Goal: Contribute content: Contribute content

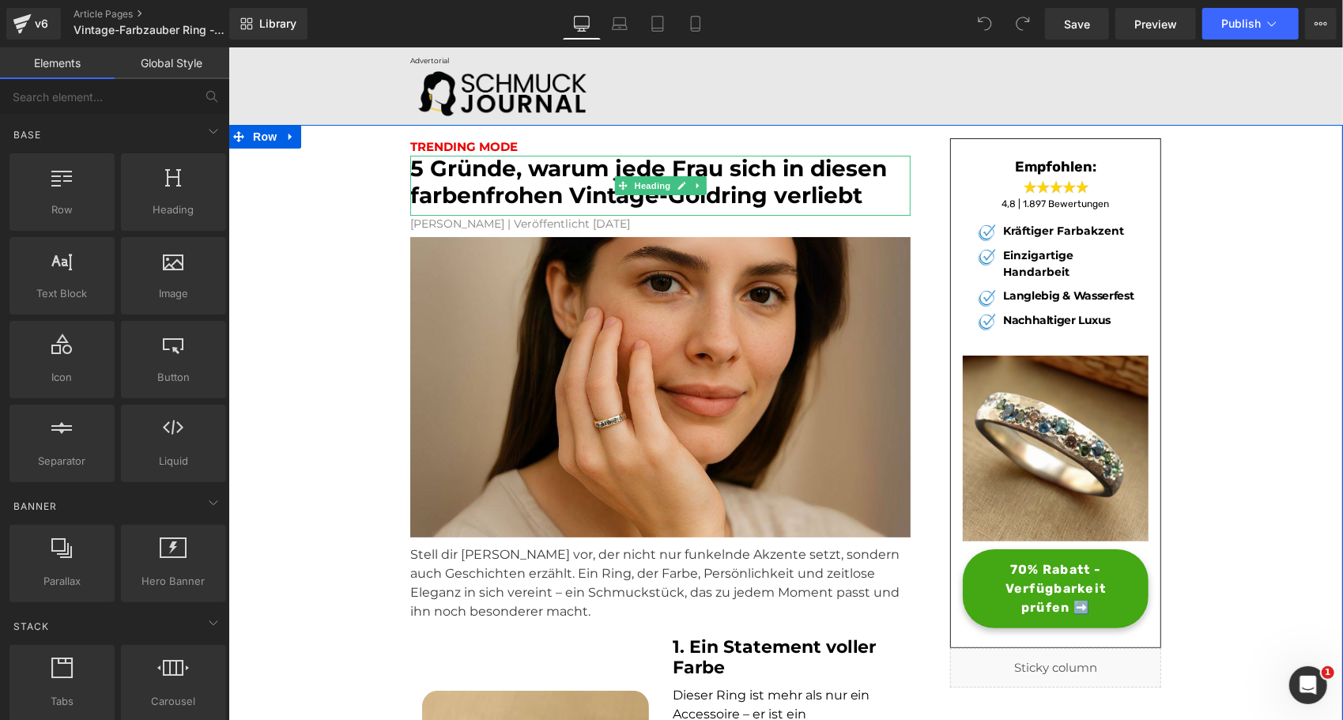
click at [559, 209] on div "5 Gründe, warum jede Frau sich in diesen farbenfrohen Vintage-Goldring verliebt" at bounding box center [659, 184] width 500 height 59
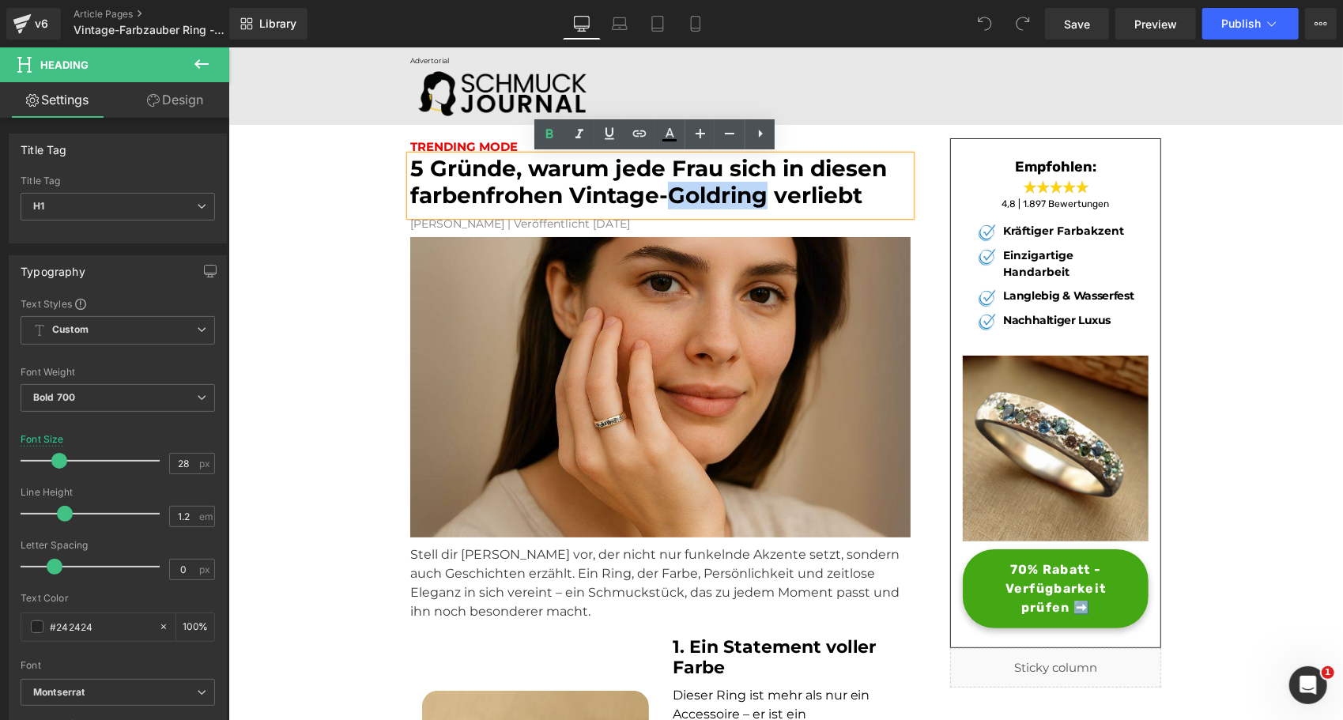
drag, startPoint x: 764, startPoint y: 196, endPoint x: 663, endPoint y: 199, distance: 100.4
click at [663, 199] on font "5 Gründe, warum jede Frau sich in diesen farbenfrohen Vintage-Goldring verliebt" at bounding box center [647, 181] width 477 height 54
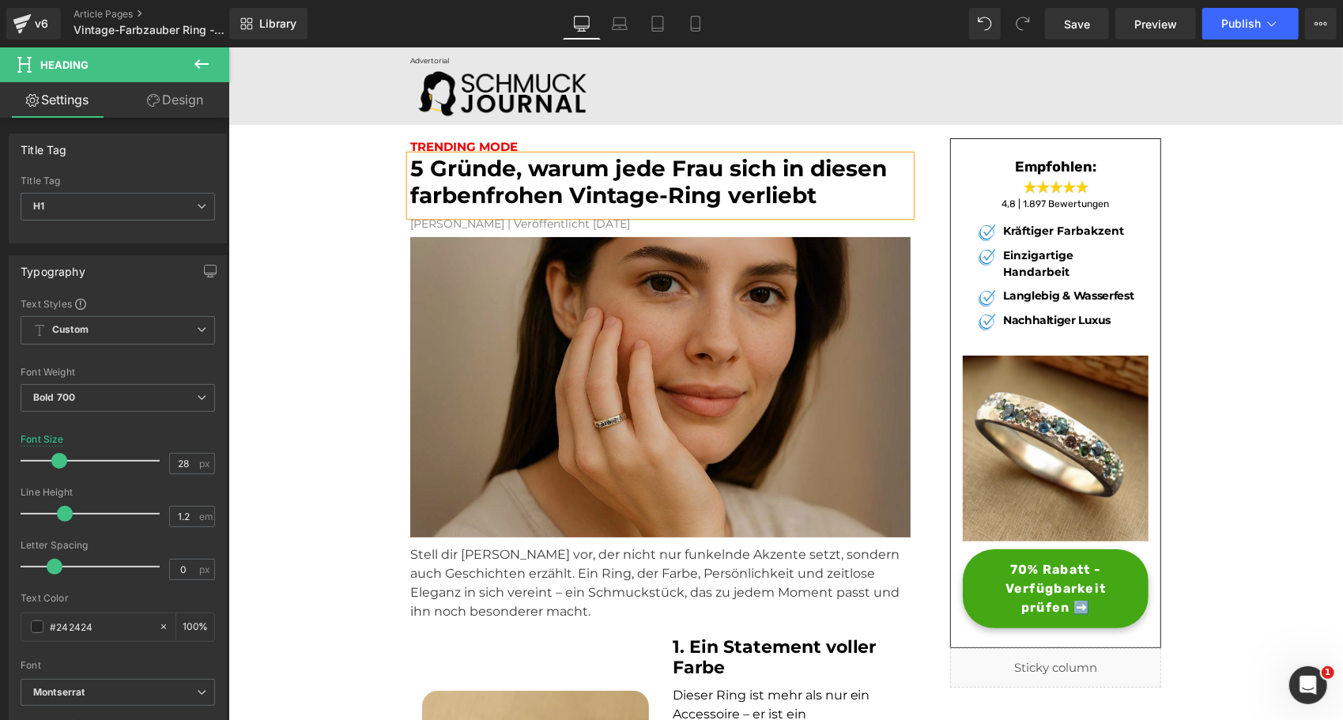
click at [476, 241] on img at bounding box center [659, 390] width 500 height 308
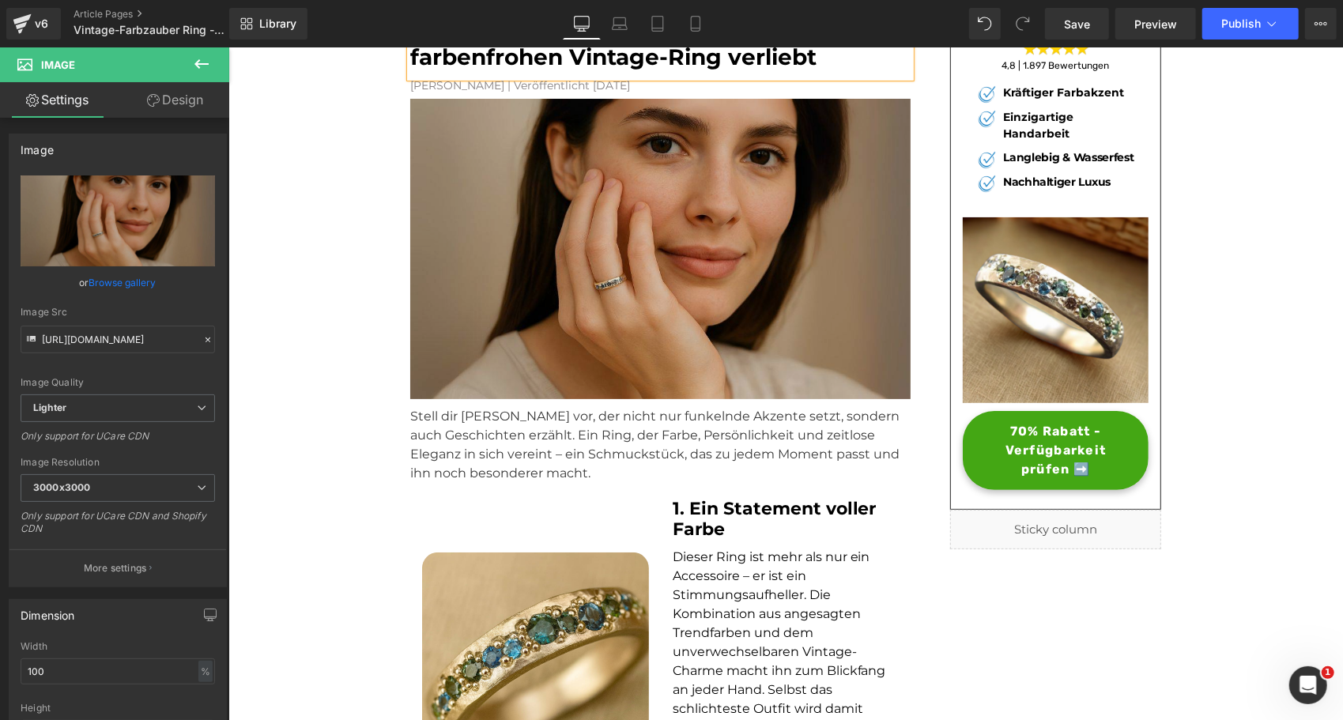
scroll to position [124, 0]
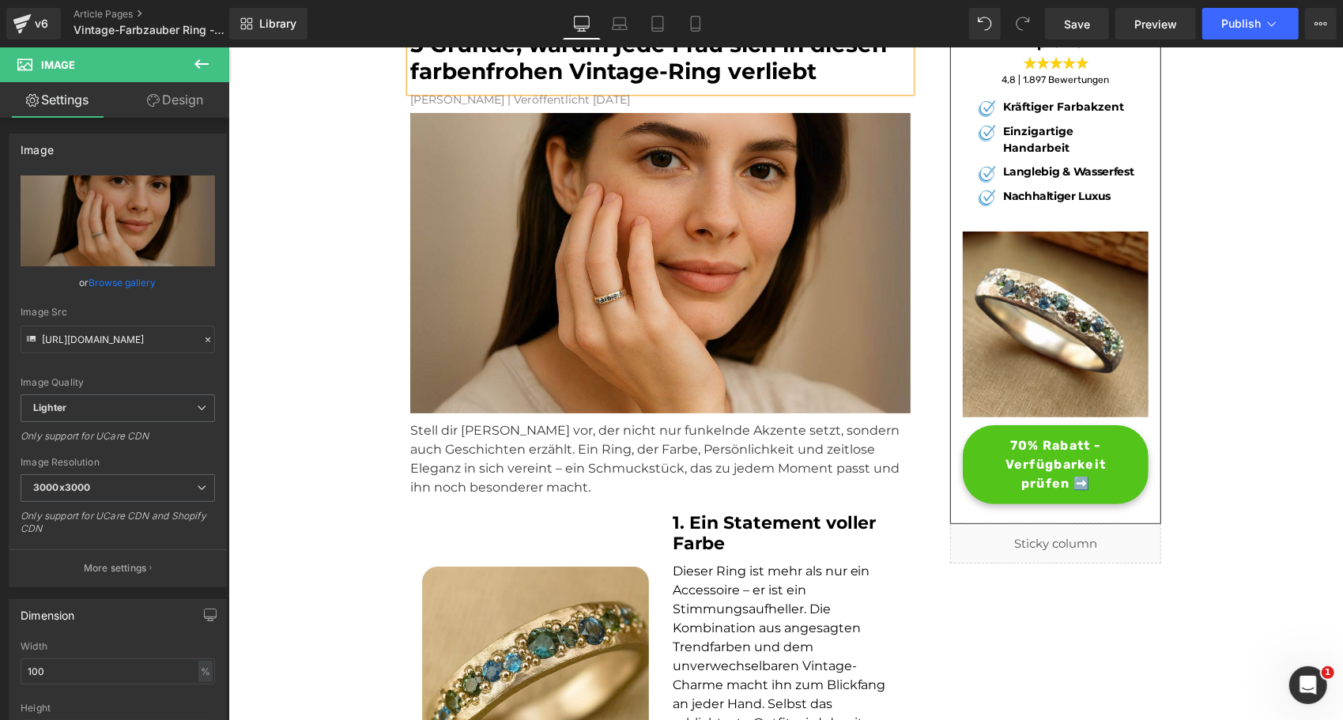
click at [984, 450] on span "70% Rabatt - Verfügbarkeit prüfen ➡️" at bounding box center [1055, 464] width 153 height 57
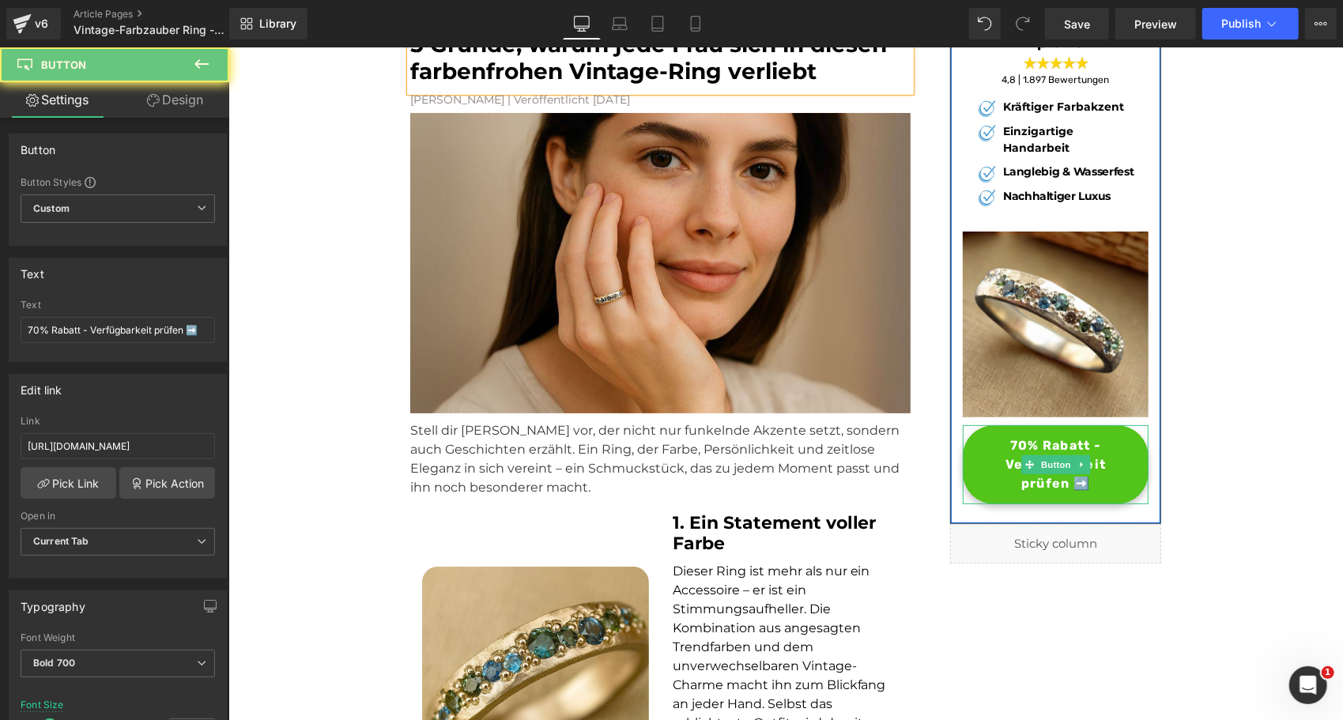
click at [1017, 443] on span "70% Rabatt - Verfügbarkeit prüfen ➡️" at bounding box center [1055, 464] width 153 height 57
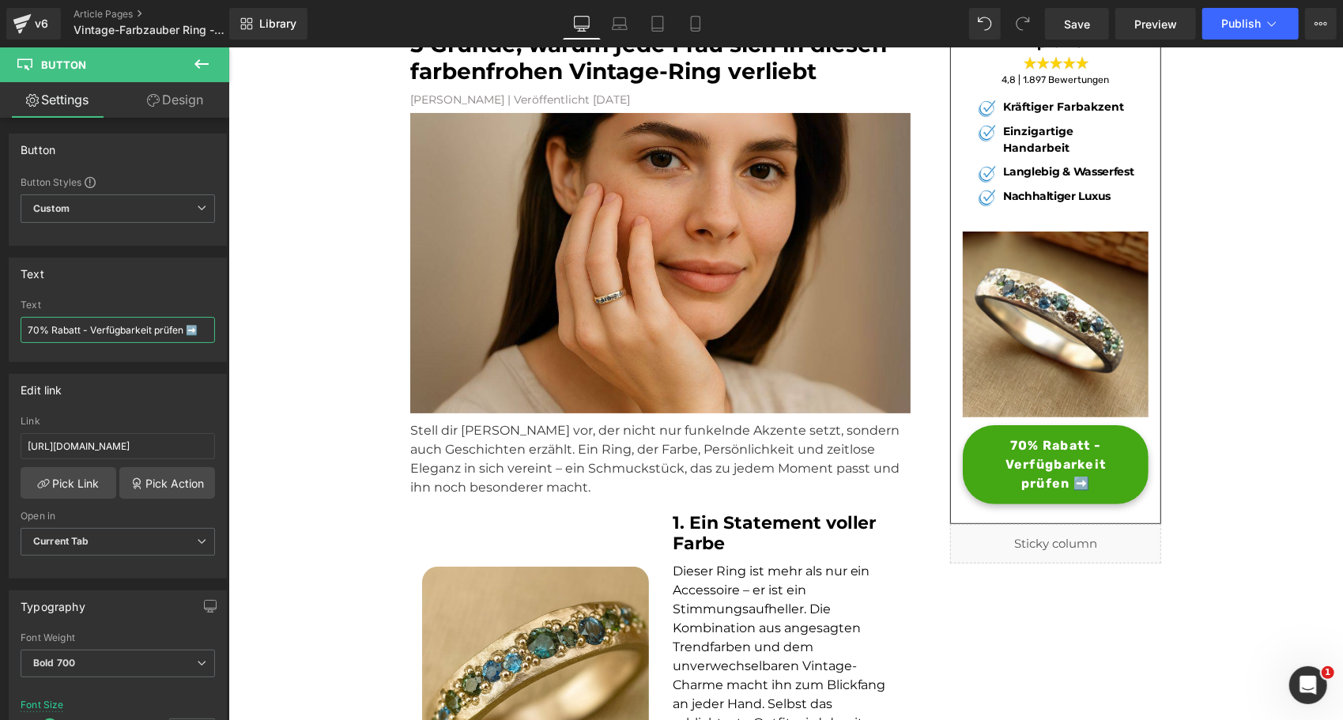
drag, startPoint x: 91, startPoint y: 327, endPoint x: -3, endPoint y: 351, distance: 97.0
click at [0, 351] on html "You are previewing how the will restyle your page. You can not edit Elements in…" at bounding box center [671, 360] width 1343 height 720
type input "Verfügbarkeit prüfen ➡️"
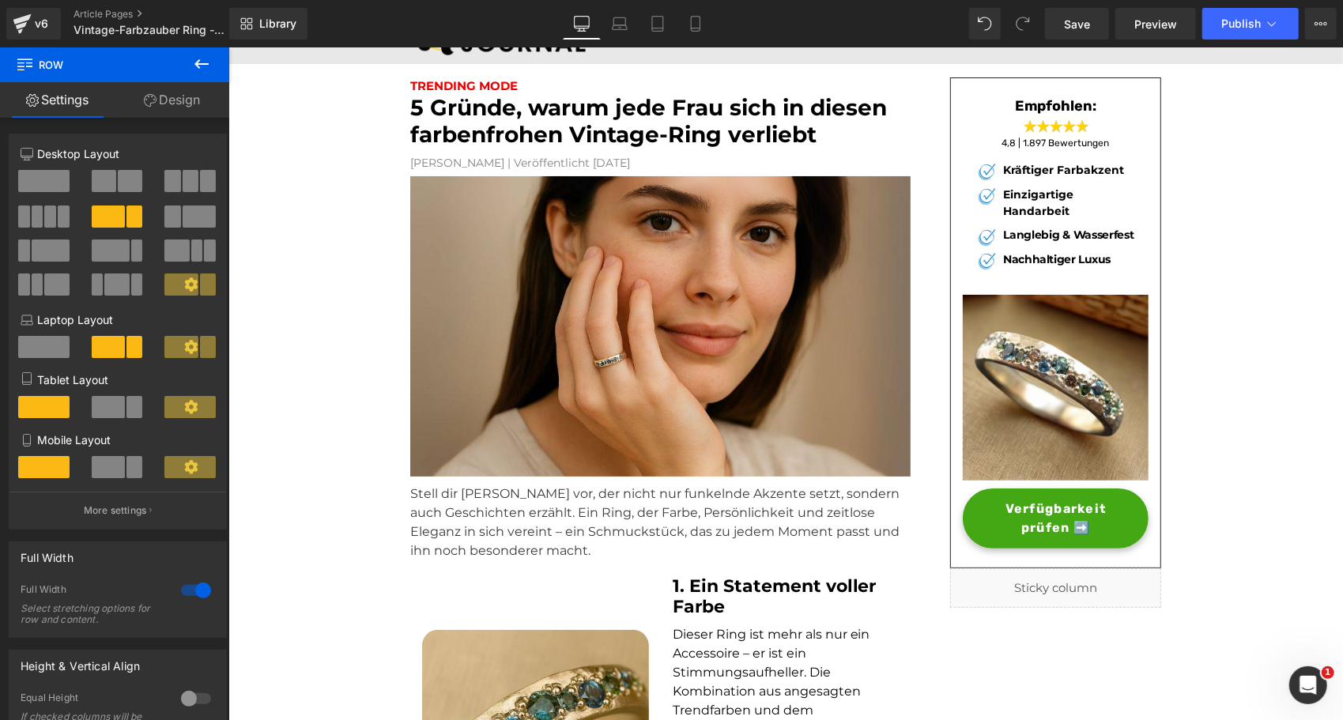
scroll to position [0, 0]
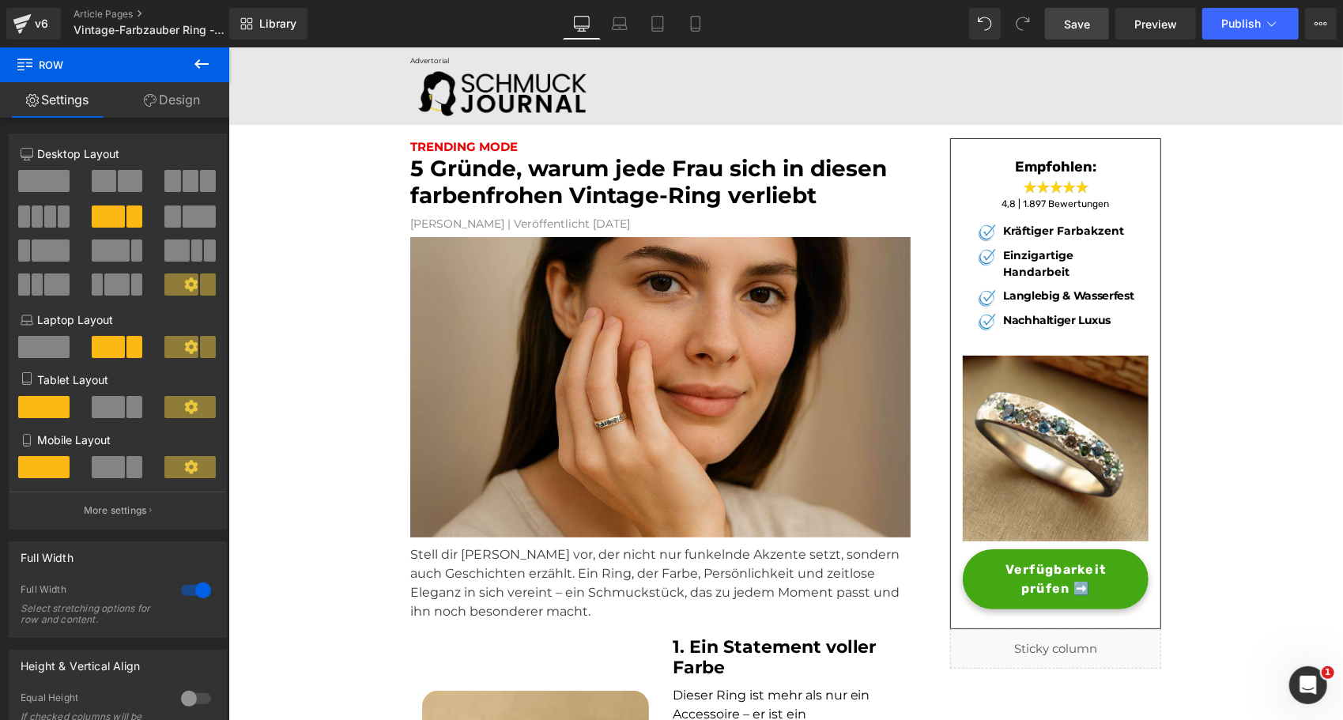
click at [1084, 27] on span "Save" at bounding box center [1077, 24] width 26 height 17
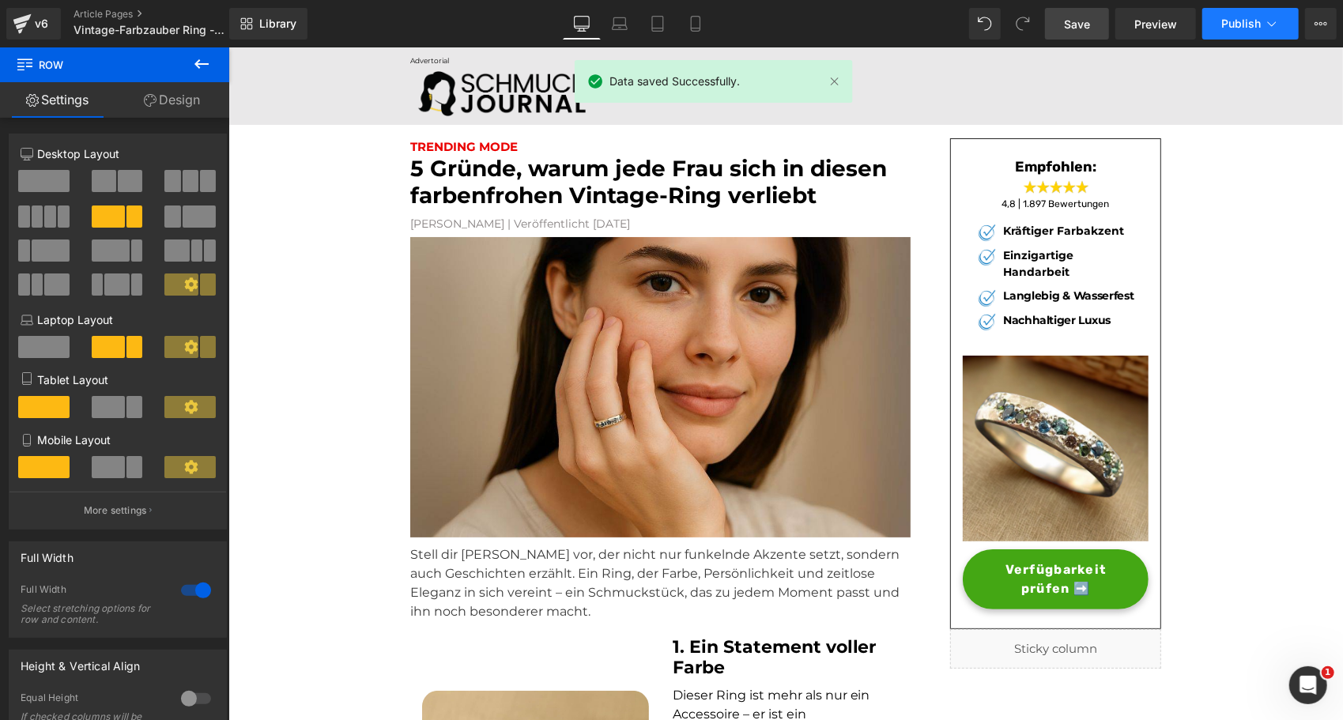
click at [1235, 20] on span "Publish" at bounding box center [1241, 23] width 40 height 13
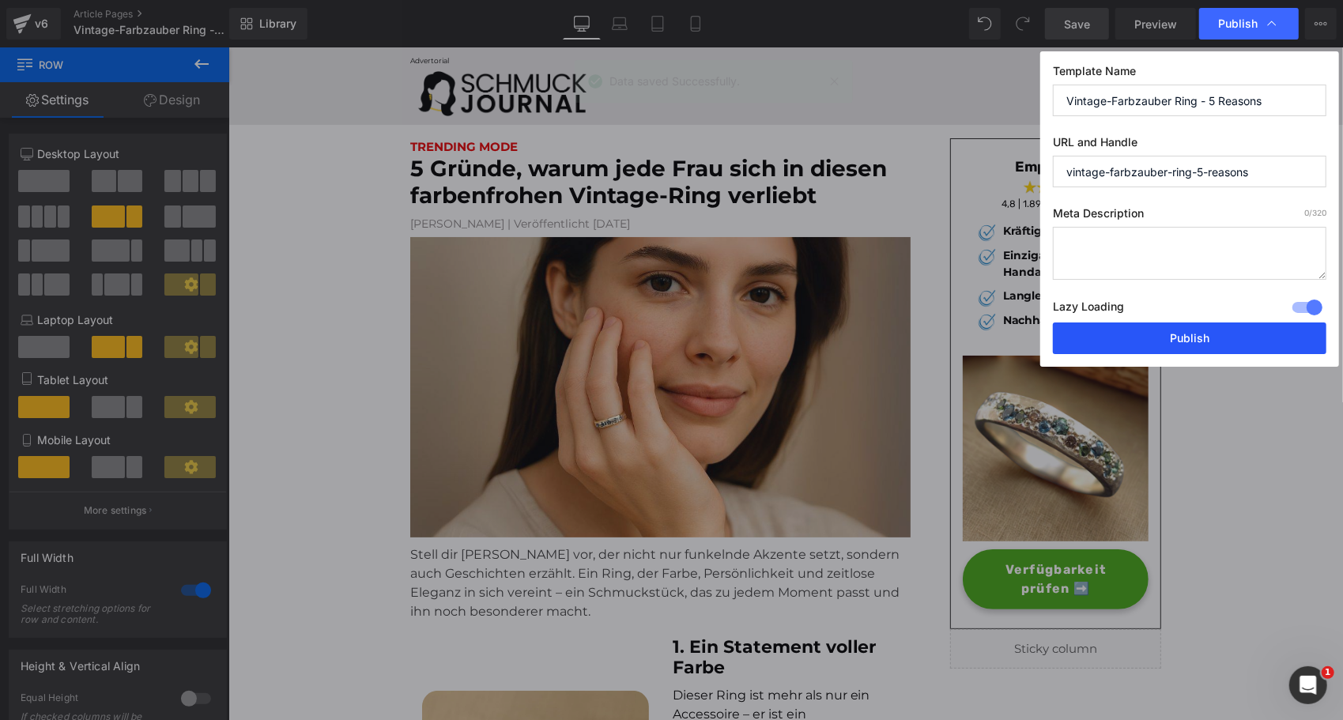
click at [1109, 340] on button "Publish" at bounding box center [1189, 338] width 273 height 32
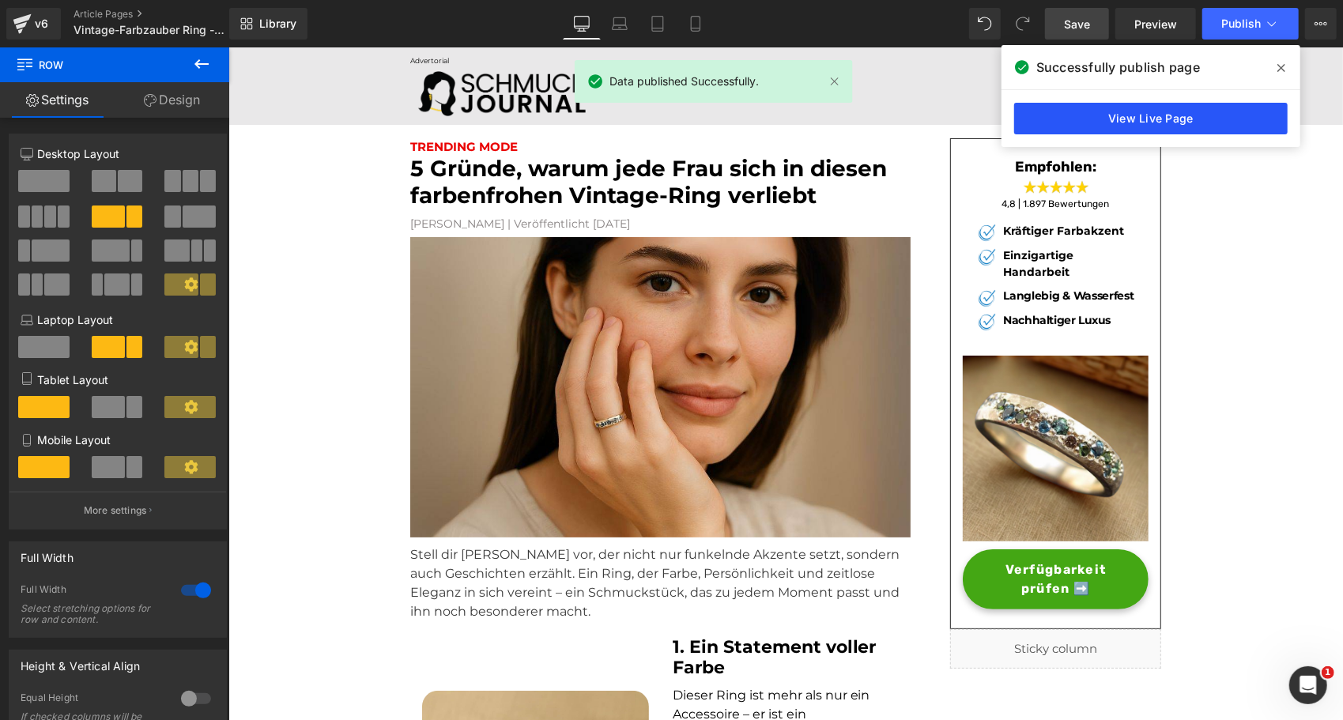
click at [1150, 124] on link "View Live Page" at bounding box center [1150, 119] width 273 height 32
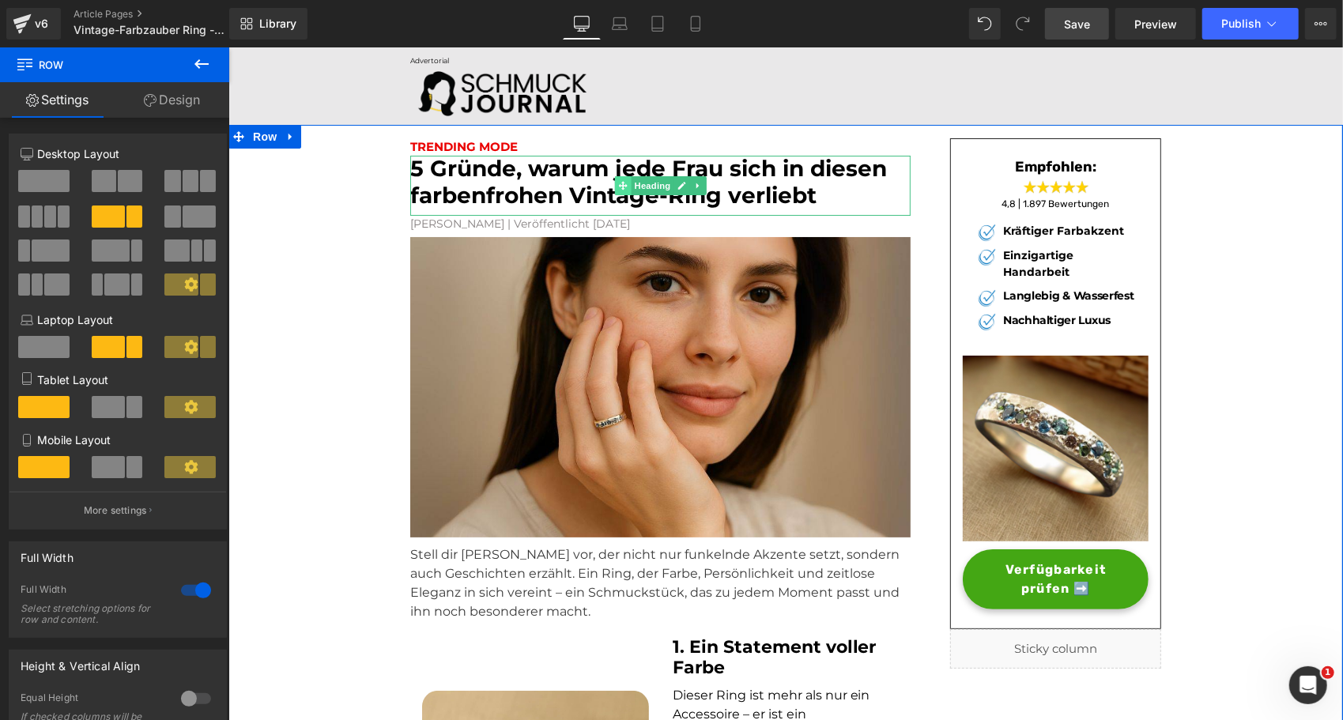
click at [617, 181] on icon at bounding box center [621, 184] width 9 height 9
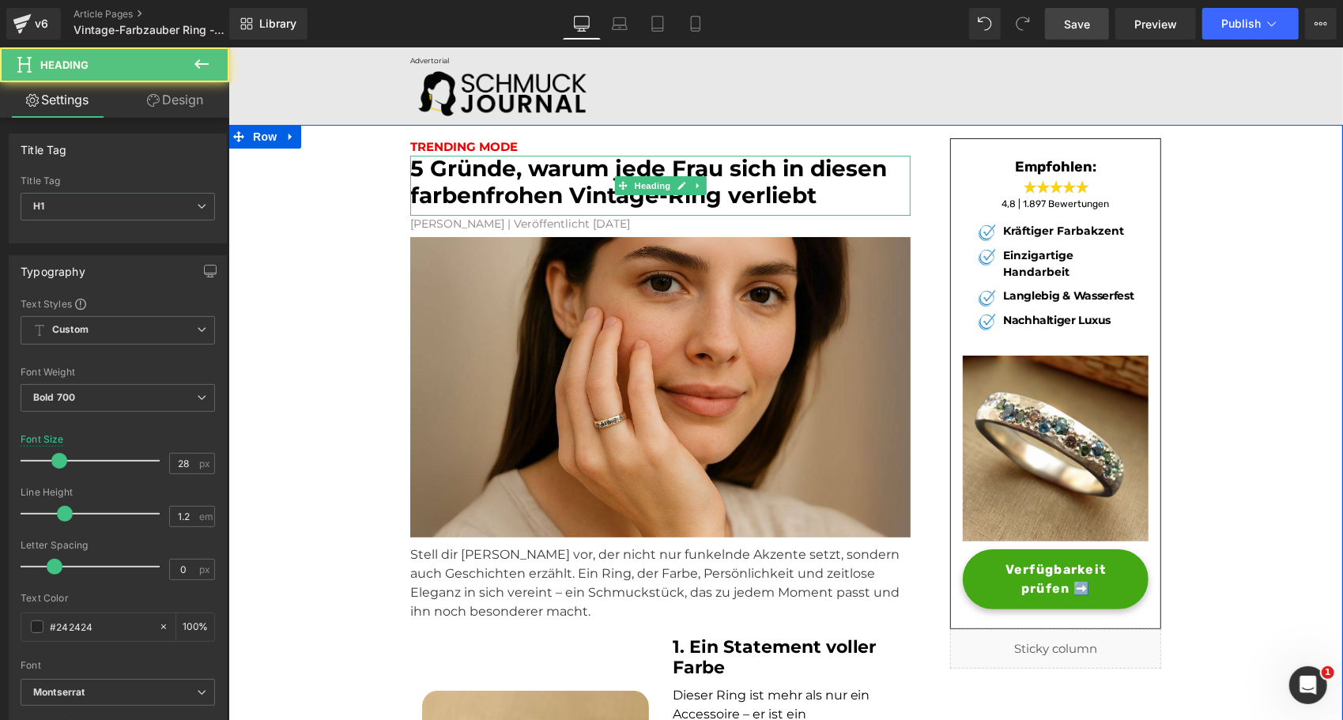
click at [612, 167] on font "5 Gründe, warum jede Frau sich in diesen farbenfrohen Vintage-Ring verliebt" at bounding box center [647, 181] width 477 height 54
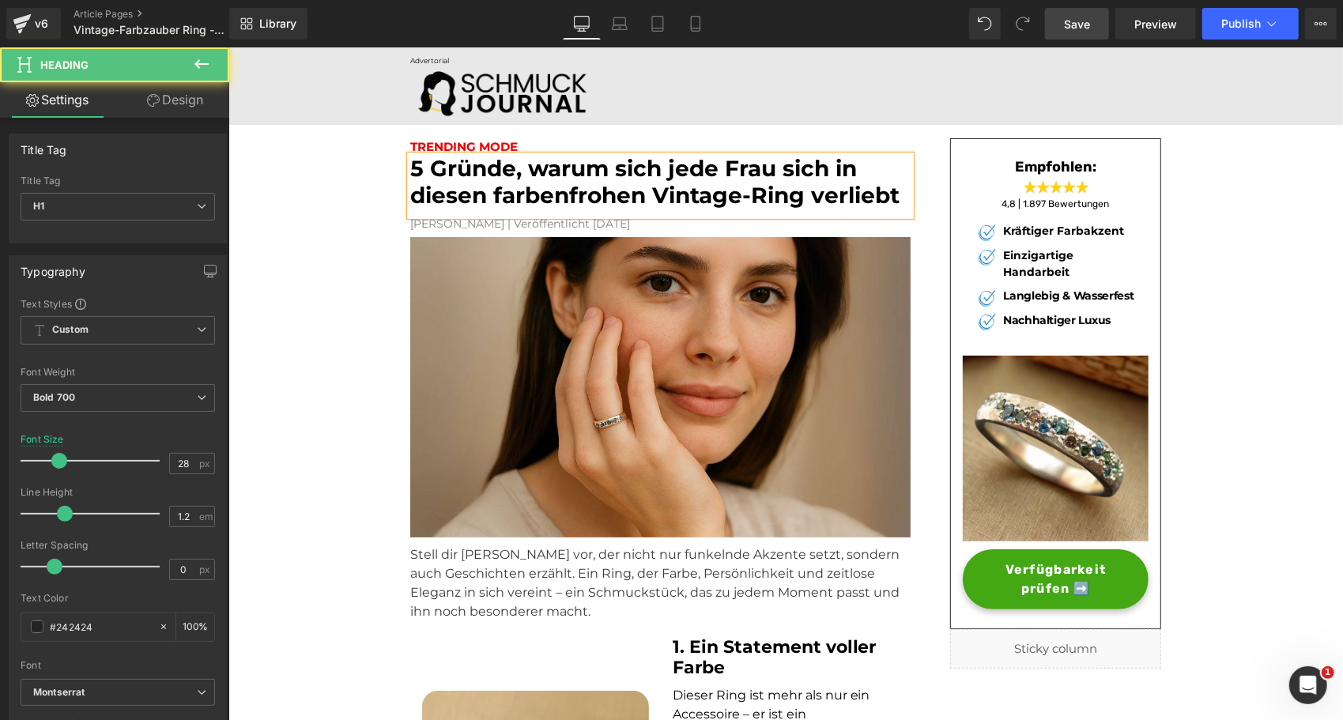
click at [795, 170] on font "5 Gründe, warum sich jede Frau sich in diesen farbenfrohen Vintage-Ring verliebt" at bounding box center [653, 181] width 489 height 54
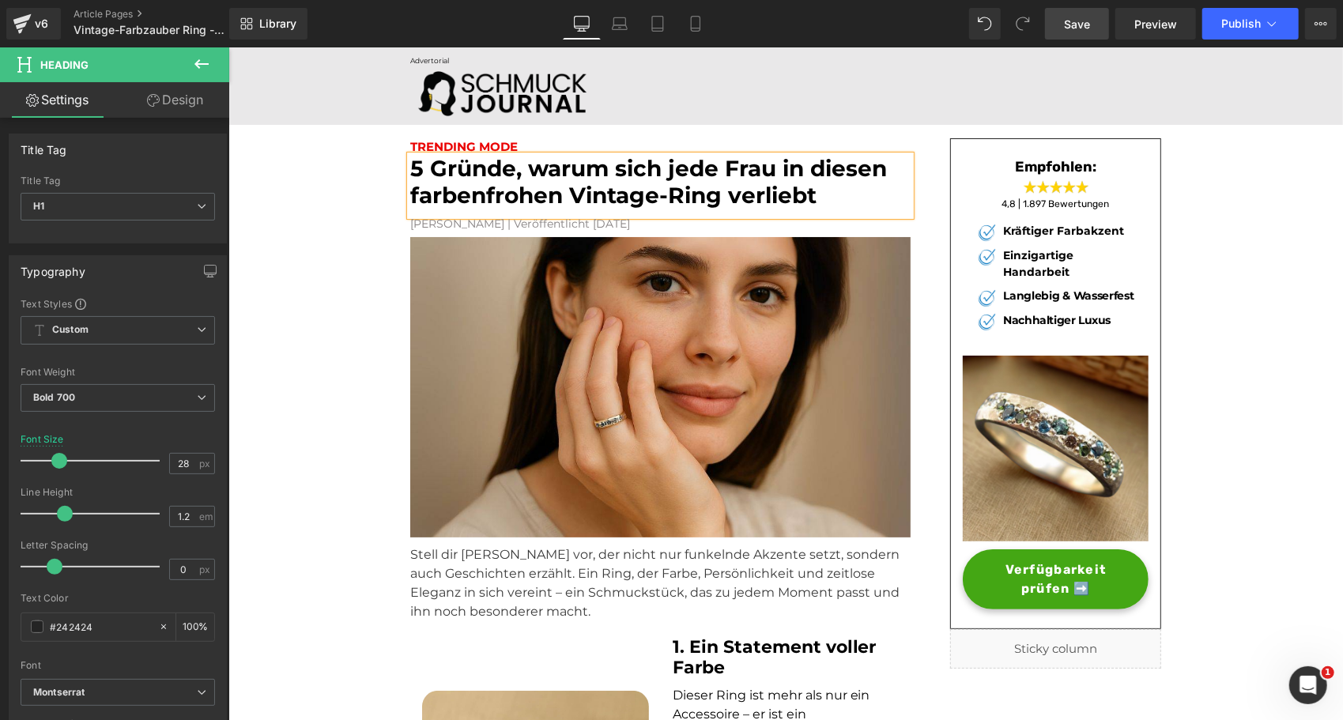
click at [1081, 22] on span "Save" at bounding box center [1077, 24] width 26 height 17
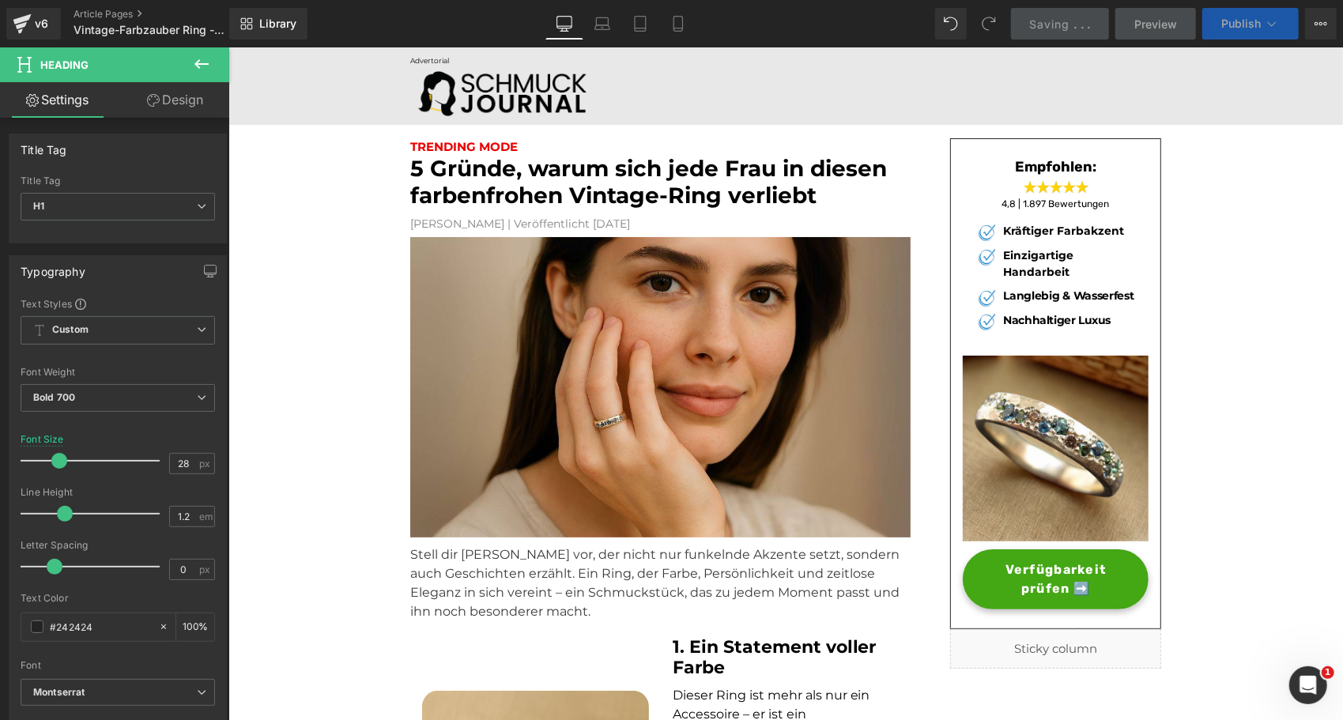
click at [1242, 13] on button "Publish" at bounding box center [1250, 24] width 96 height 32
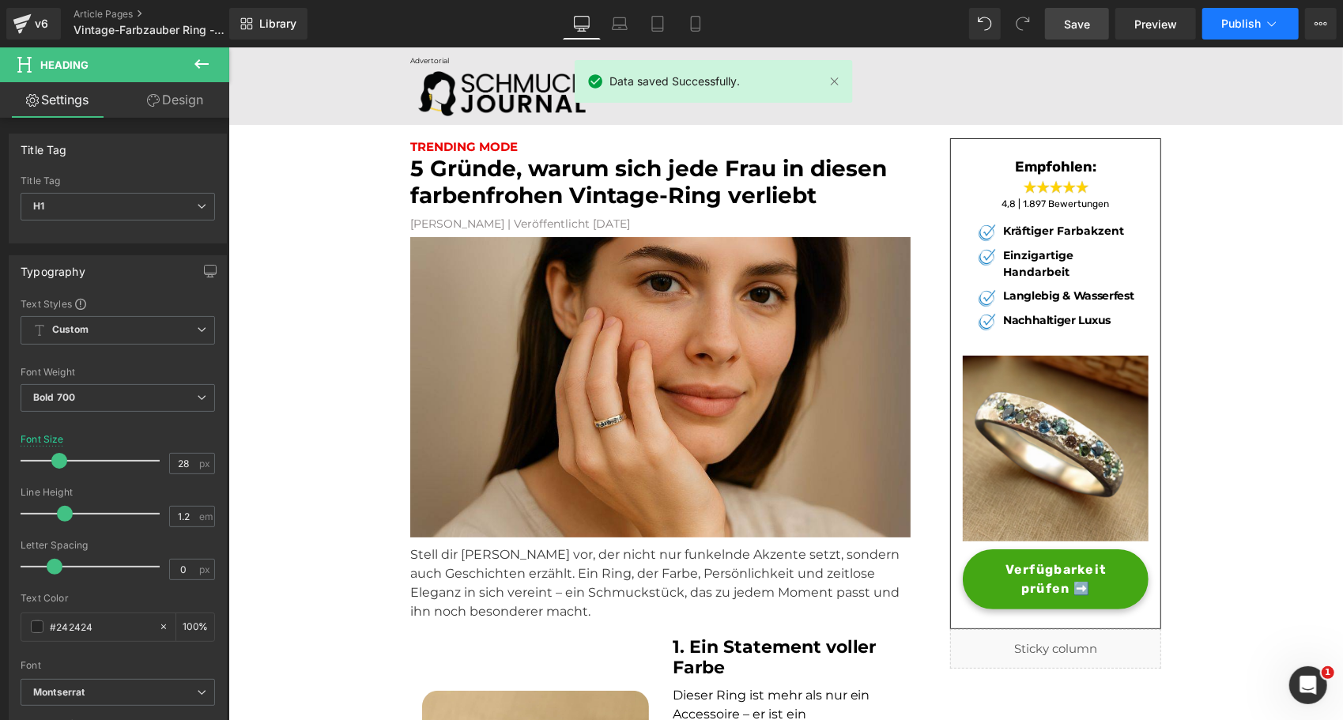
click at [1242, 13] on button "Publish" at bounding box center [1250, 24] width 96 height 32
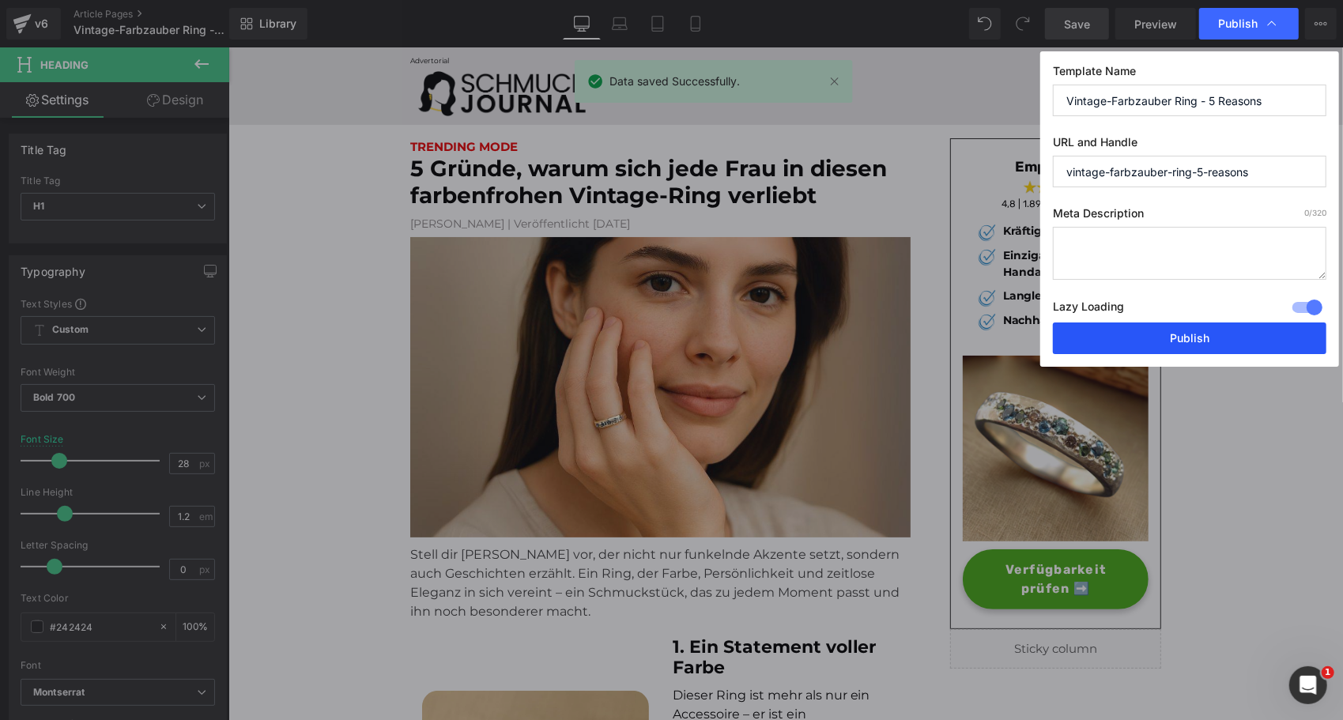
click at [1114, 334] on button "Publish" at bounding box center [1189, 338] width 273 height 32
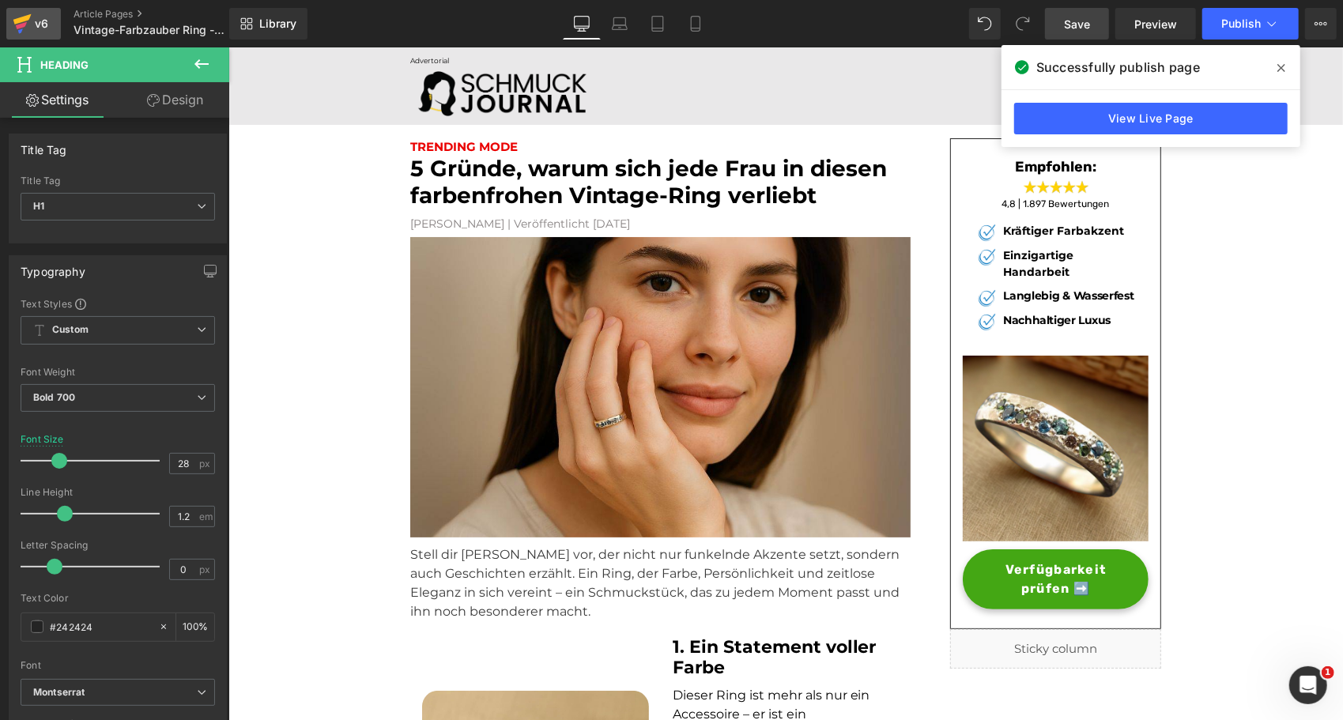
click at [32, 27] on div "v6" at bounding box center [42, 23] width 20 height 21
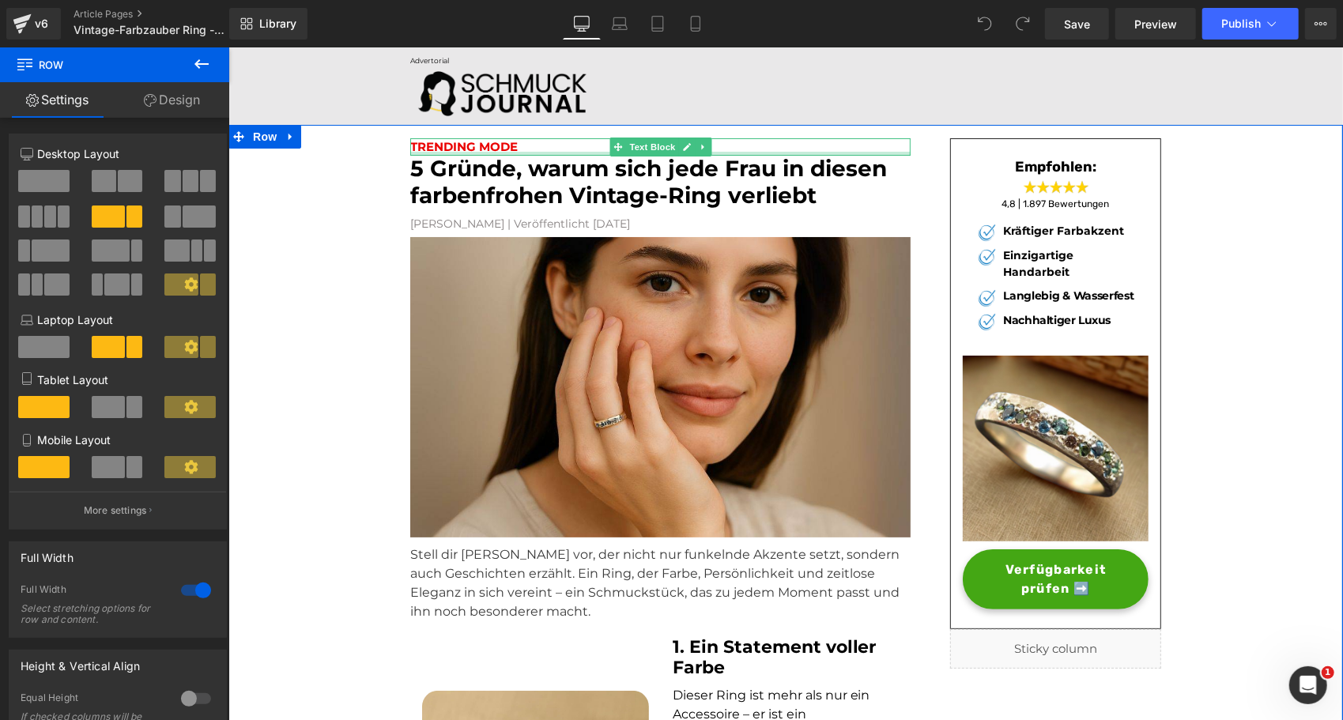
click at [458, 195] on font "5 Gründe, warum sich jede Frau in diesen farbenfrohen Vintage-Ring verliebt" at bounding box center [647, 181] width 477 height 54
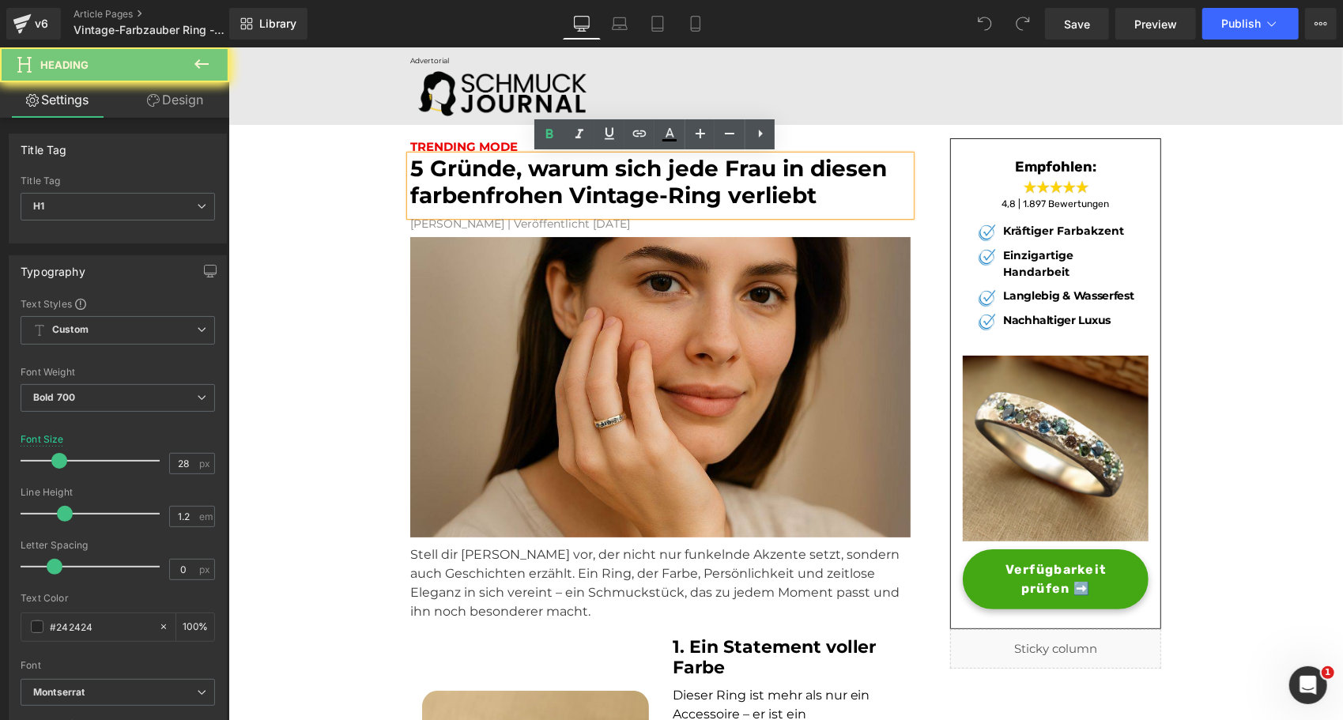
click at [458, 195] on font "5 Gründe, warum sich jede Frau in diesen farbenfrohen Vintage-Ring verliebt" at bounding box center [647, 181] width 477 height 54
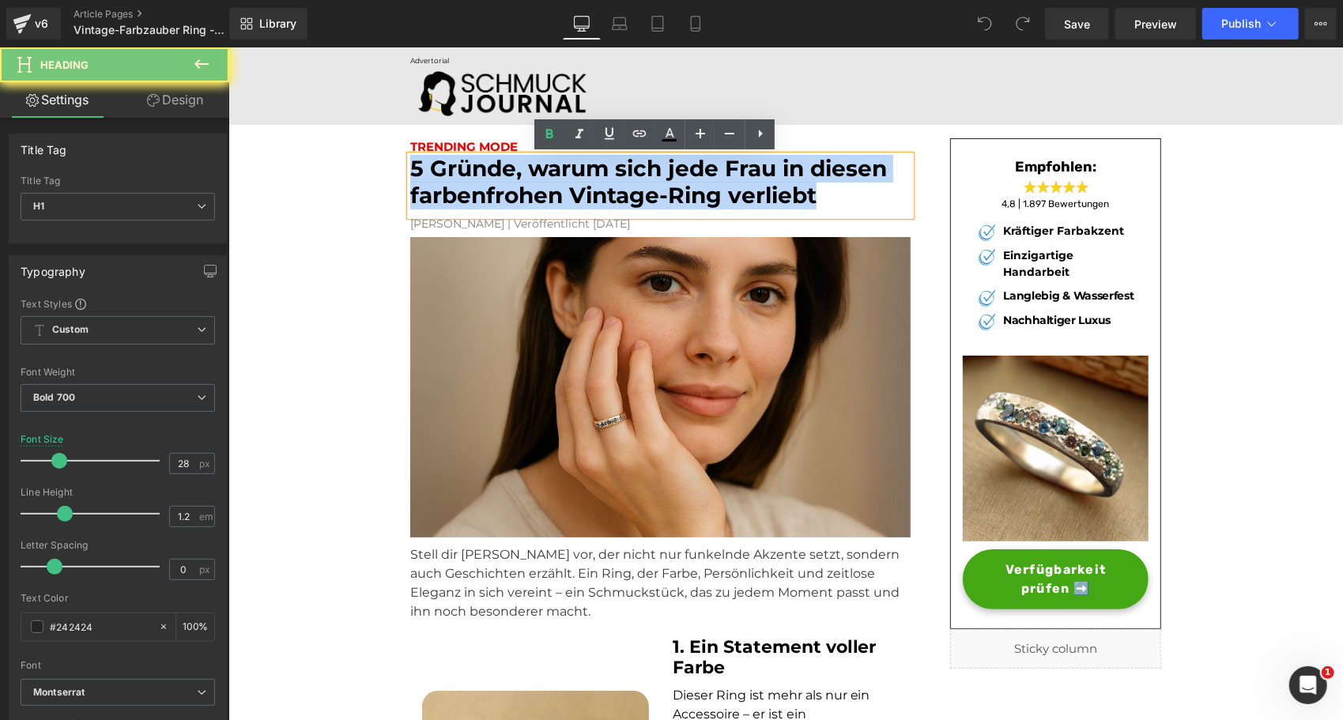
paste div
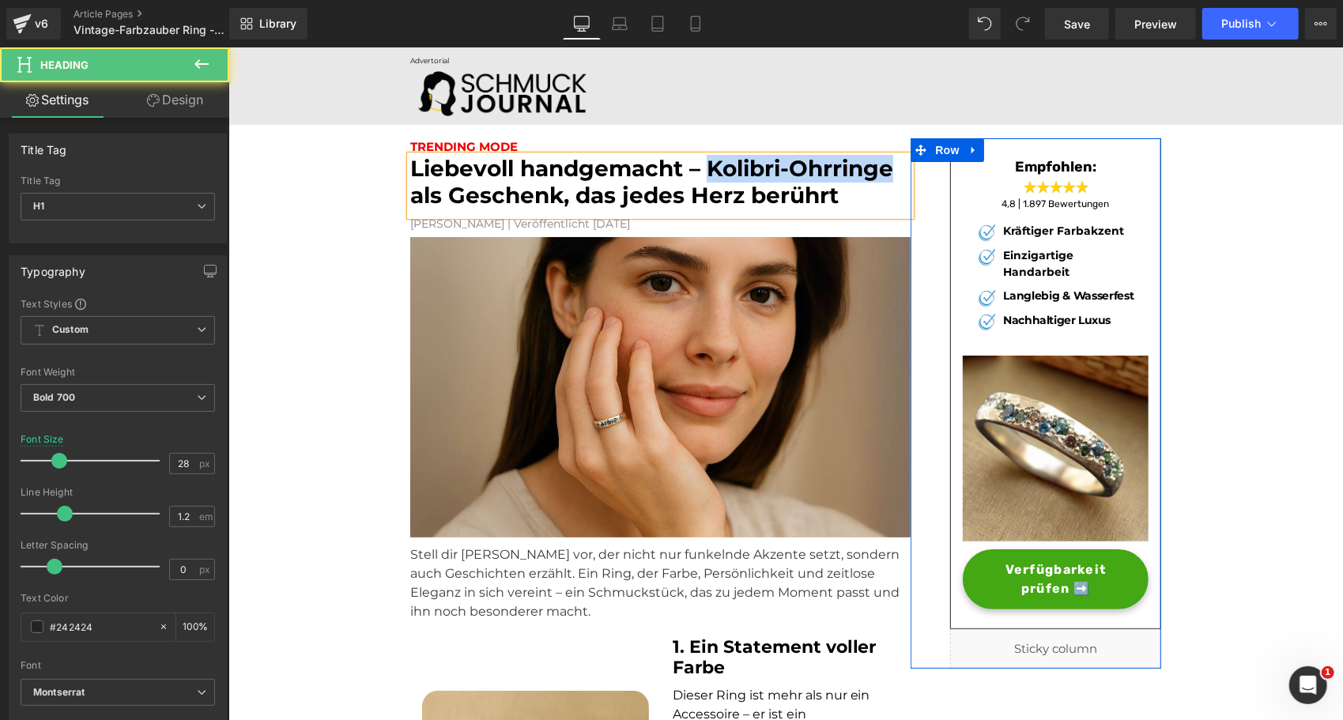
drag, startPoint x: 706, startPoint y: 175, endPoint x: 924, endPoint y: 175, distance: 218.2
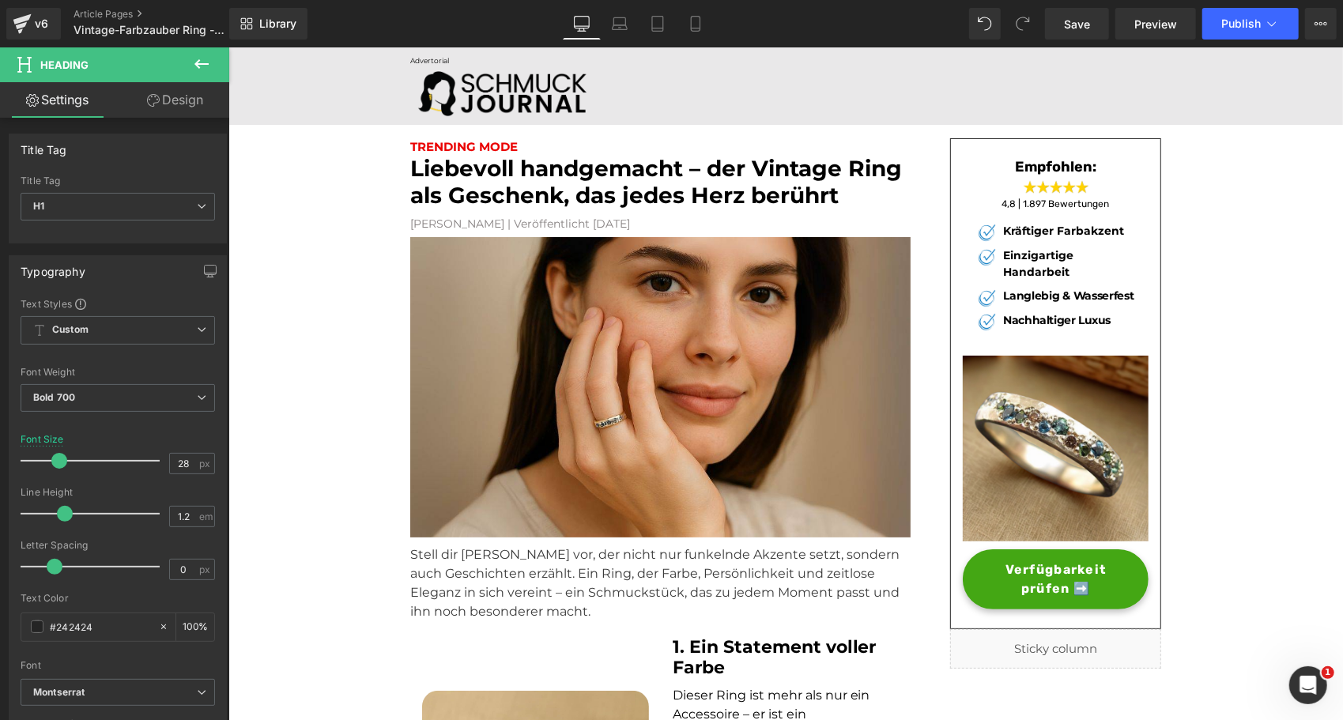
click at [193, 62] on icon at bounding box center [201, 64] width 19 height 19
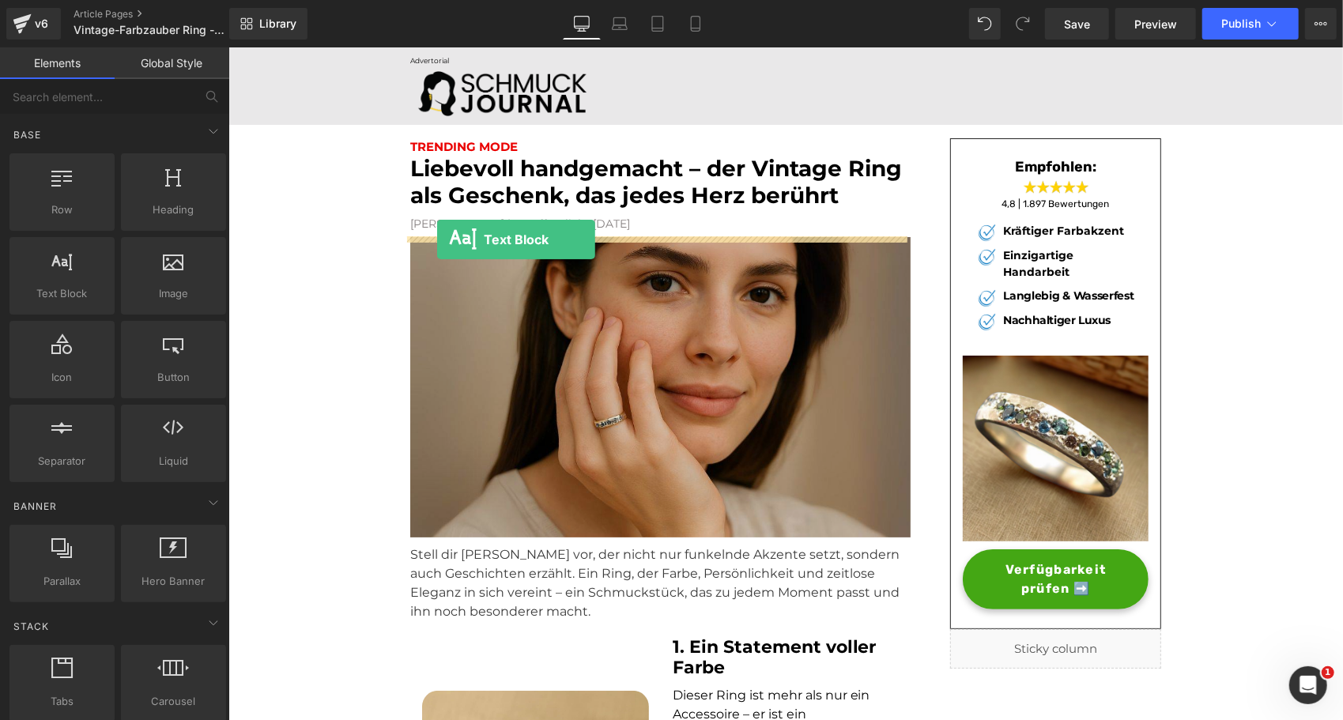
drag, startPoint x: 284, startPoint y: 329, endPoint x: 436, endPoint y: 240, distance: 176.8
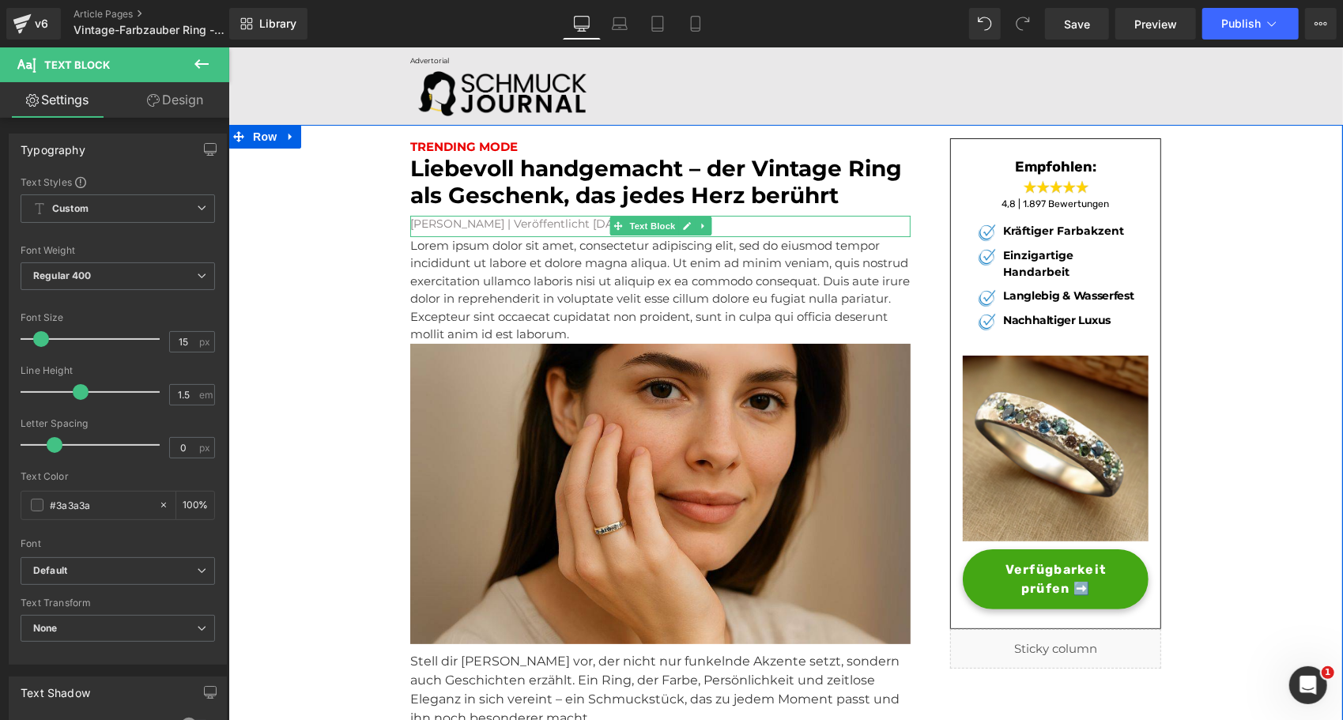
click at [512, 270] on p "Lorem ipsum dolor sit amet, consectetur adipiscing elit, sed do eiusmod tempor …" at bounding box center [659, 289] width 500 height 107
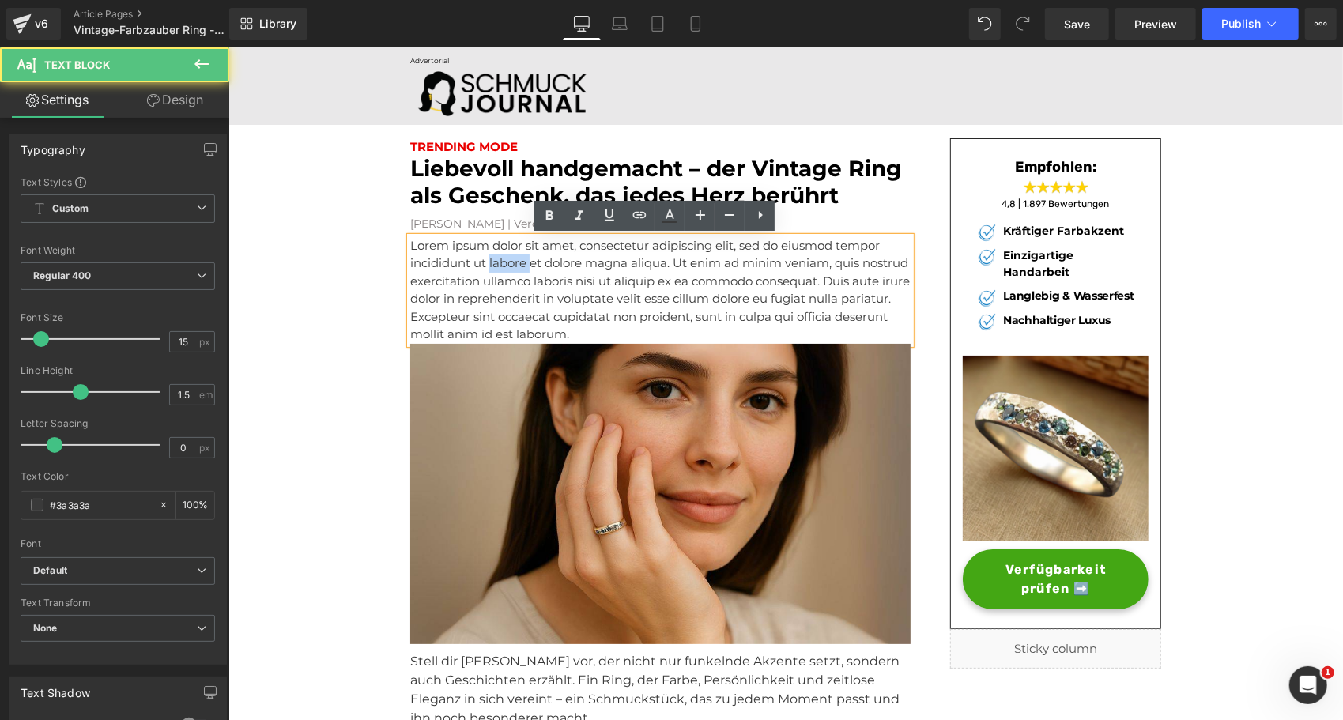
click at [512, 270] on p "Lorem ipsum dolor sit amet, consectetur adipiscing elit, sed do eiusmod tempor …" at bounding box center [659, 289] width 500 height 107
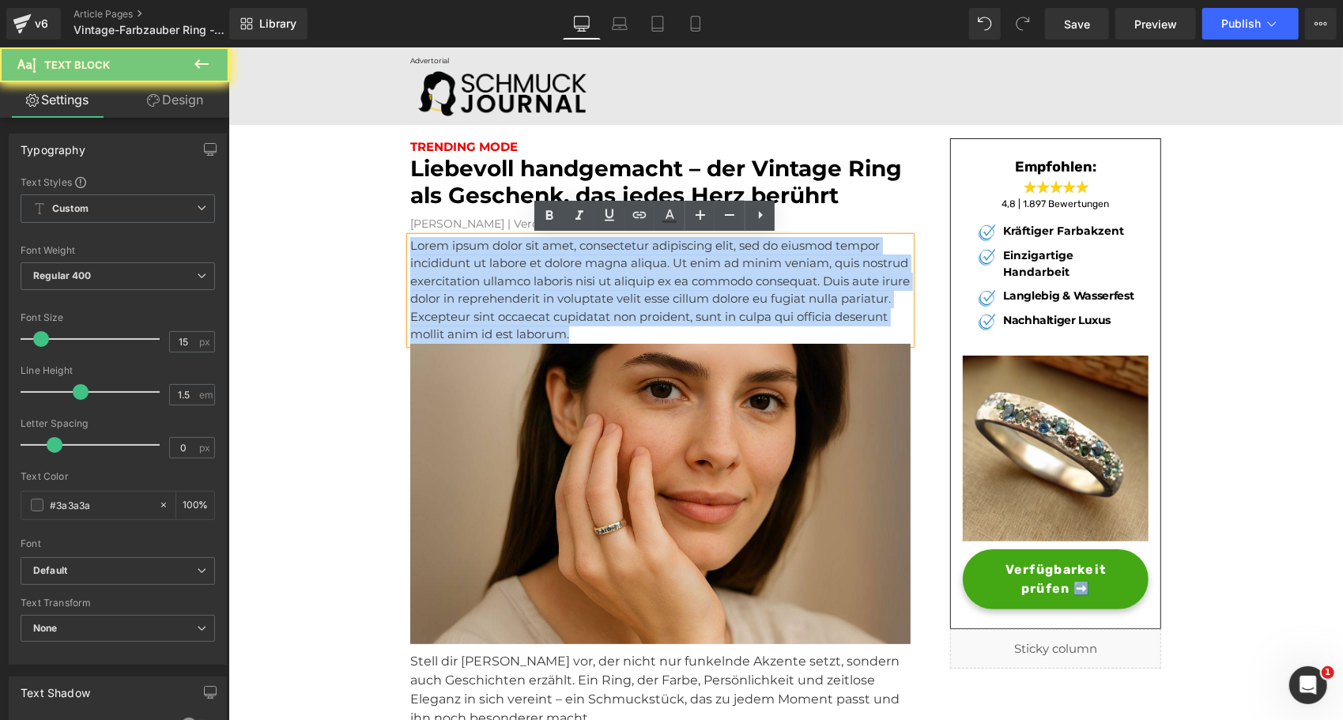
click at [512, 270] on p "Lorem ipsum dolor sit amet, consectetur adipiscing elit, sed do eiusmod tempor …" at bounding box center [659, 289] width 500 height 107
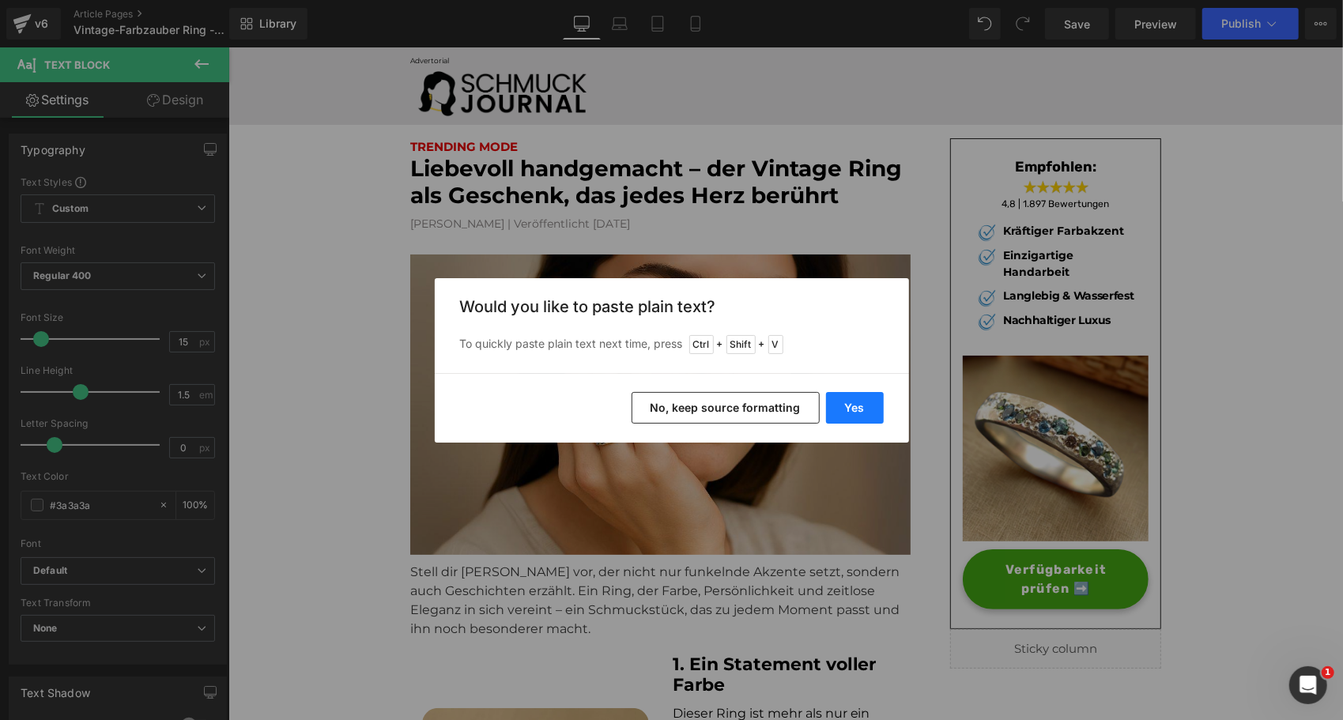
click at [846, 405] on button "Yes" at bounding box center [855, 408] width 58 height 32
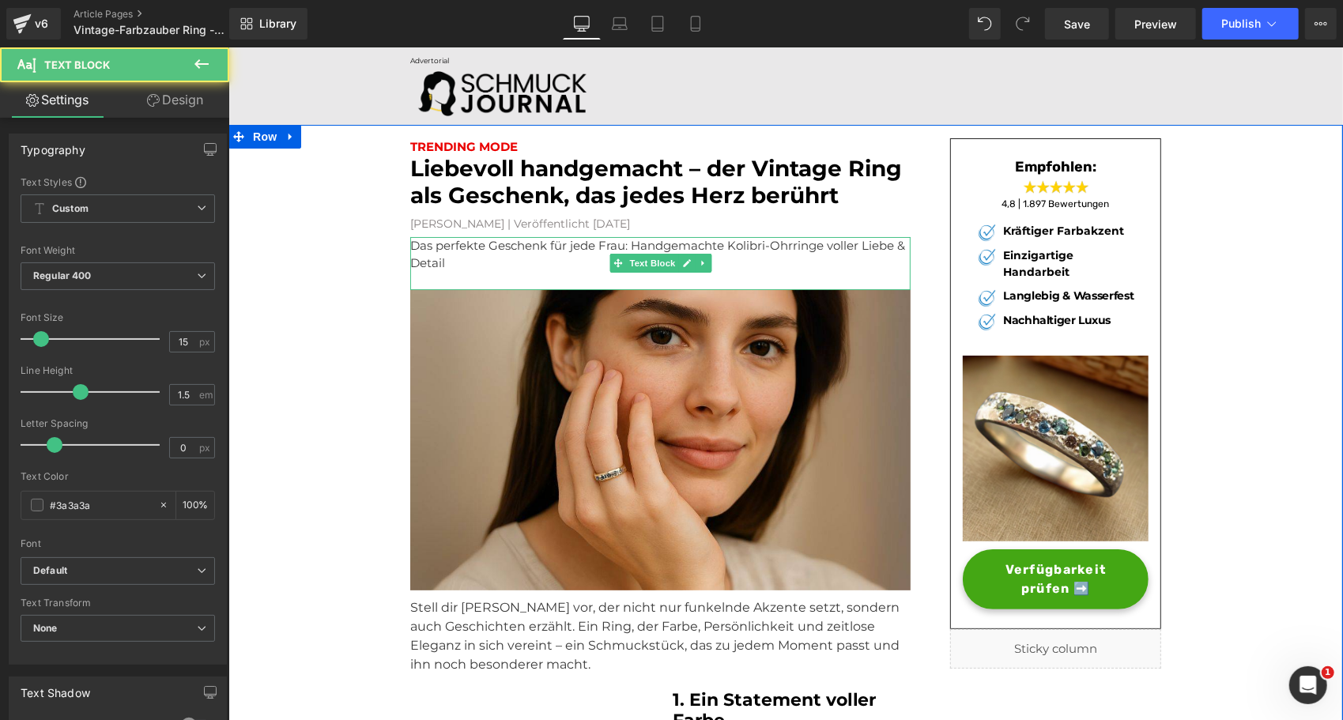
click at [459, 280] on p at bounding box center [659, 281] width 500 height 18
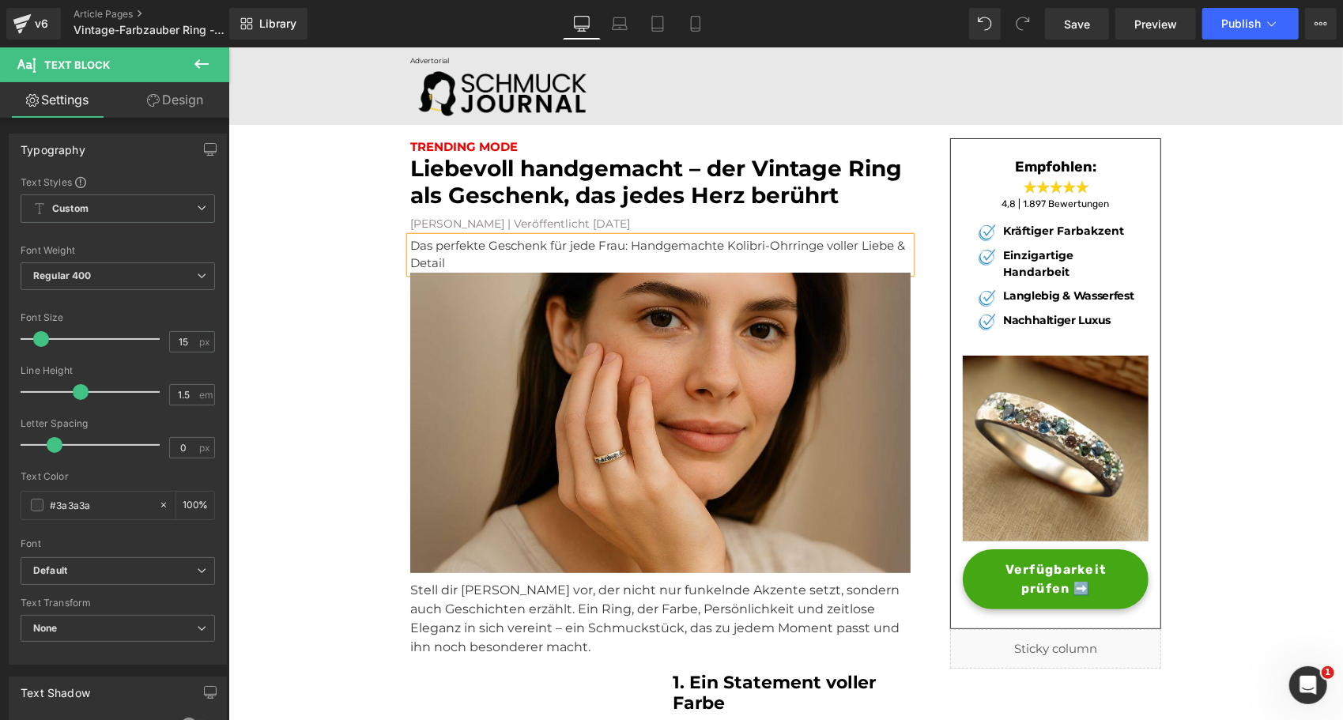
click at [454, 255] on p "Das perfekte Geschenk für jede Frau: Handgemachte Kolibri-Ohrringe voller Liebe…" at bounding box center [659, 254] width 500 height 36
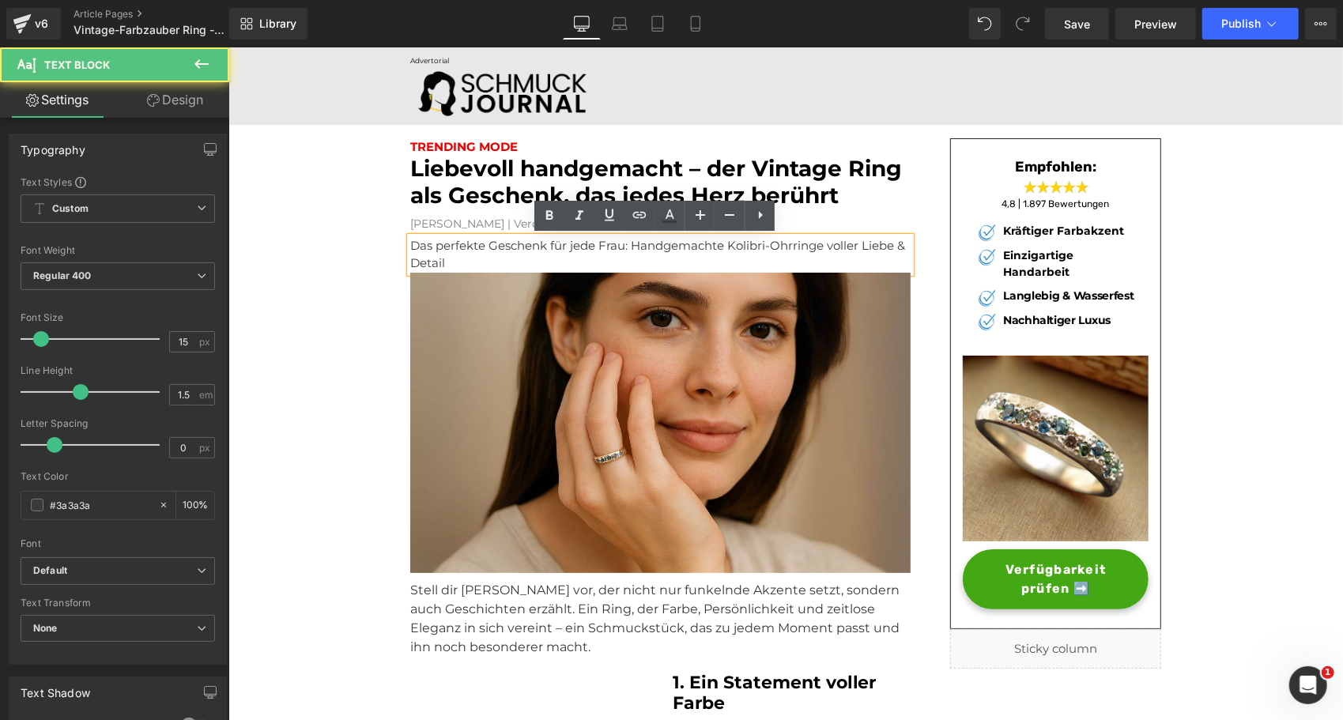
click at [454, 255] on p "Das perfekte Geschenk für jede Frau: Handgemachte Kolibri-Ohrringe voller Liebe…" at bounding box center [659, 254] width 500 height 36
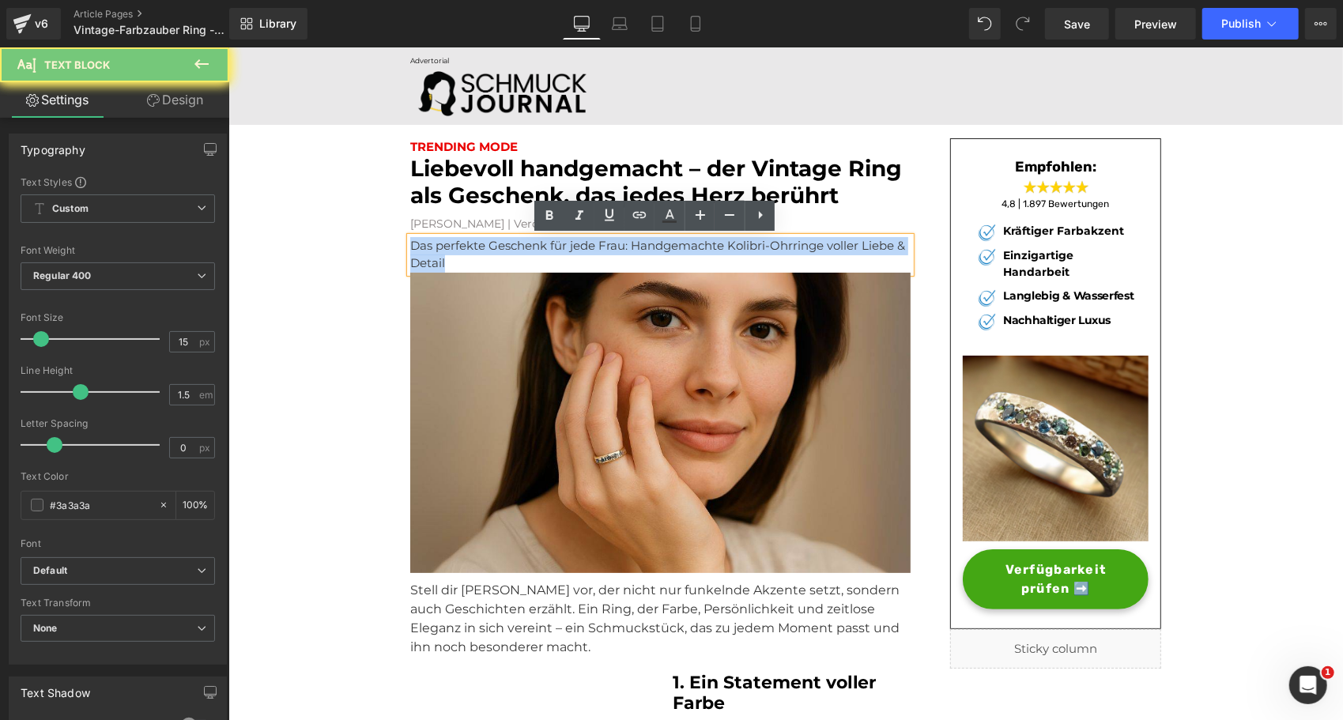
click at [454, 255] on p "Das perfekte Geschenk für jede Frau: Handgemachte Kolibri-Ohrringe voller Liebe…" at bounding box center [659, 254] width 500 height 36
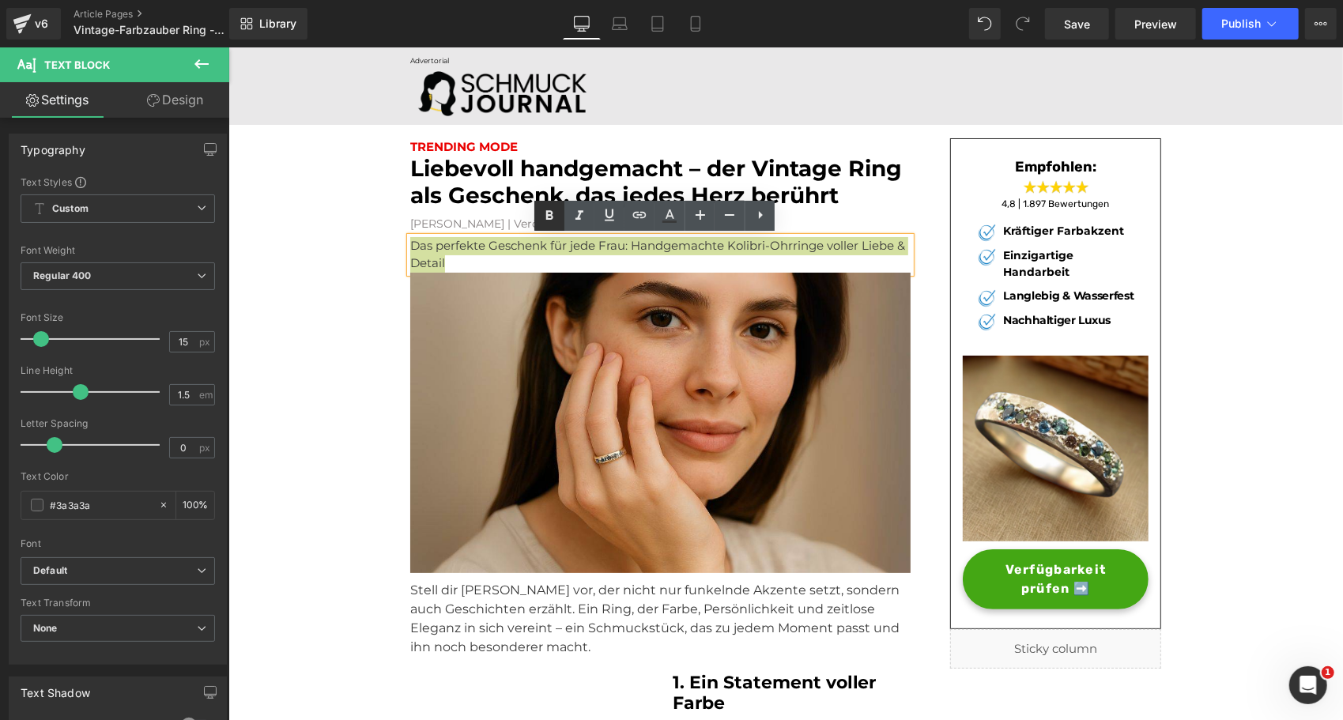
click at [542, 223] on icon at bounding box center [549, 215] width 19 height 19
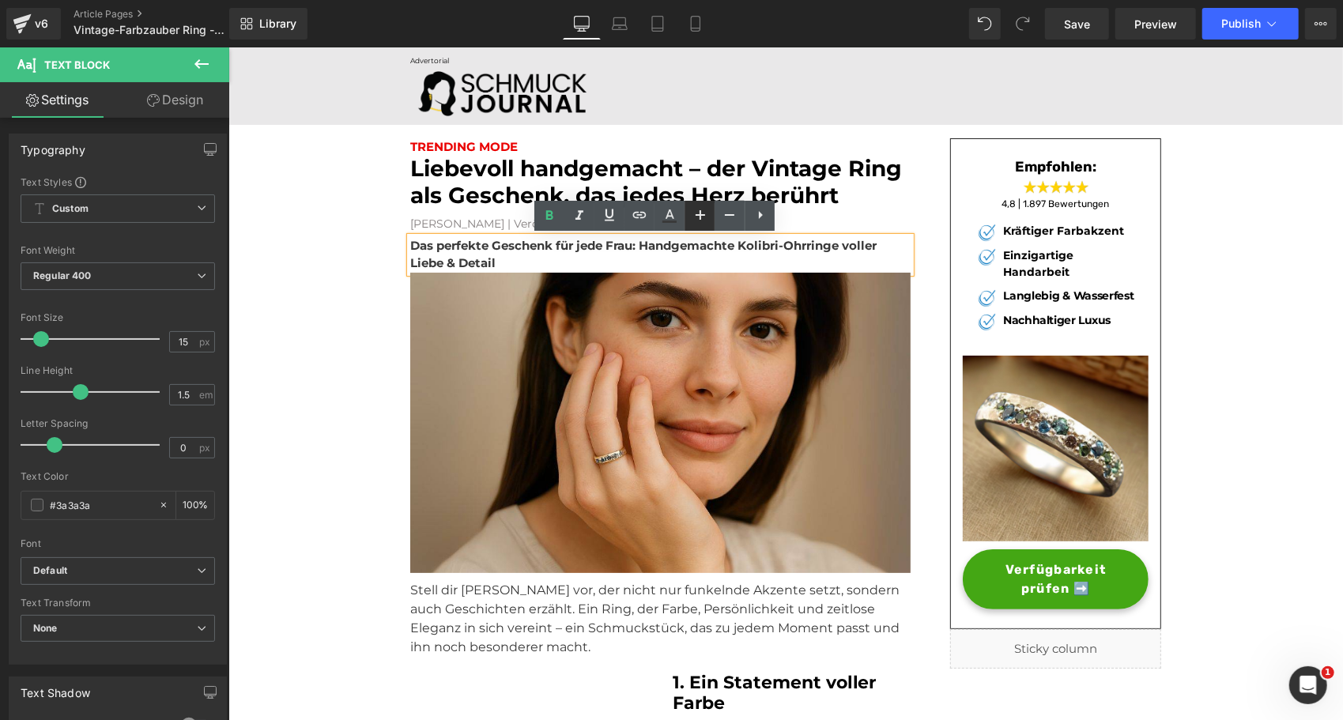
click at [698, 215] on icon at bounding box center [700, 215] width 19 height 19
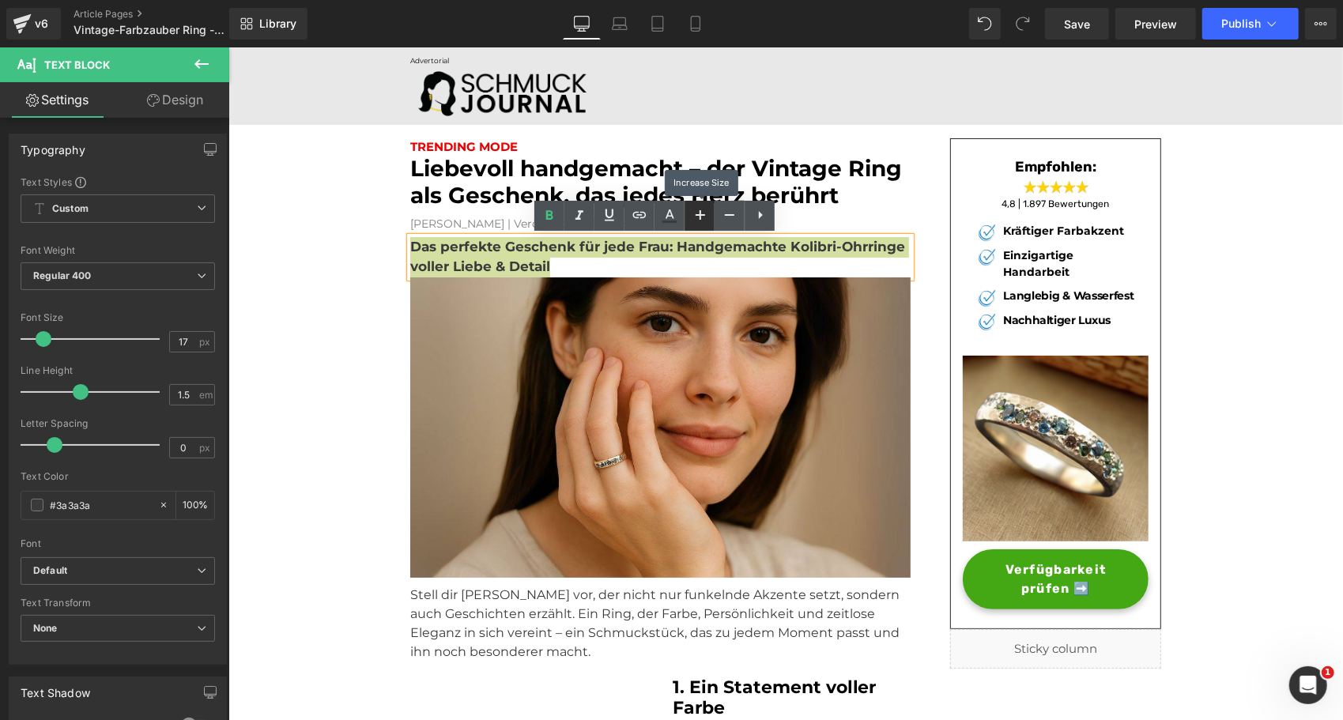
click at [698, 215] on icon at bounding box center [700, 215] width 19 height 19
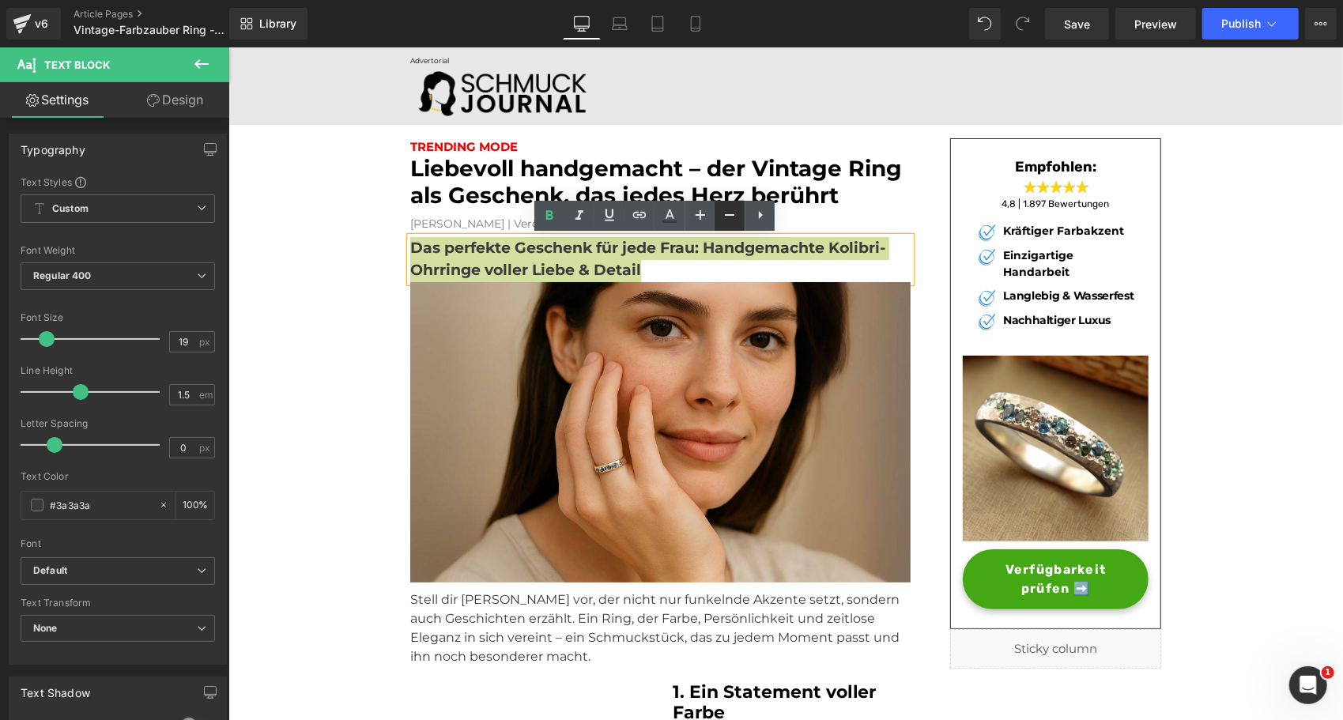
click at [722, 215] on icon at bounding box center [729, 215] width 19 height 19
type input "17"
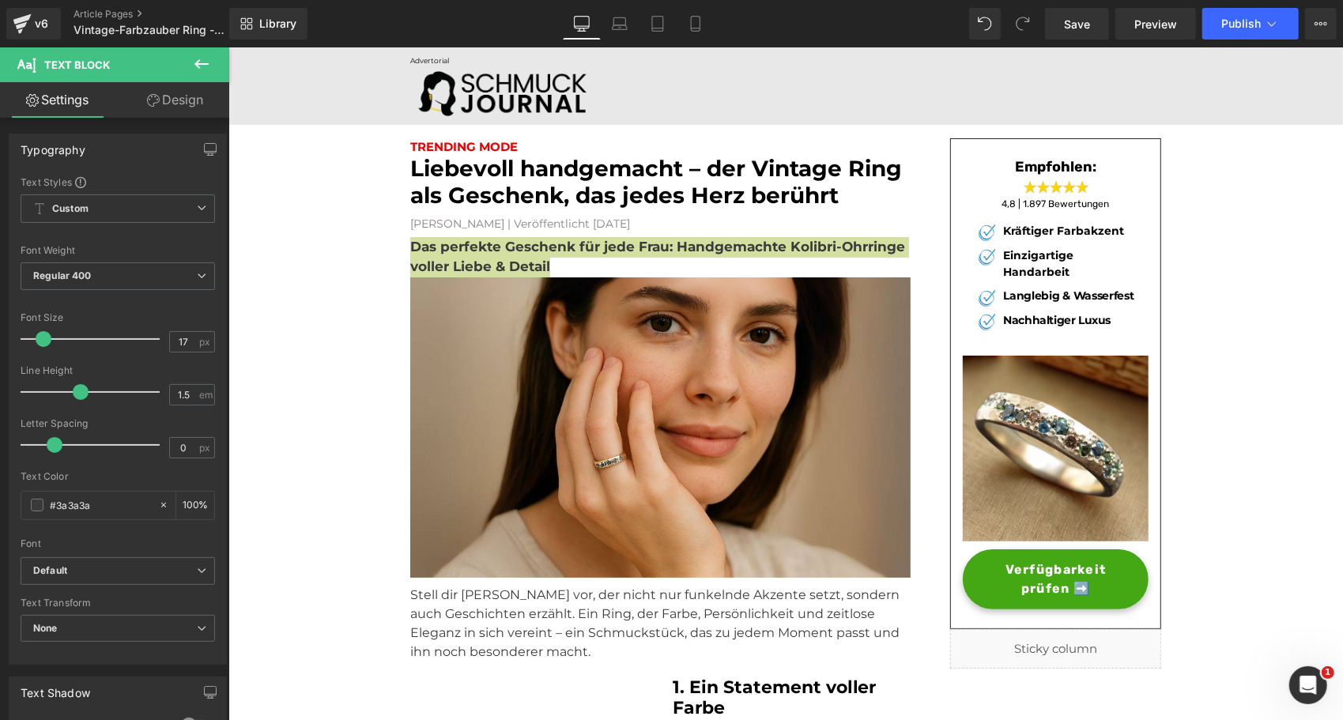
click at [170, 102] on link "Design" at bounding box center [175, 100] width 115 height 36
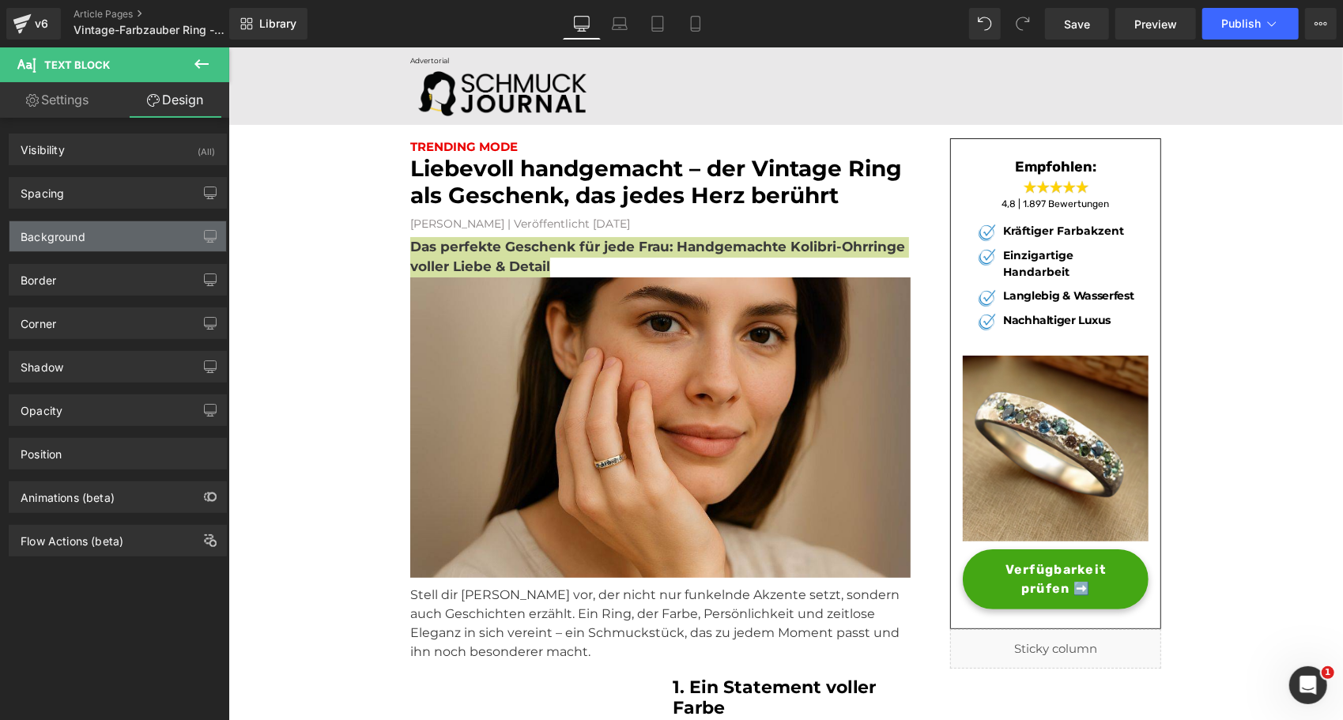
click at [105, 230] on div "Background" at bounding box center [117, 236] width 217 height 30
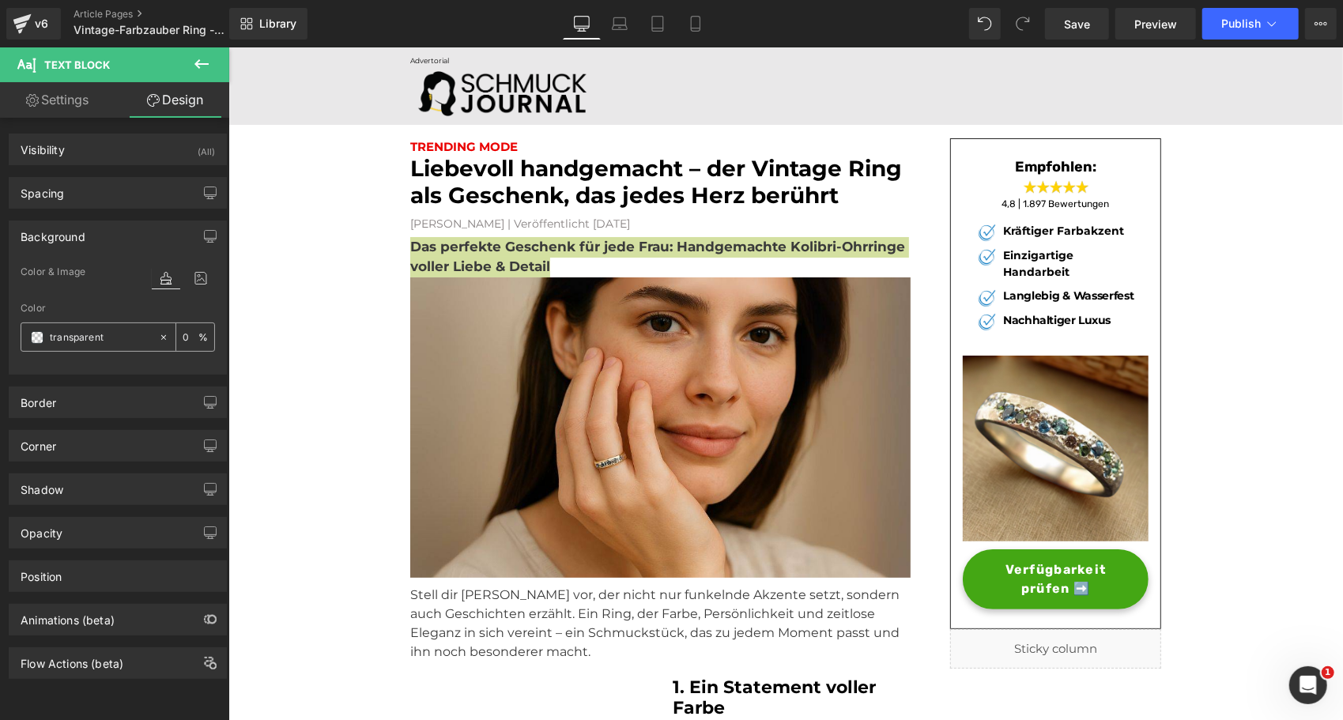
click at [35, 331] on span at bounding box center [37, 337] width 13 height 13
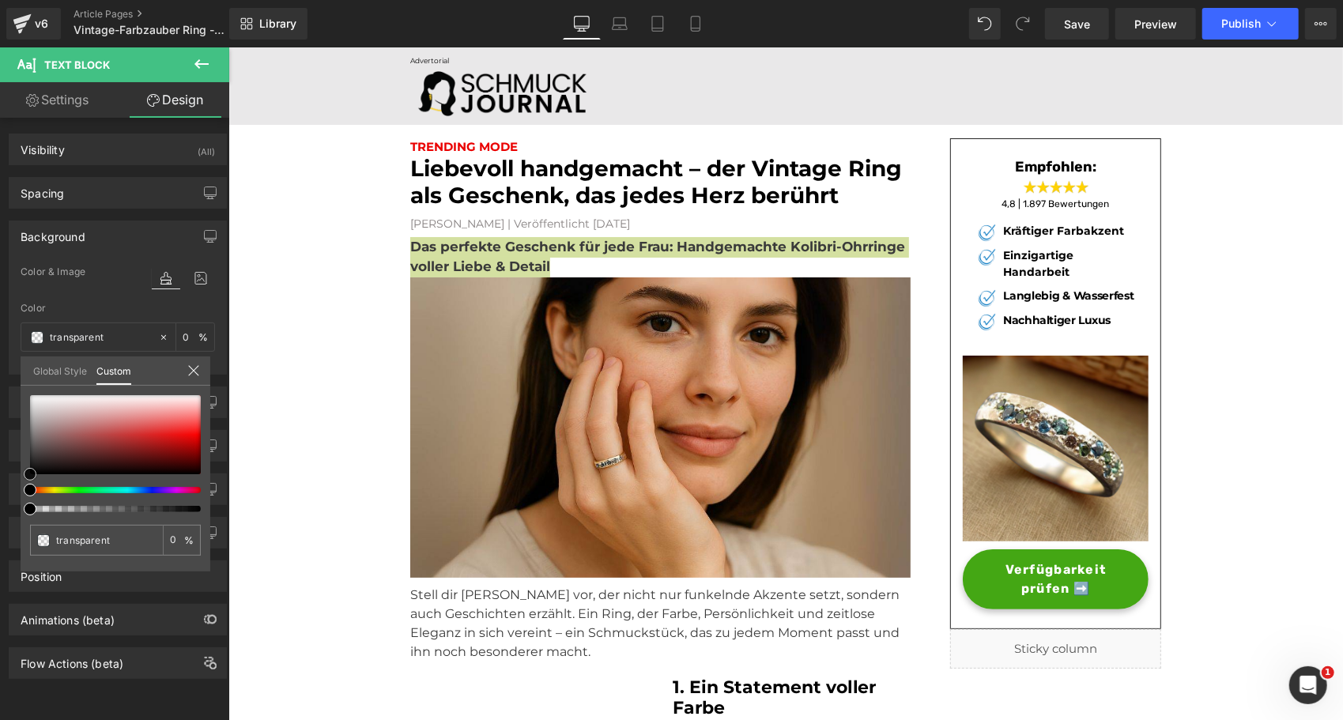
type input "#d59999"
type input "100"
type input "#d59999"
type input "100"
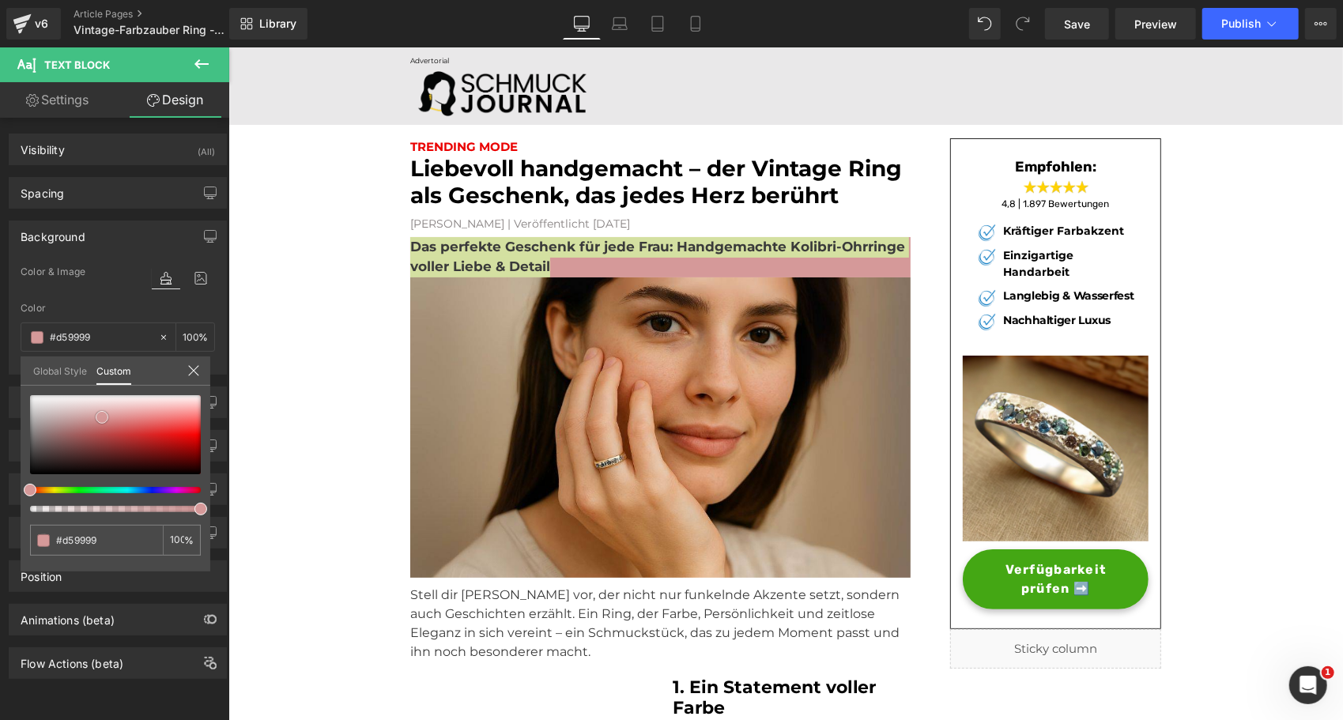
click at [102, 417] on div at bounding box center [115, 434] width 171 height 79
type input "#eed7d7"
click at [98, 404] on div at bounding box center [115, 434] width 171 height 79
type input "#e3c3c3"
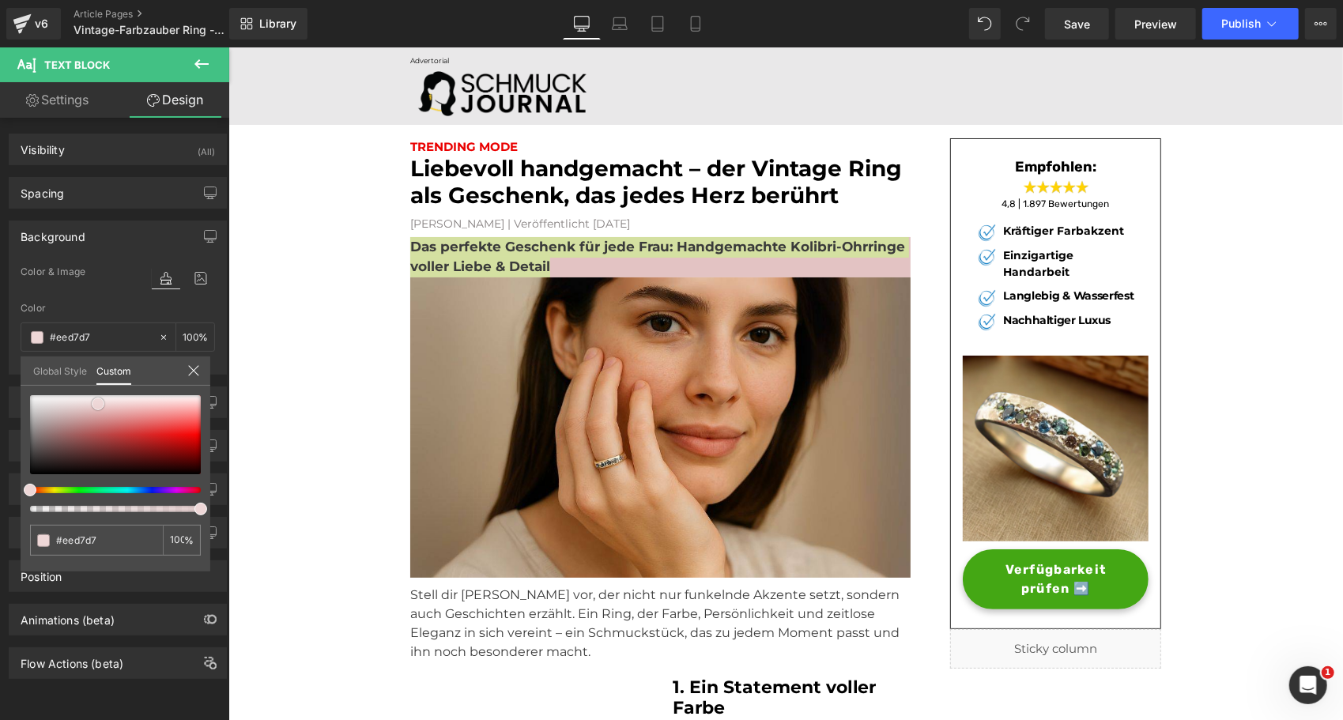
type input "#e3c3c3"
click at [93, 409] on div at bounding box center [115, 434] width 171 height 79
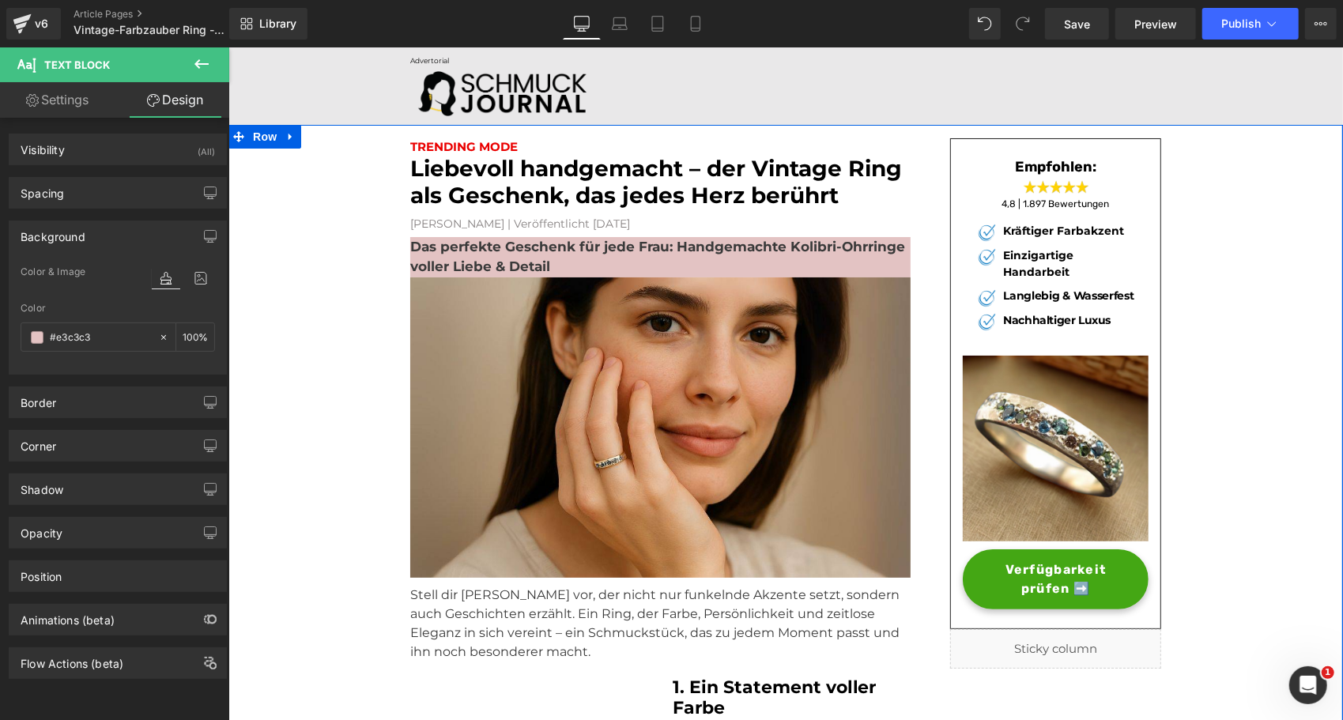
click at [436, 263] on strong "Das perfekte Geschenk für jede Frau: Handgemachte Kolibri-Ohrringe voller Liebe…" at bounding box center [656, 256] width 495 height 36
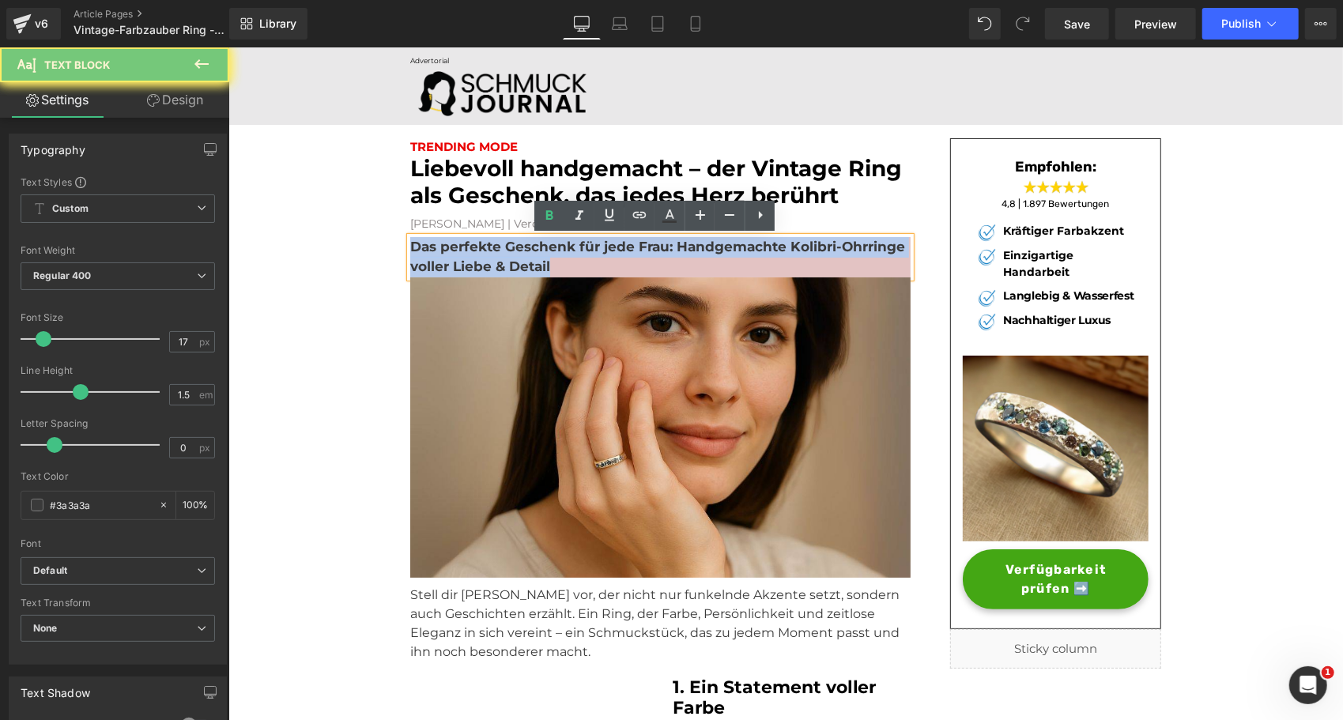
click at [436, 263] on strong "Das perfekte Geschenk für jede Frau: Handgemachte Kolibri-Ohrringe voller Liebe…" at bounding box center [656, 256] width 495 height 36
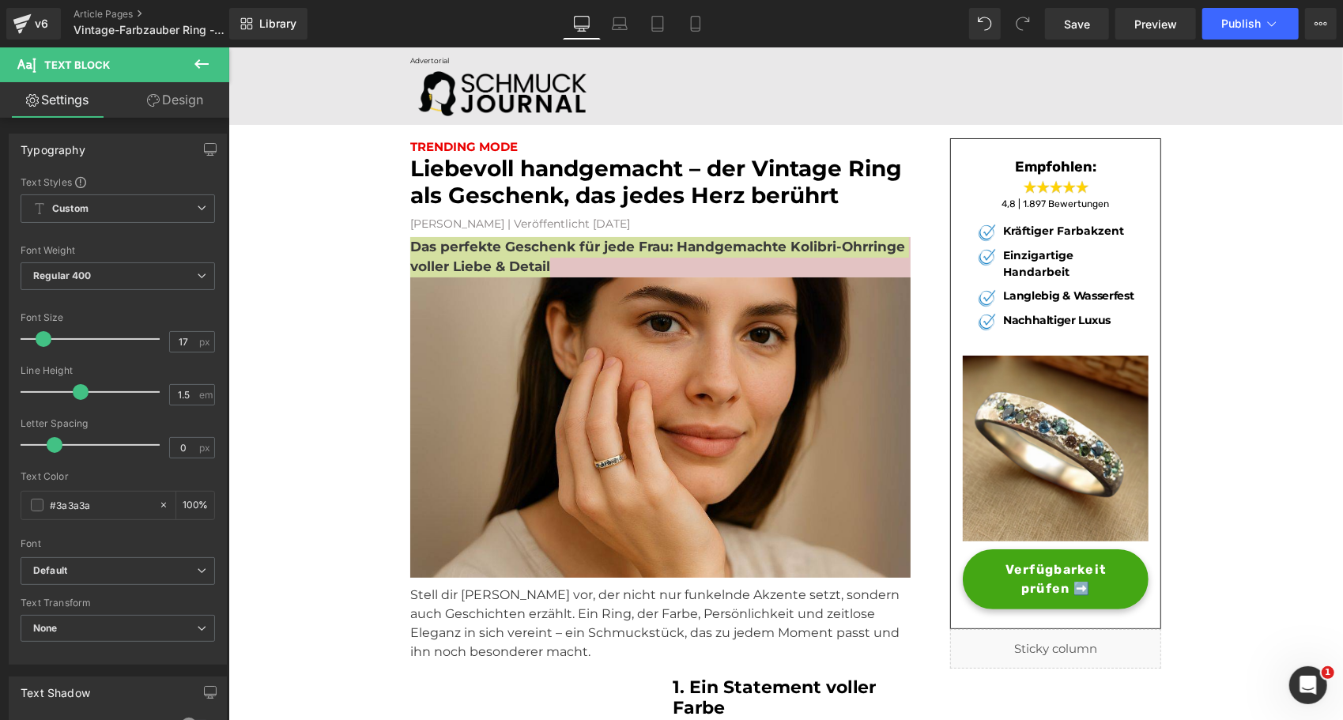
click at [163, 107] on link "Design" at bounding box center [175, 100] width 115 height 36
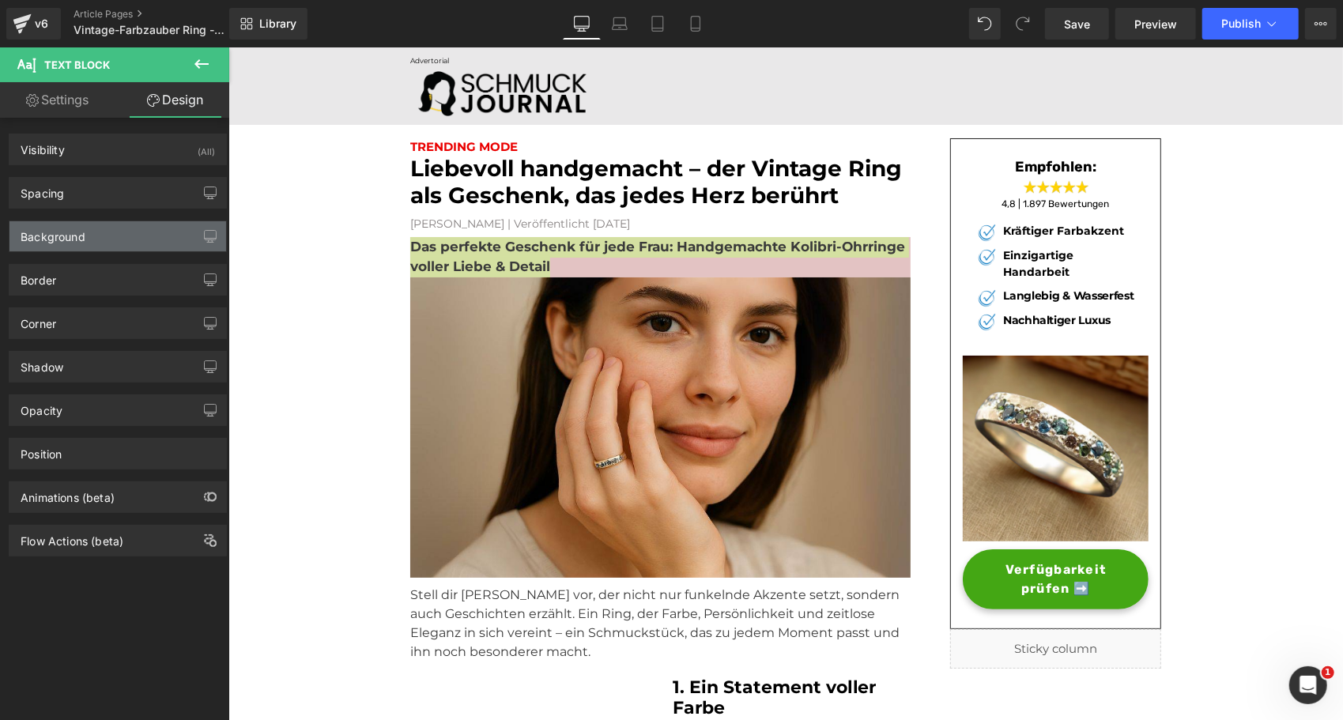
click at [90, 237] on div "Background" at bounding box center [117, 236] width 217 height 30
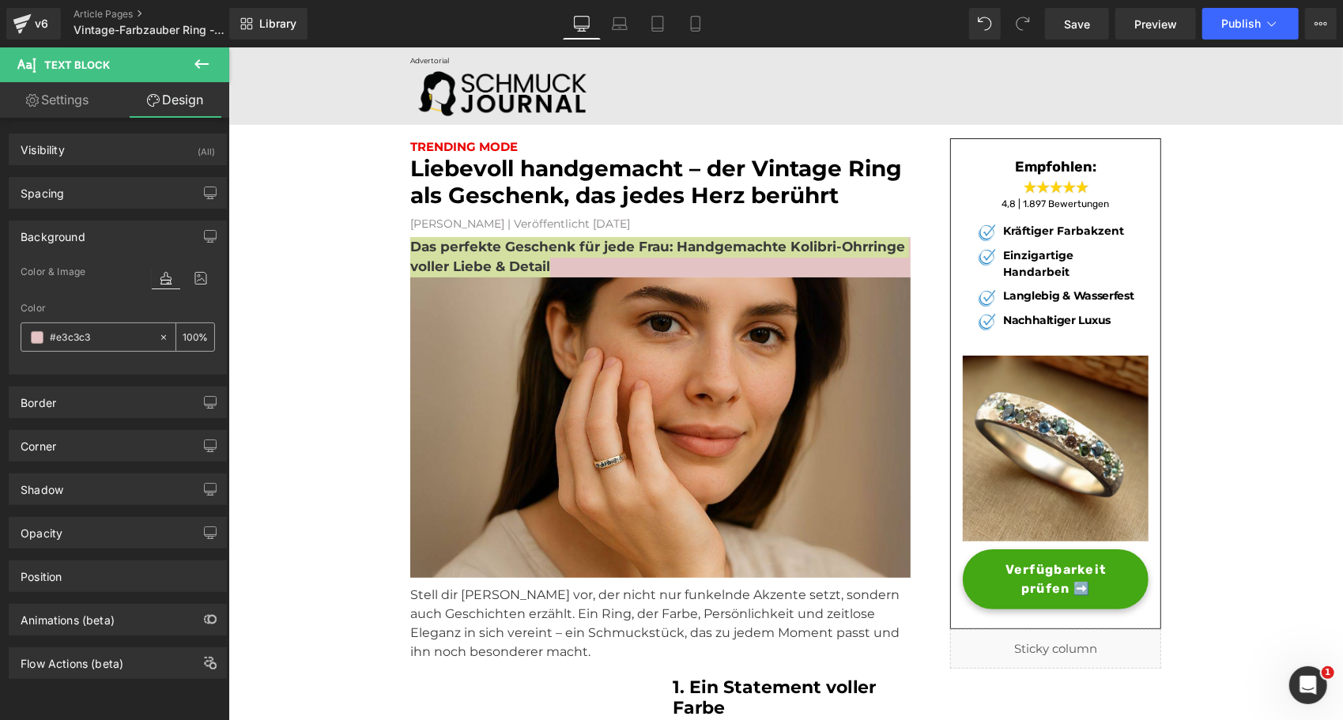
click at [40, 338] on span at bounding box center [37, 337] width 13 height 13
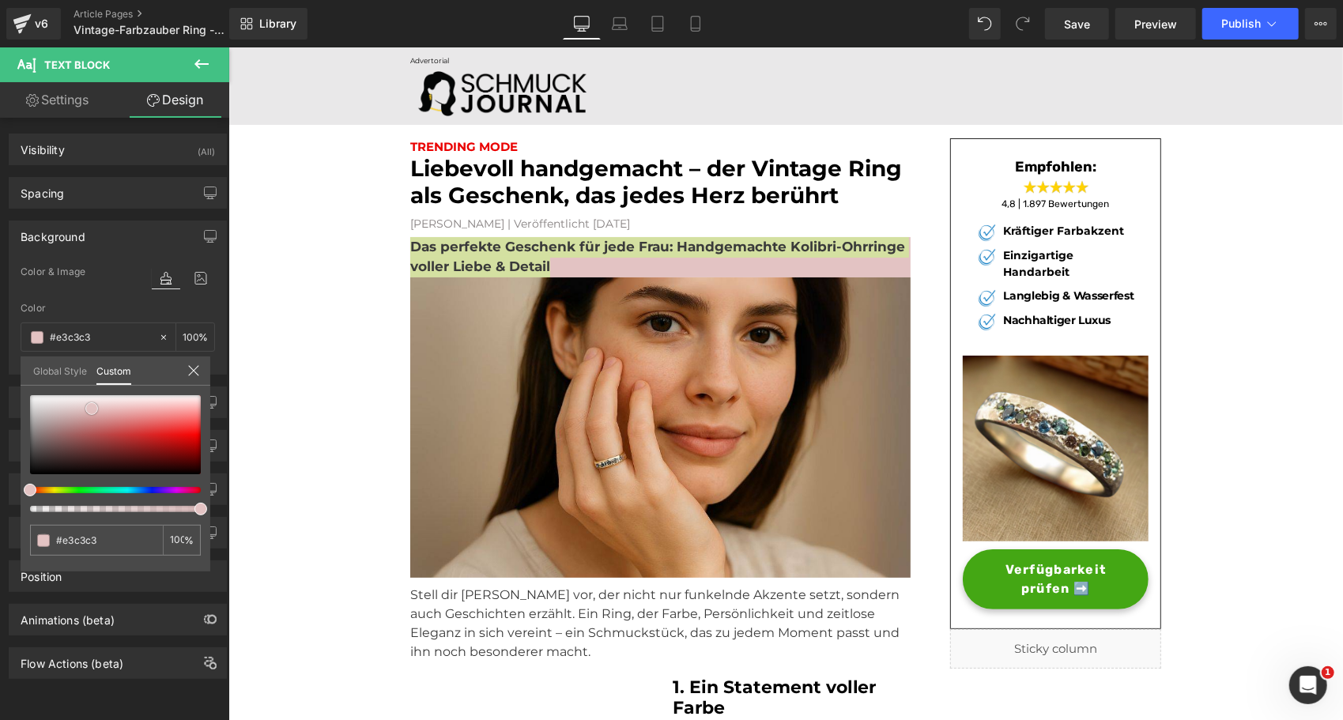
type input "#e4c7c7"
type input "#e7cfcf"
type input "#ead5d5"
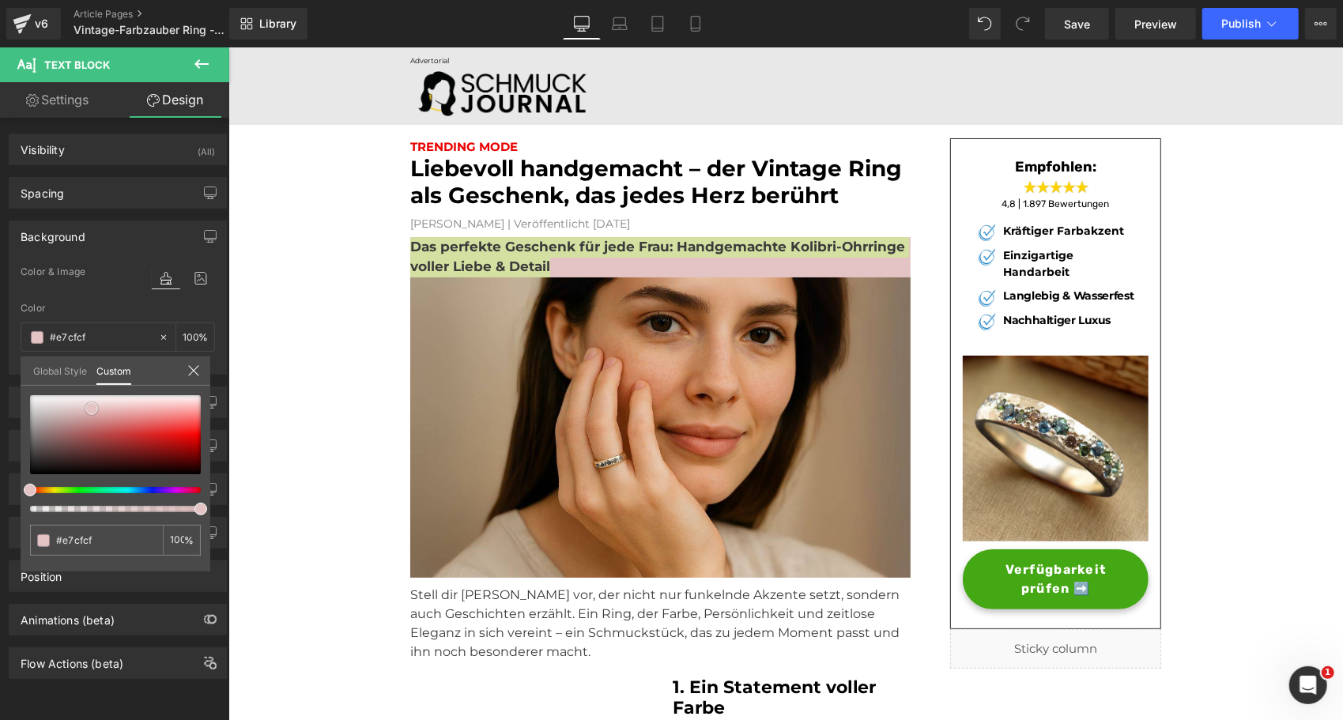
type input "#ead5d5"
type input "#ecd9d9"
type input "#eddddd"
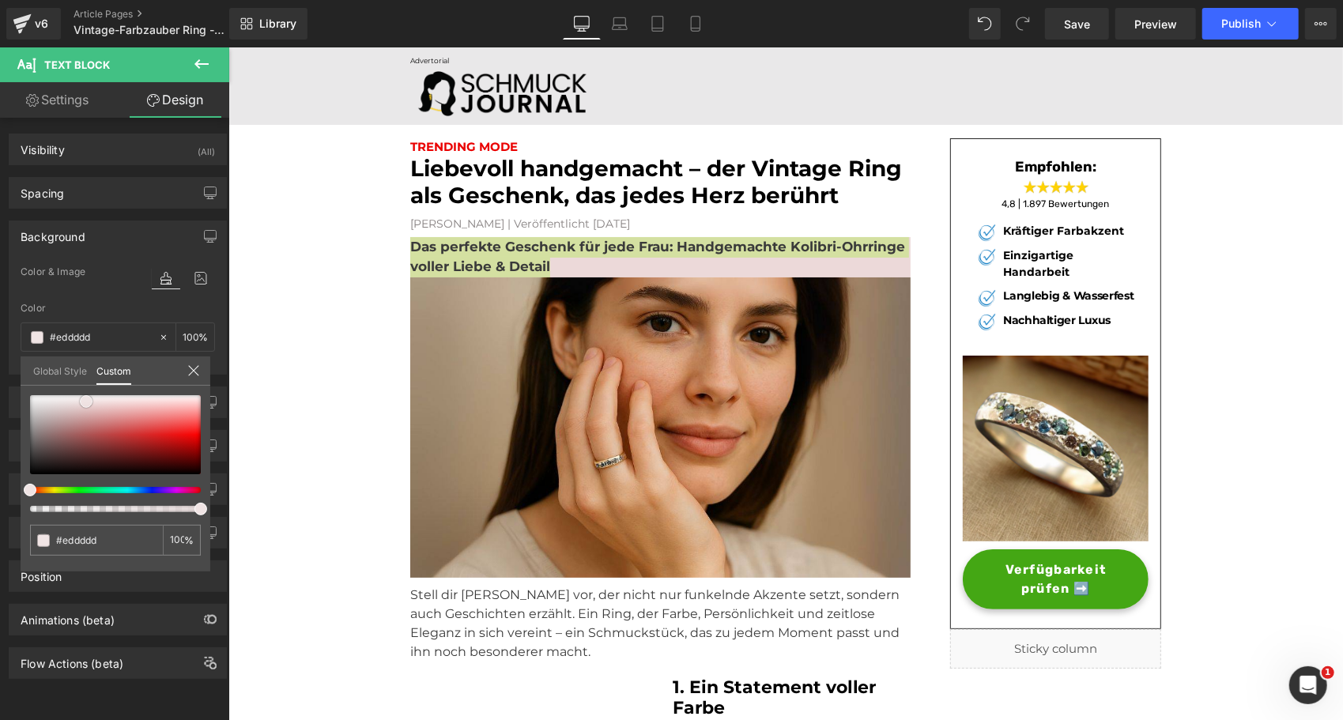
type input "#f0e4e4"
type input "#f1e3e3"
type input "#f3e7e7"
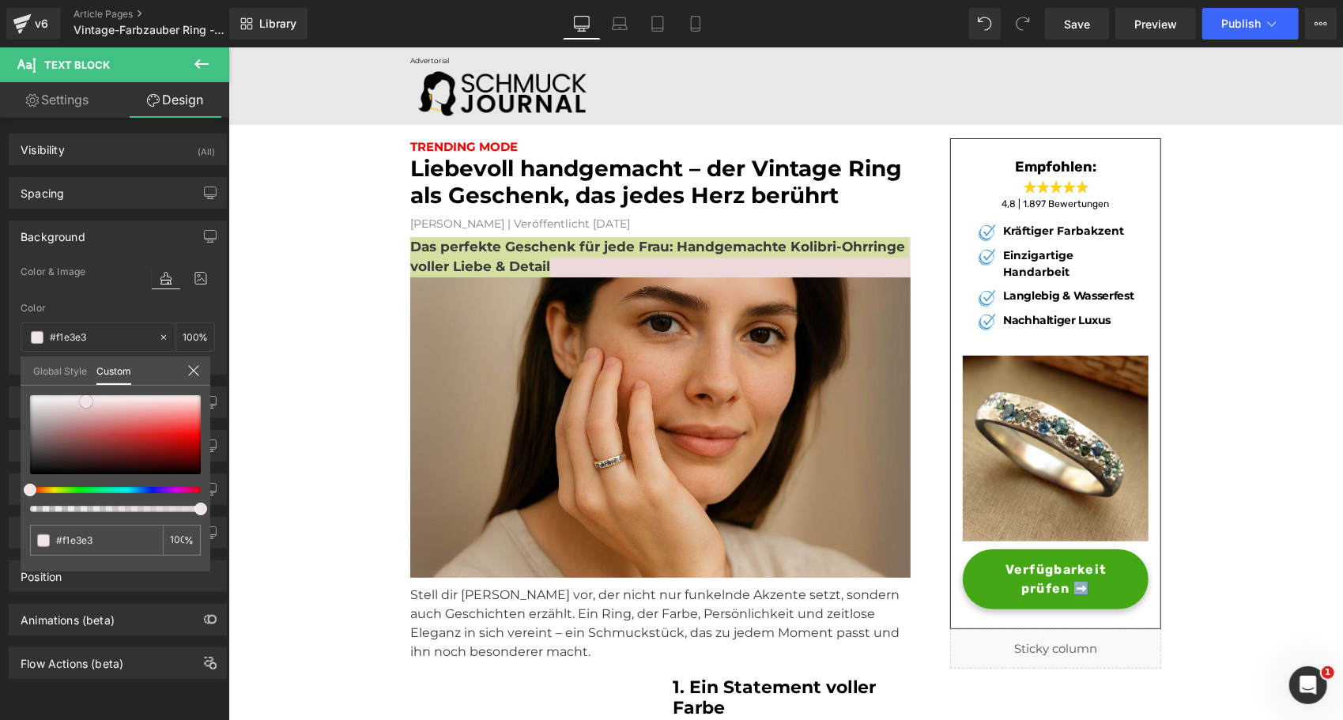
type input "#f3e7e7"
type input "#f3e6e6"
type input "#f1e3e3"
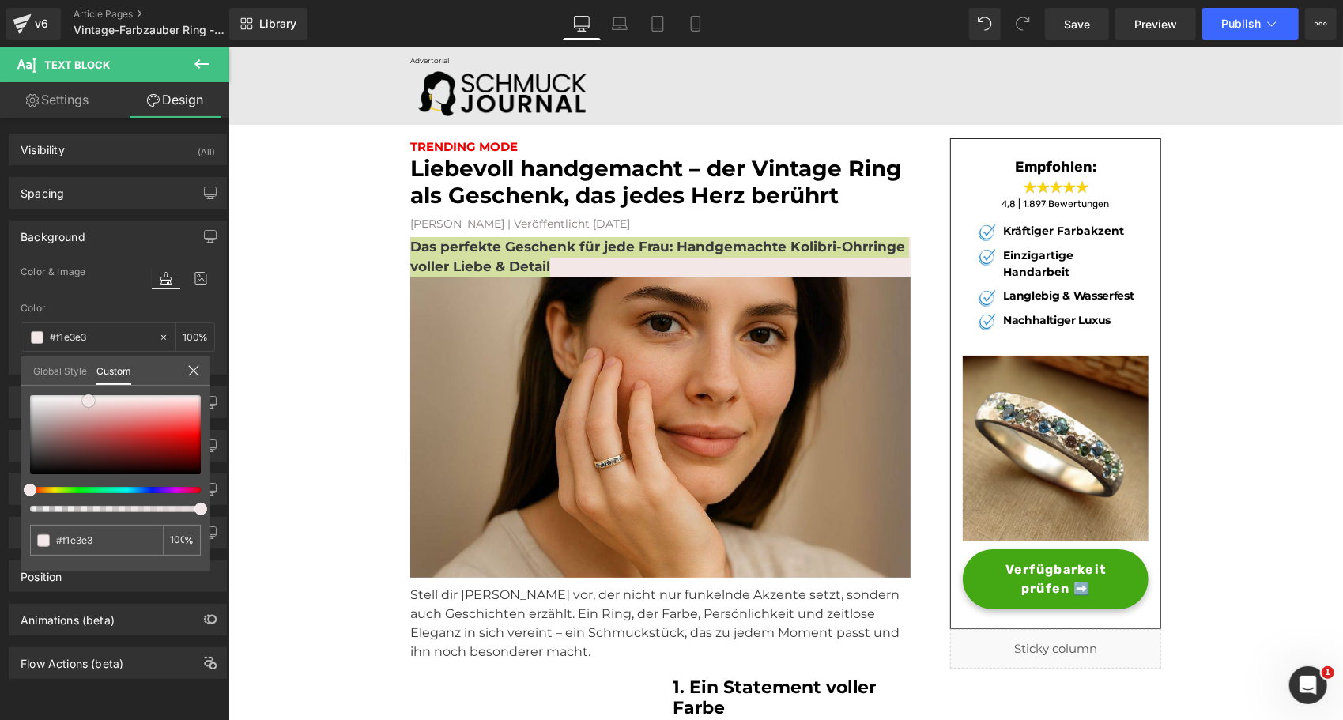
type input "#efe0e0"
type input "#f0dfdf"
type input "#eedcdc"
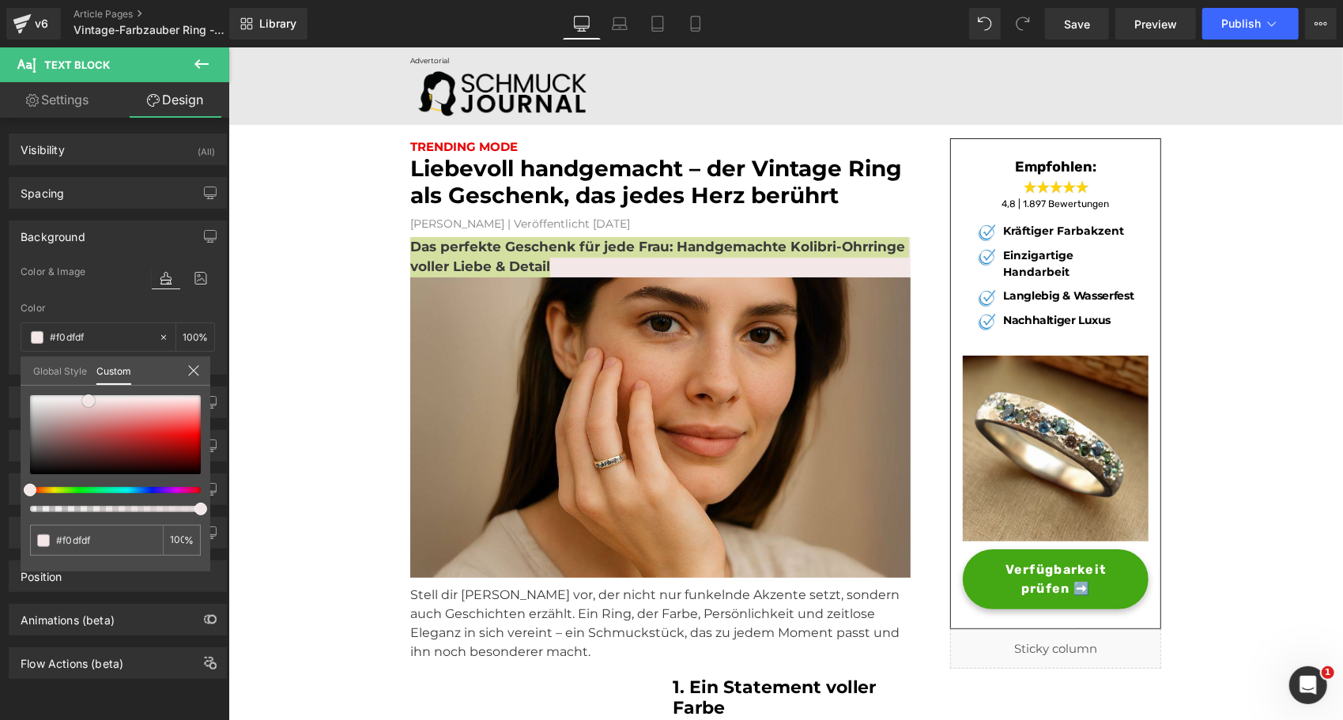
type input "#eedcdc"
type input "#efdbdb"
type input "#edd8d8"
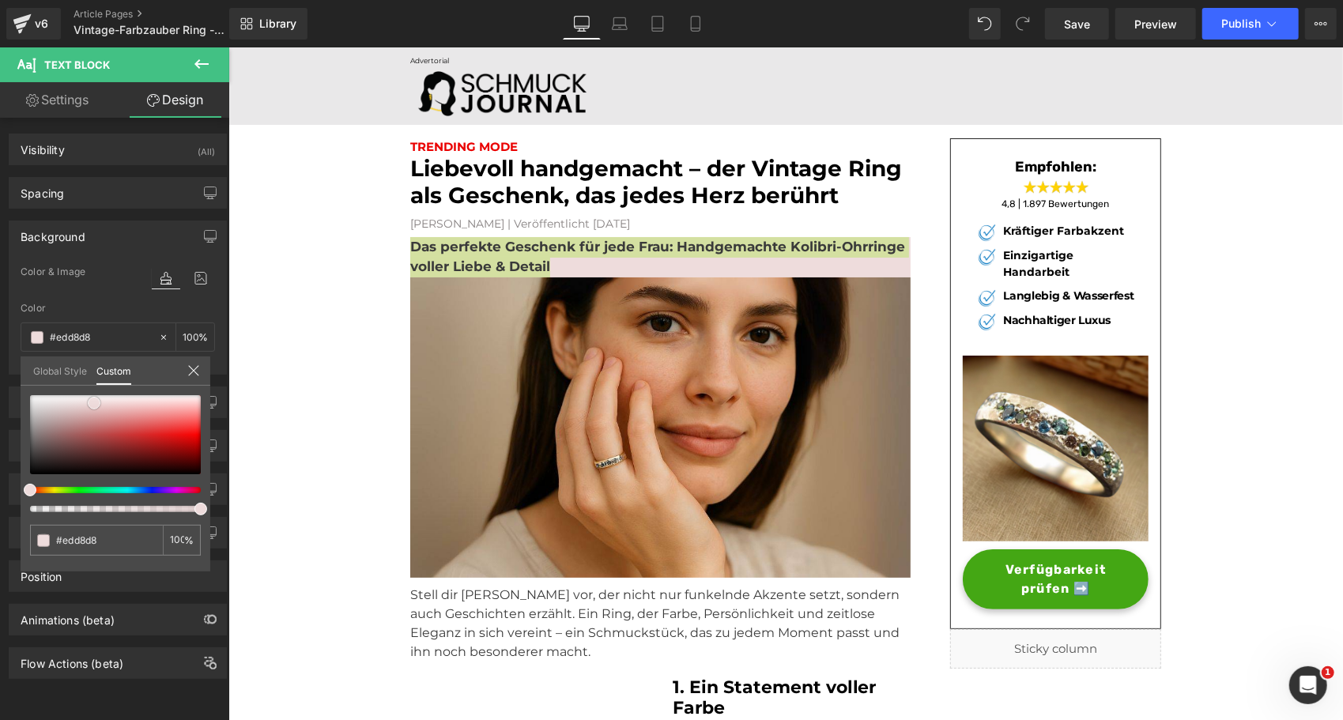
type input "#ebd5d5"
type input "#ead0d0"
type input "#e9cdcd"
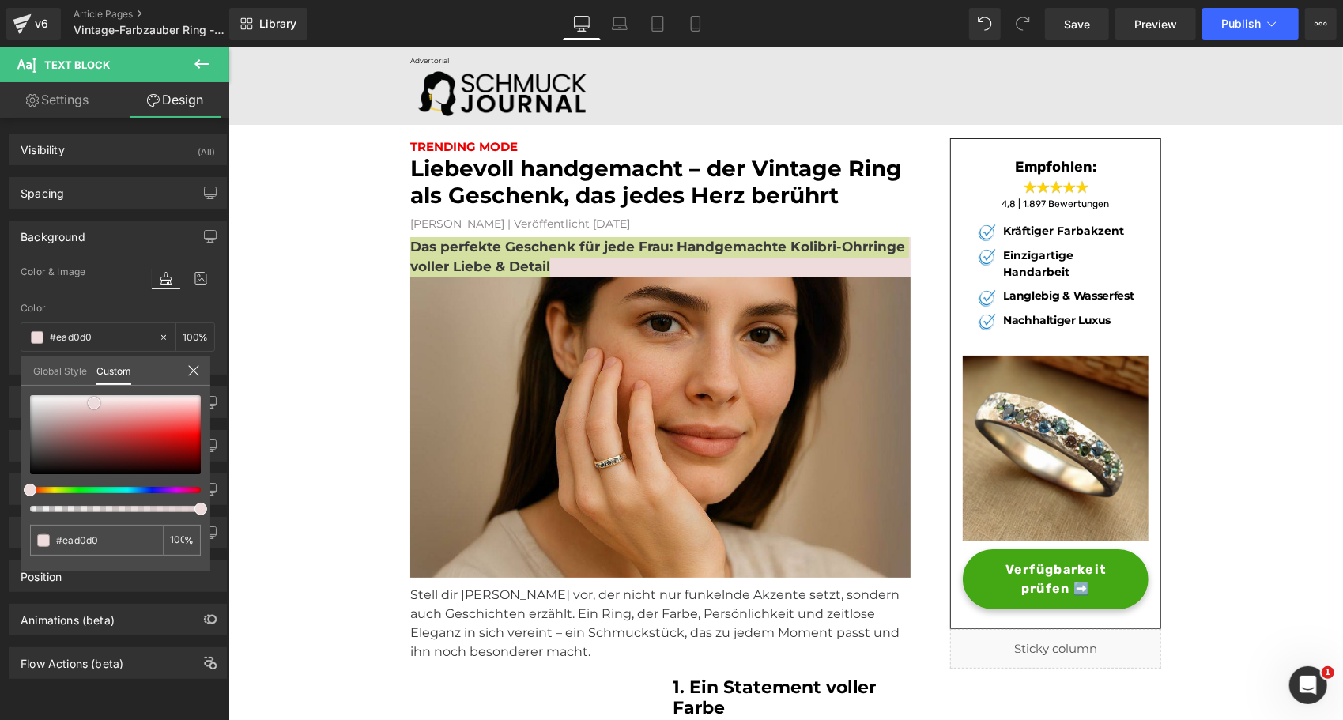
type input "#e9cdcd"
click at [96, 408] on span at bounding box center [98, 406] width 13 height 13
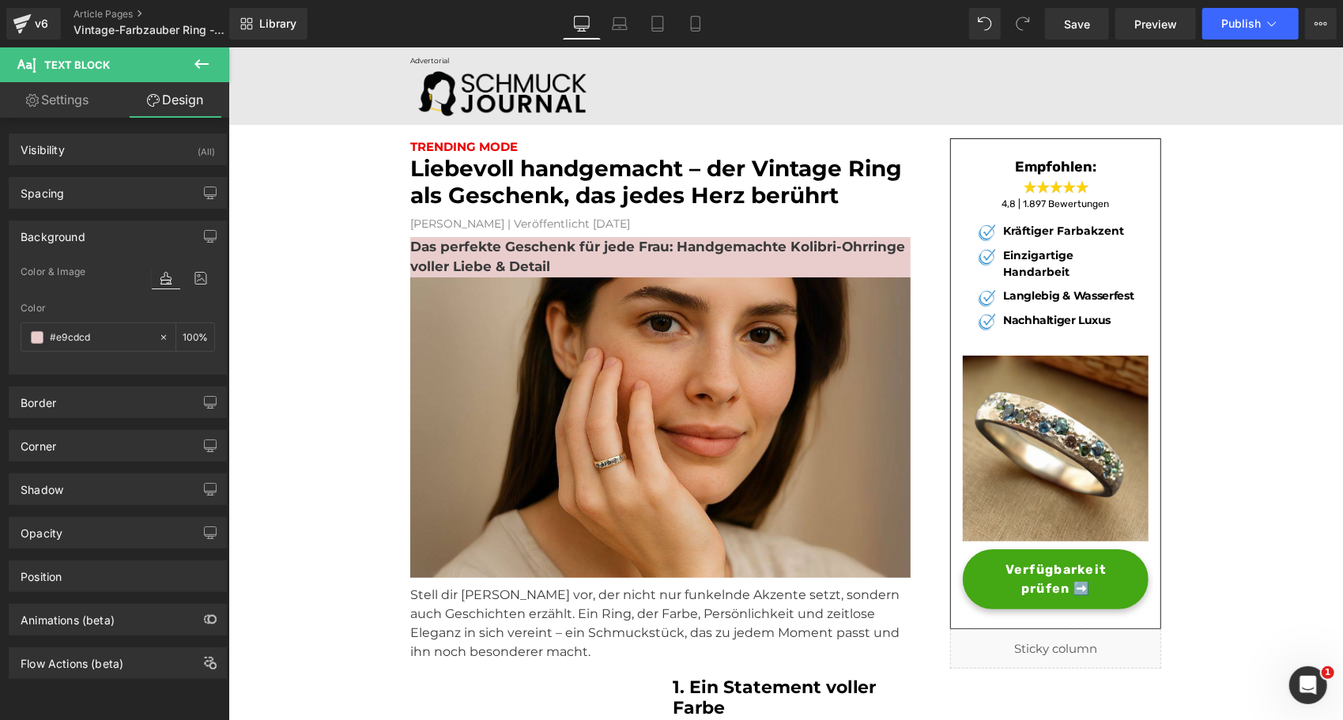
click at [51, 341] on input "#e9cdcd" at bounding box center [100, 337] width 101 height 17
click at [40, 337] on span at bounding box center [37, 337] width 13 height 13
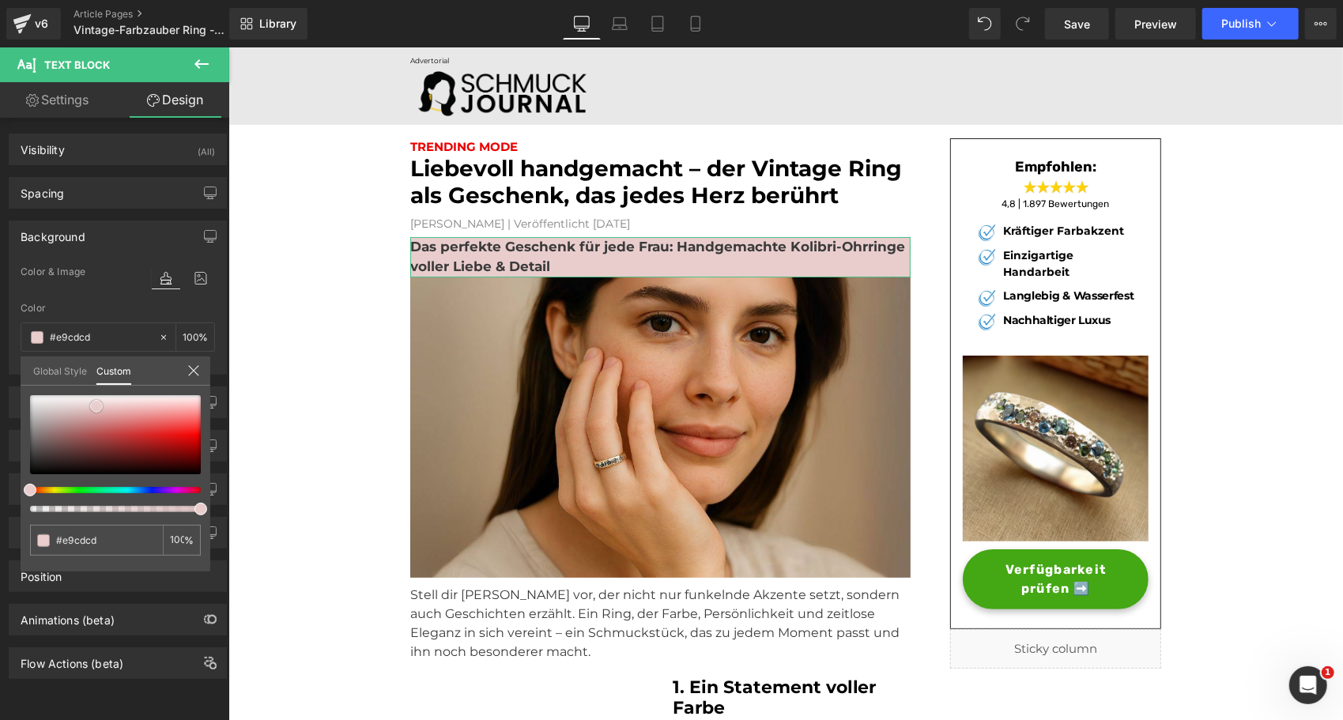
type input "#e8cece"
type input "#dbbcbc"
type input "#cba8a8"
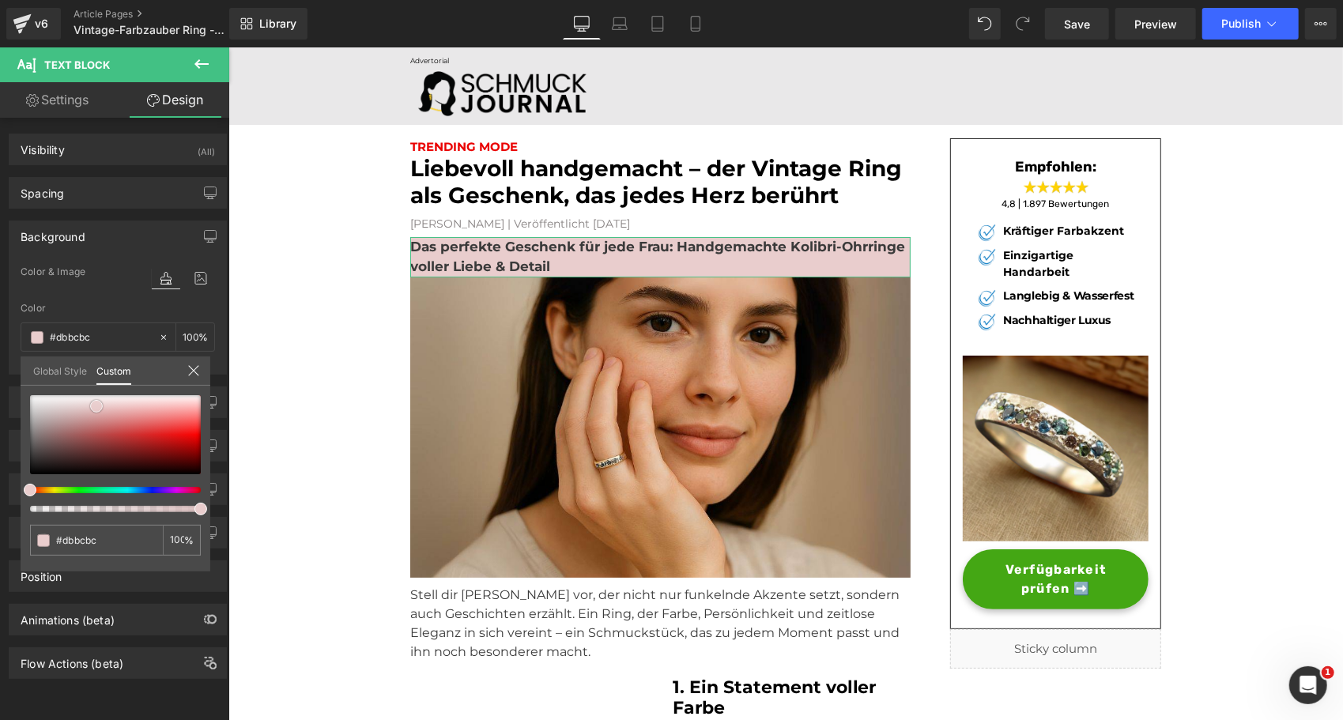
type input "#cba8a8"
type input "#c4a0a0"
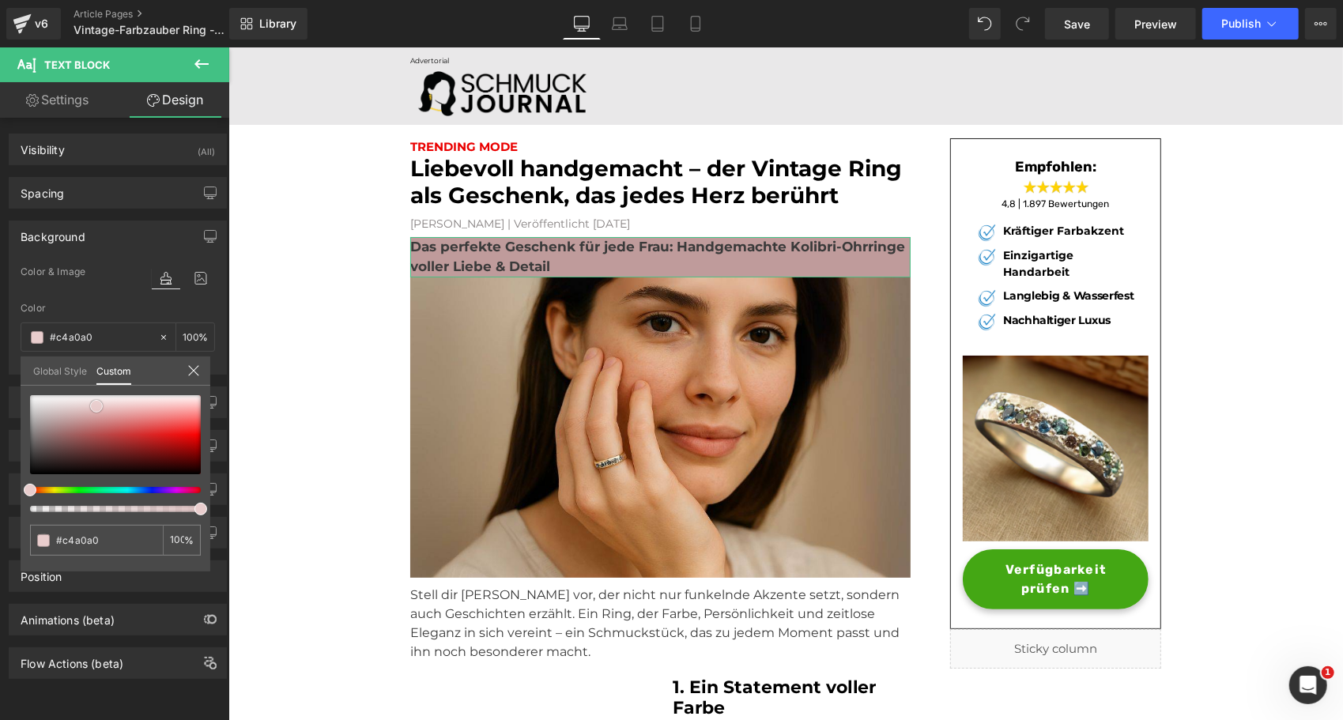
type input "#bf9b9b"
type input "#ba9696"
type input "#b68f8f"
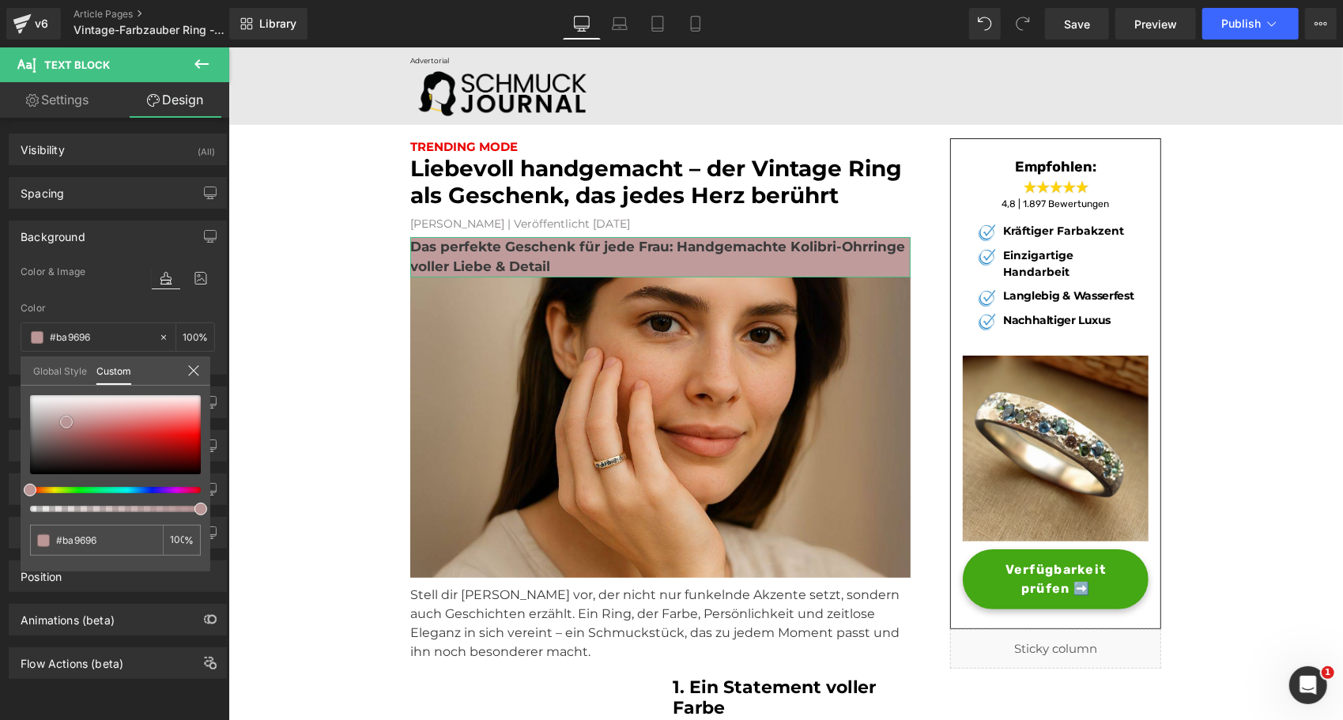
type input "#b68f8f"
type input "#ad8484"
type input "#a77b7b"
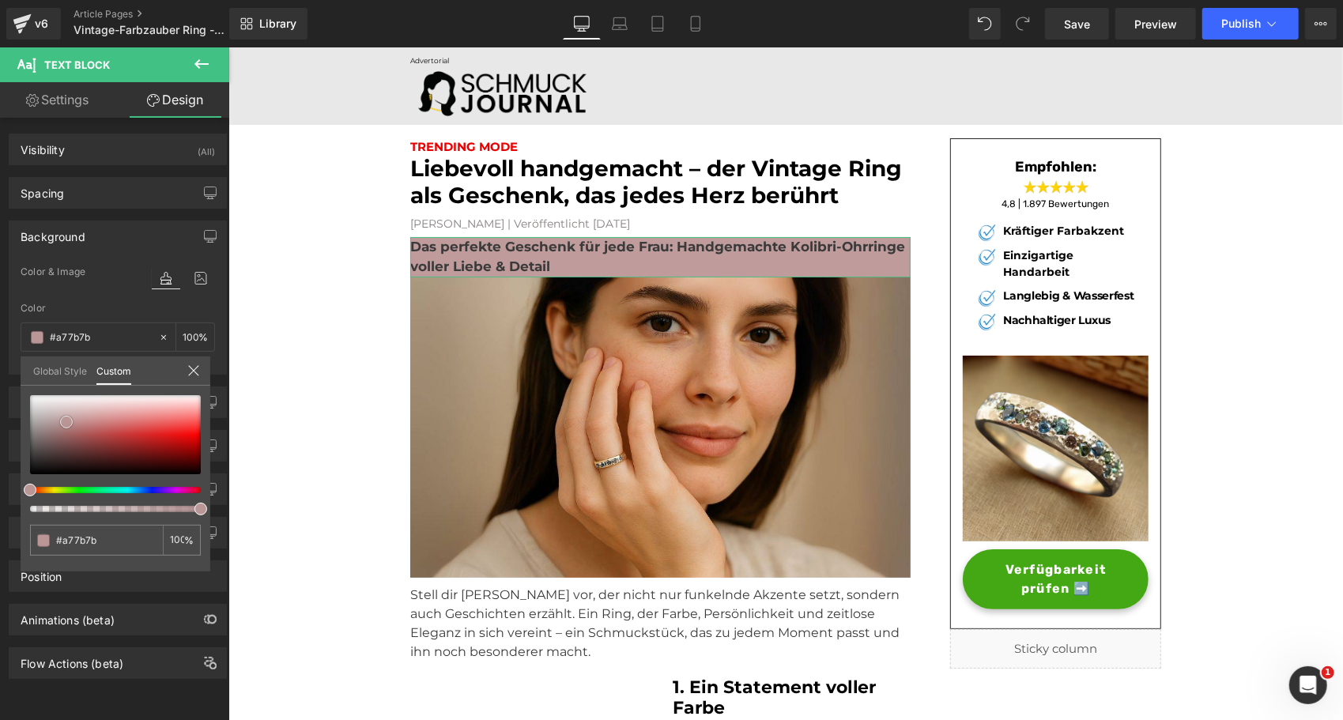
type input "#a57878"
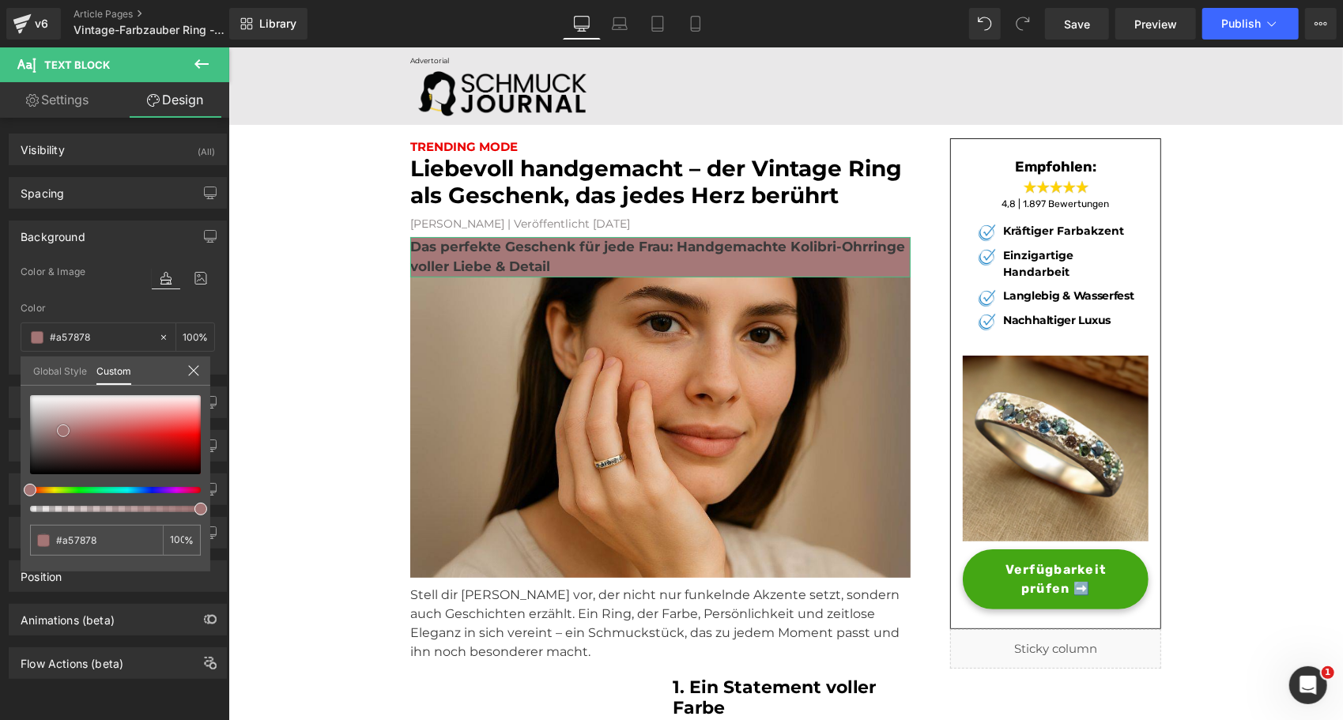
type input "#a37575"
type input "#a17272"
type input "#9f7373"
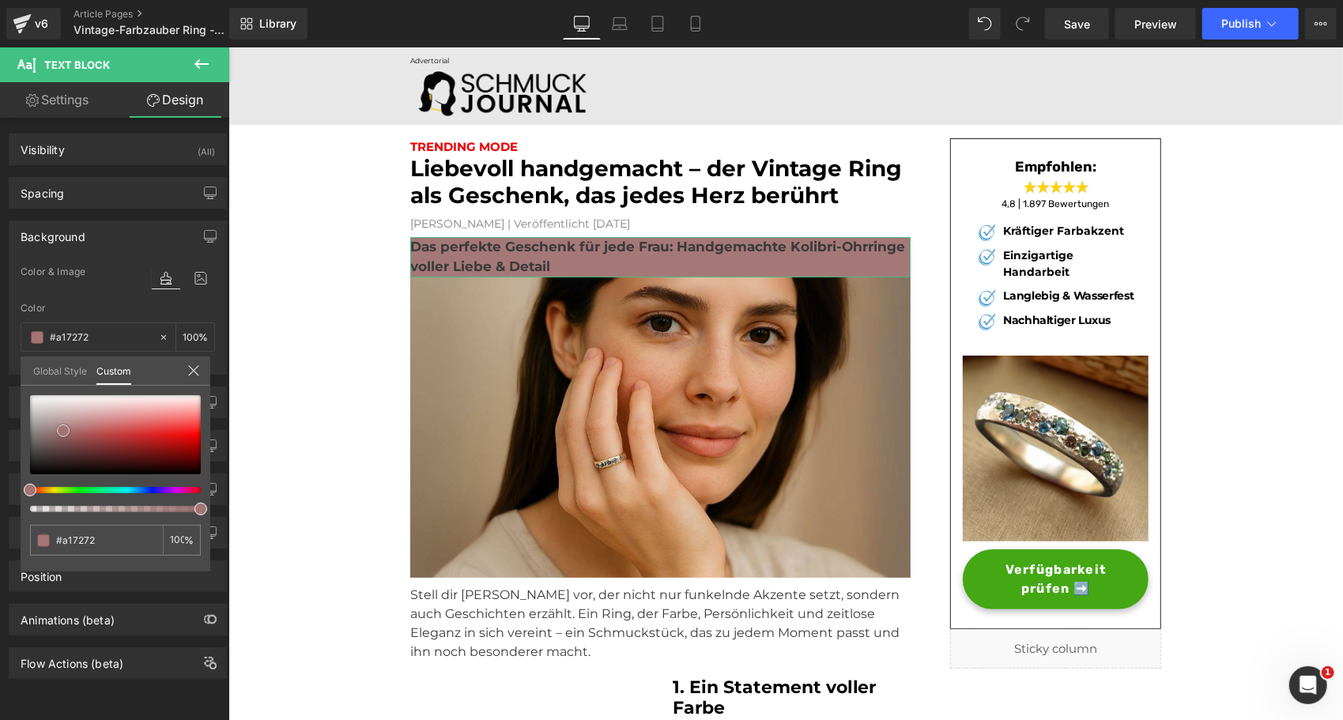
type input "#9f7373"
type input "#936666"
type input "#825e5e"
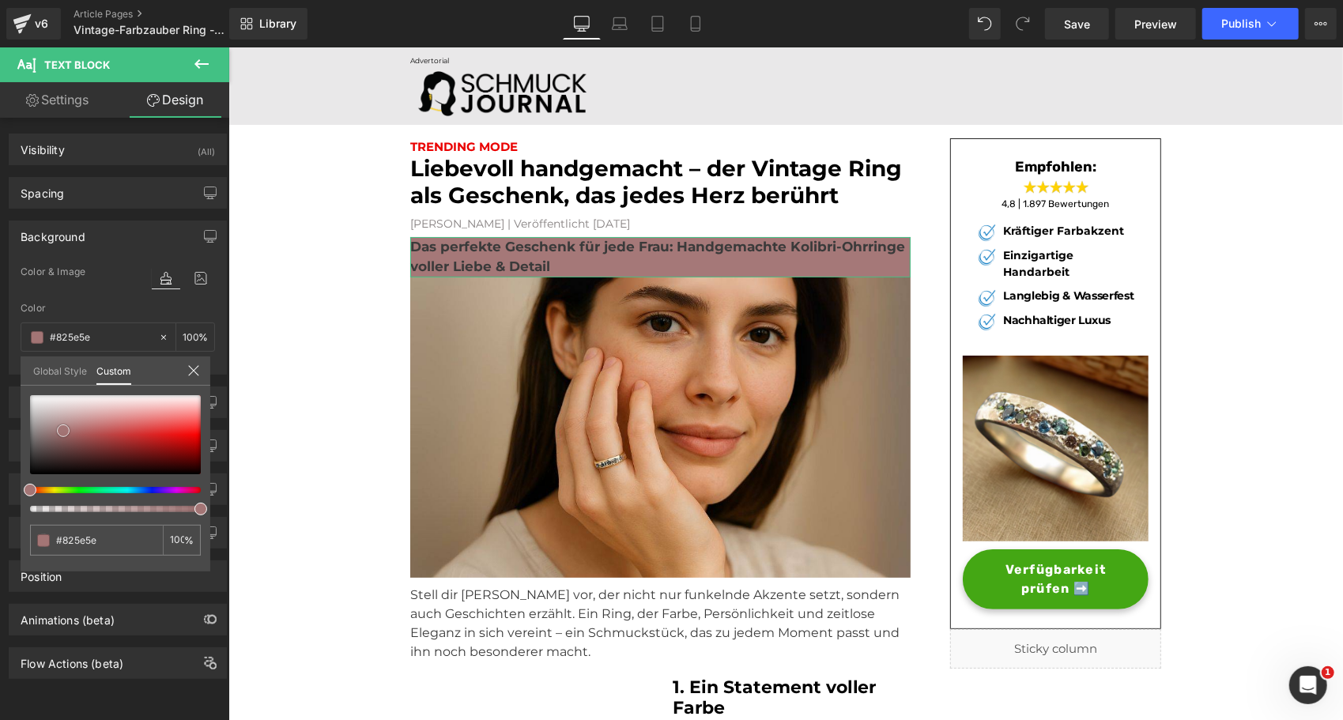
type input "#755656"
type input "#6b5151"
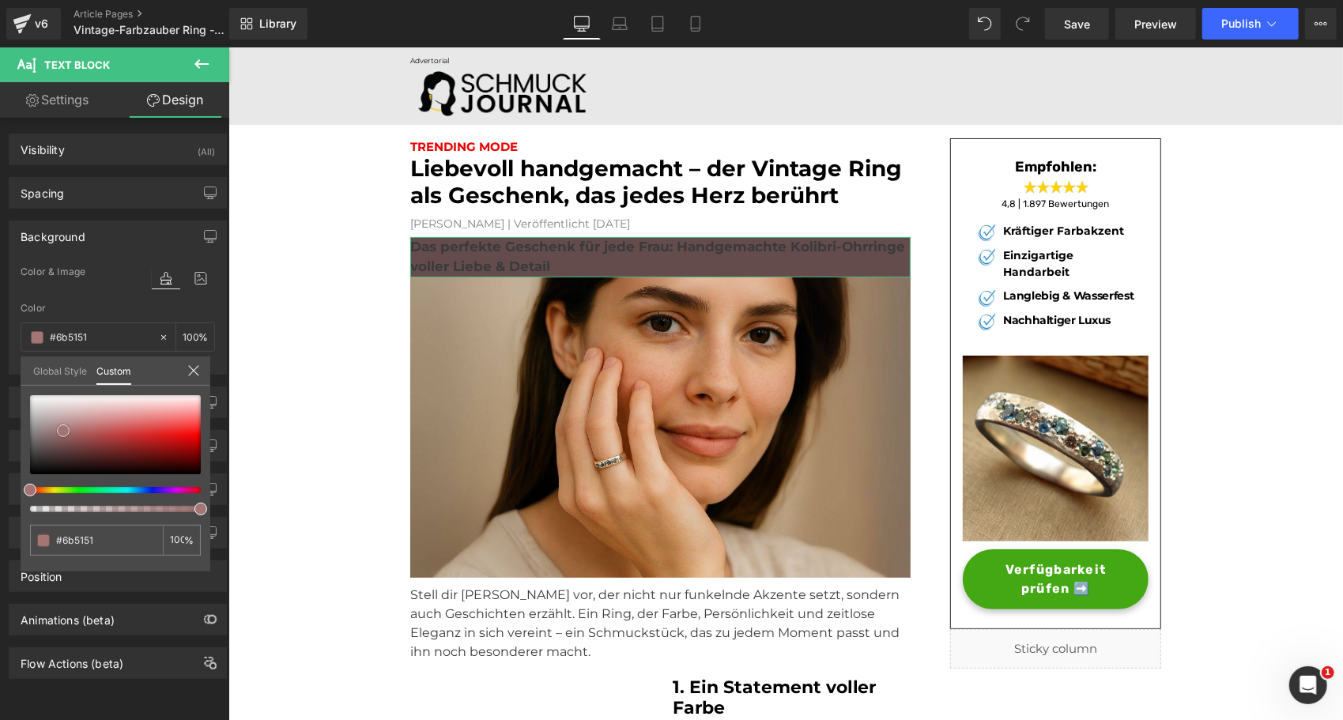
type input "#654c4c"
type input "#644d4d"
type input "#775e5e"
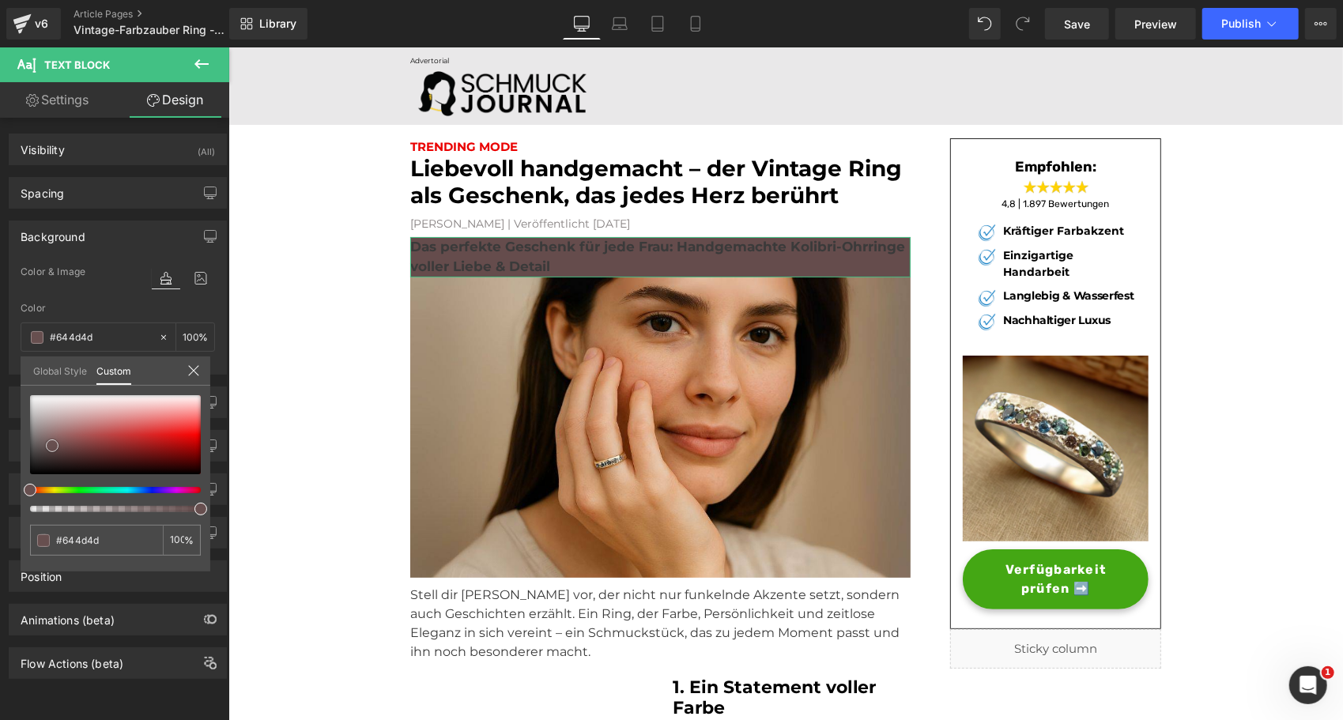
type input "#775e5e"
type input "#897070"
type input "#9f8d8d"
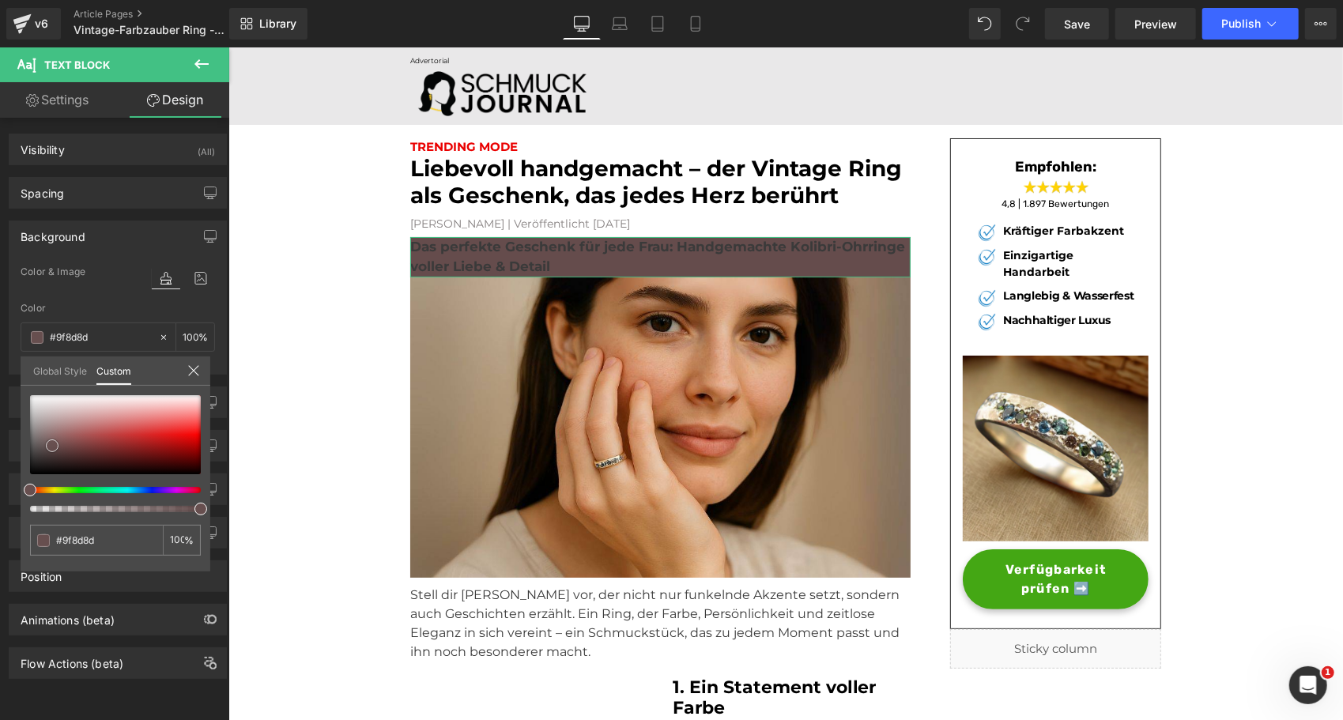
type input "#c2b7b7"
type input "#e2dddd"
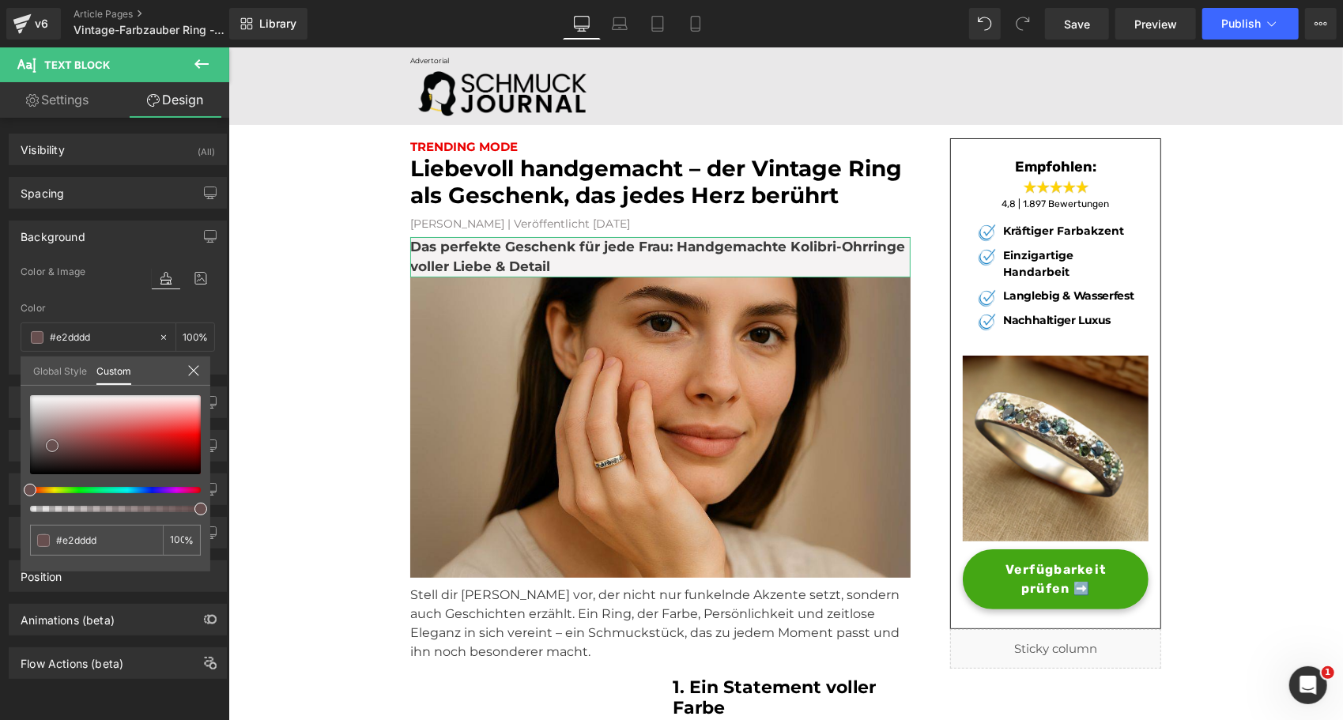
type input "#f5f3f3"
type input "#ffffff"
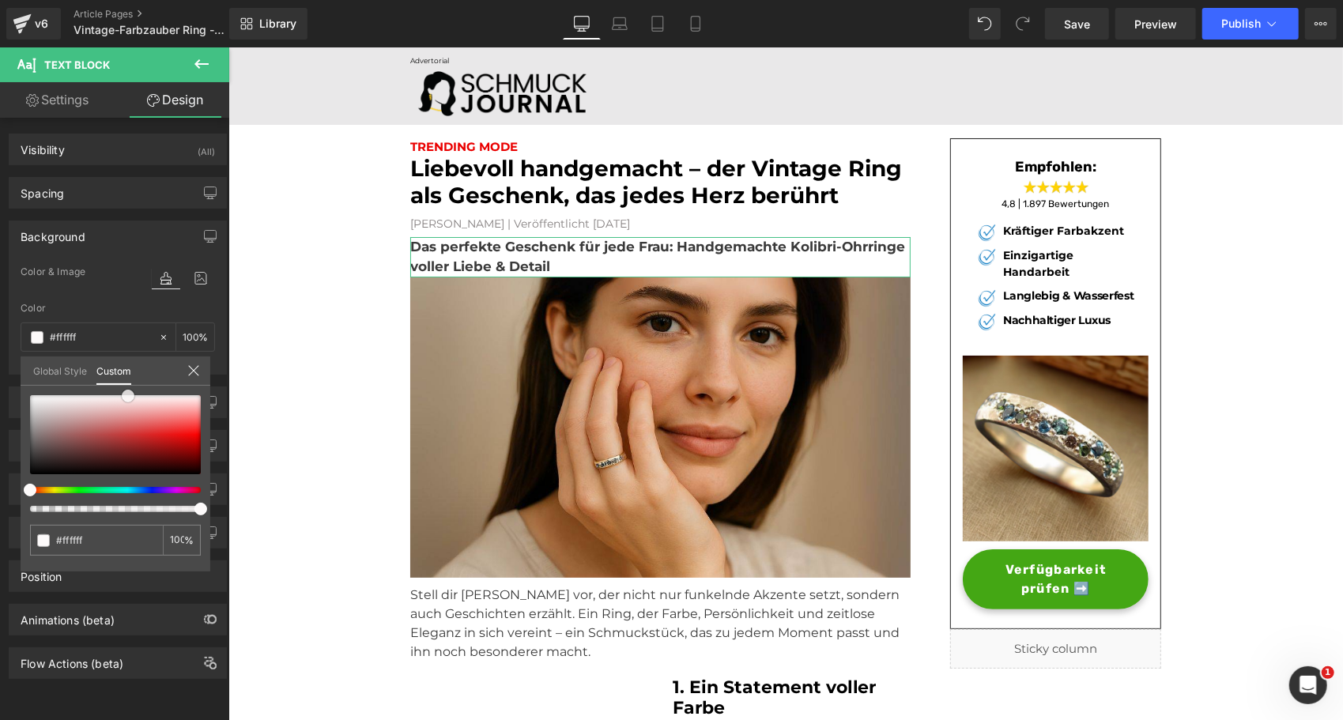
type input "#fdfafa"
type input "#fcf7f7"
type input "#faefef"
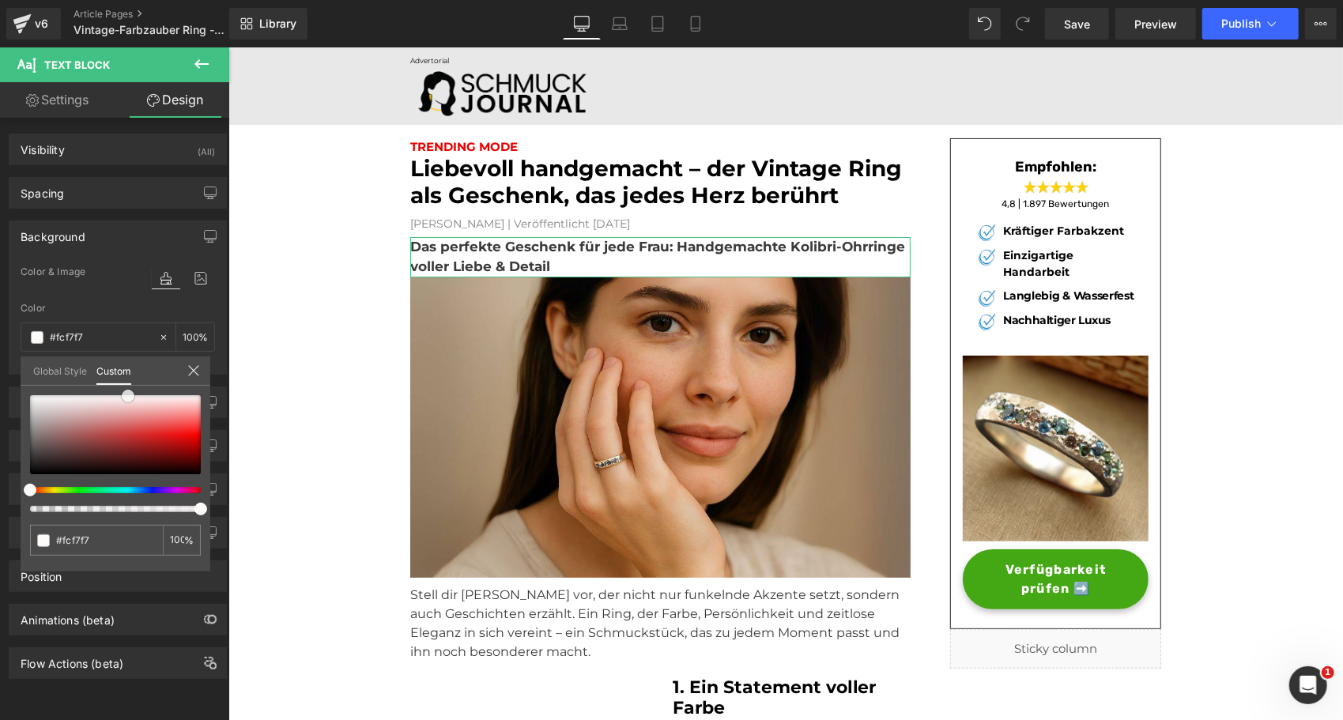
type input "#faefef"
type input "#f8e7e7"
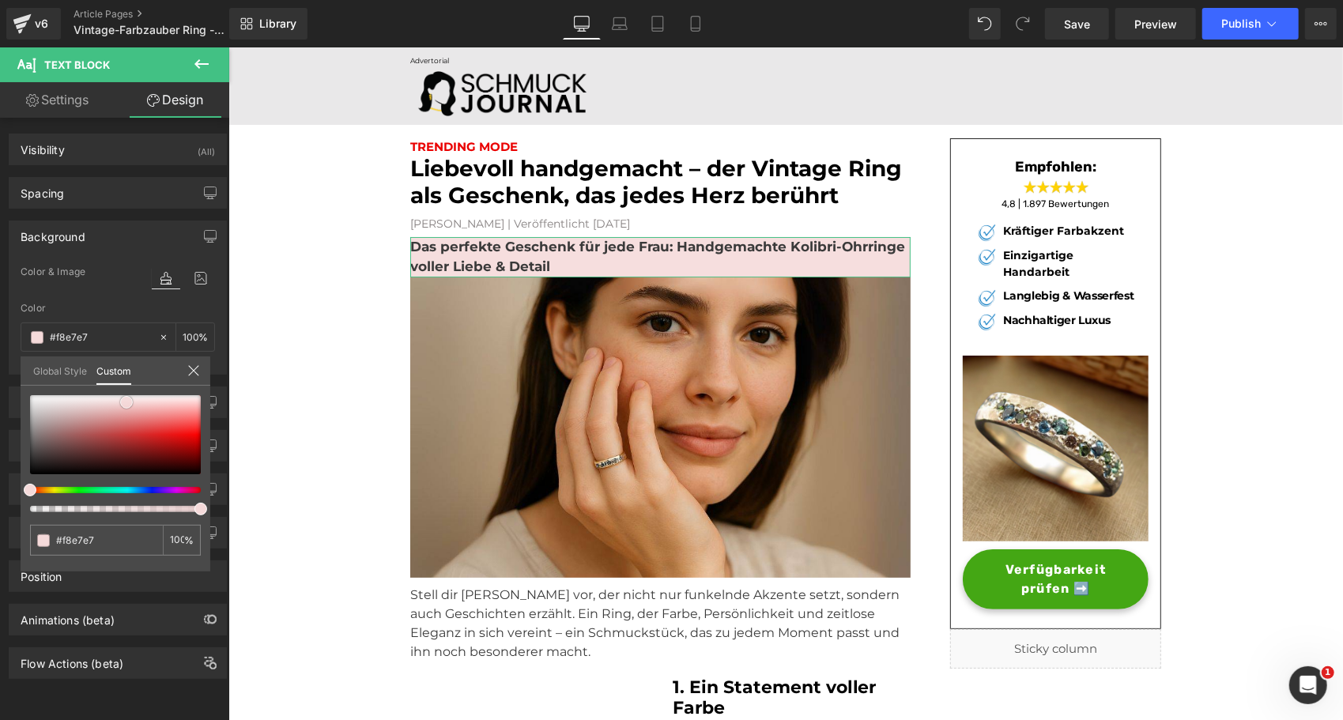
type input "#f6dede"
type input "#f4d6d6"
type input "#f5dada"
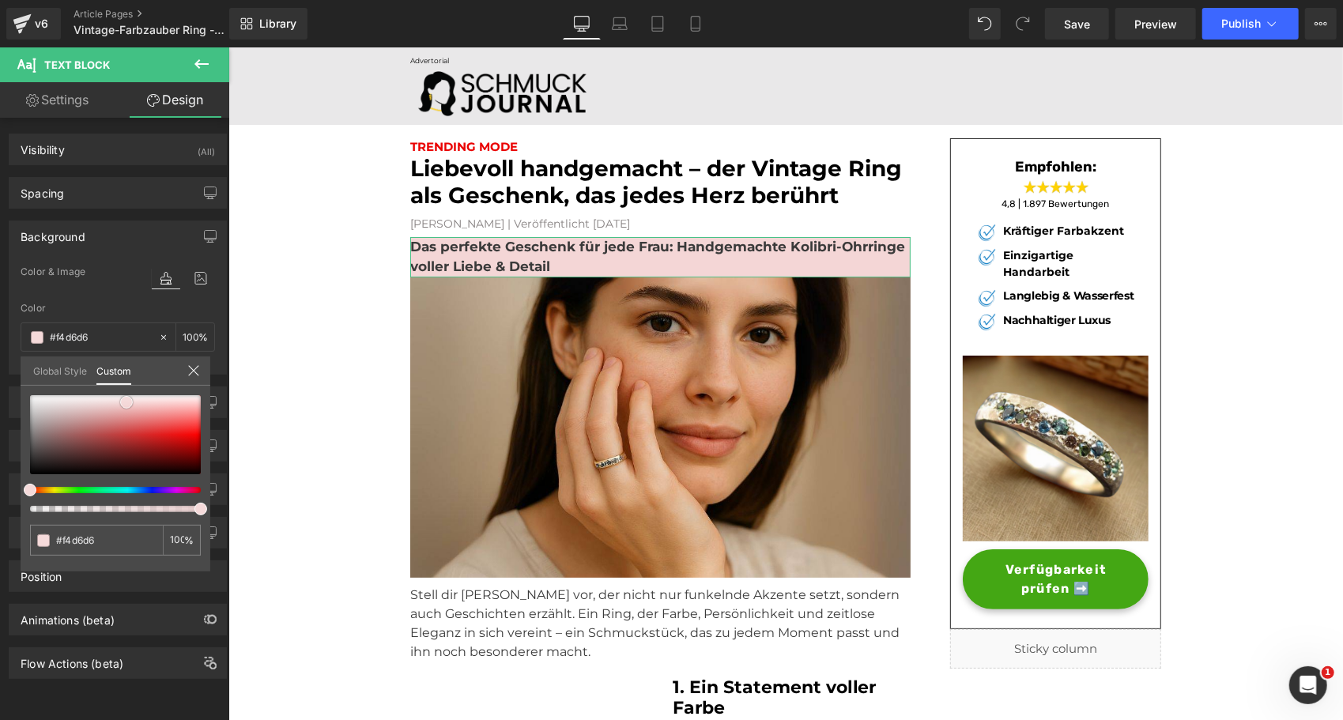
type input "#f5dada"
type input "#f6dede"
type input "#f7e2e2"
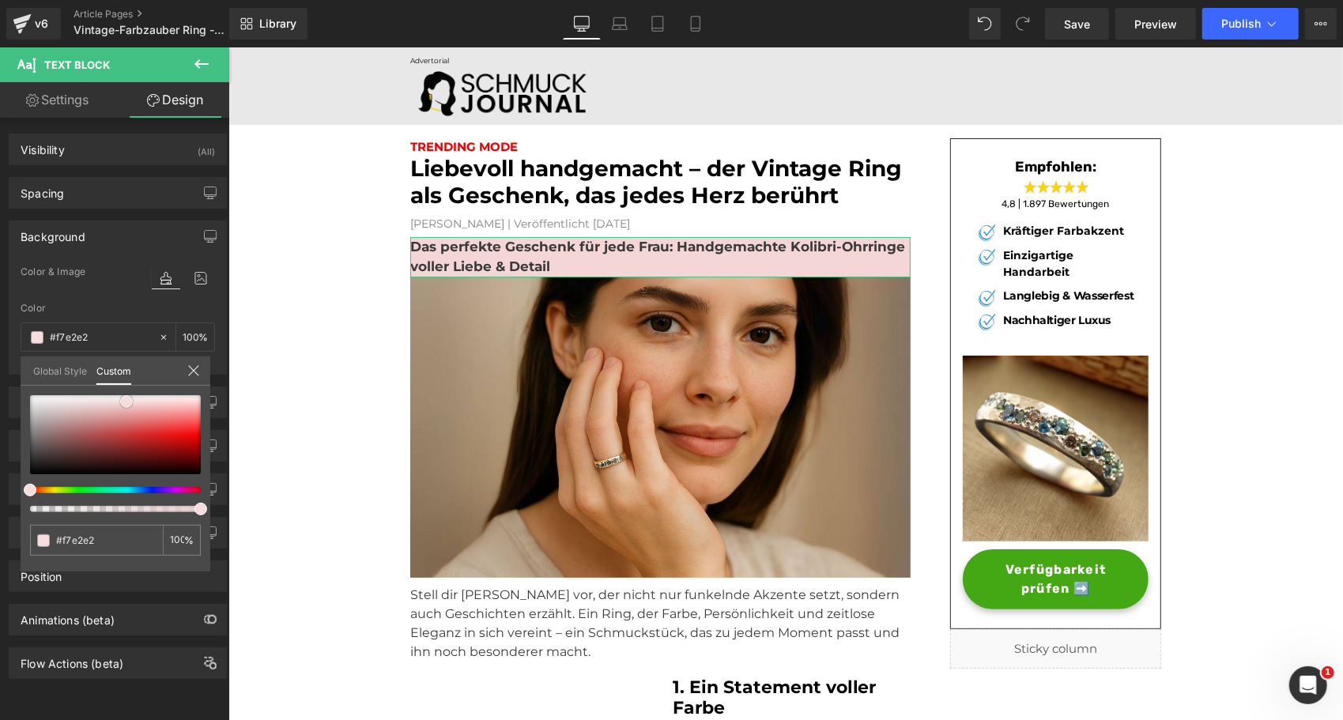
type input "#fbf3f3"
type input "#ffffff"
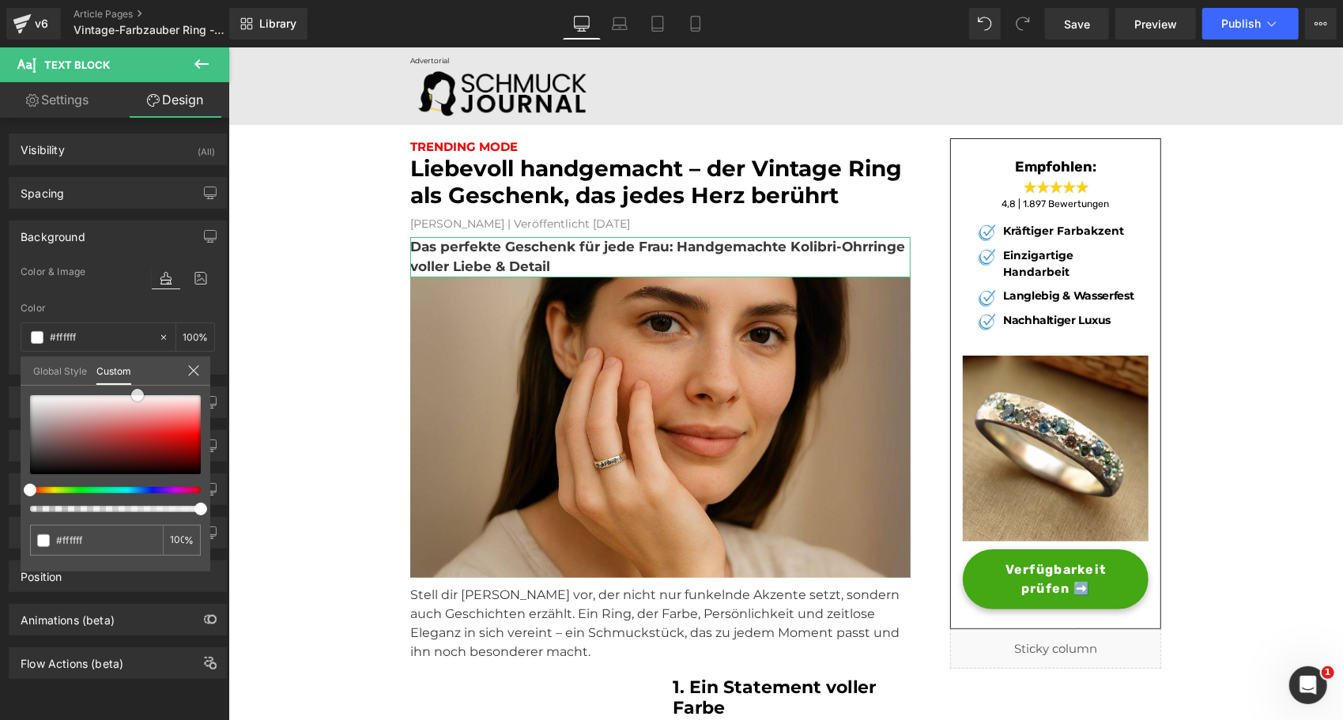
type input "#fefafa"
type input "#fdf6f6"
type input "#fcf2f2"
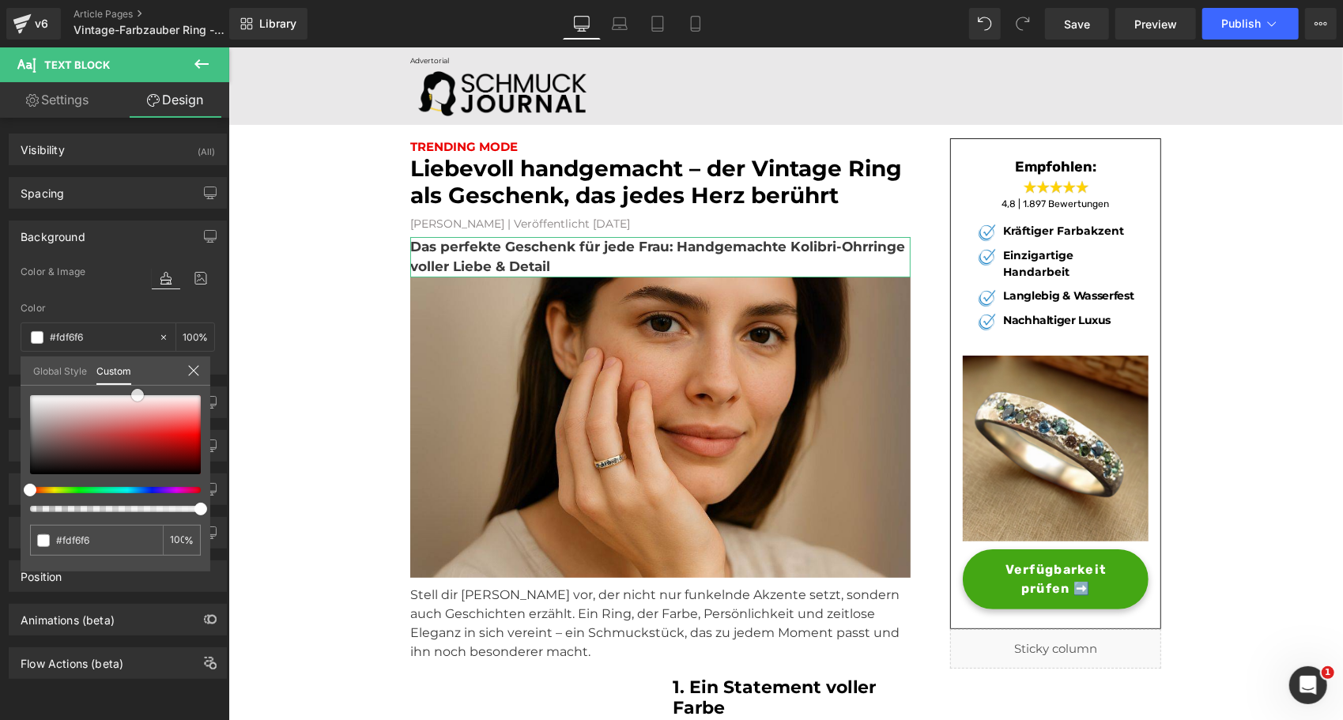
type input "#fcf2f2"
drag, startPoint x: 95, startPoint y: 408, endPoint x: 138, endPoint y: 399, distance: 43.6
click at [138, 399] on span at bounding box center [137, 395] width 13 height 13
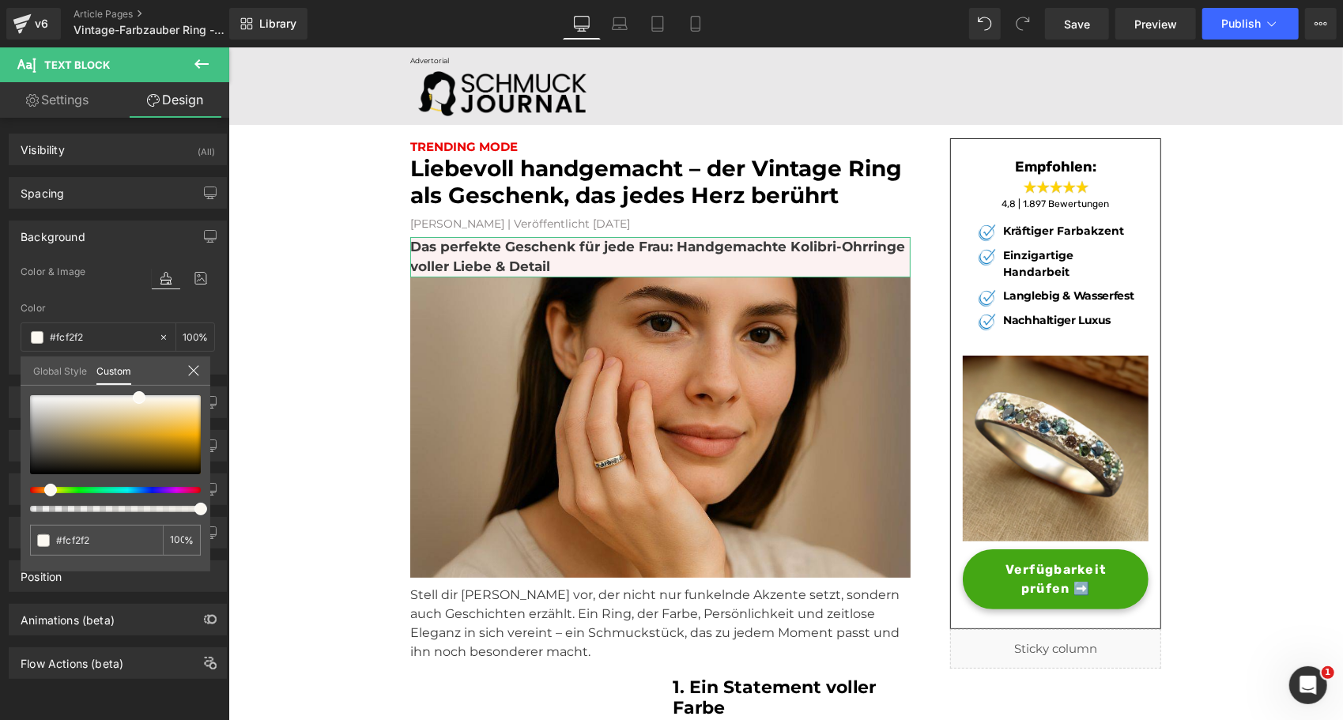
type input "#fcf9f2"
click at [44, 492] on div at bounding box center [109, 490] width 171 height 6
click at [43, 492] on div at bounding box center [109, 490] width 171 height 6
type input "#fcfaf2"
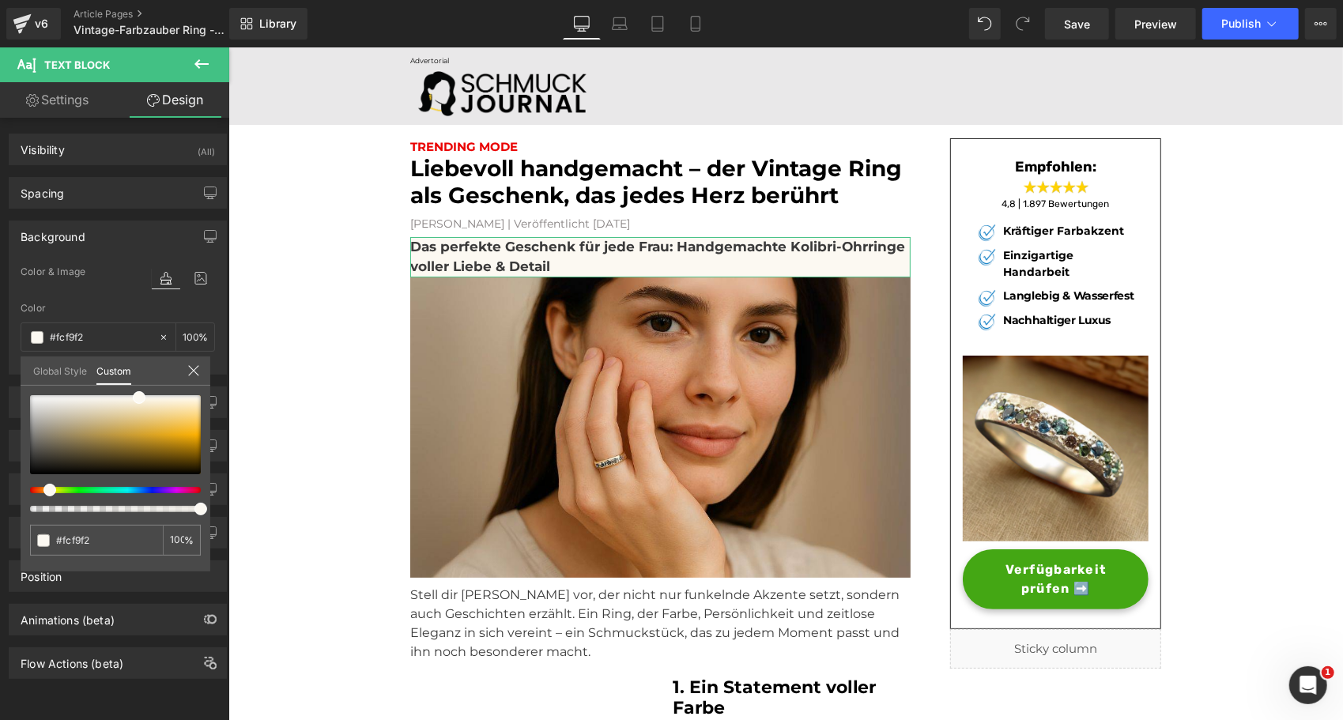
type input "#fcfaf2"
type input "#fcf9f2"
type input "#fcf8f2"
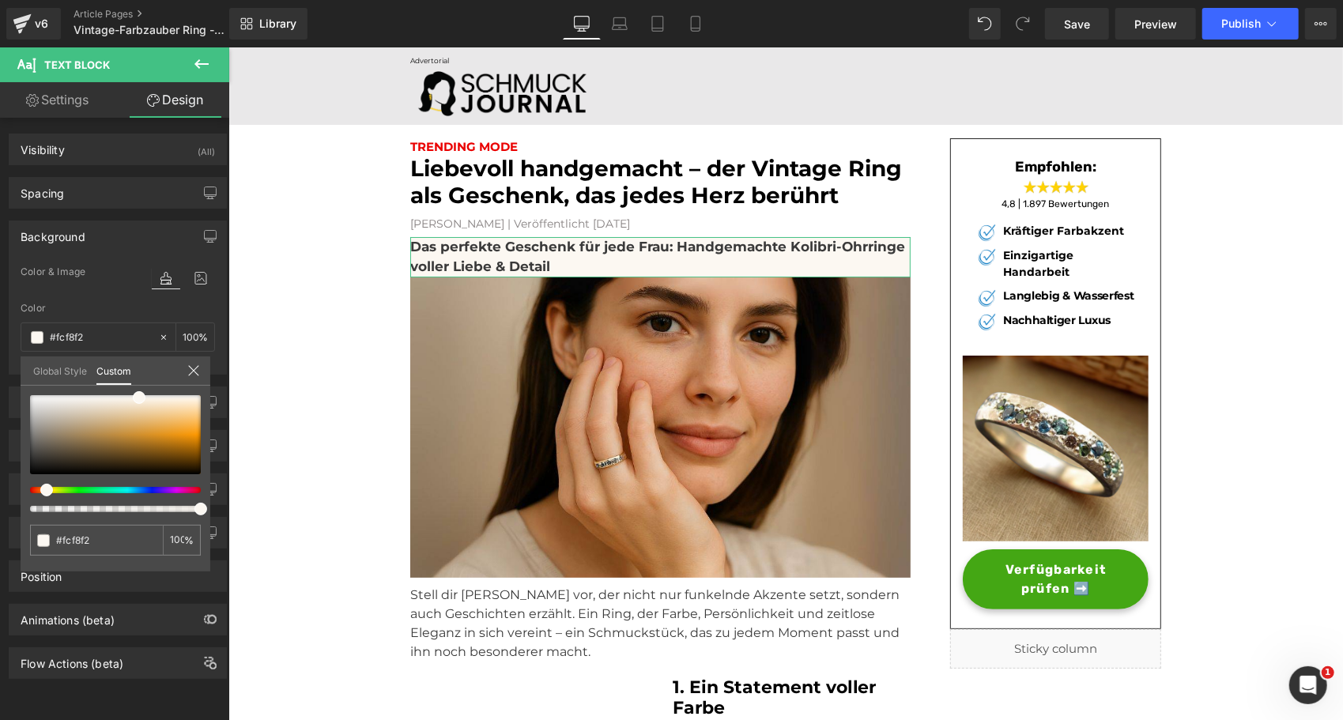
type input "#fcf7f2"
type input "#fcf6f2"
type input "#fcf7f2"
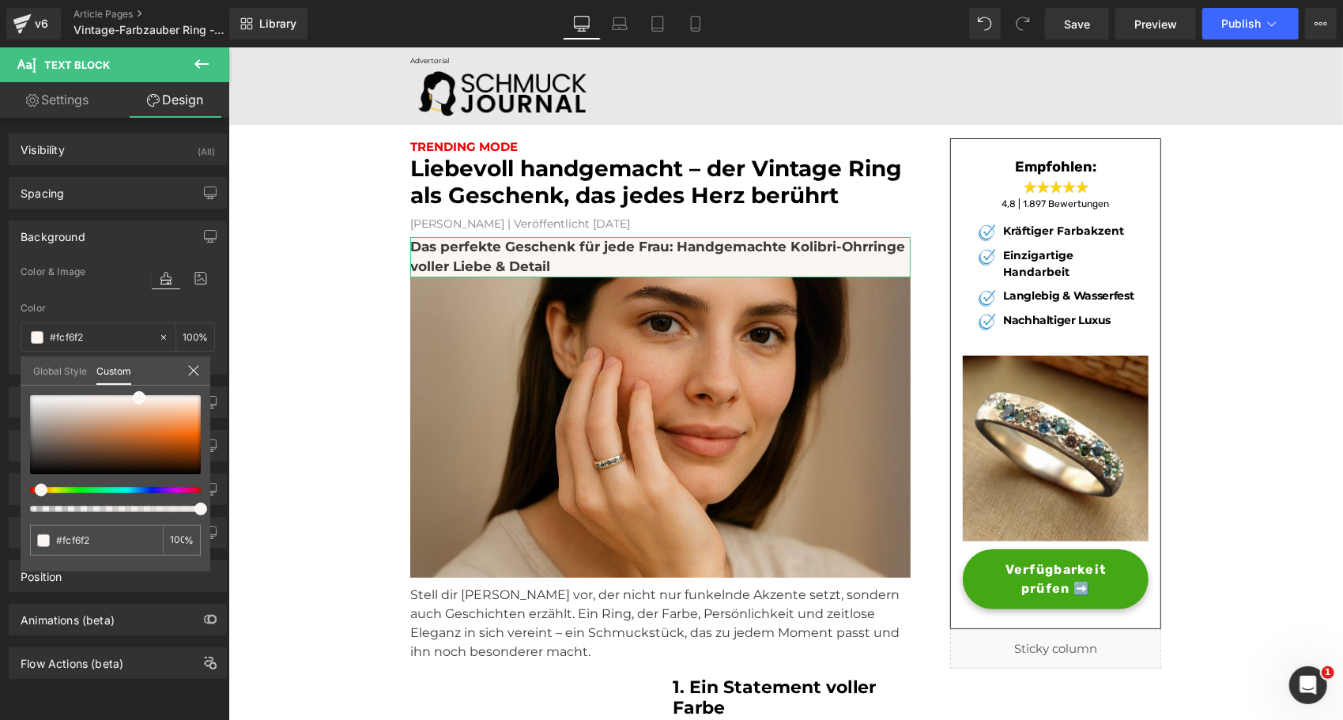
type input "#fcf7f2"
type input "#fcf8f2"
type input "#fcfaf2"
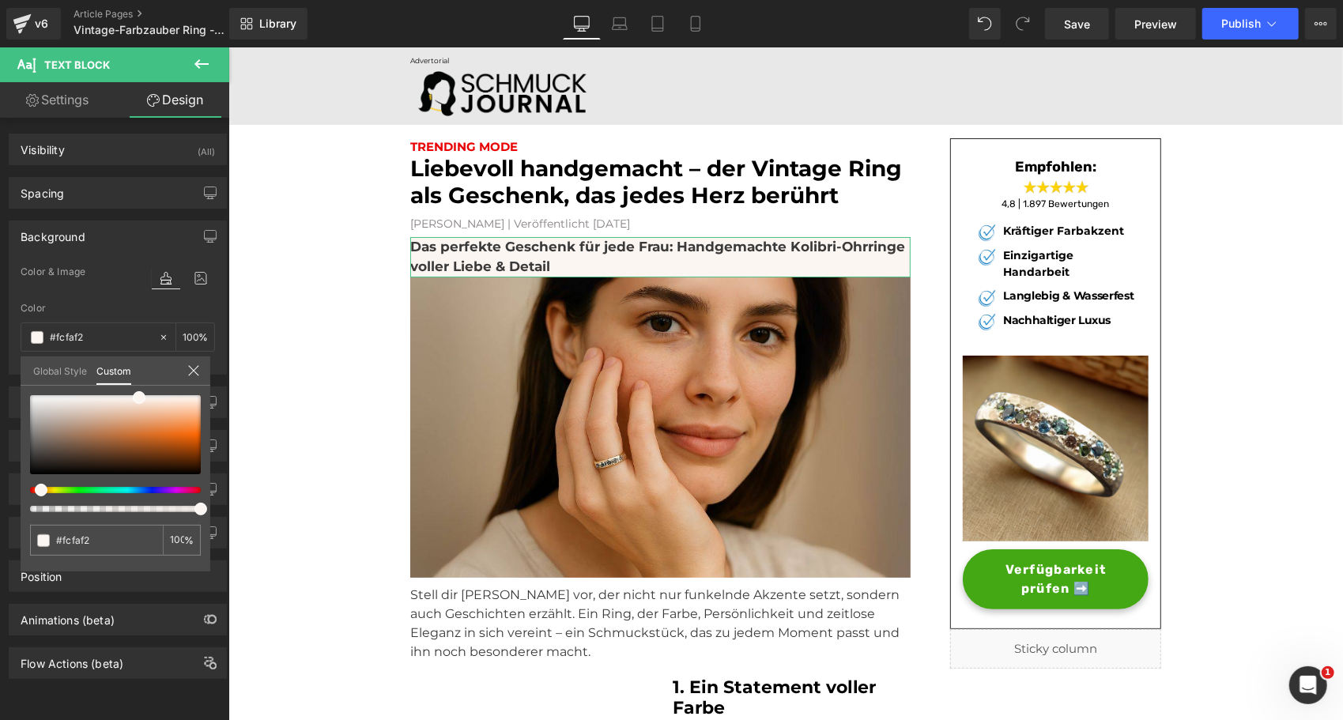
type input "#fcfbf2"
type input "#fbfcf2"
type input "#fafcf2"
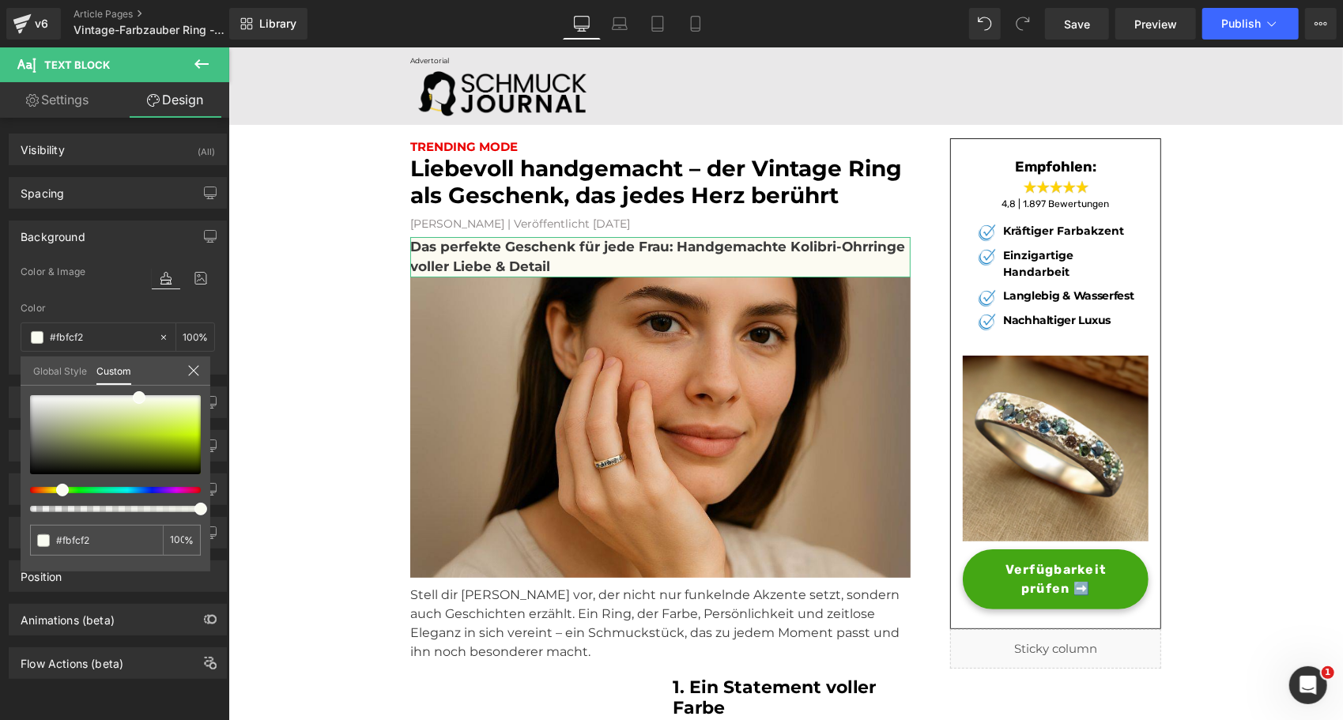
type input "#fafcf2"
type input "#f9fcf2"
type input "#f8fcf2"
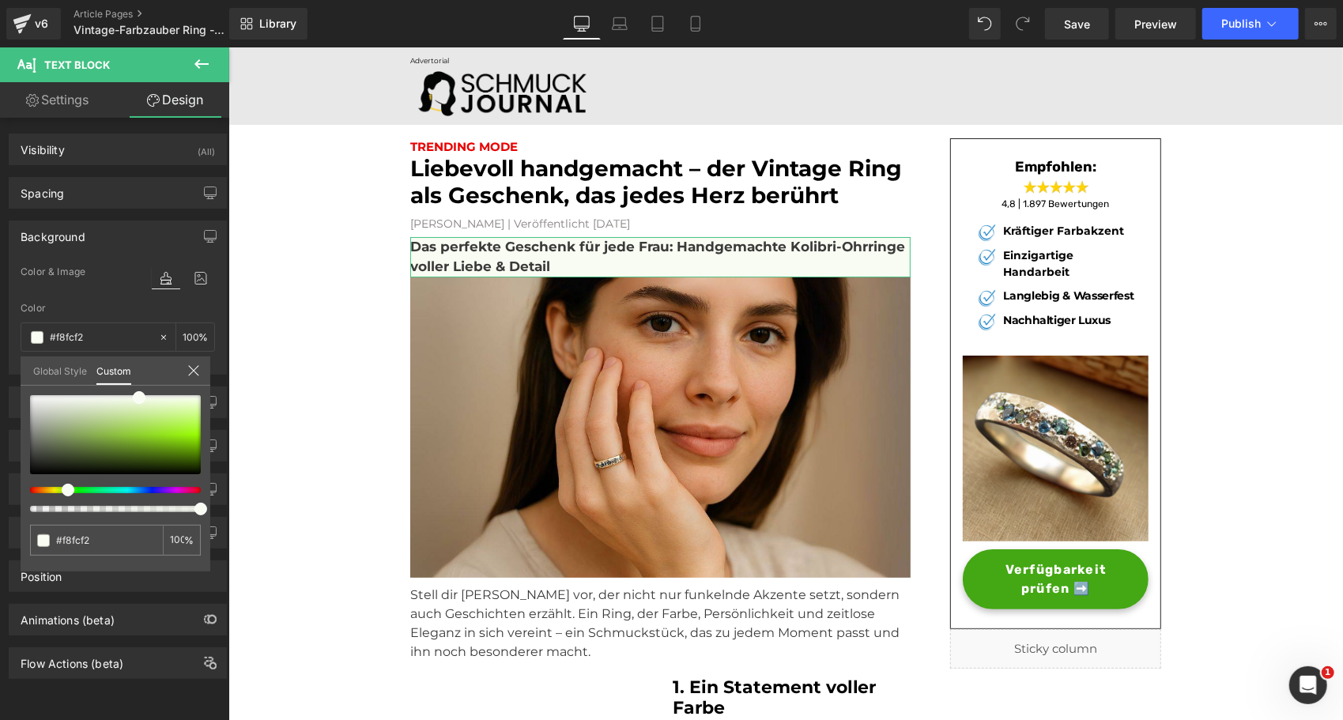
type input "#f7fcf2"
type input "#f6fcf2"
type input "#f5fcf2"
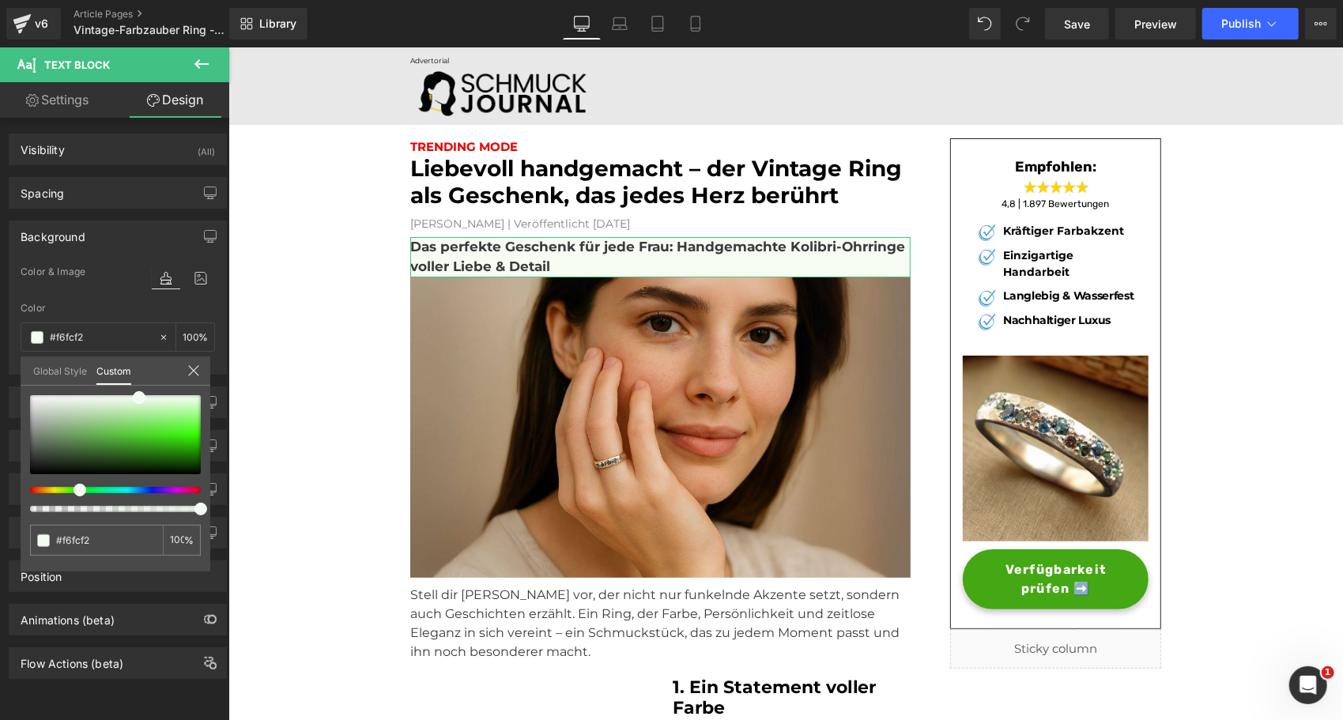
type input "#f5fcf2"
type input "#f4fcf2"
type input "#f3fcf2"
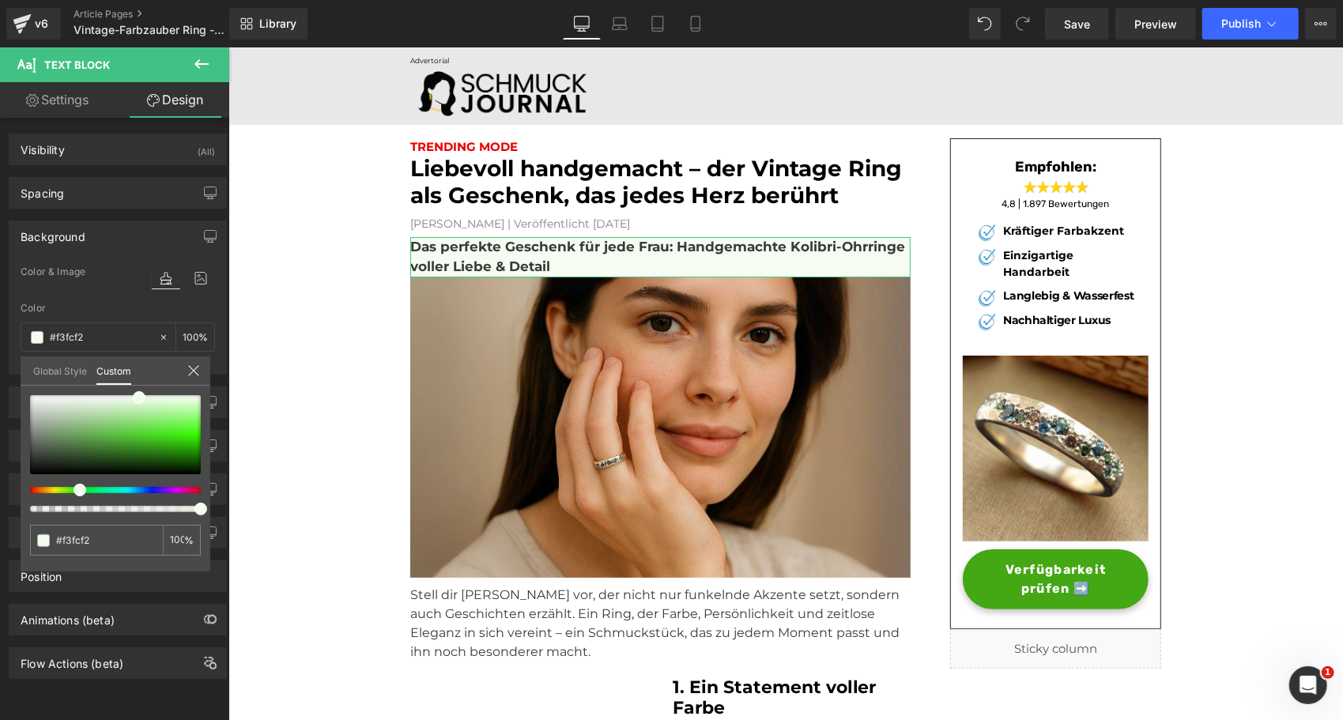
type input "#f2fcf2"
type input "#f2fcf3"
type input "#f2fcf6"
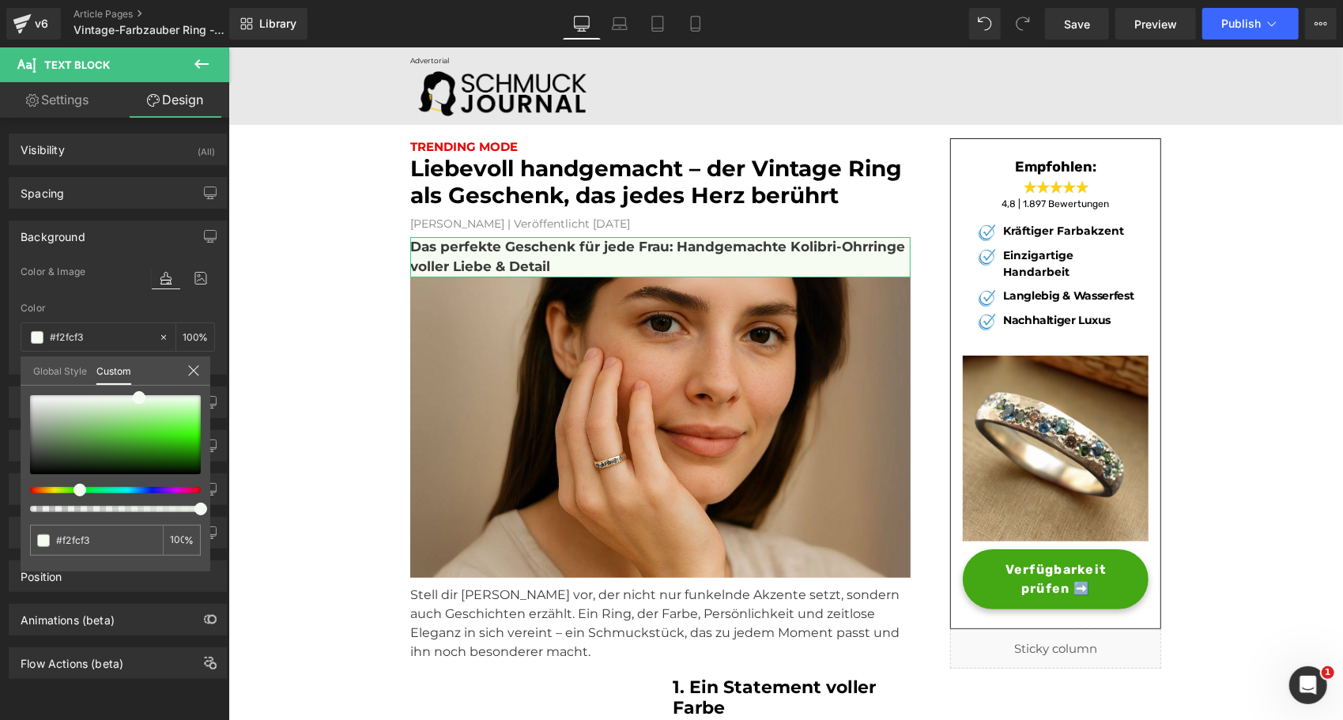
type input "#f2fcf6"
type input "#f2fcfa"
type input "#f2fafc"
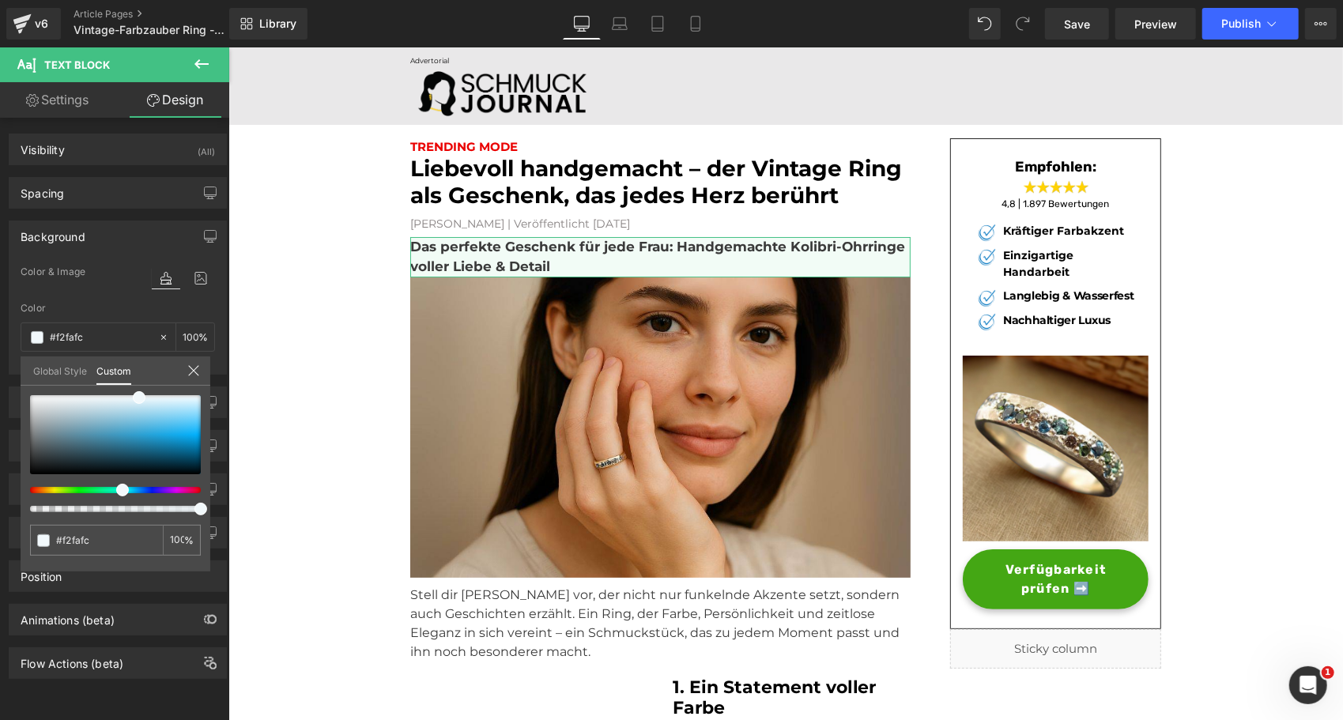
type input "#f2f8fc"
type input "#f2f5fc"
type input "#f2f2fc"
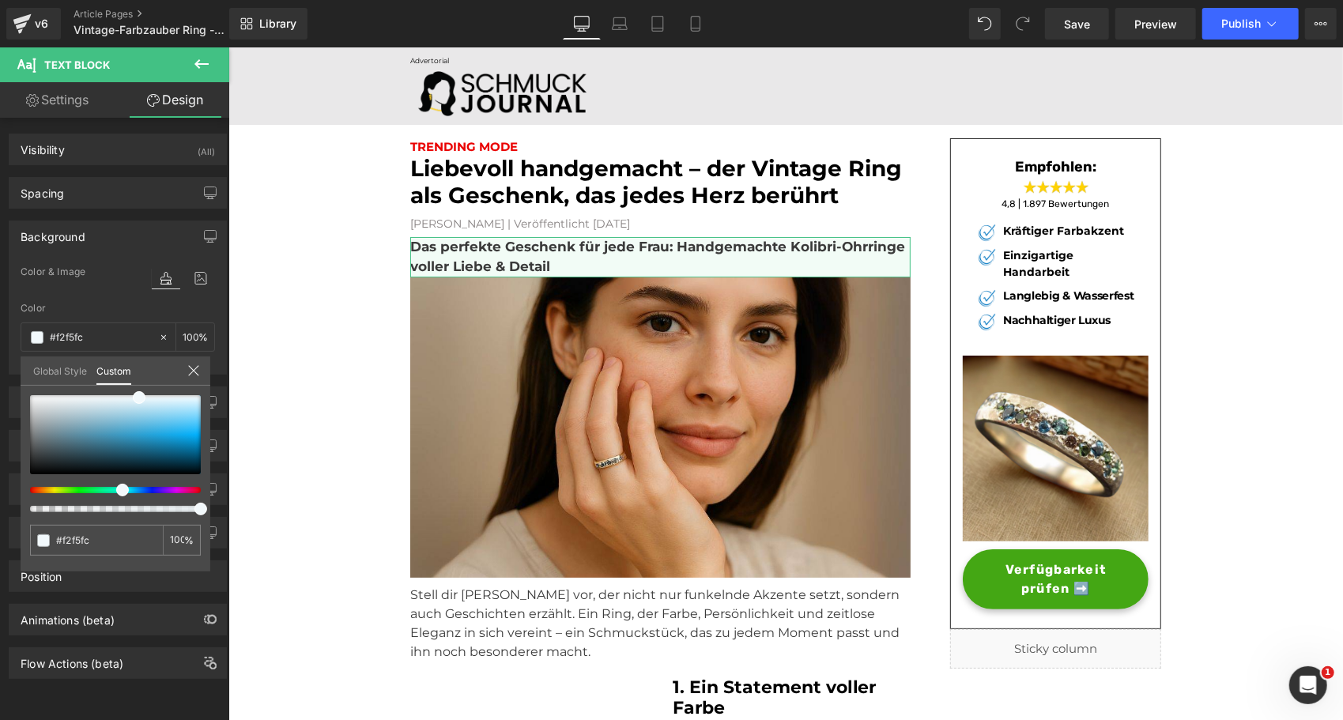
type input "#f2f2fc"
type input "#f3f2fc"
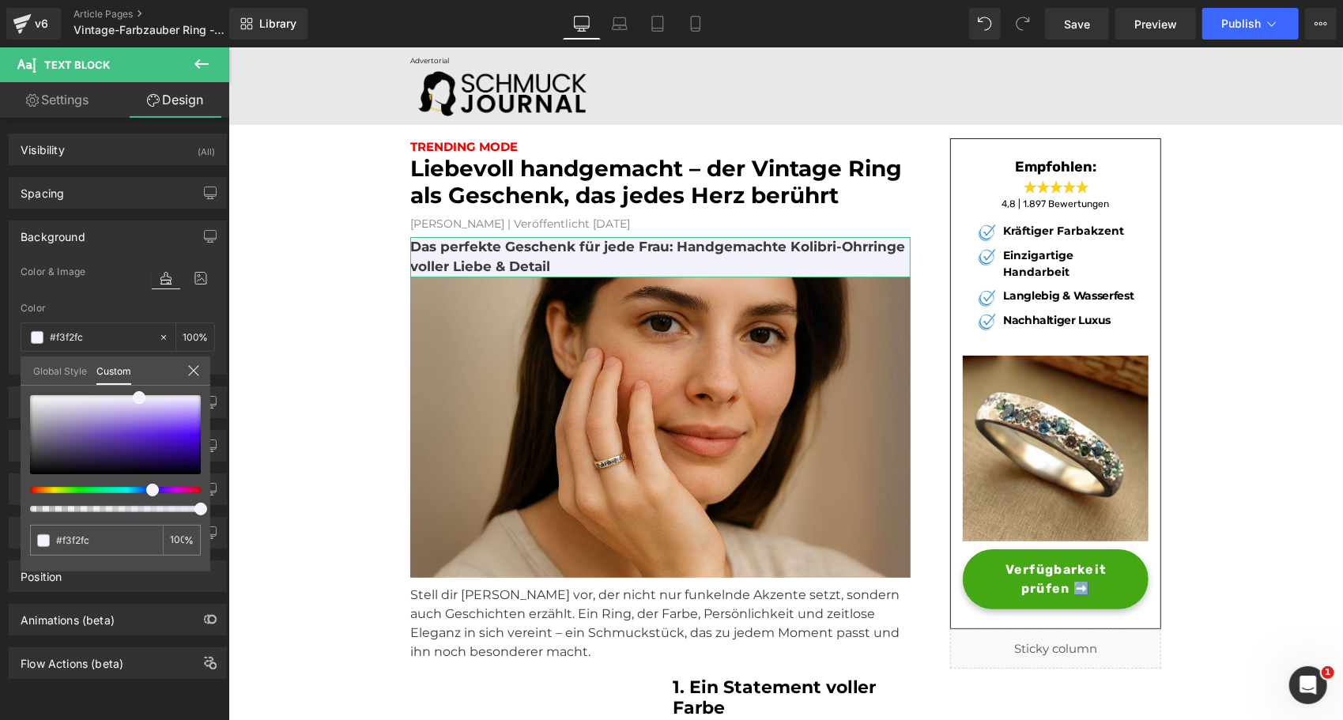
type input "#f4f2fc"
type input "#f5f2fc"
type input "#f6f2fc"
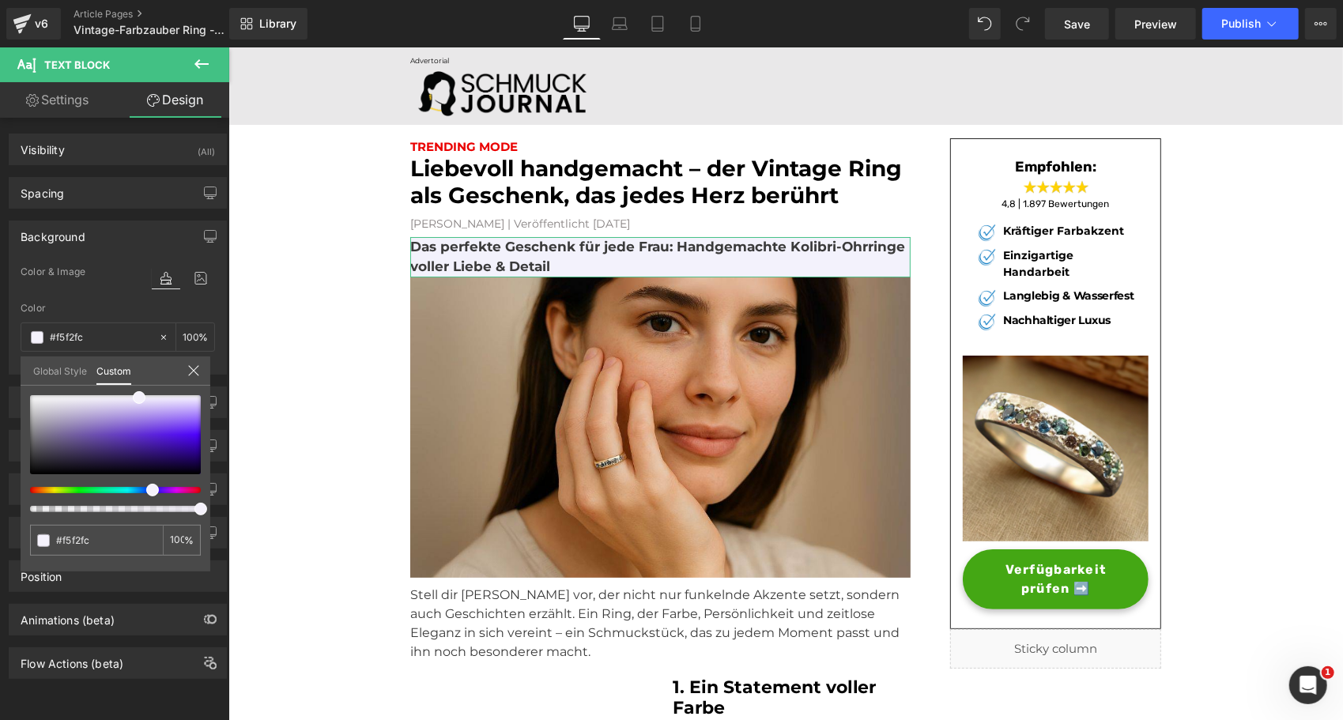
type input "#f6f2fc"
type input "#f7f2fc"
type input "#f8f2fc"
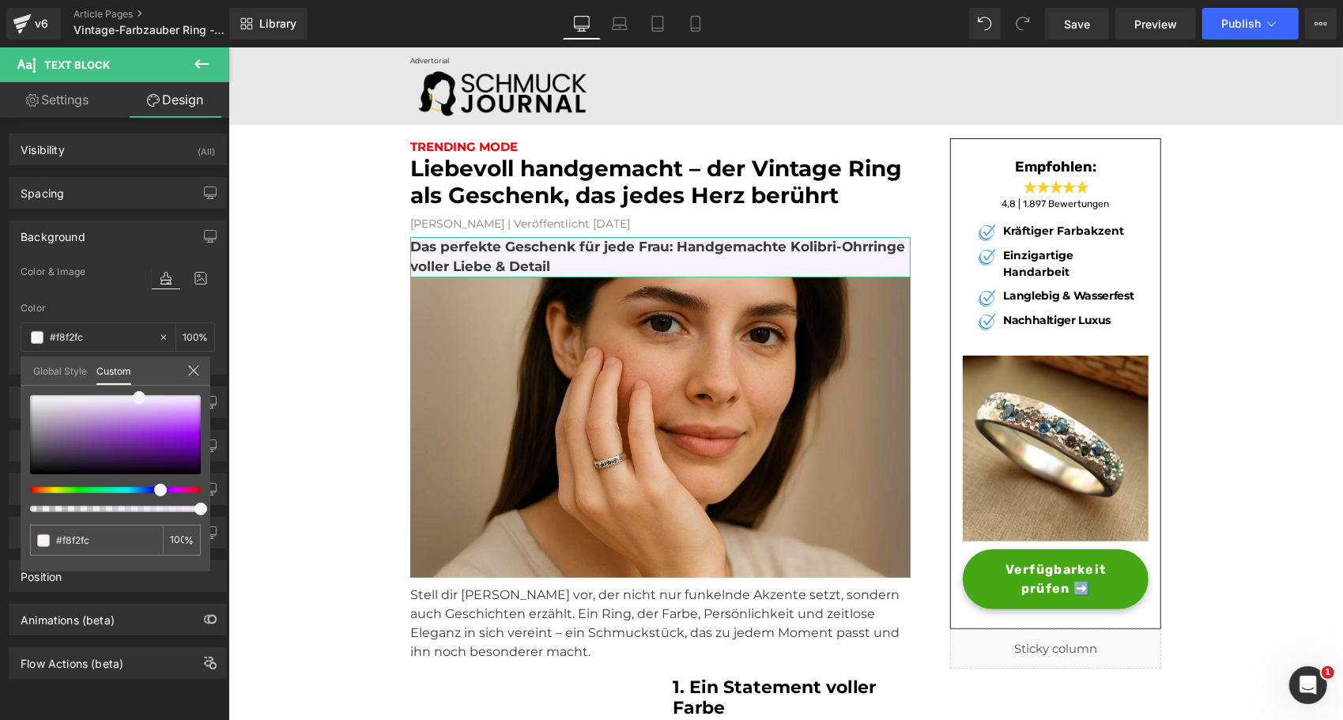
type input "#f9f2fc"
type input "#faf2fc"
type input "#fbf2fc"
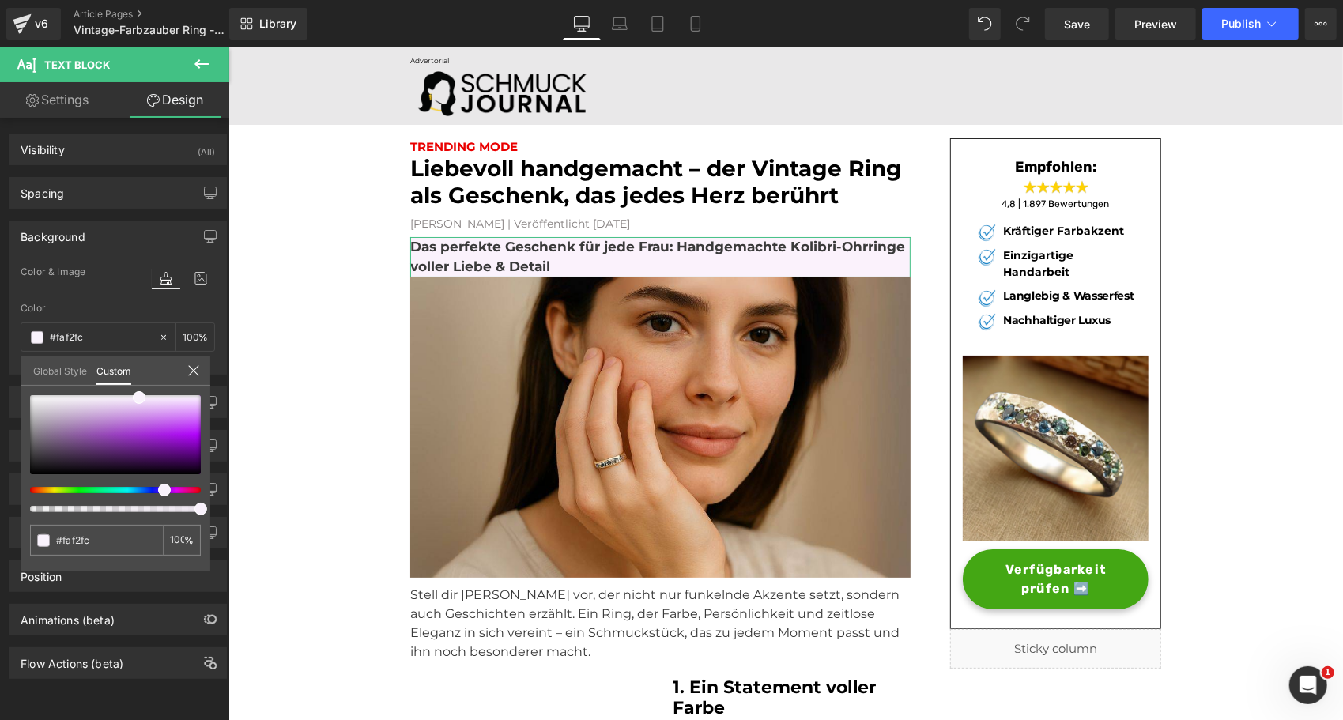
type input "#fbf2fc"
type input "#fcf2fb"
drag, startPoint x: 43, startPoint y: 492, endPoint x: 175, endPoint y: 496, distance: 132.1
click at [175, 496] on div at bounding box center [115, 453] width 171 height 117
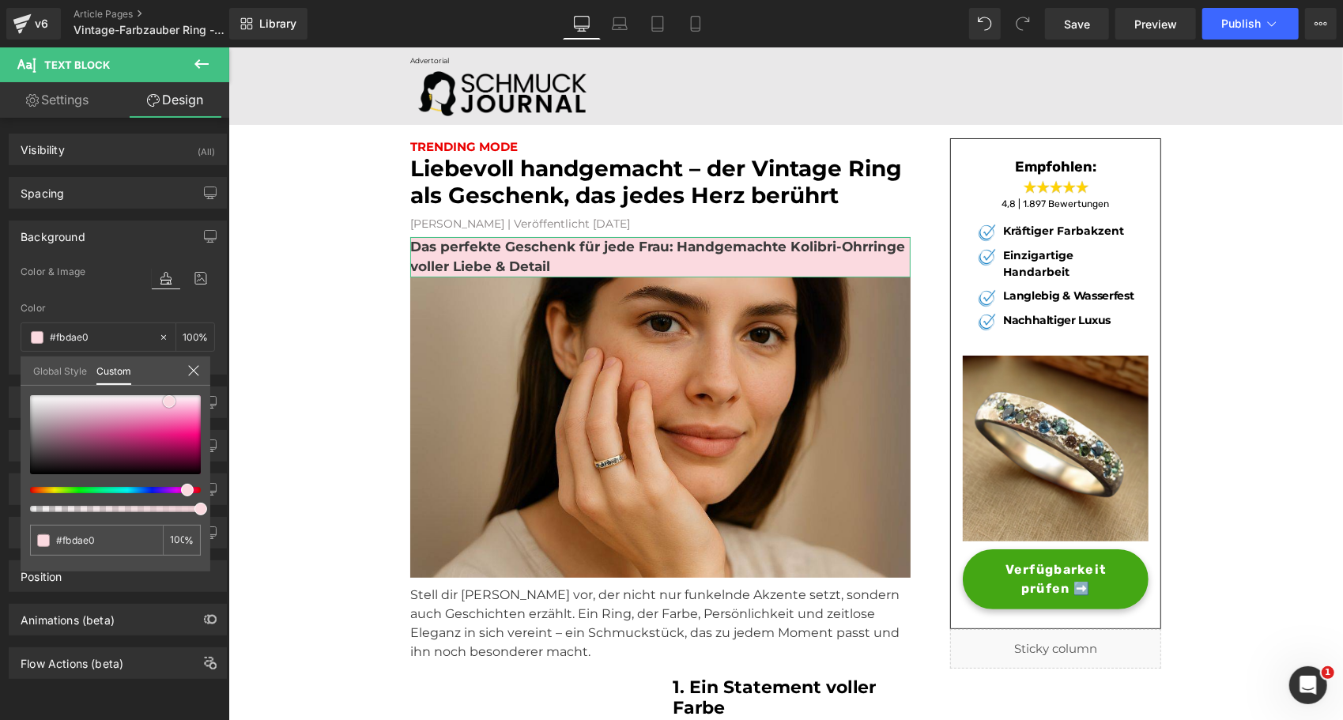
drag, startPoint x: 140, startPoint y: 399, endPoint x: 170, endPoint y: 403, distance: 30.3
click at [170, 403] on span at bounding box center [169, 401] width 13 height 13
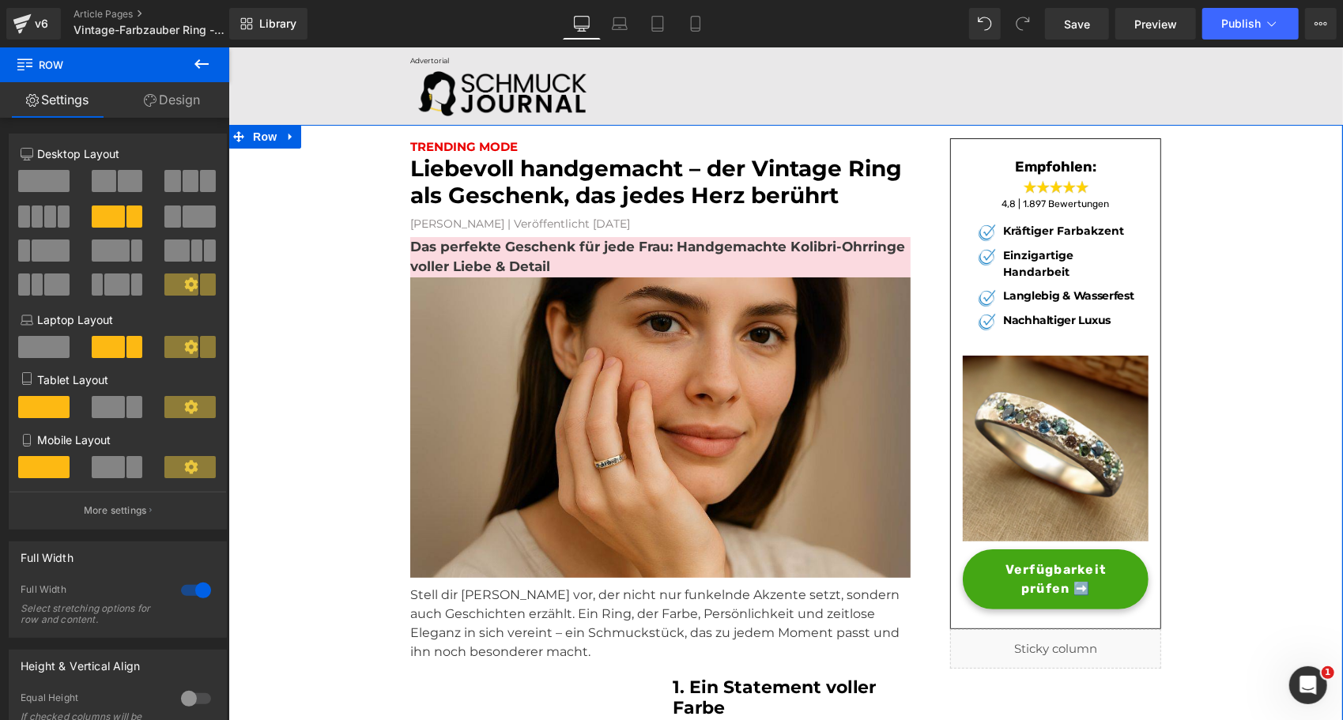
click at [440, 240] on div "Das perfekte Geschenk für jede Frau: Handgemachte Kolibri-Ohrringe voller Liebe…" at bounding box center [659, 256] width 500 height 40
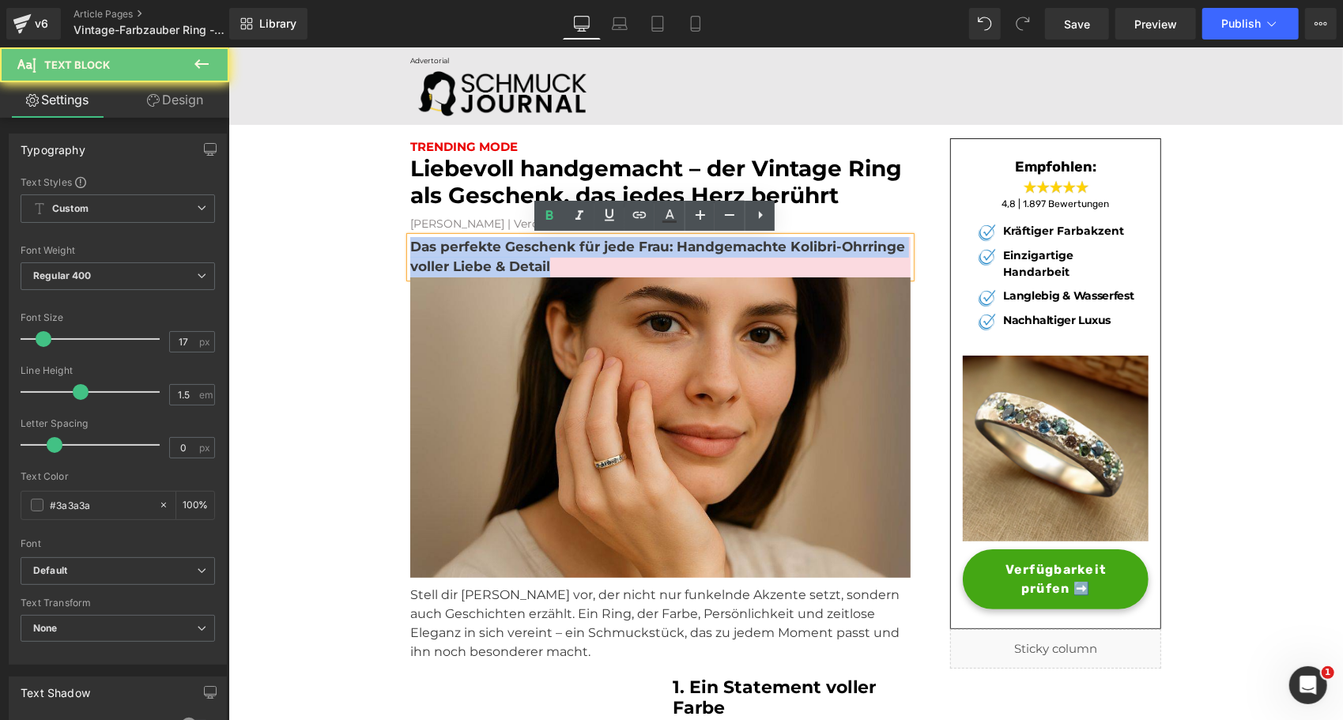
click at [440, 240] on strong "Das perfekte Geschenk für jede Frau: Handgemachte Kolibri-Ohrringe voller Liebe…" at bounding box center [656, 256] width 495 height 36
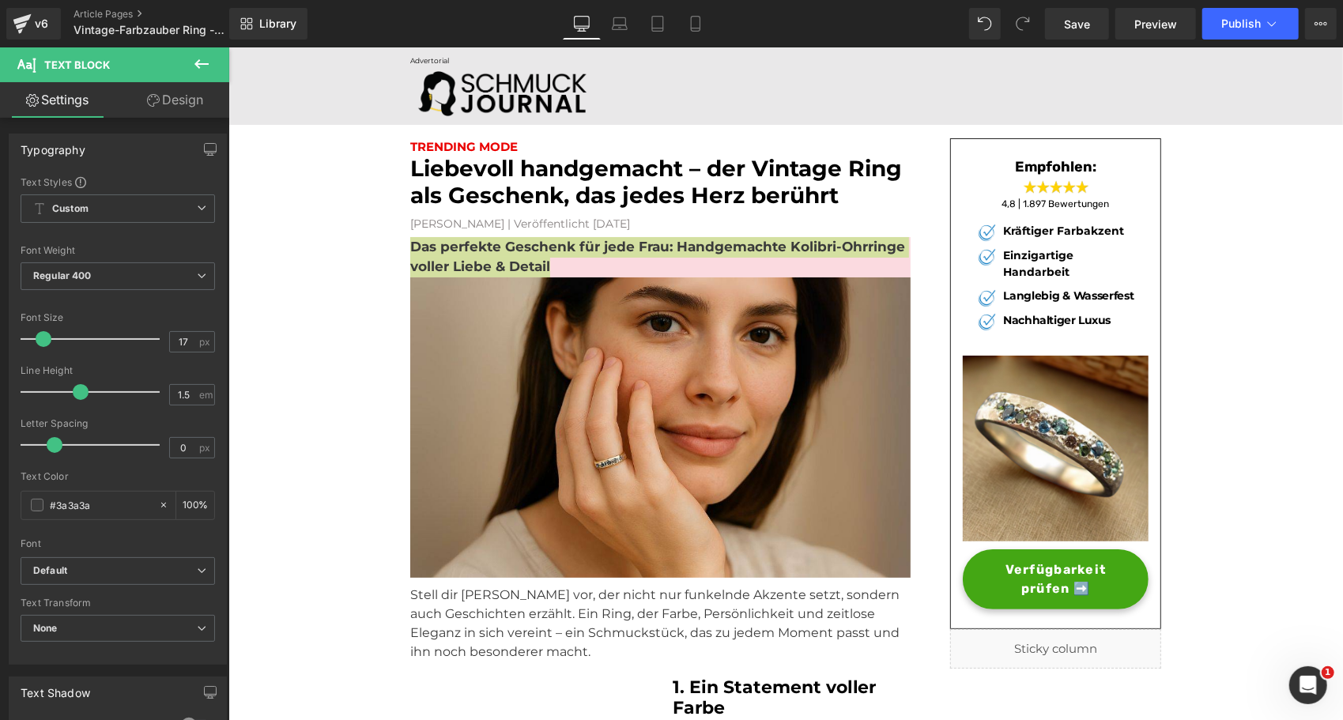
click at [187, 106] on link "Design" at bounding box center [175, 100] width 115 height 36
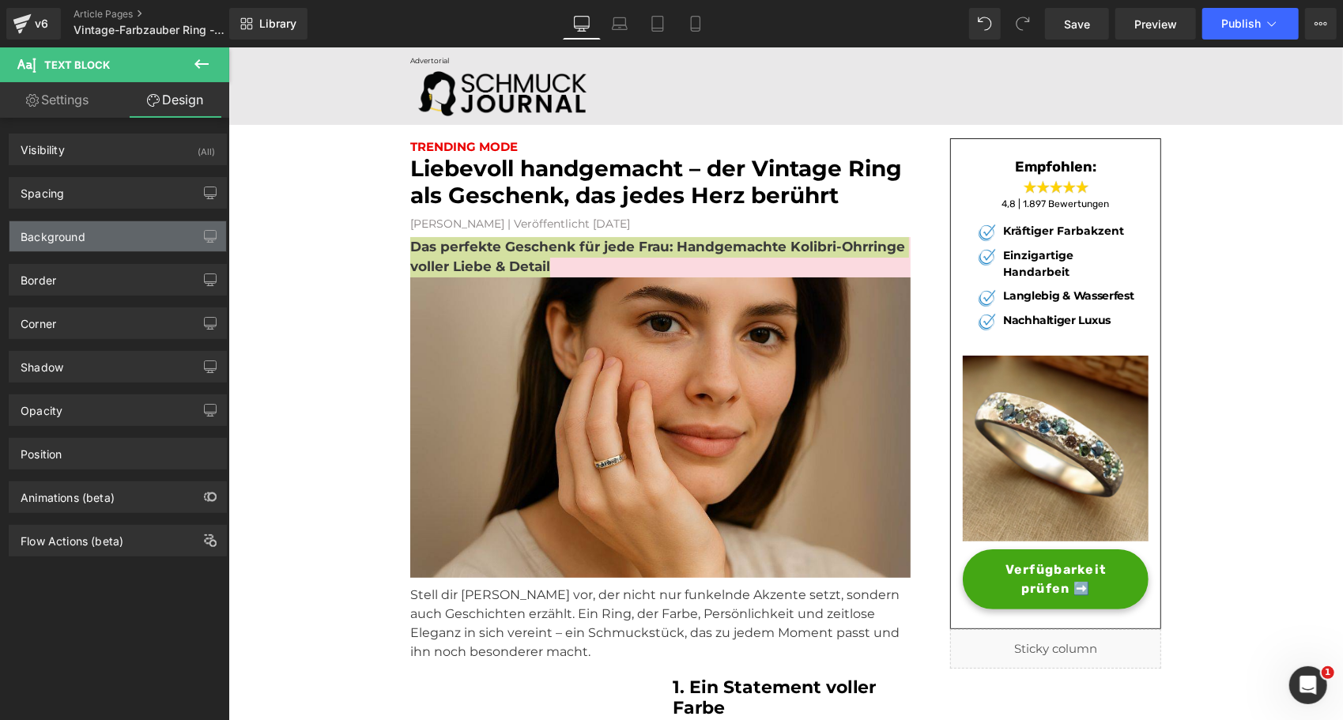
click at [97, 236] on div "Background" at bounding box center [117, 236] width 217 height 30
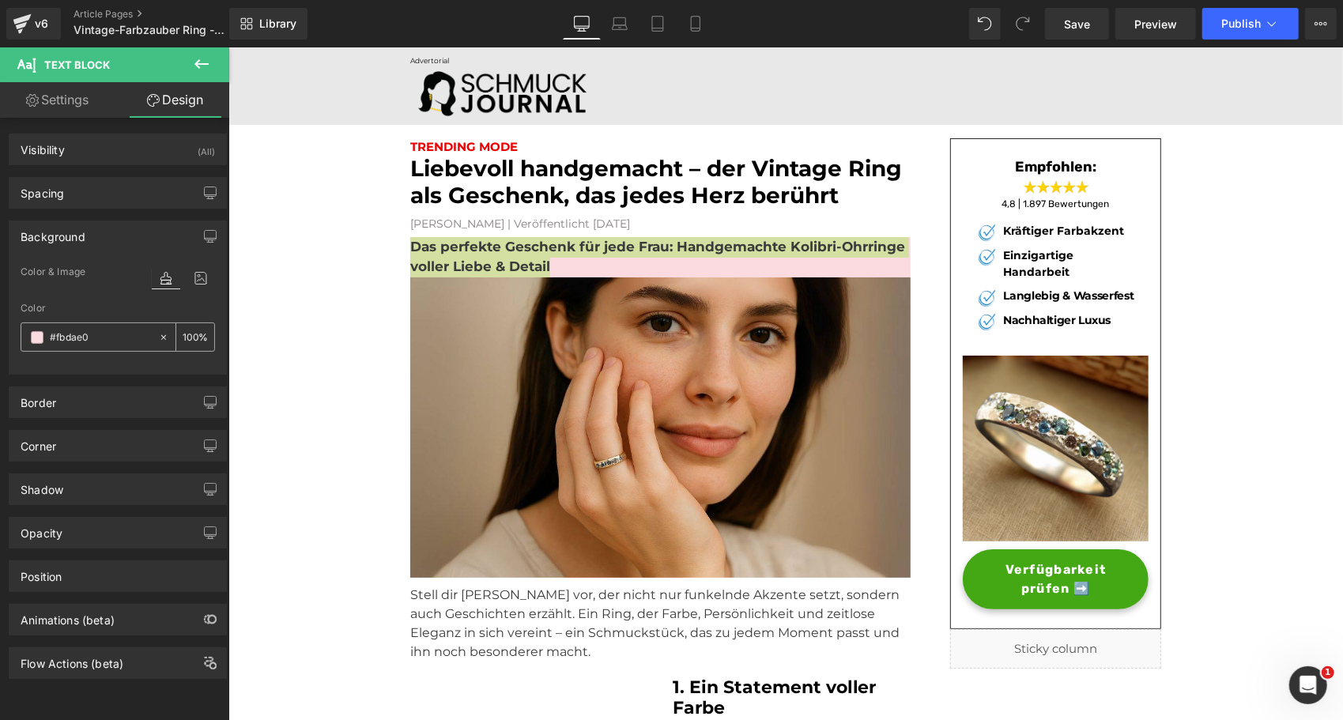
click at [43, 337] on div "#fbdae0" at bounding box center [89, 337] width 137 height 28
click at [37, 335] on span at bounding box center [37, 337] width 13 height 13
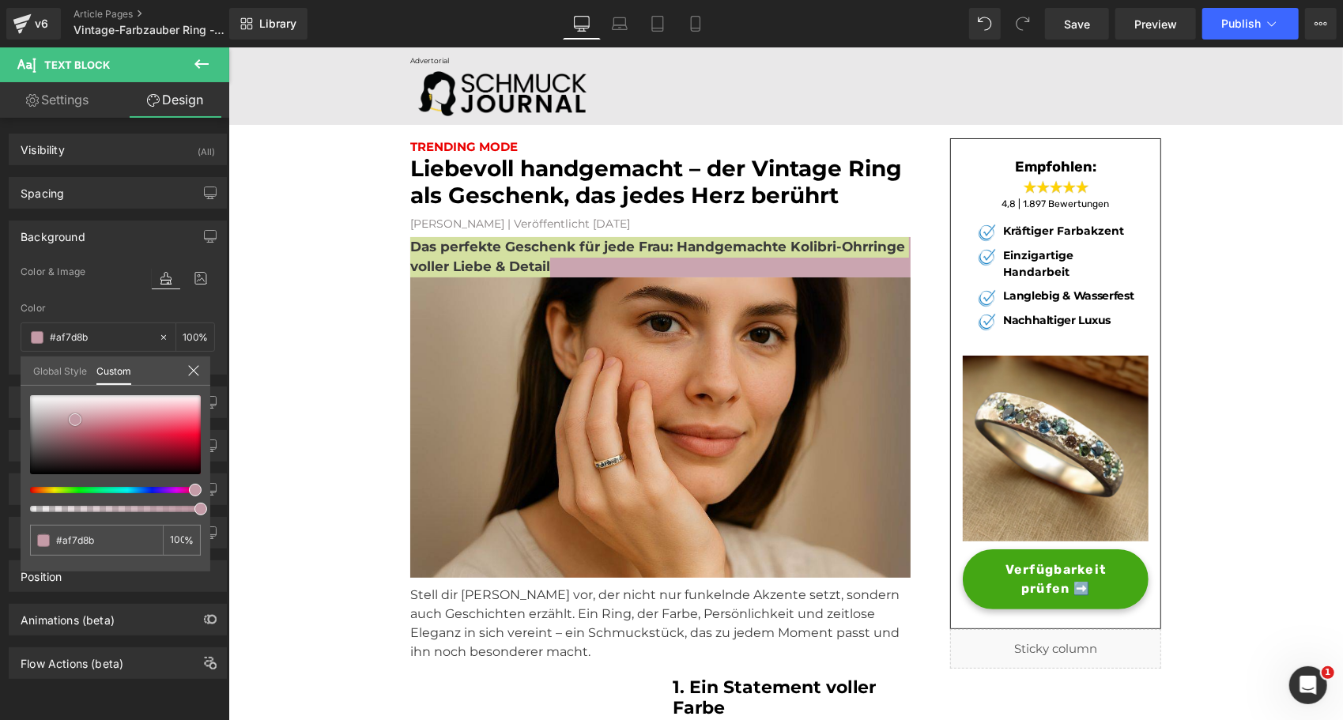
drag, startPoint x: 163, startPoint y: 402, endPoint x: 67, endPoint y: 427, distance: 98.9
click at [69, 426] on span at bounding box center [75, 419] width 13 height 13
click at [42, 488] on div at bounding box center [109, 490] width 171 height 6
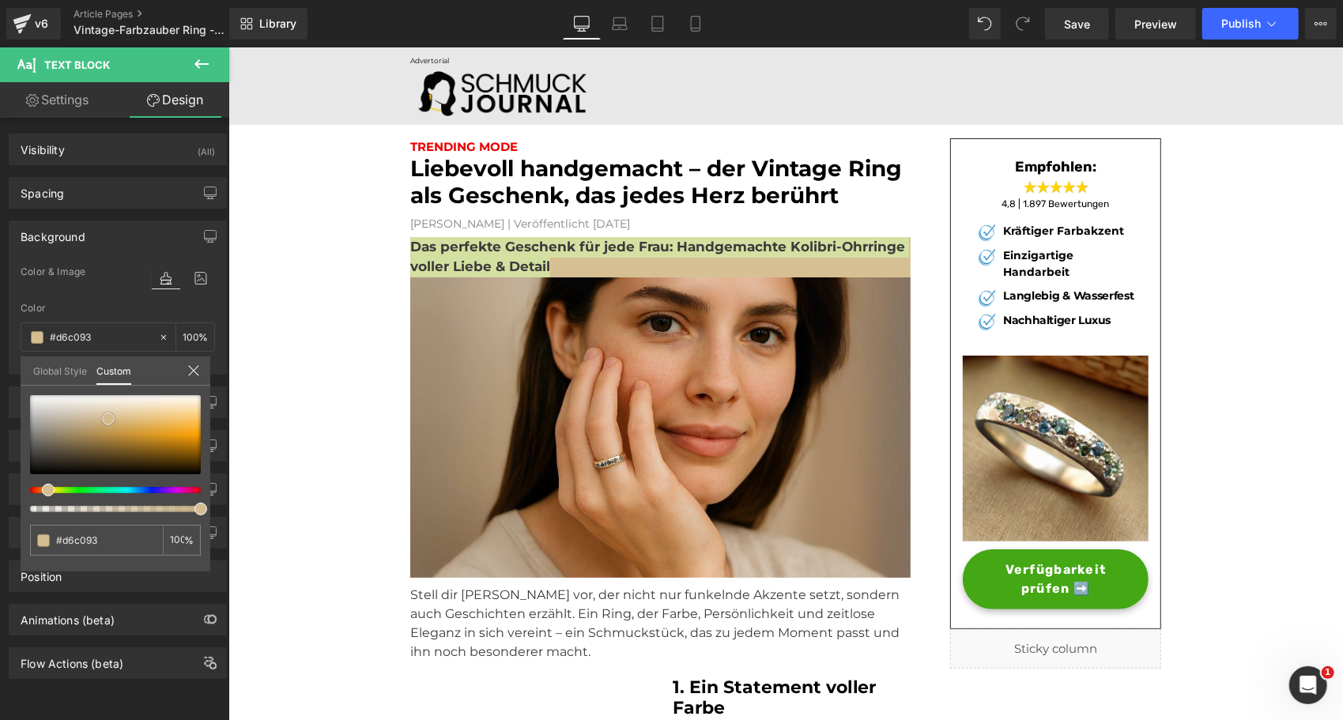
drag, startPoint x: 68, startPoint y: 425, endPoint x: 105, endPoint y: 417, distance: 38.0
click at [105, 417] on span at bounding box center [108, 419] width 13 height 13
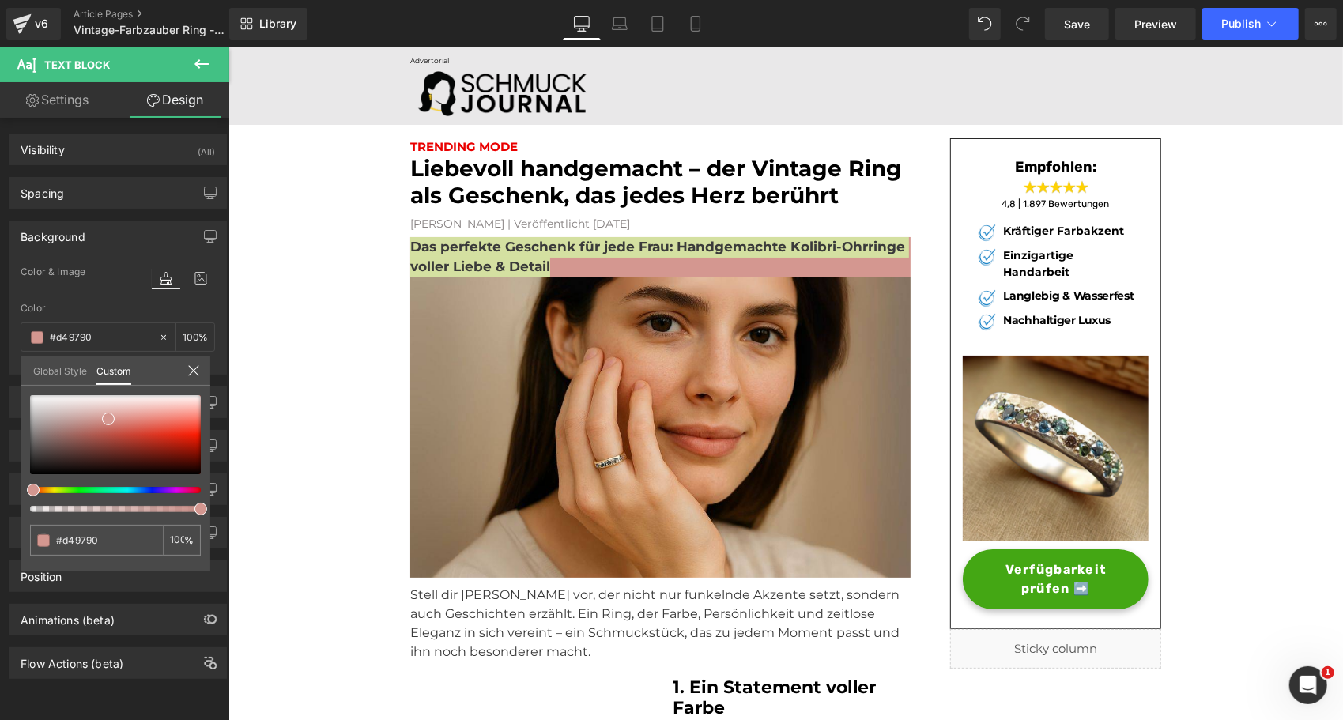
drag, startPoint x: 47, startPoint y: 490, endPoint x: 27, endPoint y: 495, distance: 21.1
click at [27, 495] on div "#d49790 100 %" at bounding box center [116, 483] width 190 height 176
drag, startPoint x: 107, startPoint y: 416, endPoint x: 78, endPoint y: 427, distance: 30.5
click at [78, 427] on span at bounding box center [79, 430] width 13 height 13
click at [40, 486] on div at bounding box center [115, 453] width 171 height 117
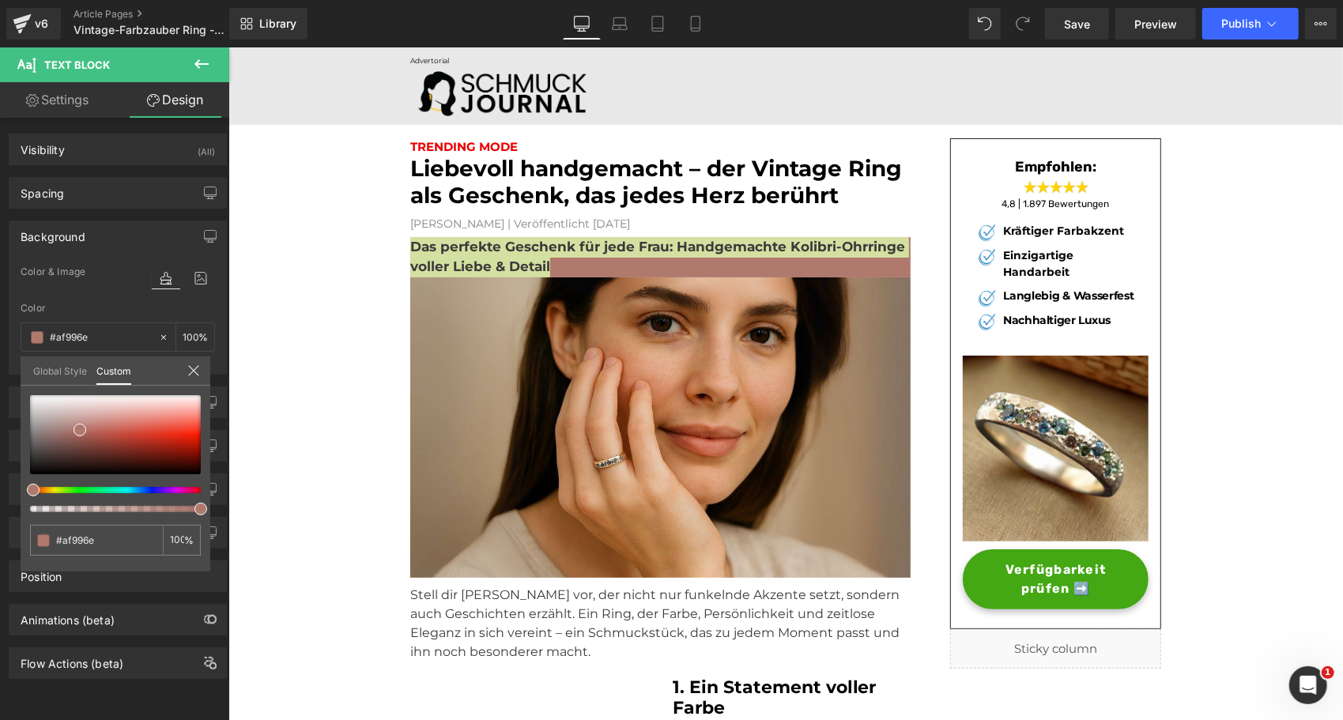
click at [43, 492] on div at bounding box center [109, 490] width 171 height 6
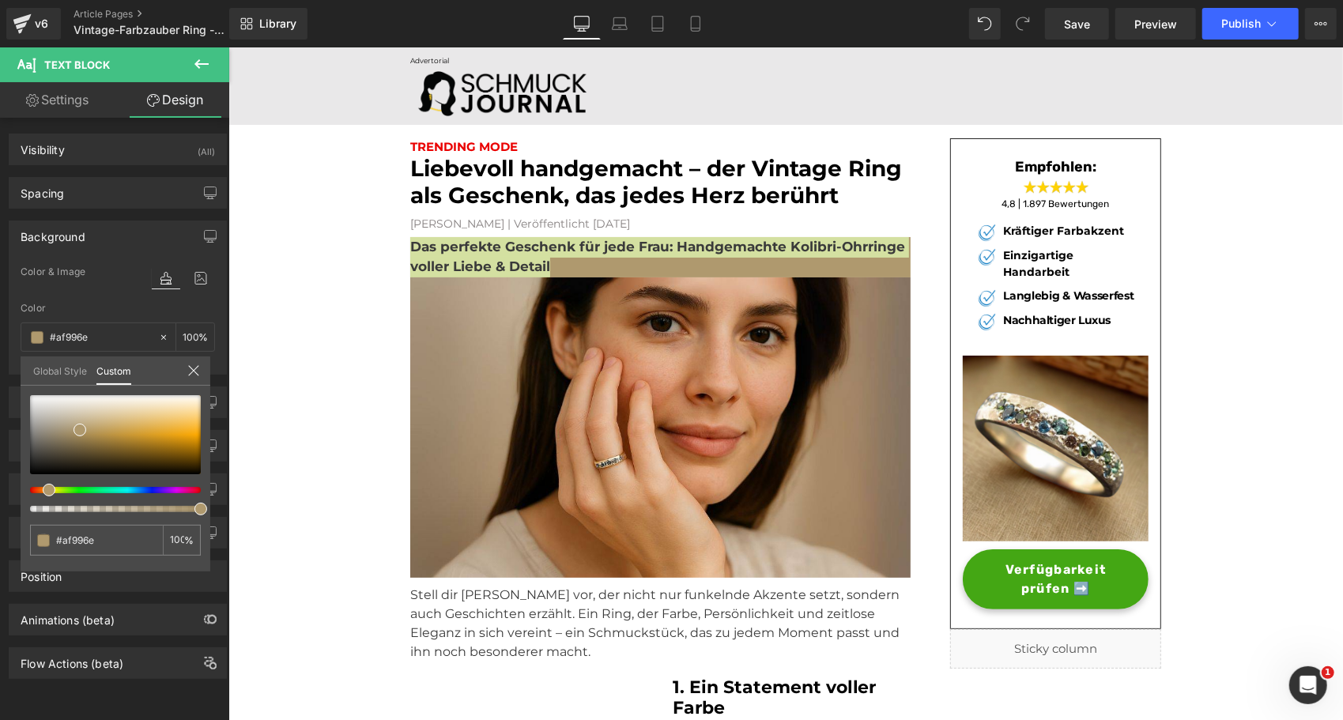
click at [38, 485] on div at bounding box center [115, 453] width 171 height 117
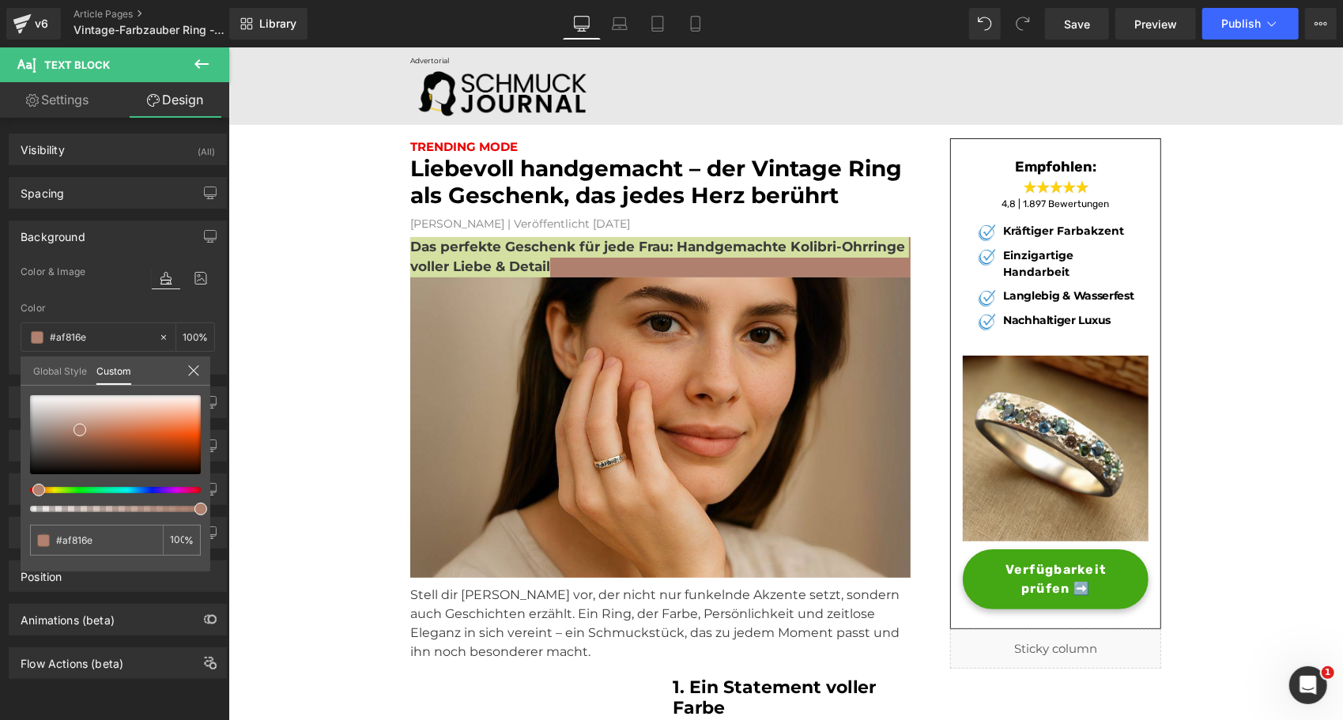
drag, startPoint x: 47, startPoint y: 485, endPoint x: 32, endPoint y: 484, distance: 15.1
click at [32, 484] on div at bounding box center [115, 453] width 171 height 117
drag, startPoint x: 79, startPoint y: 423, endPoint x: 96, endPoint y: 417, distance: 18.2
click at [96, 417] on div at bounding box center [115, 434] width 171 height 79
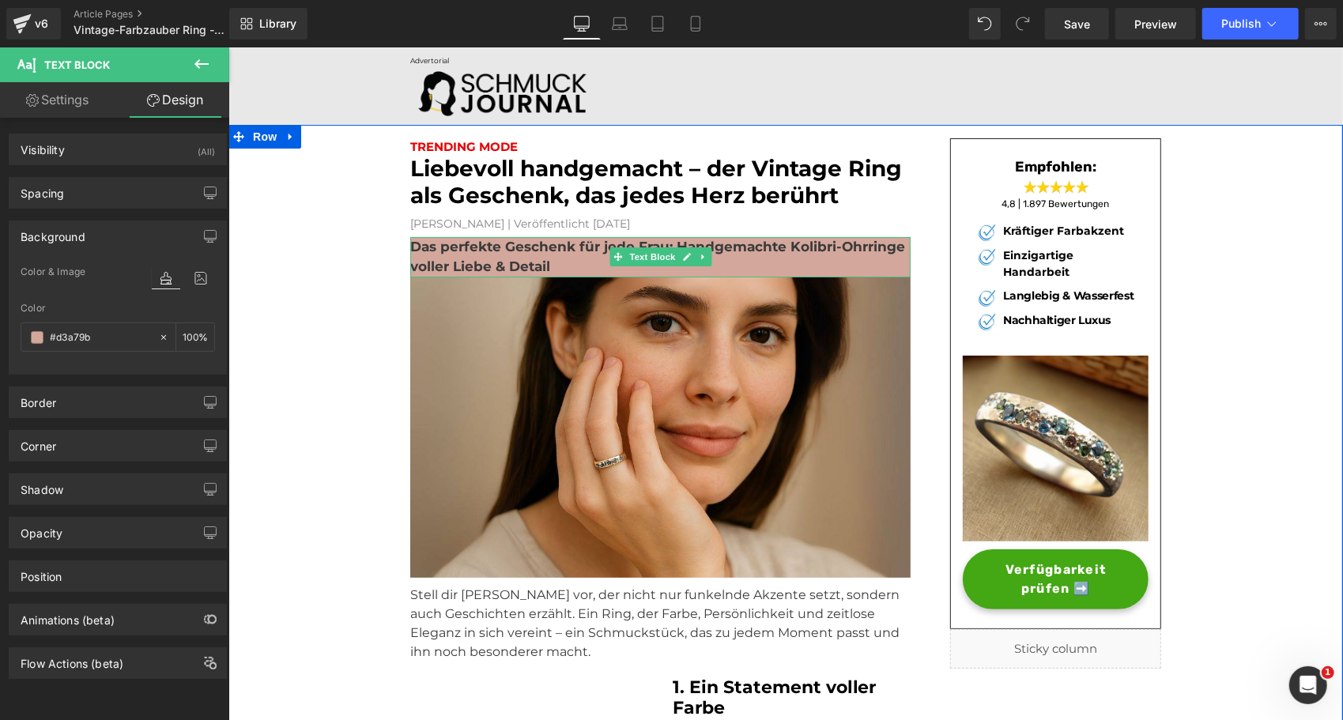
click at [571, 262] on p "Das perfekte Geschenk für jede Frau: Handgemachte Kolibri-Ohrringe voller Liebe…" at bounding box center [659, 256] width 500 height 40
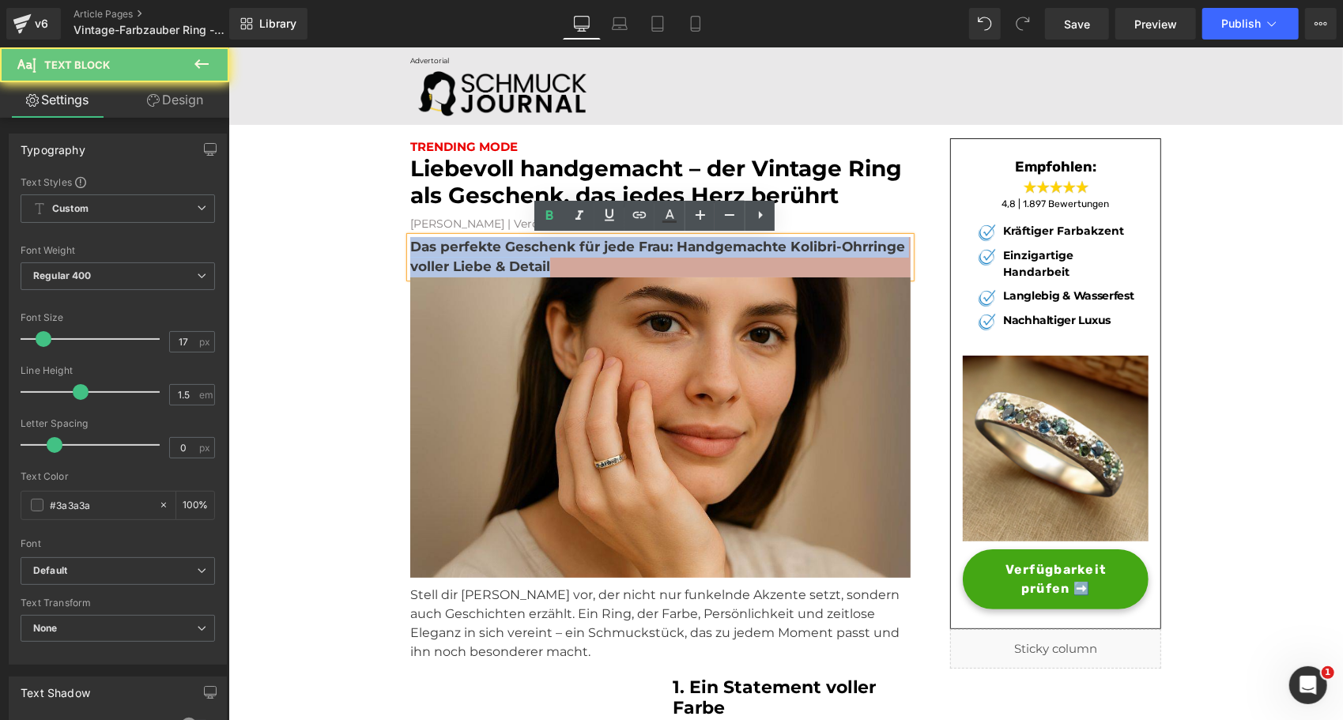
click at [571, 262] on p "Das perfekte Geschenk für jede Frau: Handgemachte Kolibri-Ohrringe voller Liebe…" at bounding box center [659, 256] width 500 height 40
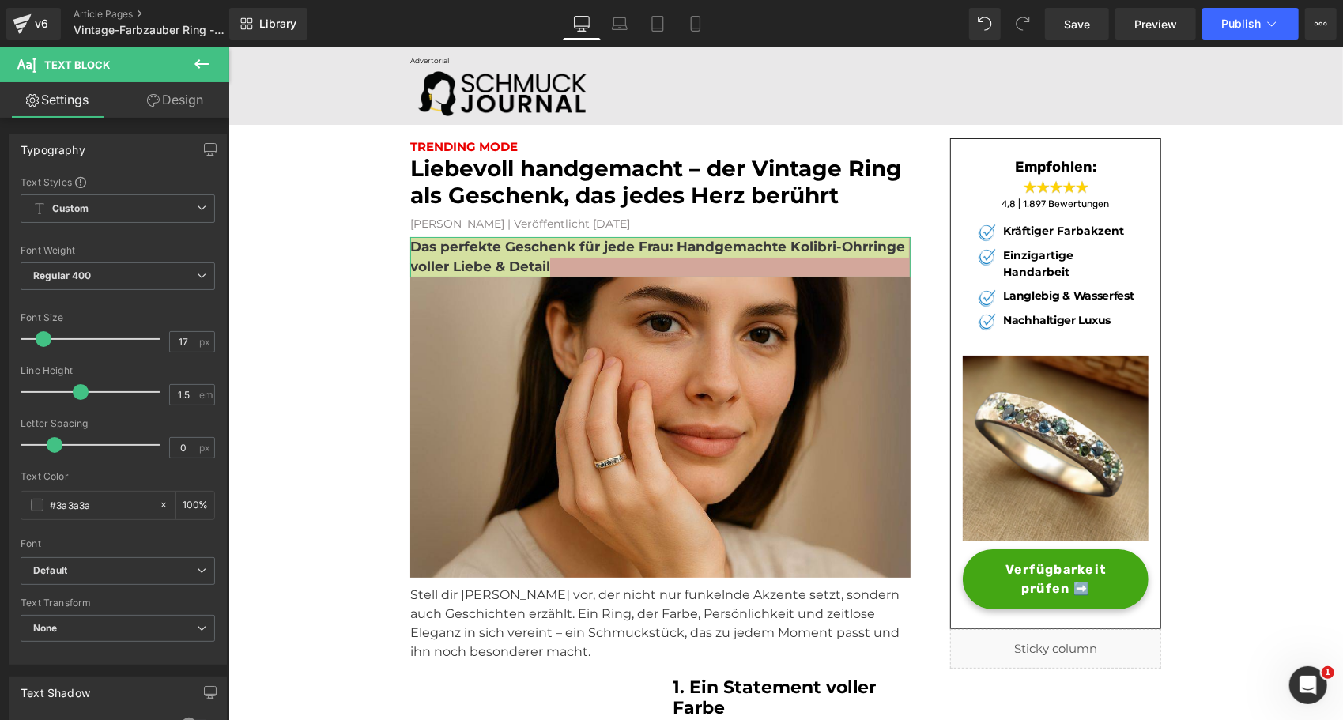
click at [185, 107] on link "Design" at bounding box center [175, 100] width 115 height 36
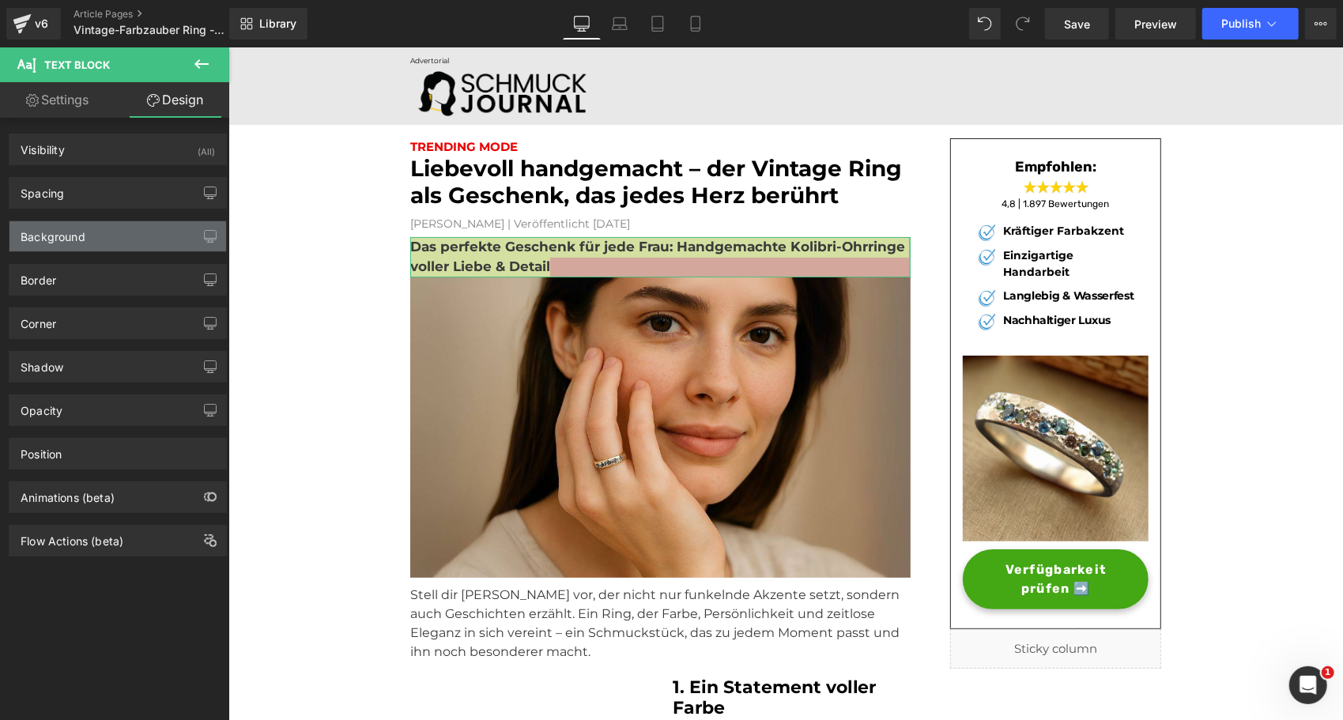
click at [28, 236] on div "Background" at bounding box center [53, 232] width 65 height 22
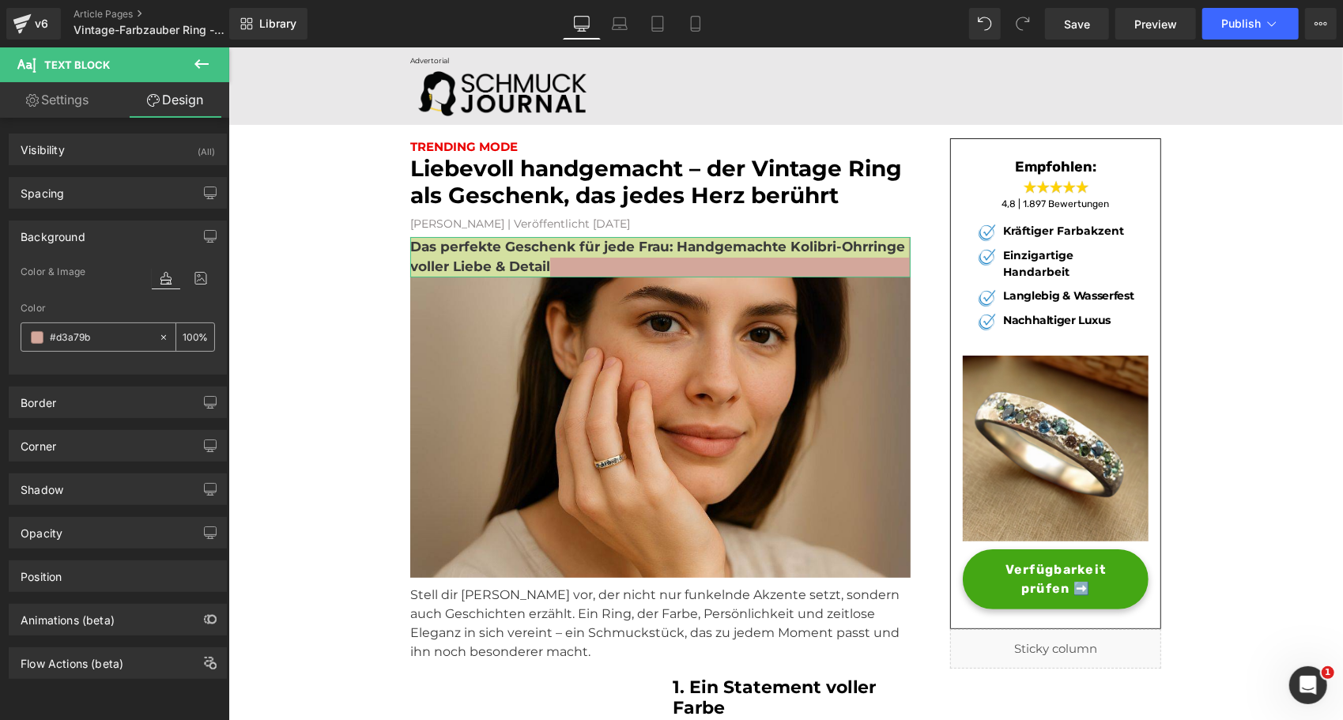
click at [32, 327] on div "#d3a79b" at bounding box center [89, 337] width 137 height 28
click at [35, 338] on span at bounding box center [37, 337] width 13 height 13
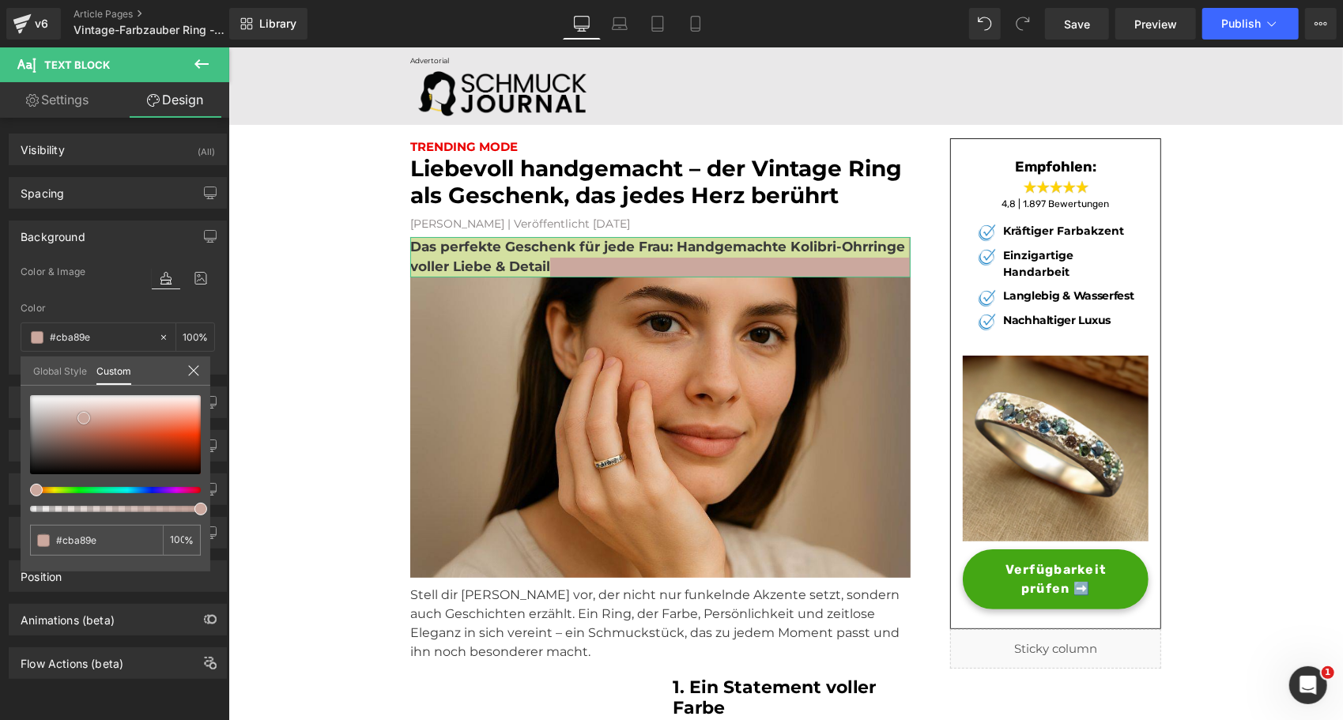
click at [84, 418] on div at bounding box center [115, 434] width 171 height 79
click at [77, 409] on div at bounding box center [115, 434] width 171 height 79
click at [85, 413] on div at bounding box center [115, 434] width 171 height 79
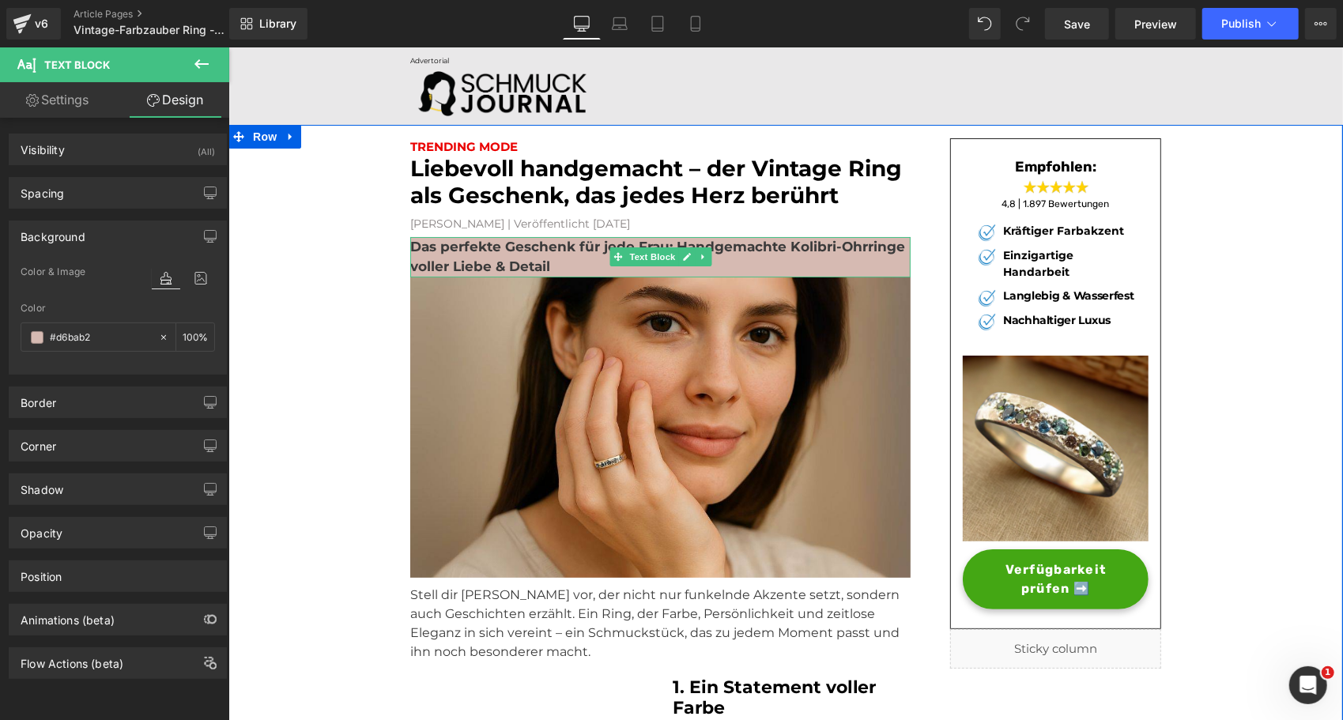
click at [470, 262] on strong "Das perfekte Geschenk für jede Frau: Handgemachte Kolibri-Ohrringe voller Liebe…" at bounding box center [656, 256] width 495 height 36
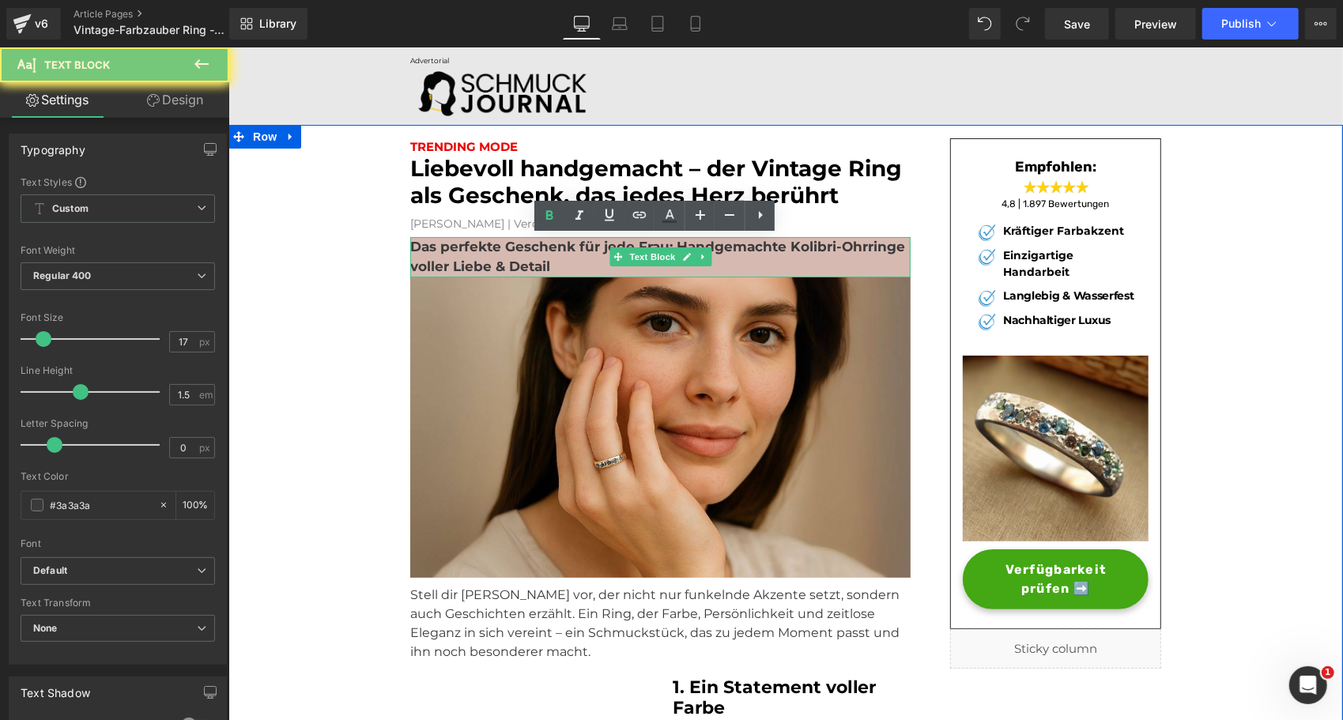
click at [470, 262] on strong "Das perfekte Geschenk für jede Frau: Handgemachte Kolibri-Ohrringe voller Liebe…" at bounding box center [656, 256] width 495 height 36
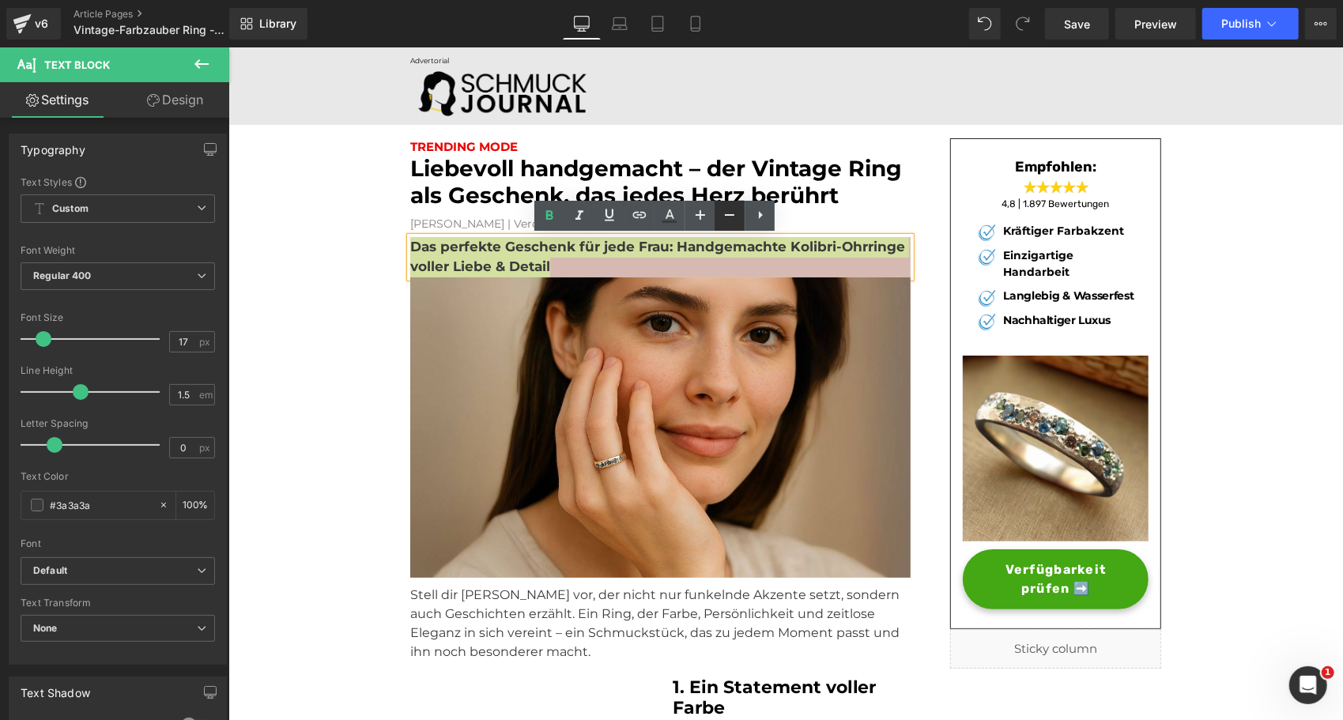
click at [722, 217] on icon at bounding box center [729, 215] width 19 height 19
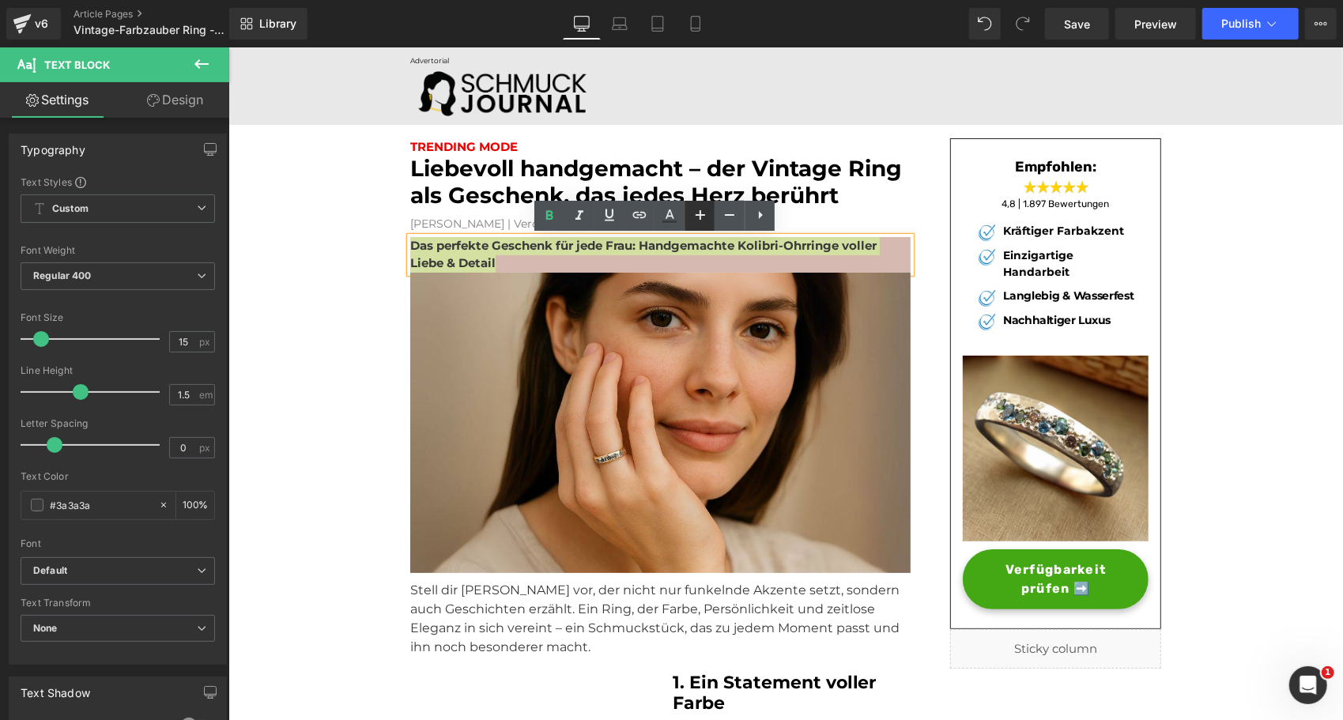
click at [701, 214] on icon at bounding box center [700, 214] width 9 height 9
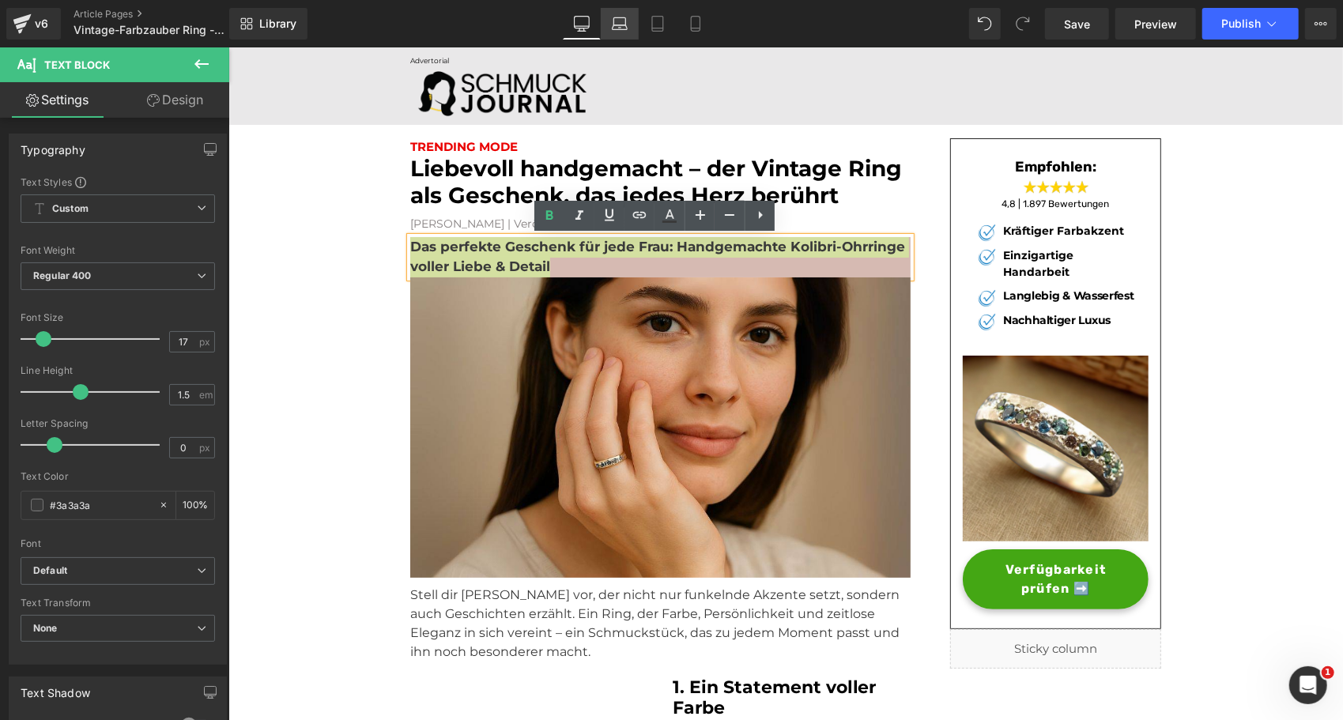
click at [623, 14] on link "Laptop" at bounding box center [620, 24] width 38 height 32
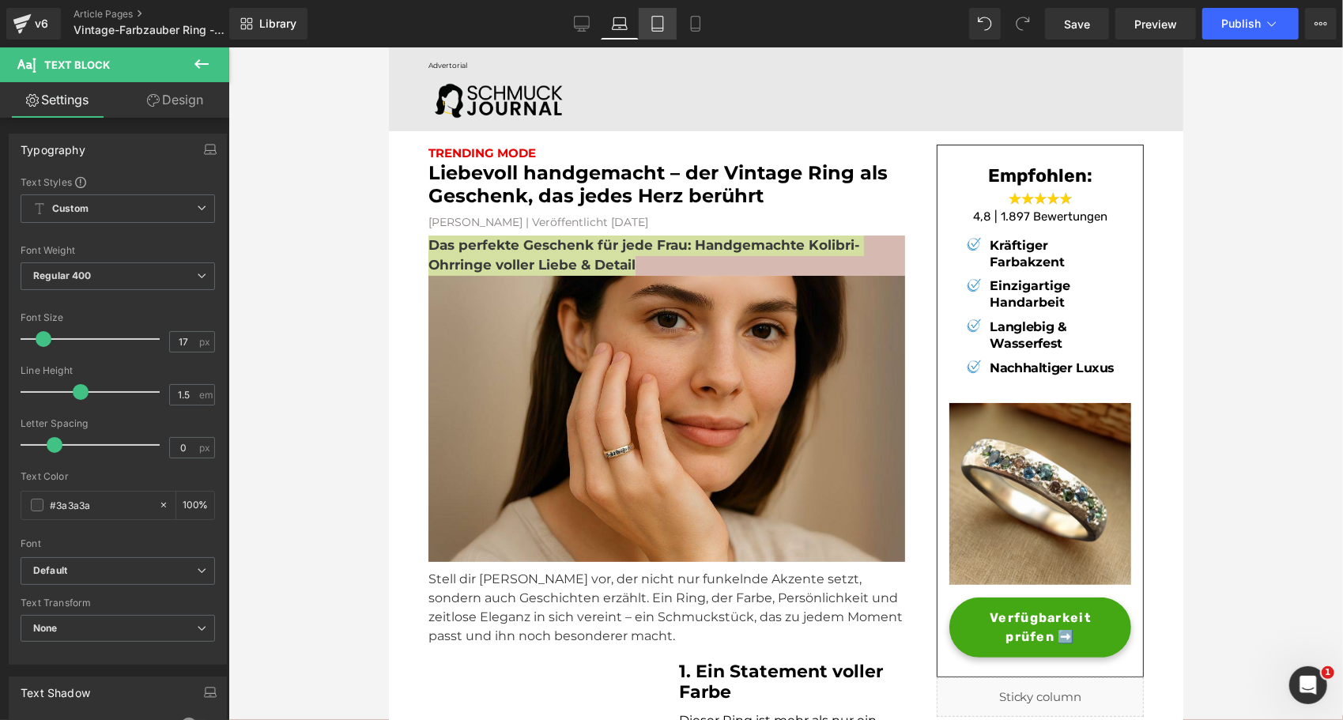
click at [656, 22] on icon at bounding box center [658, 24] width 16 height 16
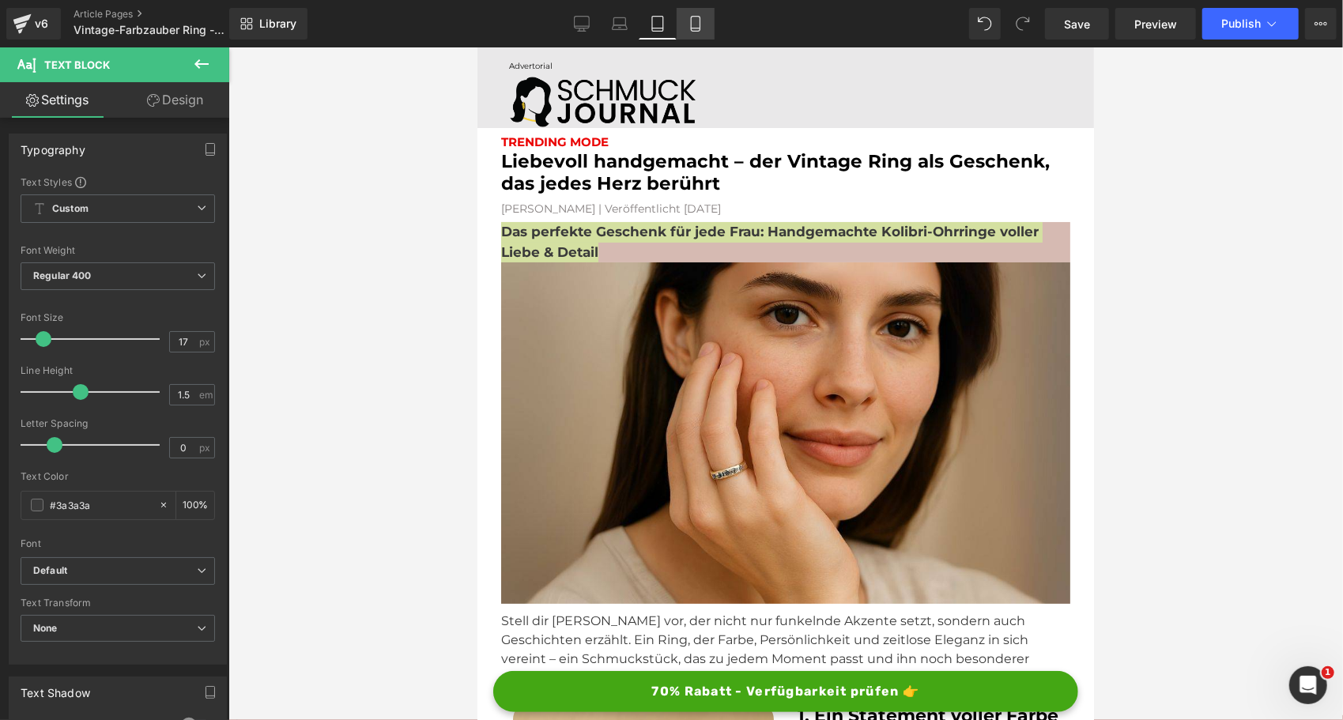
click at [689, 24] on icon at bounding box center [696, 24] width 16 height 16
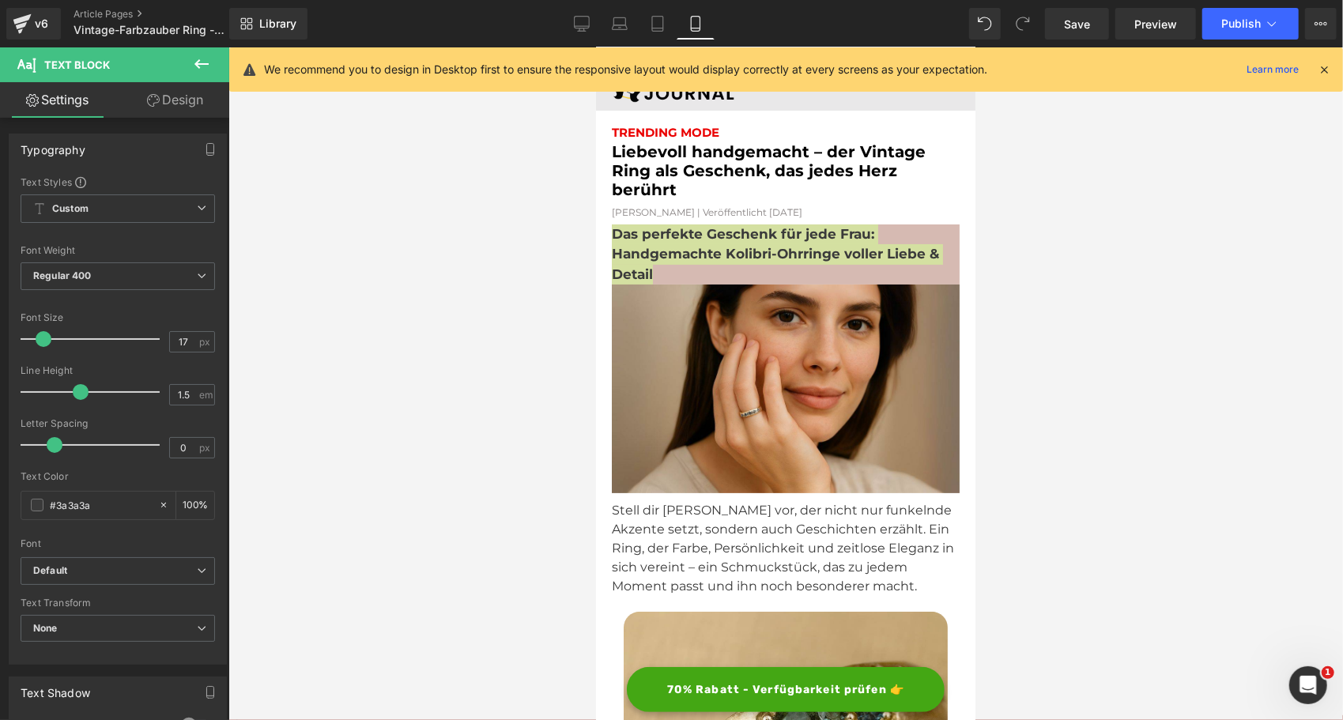
click at [368, 261] on div at bounding box center [785, 383] width 1115 height 673
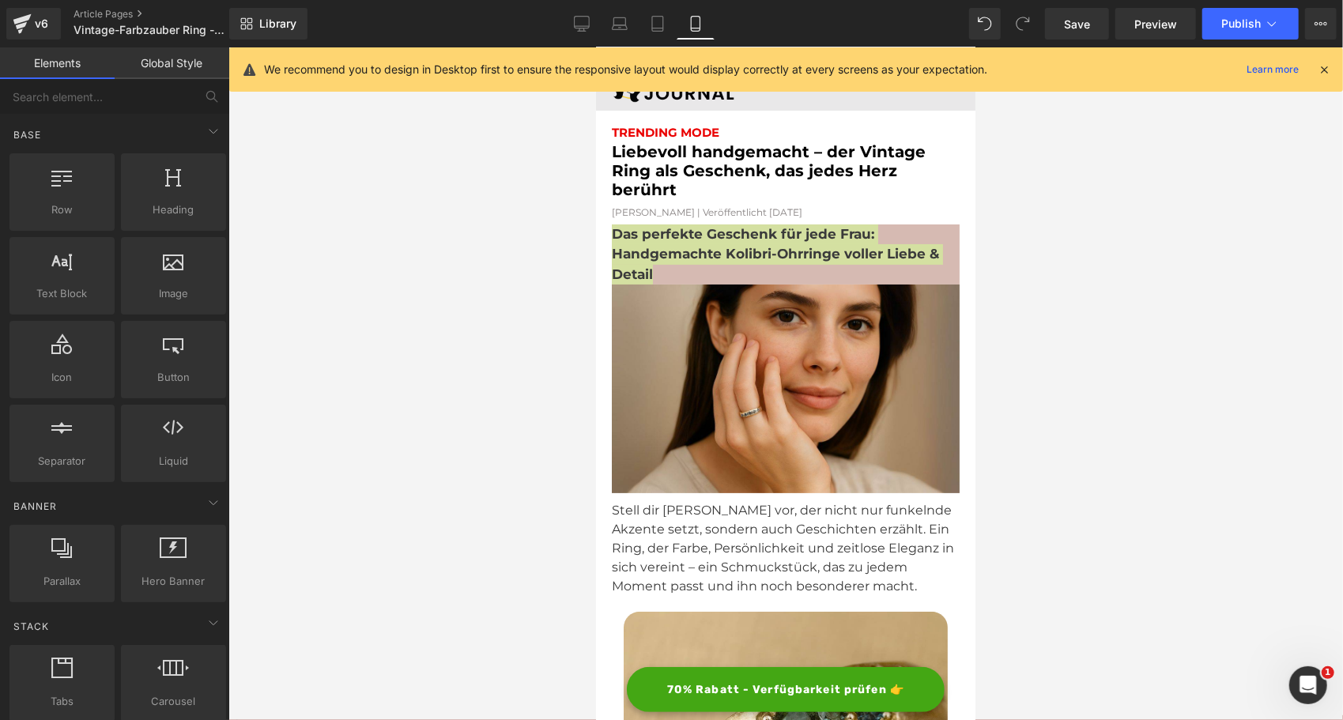
click at [509, 245] on div at bounding box center [785, 383] width 1115 height 673
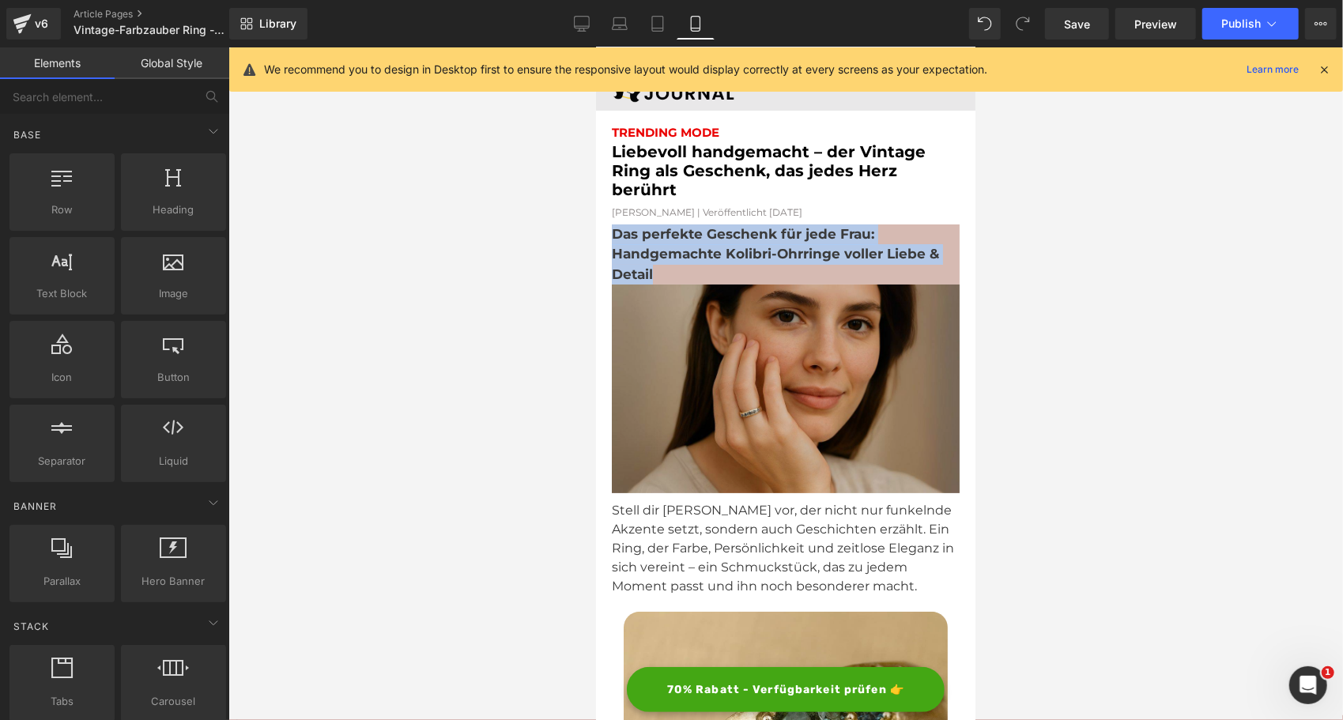
click at [729, 304] on img at bounding box center [785, 392] width 348 height 217
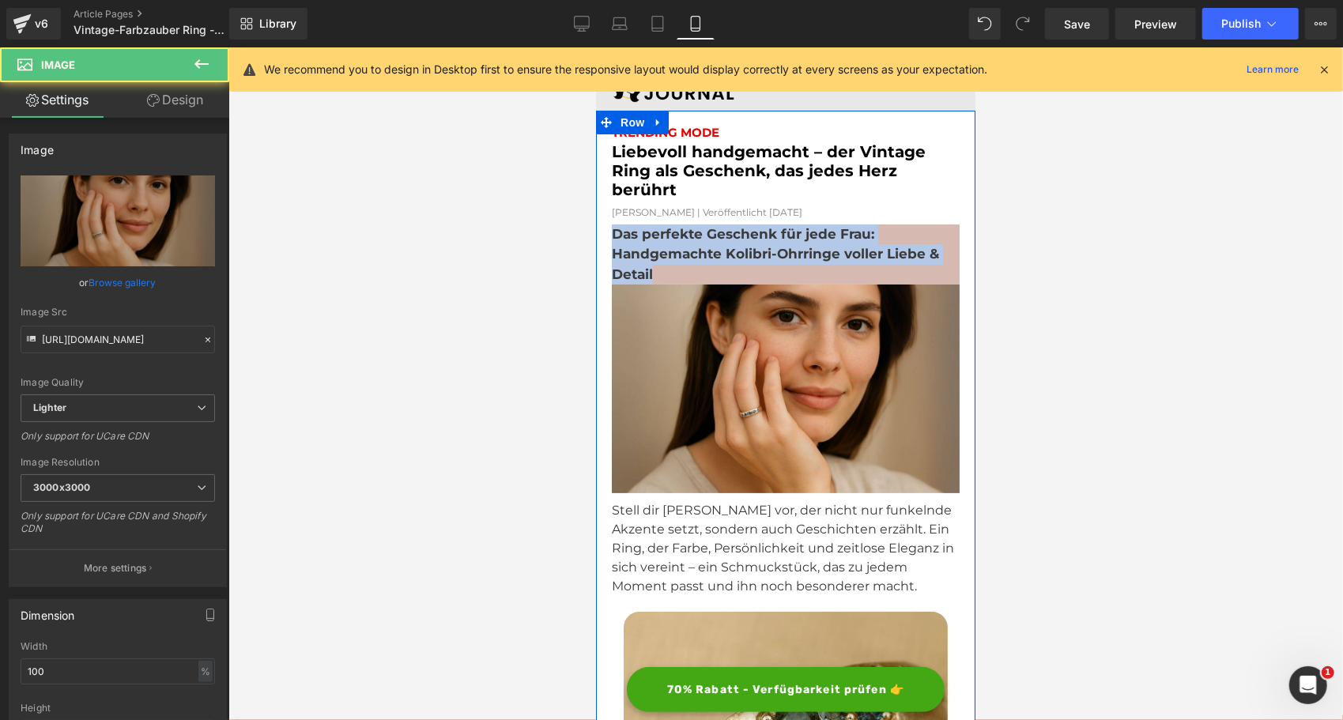
click at [868, 233] on p "Das perfekte Geschenk für jede Frau: Handgemachte Kolibri-Ohrringe voller Liebe…" at bounding box center [785, 254] width 348 height 61
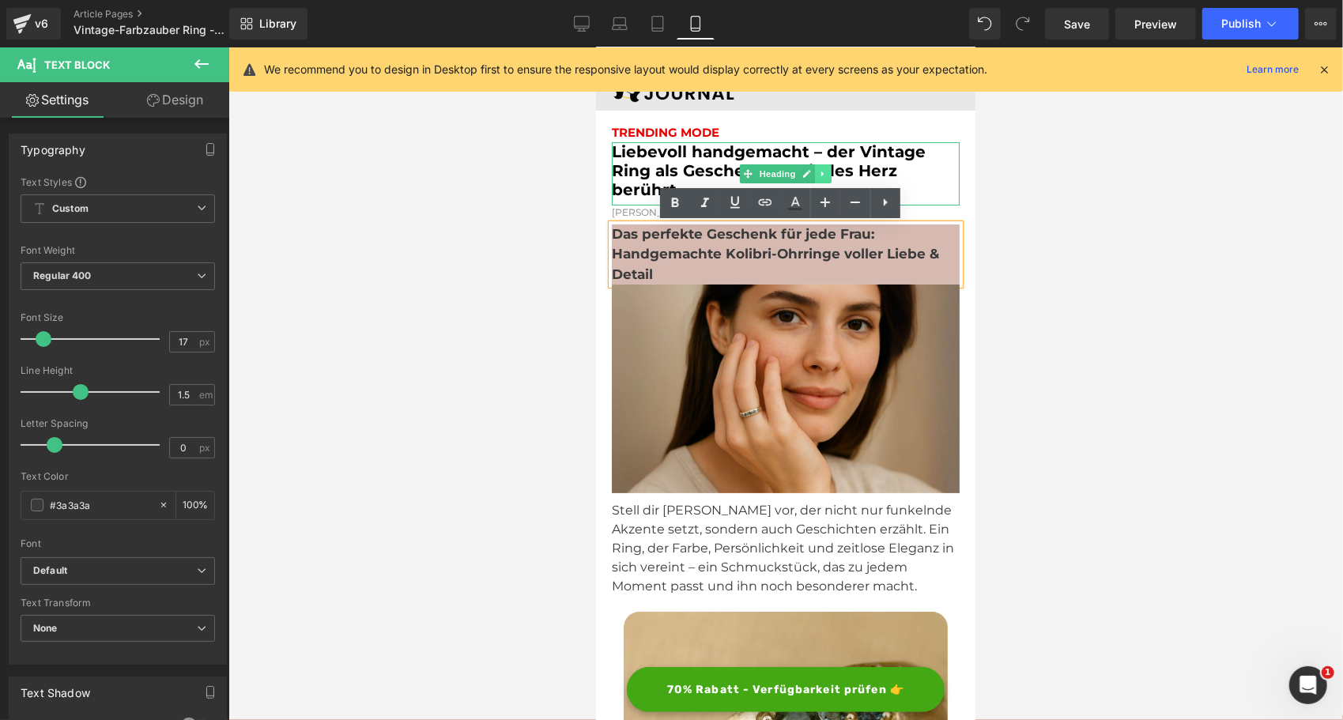
click at [814, 167] on link at bounding box center [822, 173] width 17 height 19
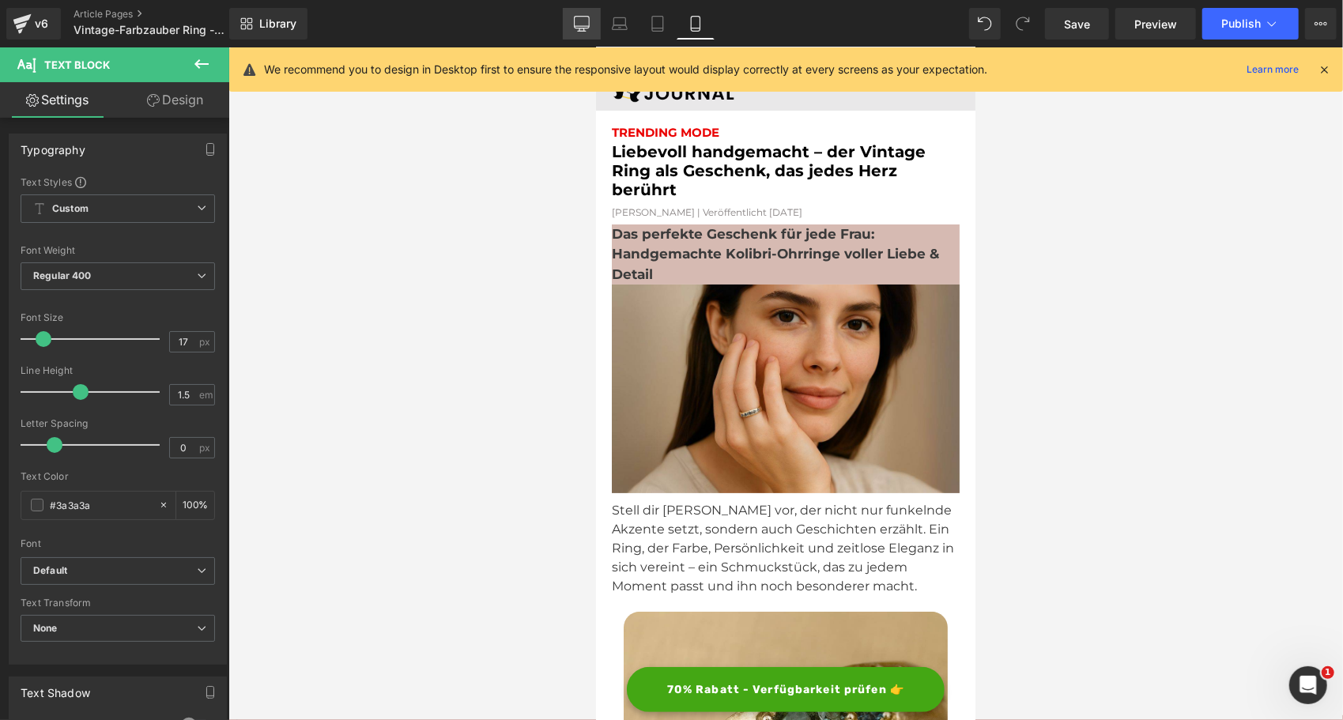
click at [583, 21] on icon at bounding box center [582, 24] width 16 height 16
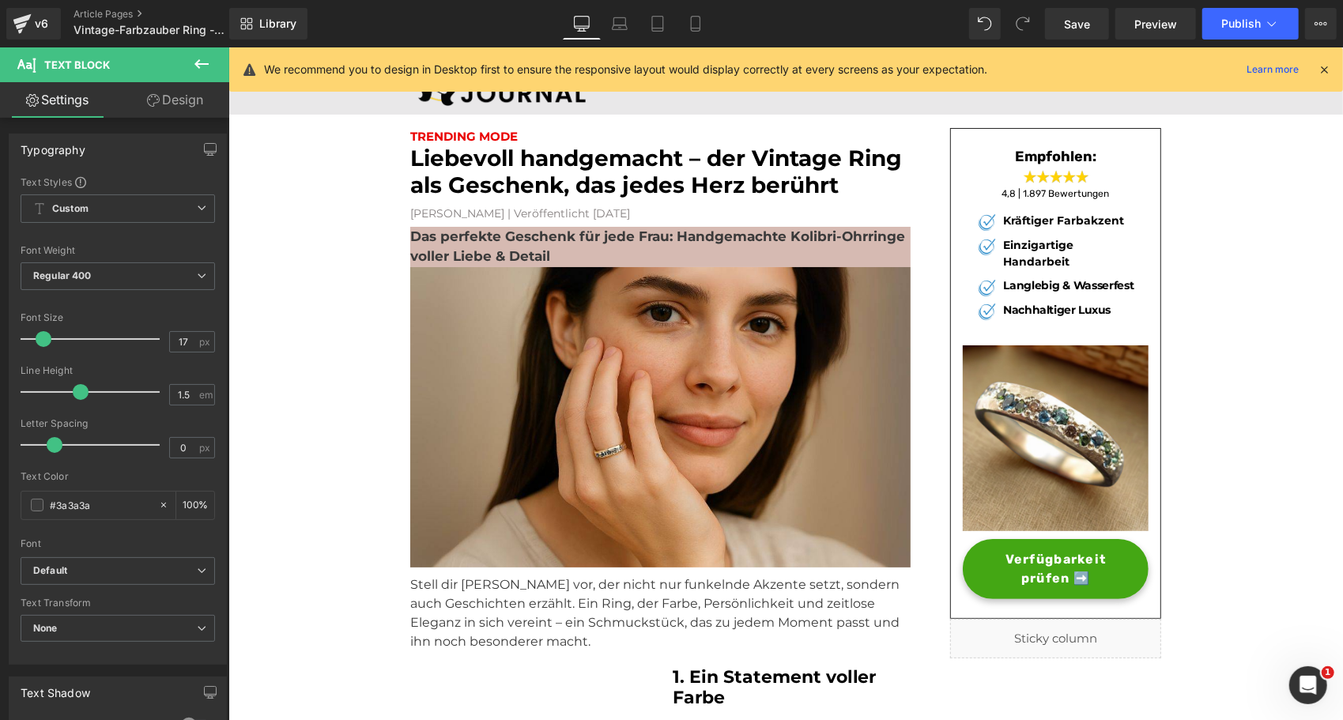
scroll to position [38, 0]
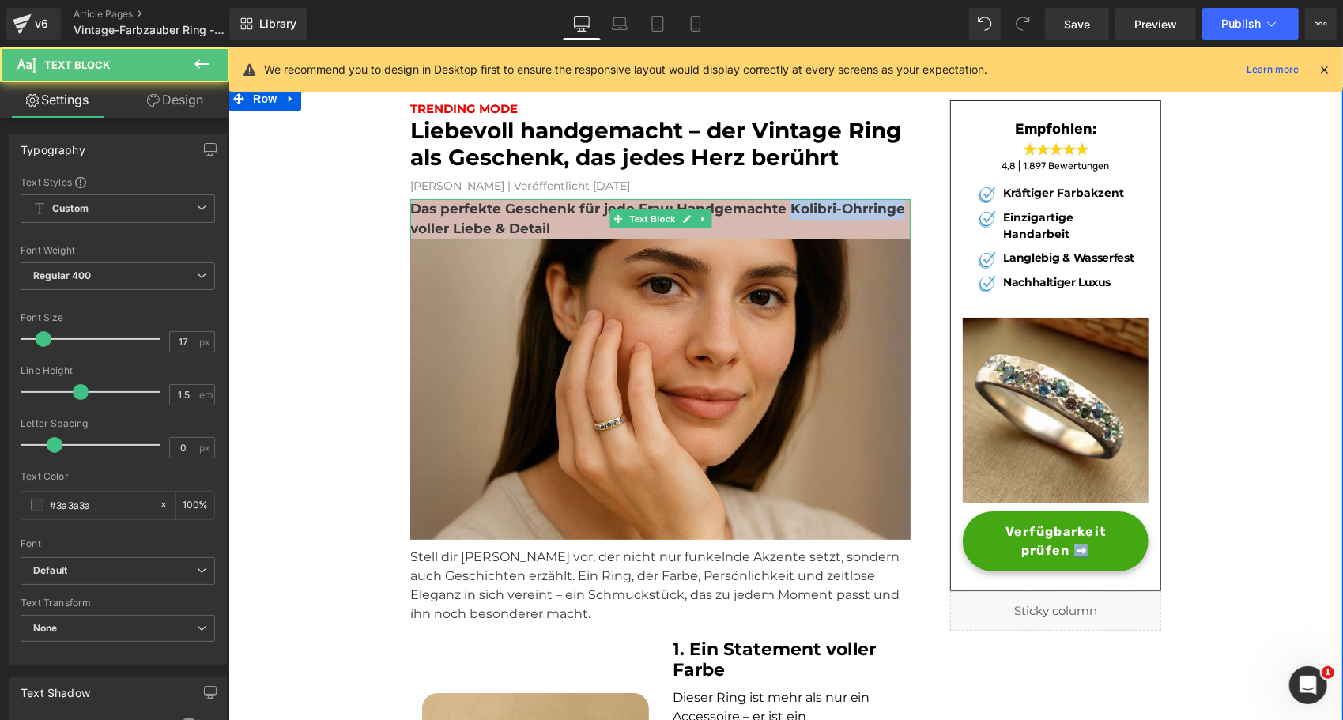
drag, startPoint x: 783, startPoint y: 207, endPoint x: 892, endPoint y: 209, distance: 109.1
click at [892, 209] on strong "Das perfekte Geschenk für jede Frau: Handgemachte Kolibri-Ohrringe voller Liebe…" at bounding box center [656, 218] width 495 height 36
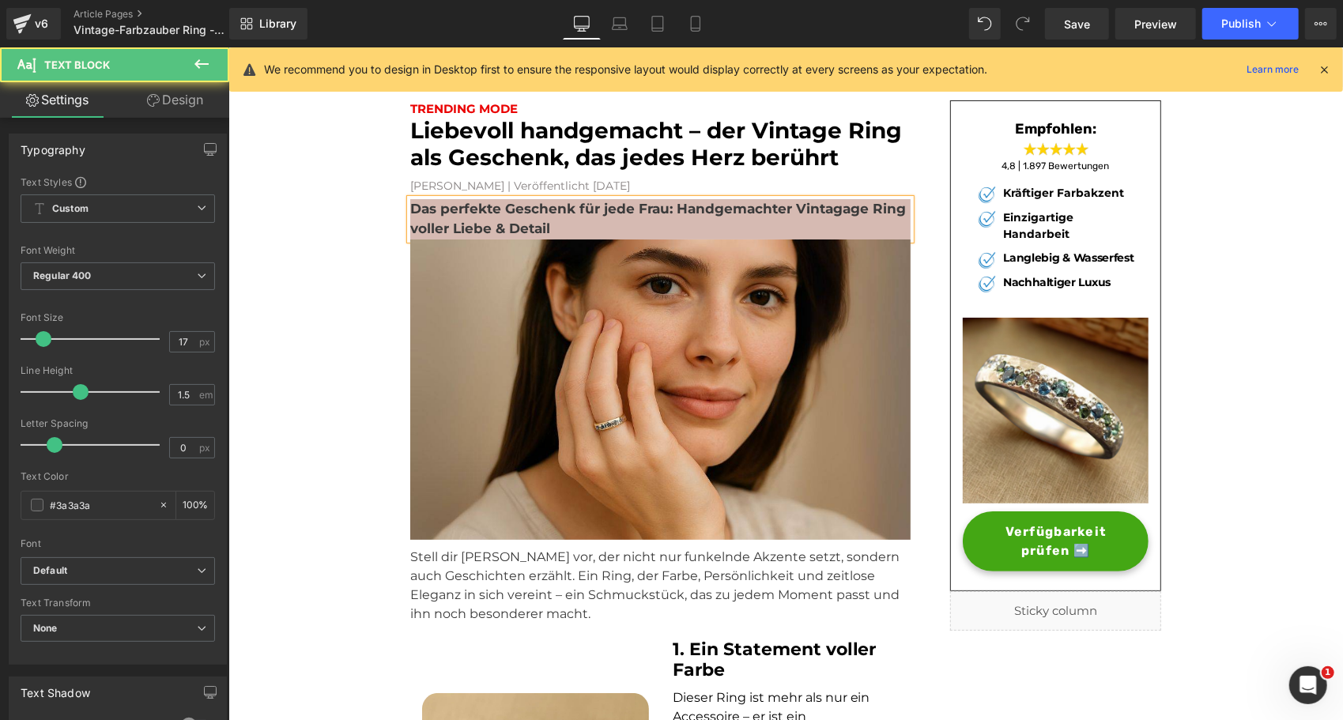
click at [828, 212] on strong "Das perfekte Geschenk für jede Frau: Handgemachter Vintagage Ring voller Liebe …" at bounding box center [657, 218] width 496 height 36
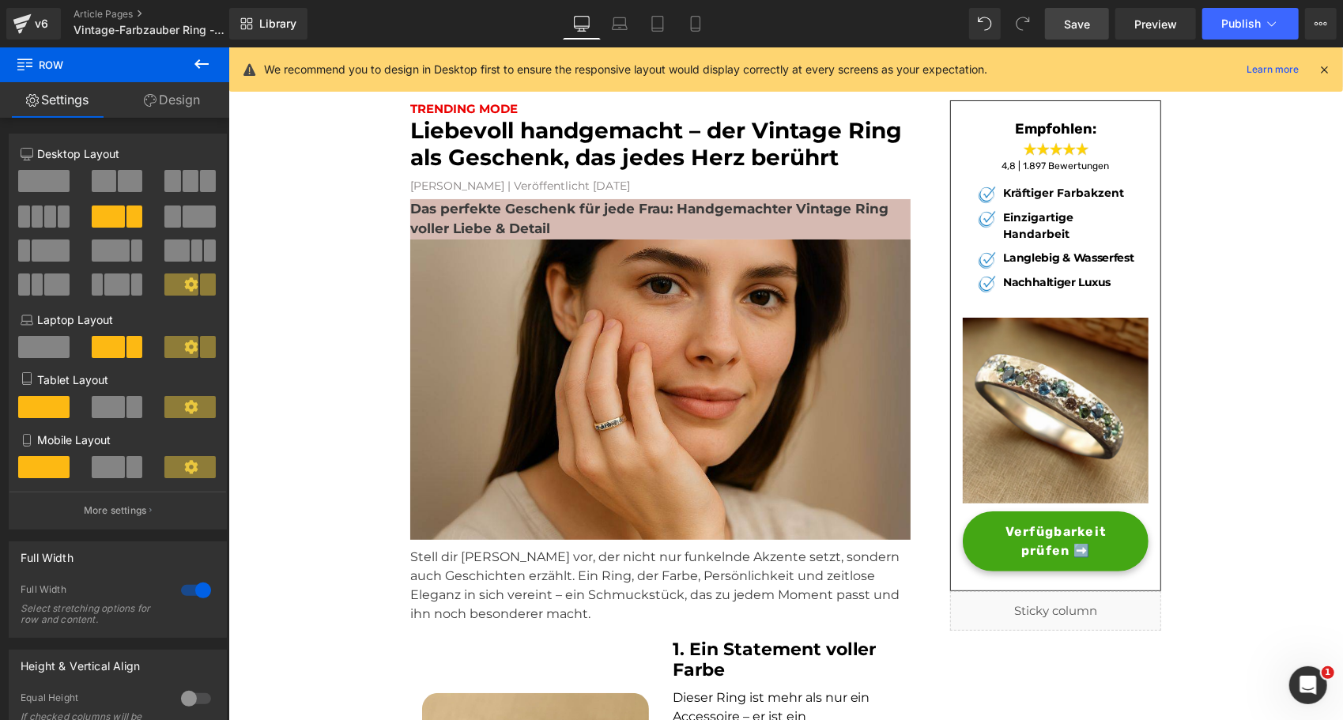
click at [1092, 20] on link "Save" at bounding box center [1077, 24] width 64 height 32
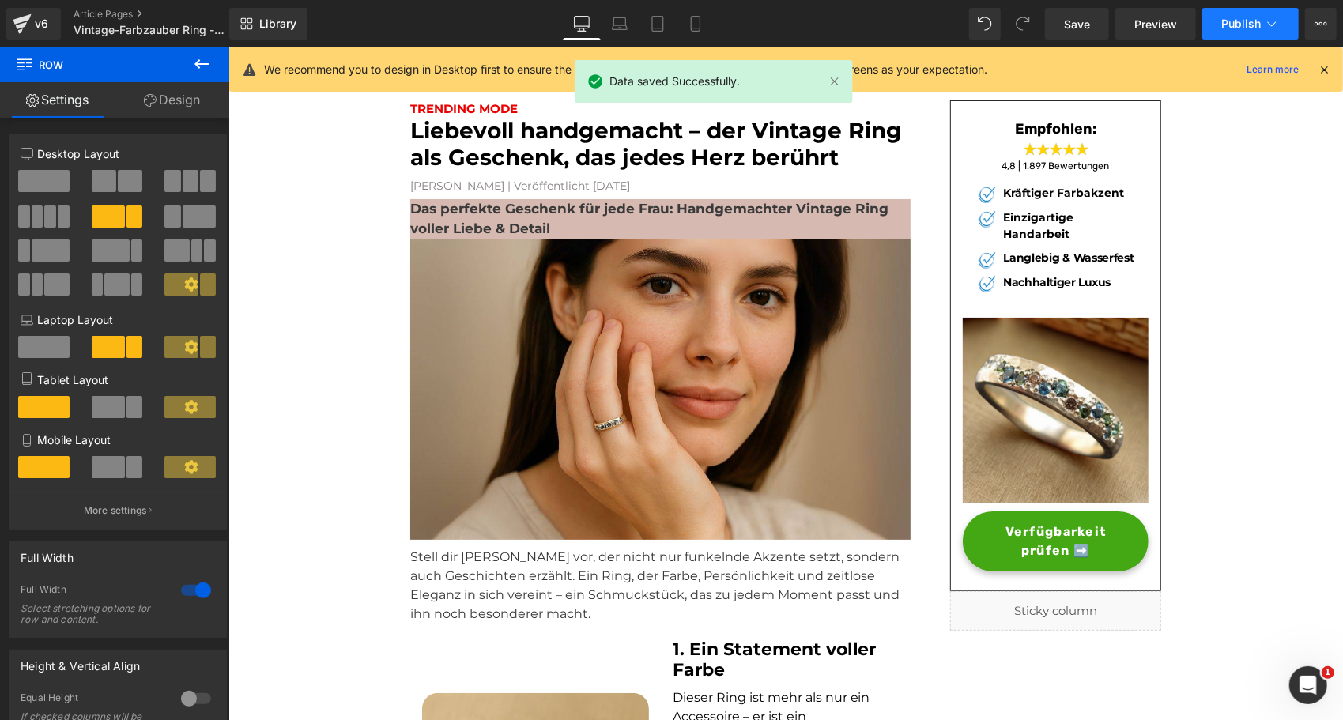
click at [1244, 19] on span "Publish" at bounding box center [1241, 23] width 40 height 13
click at [32, 31] on div "v6" at bounding box center [42, 23] width 20 height 21
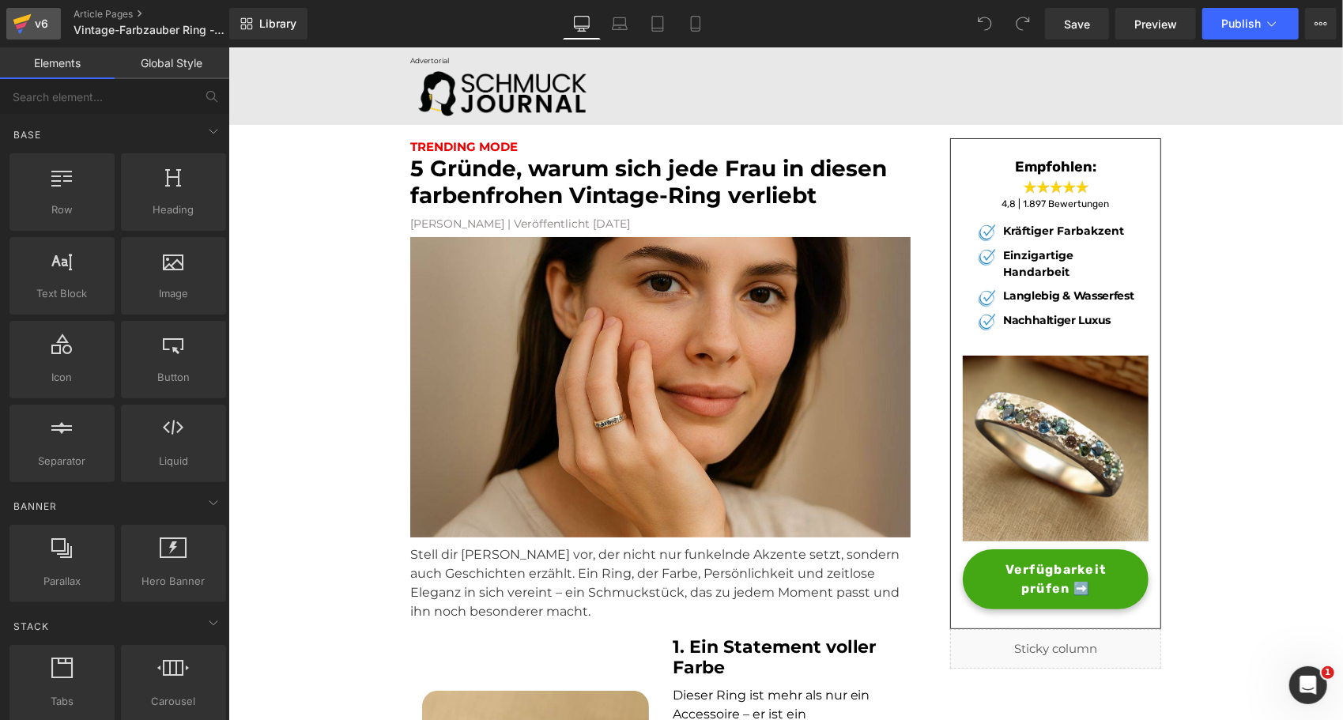
click at [30, 27] on icon at bounding box center [22, 24] width 19 height 40
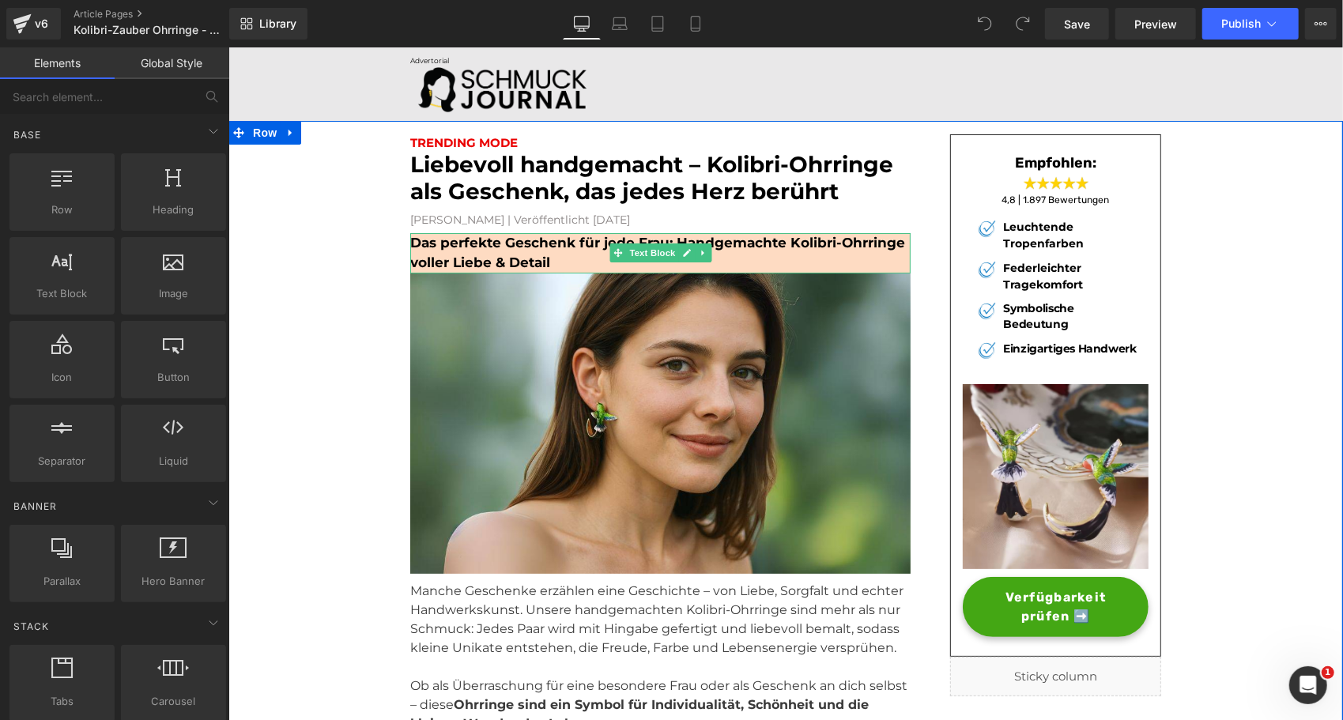
click at [607, 270] on div "Das perfekte Geschenk für jede Frau: Handgemachte Kolibri-Ohrringe voller Liebe…" at bounding box center [659, 252] width 500 height 40
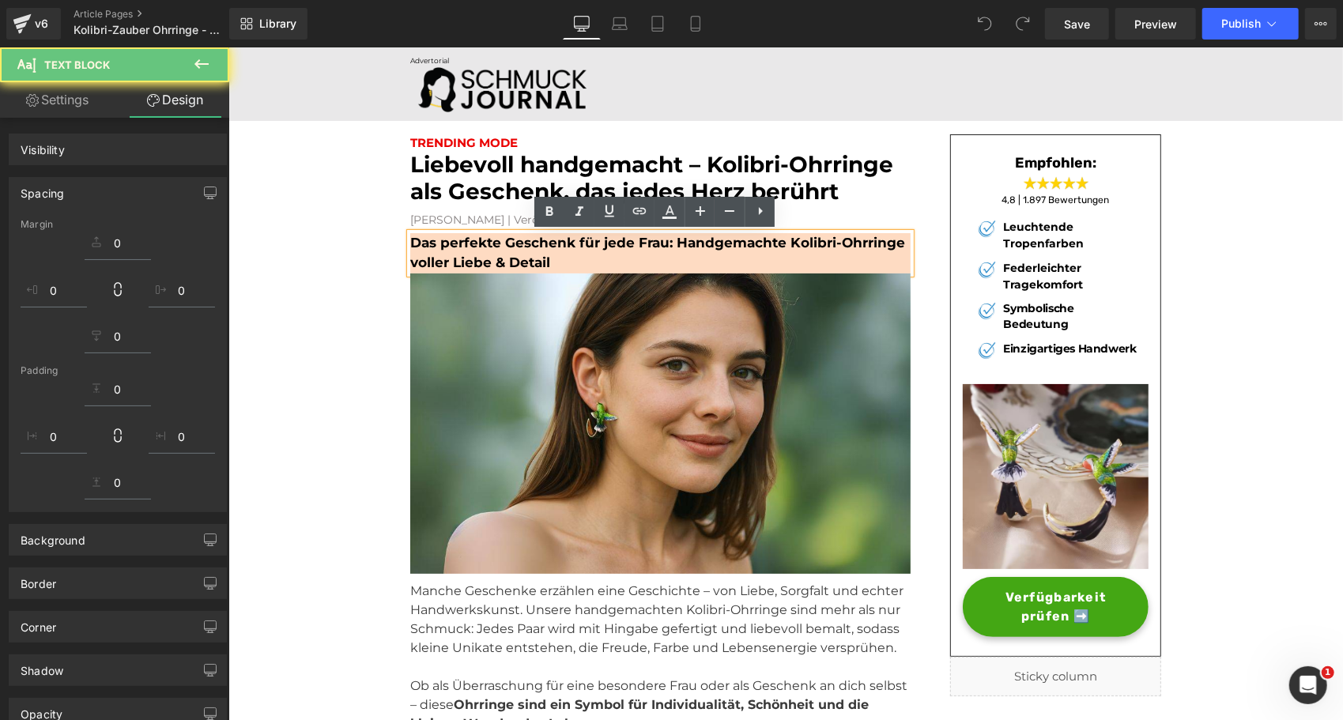
click at [578, 262] on p "Das perfekte Geschenk für jede Frau: Handgemachte Kolibri-Ohrringe voller Liebe…" at bounding box center [659, 252] width 500 height 40
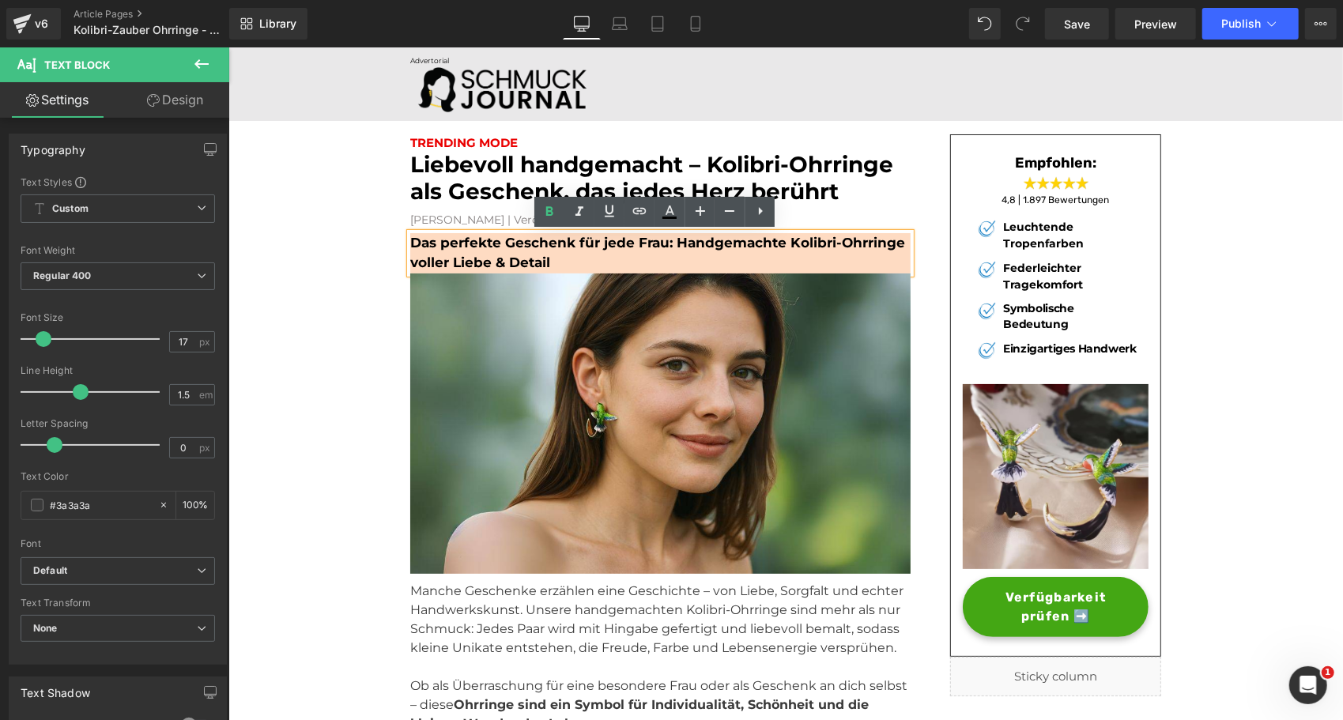
click at [578, 262] on p "Das perfekte Geschenk für jede Frau: Handgemachte Kolibri-Ohrringe voller Liebe…" at bounding box center [659, 252] width 500 height 40
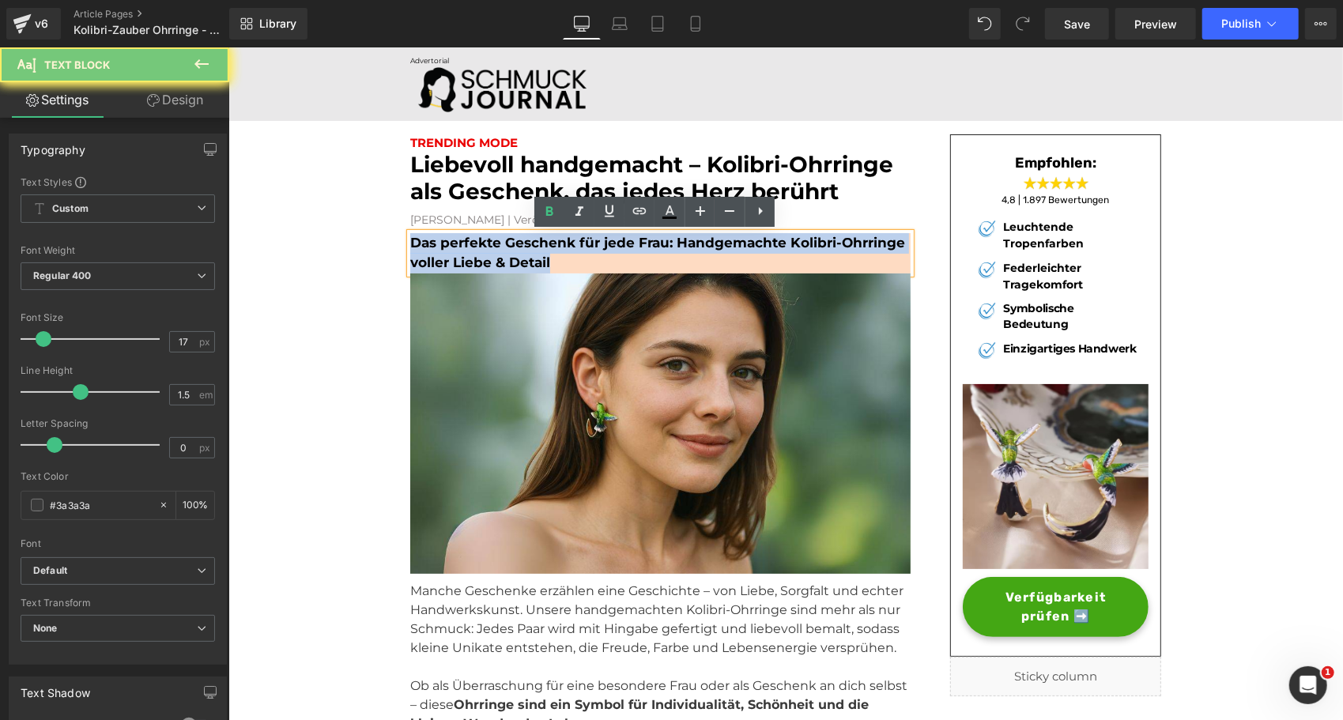
click at [578, 262] on p "Das perfekte Geschenk für jede Frau: Handgemachte Kolibri-Ohrringe voller Liebe…" at bounding box center [659, 252] width 500 height 40
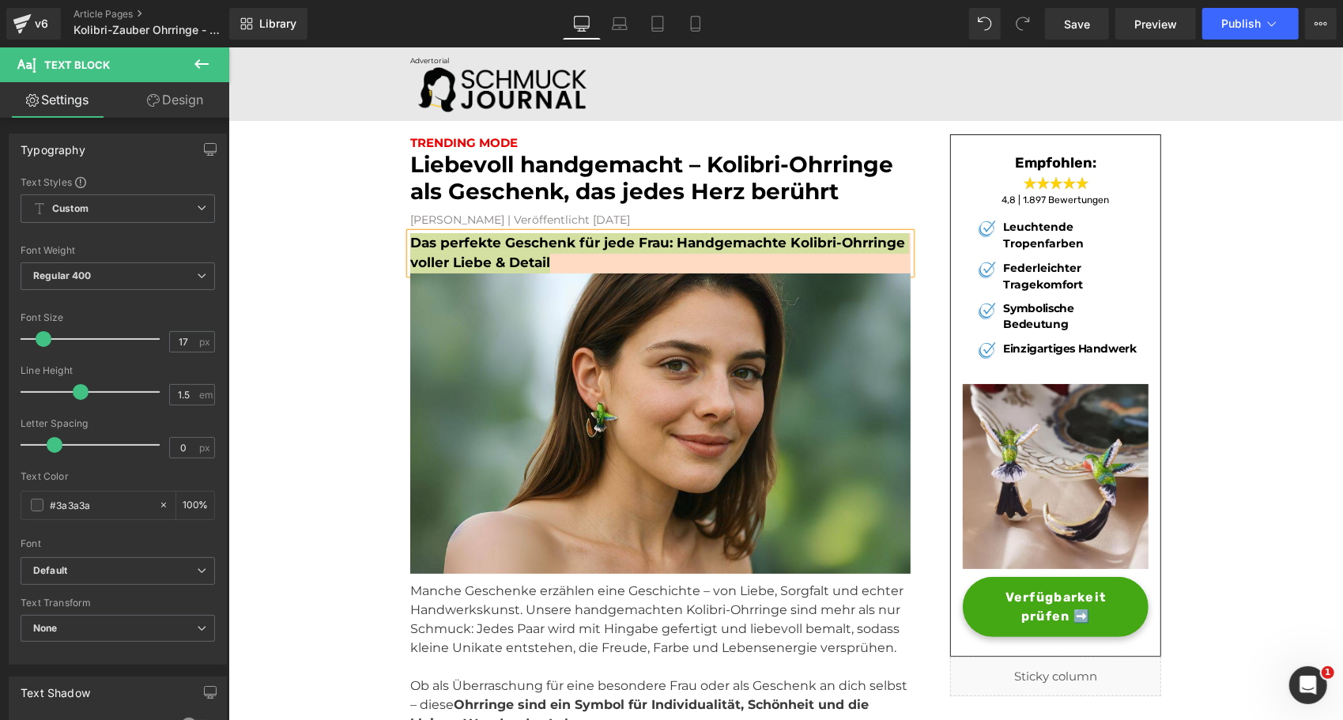
click at [158, 95] on link "Design" at bounding box center [175, 100] width 115 height 36
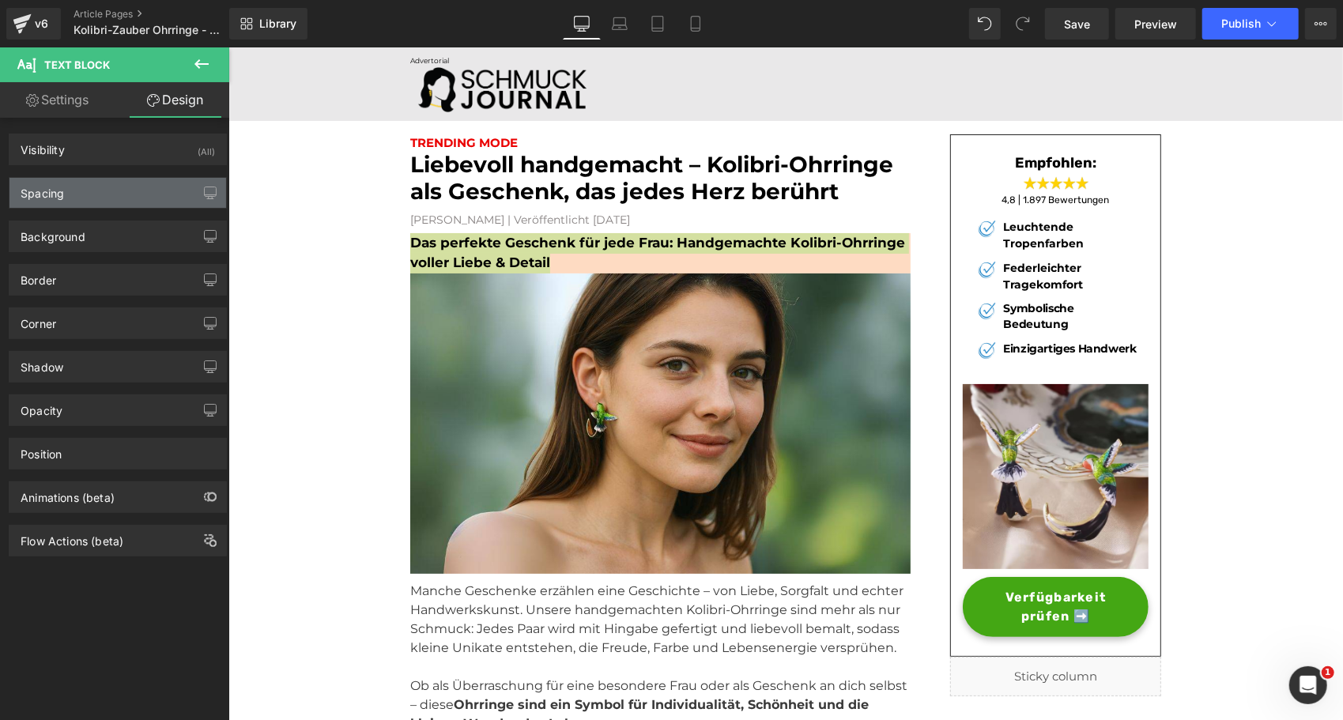
type input "#fedbc2"
type input "100"
click at [120, 185] on div "Spacing" at bounding box center [117, 193] width 217 height 30
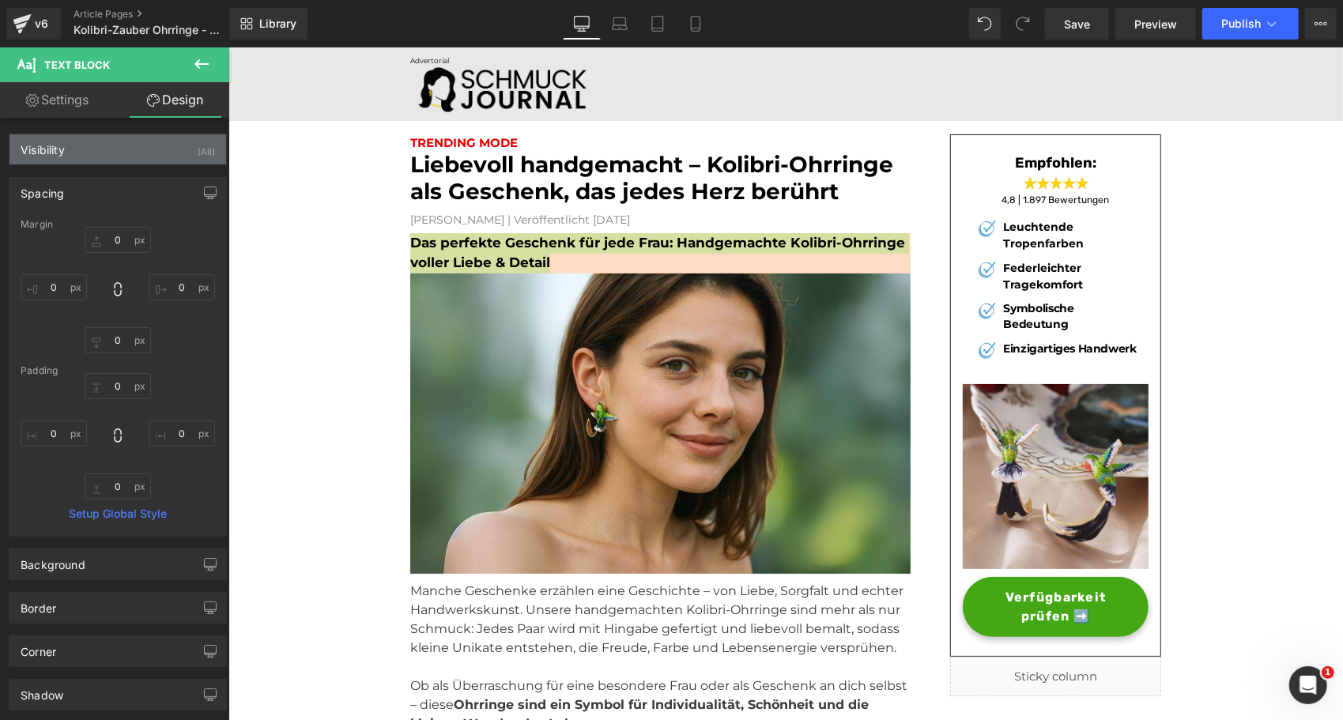
click at [132, 148] on div "Visibility (All)" at bounding box center [117, 149] width 217 height 30
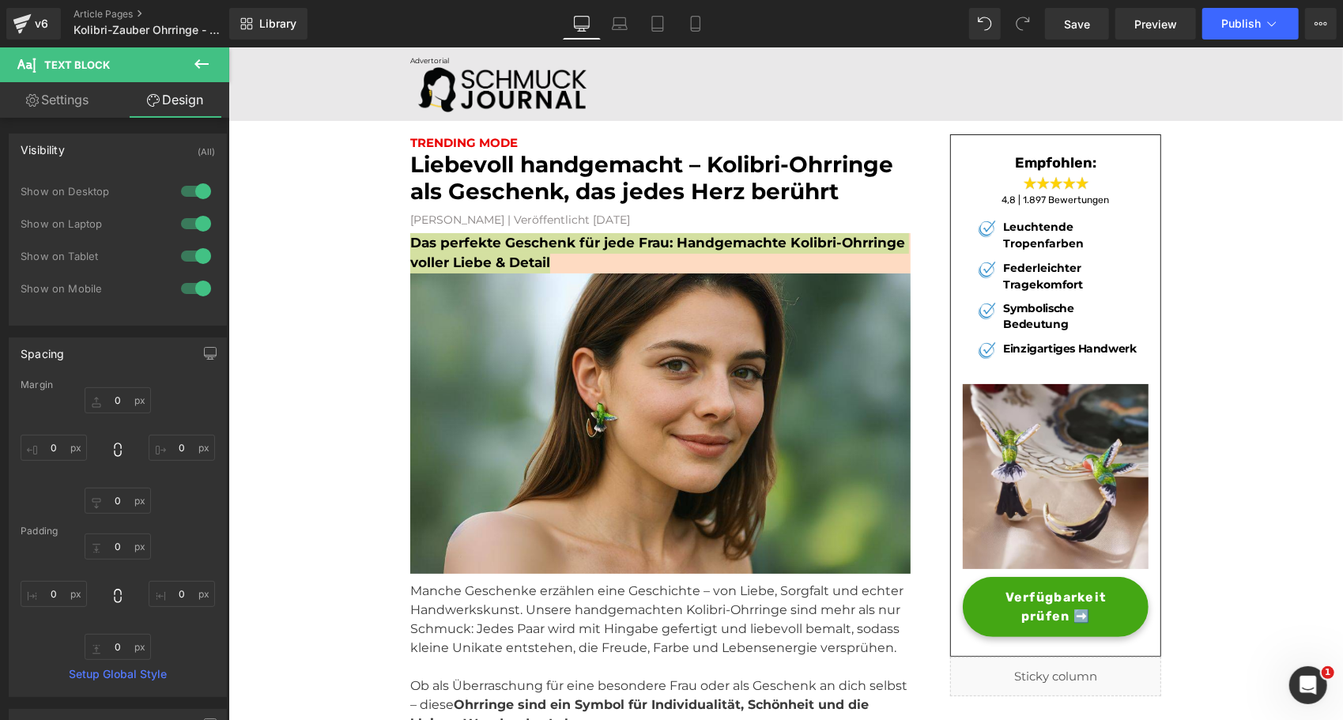
click at [76, 152] on div "Visibility (All)" at bounding box center [117, 149] width 217 height 30
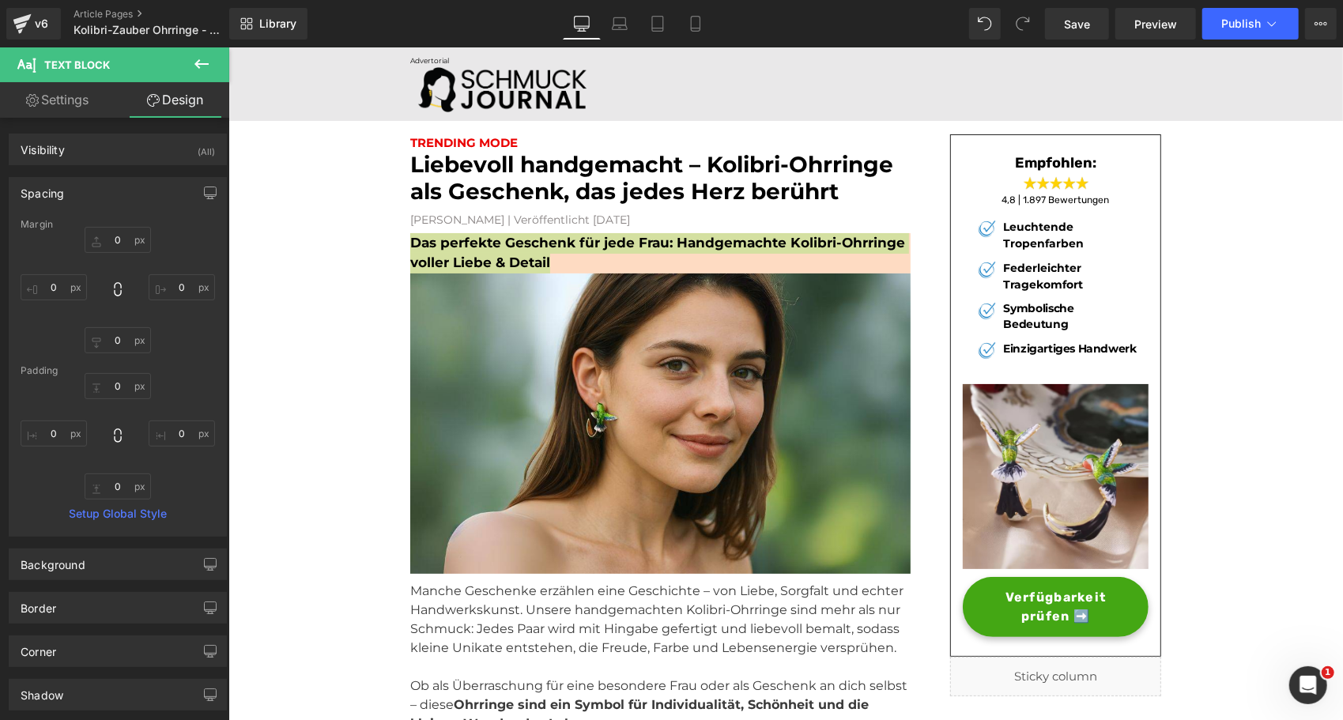
click at [45, 190] on div "Spacing" at bounding box center [42, 189] width 43 height 22
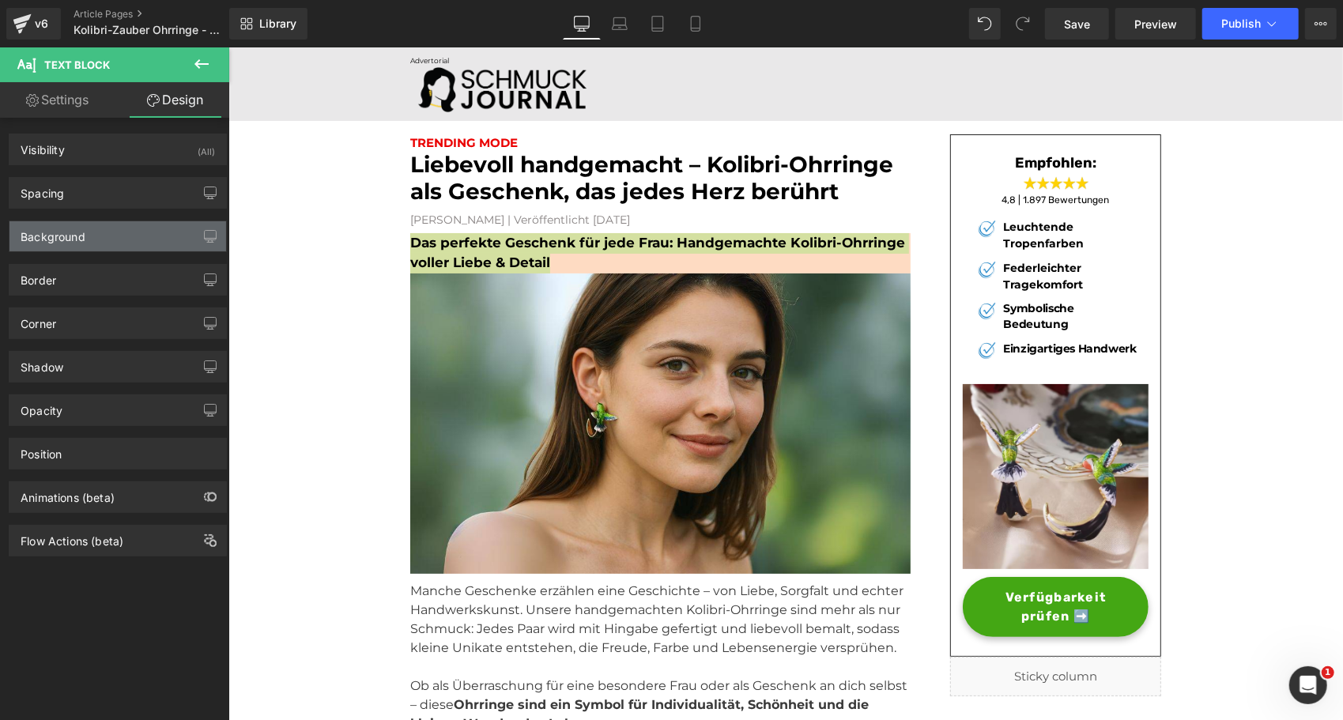
click at [40, 234] on div "Background" at bounding box center [53, 232] width 65 height 22
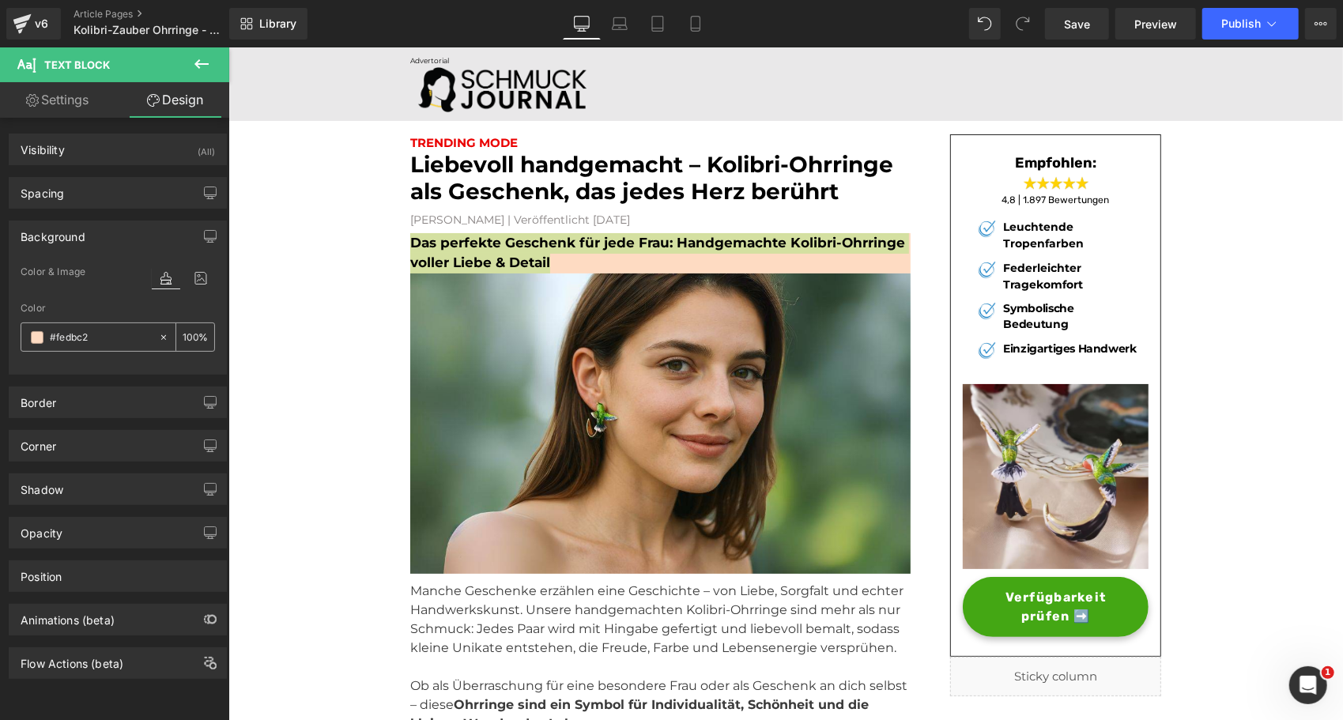
click at [77, 334] on input "#fedbc2" at bounding box center [100, 337] width 101 height 17
click at [32, 22] on div "v6" at bounding box center [42, 23] width 20 height 21
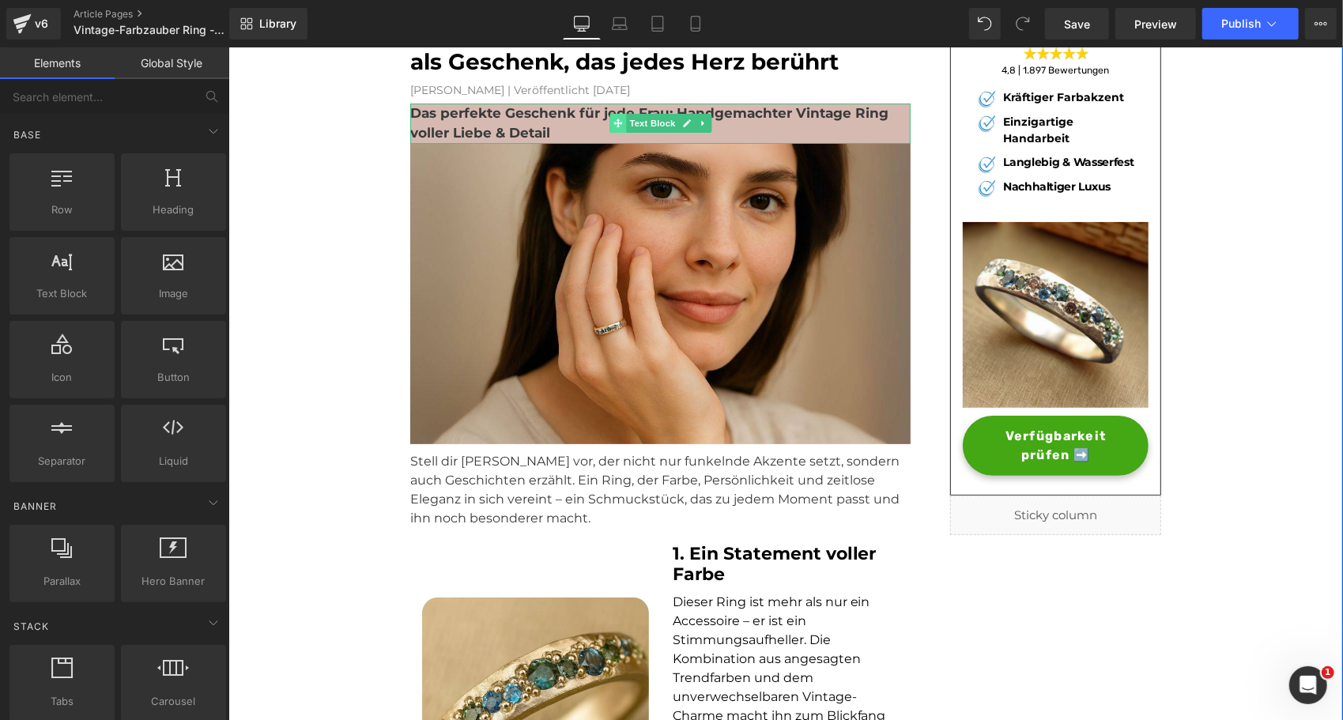
click at [609, 125] on span at bounding box center [617, 122] width 17 height 19
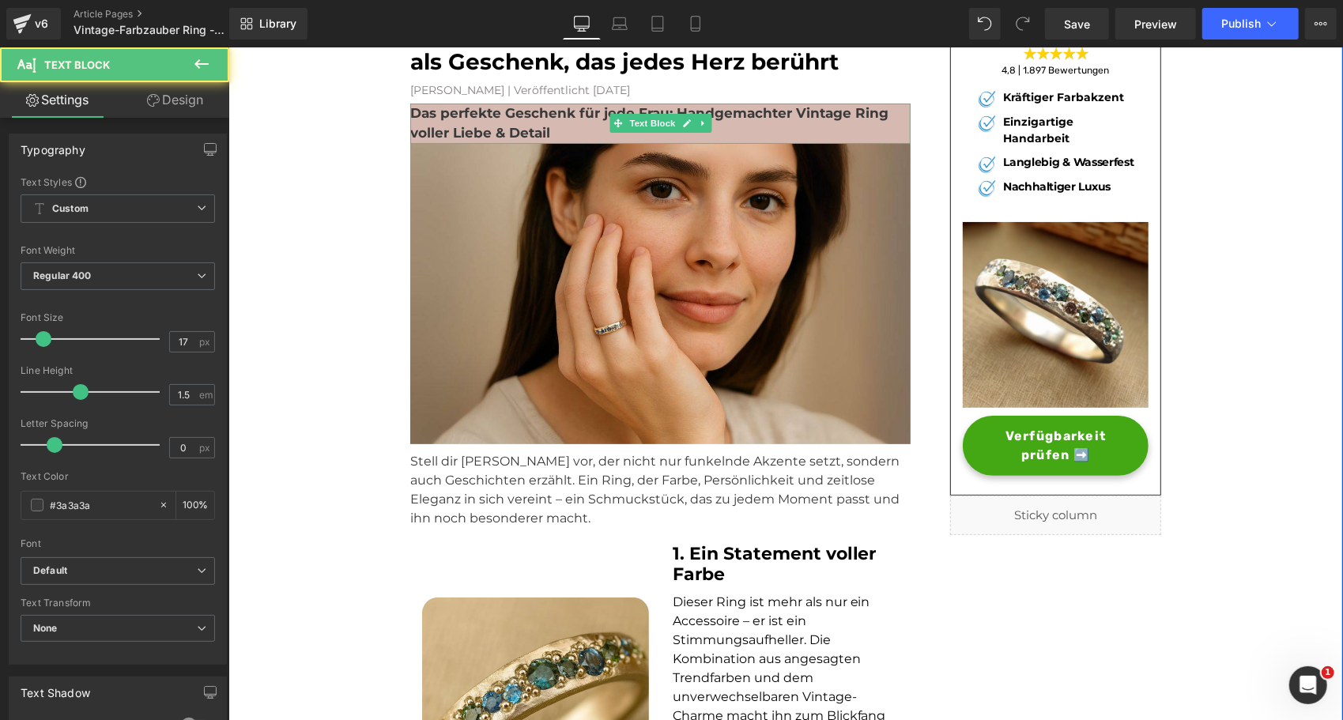
click at [553, 123] on p "Das perfekte Geschenk für jede Frau: Handgemachter Vintage Ring voller Liebe & …" at bounding box center [659, 123] width 500 height 40
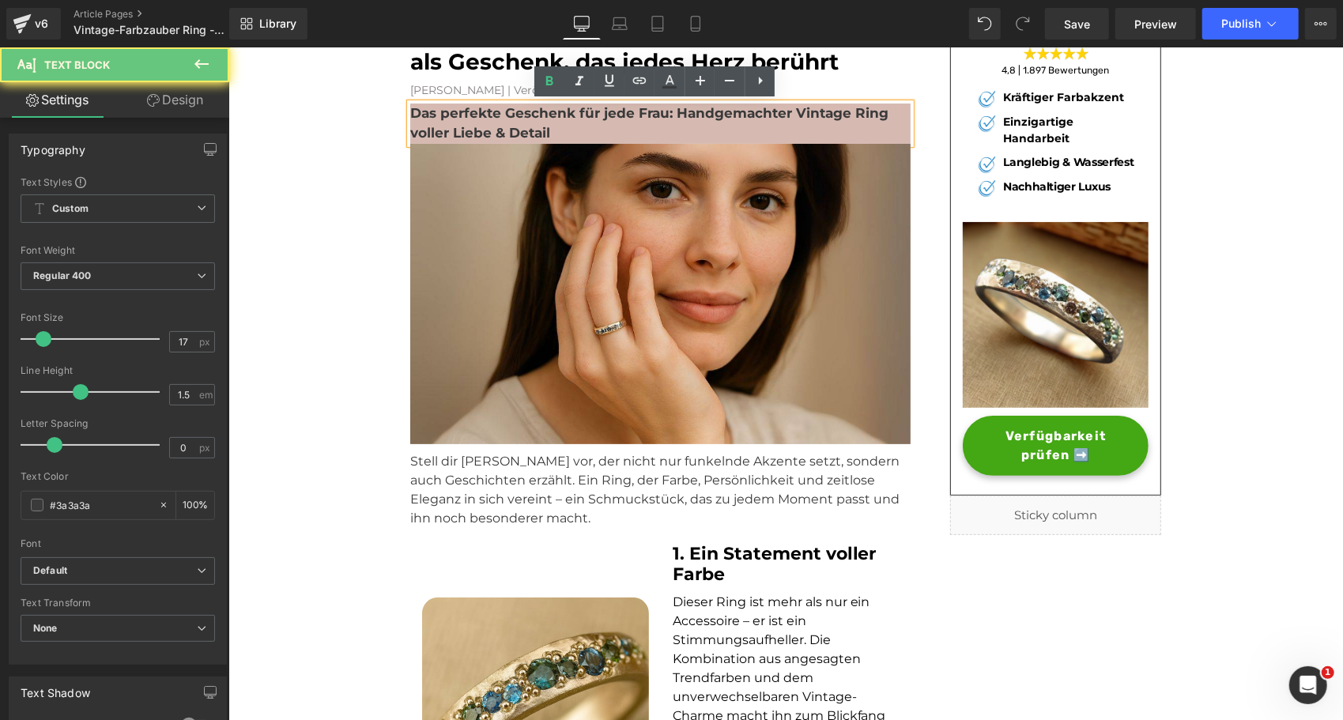
click at [553, 123] on p "Das perfekte Geschenk für jede Frau: Handgemachter Vintage Ring voller Liebe & …" at bounding box center [659, 123] width 500 height 40
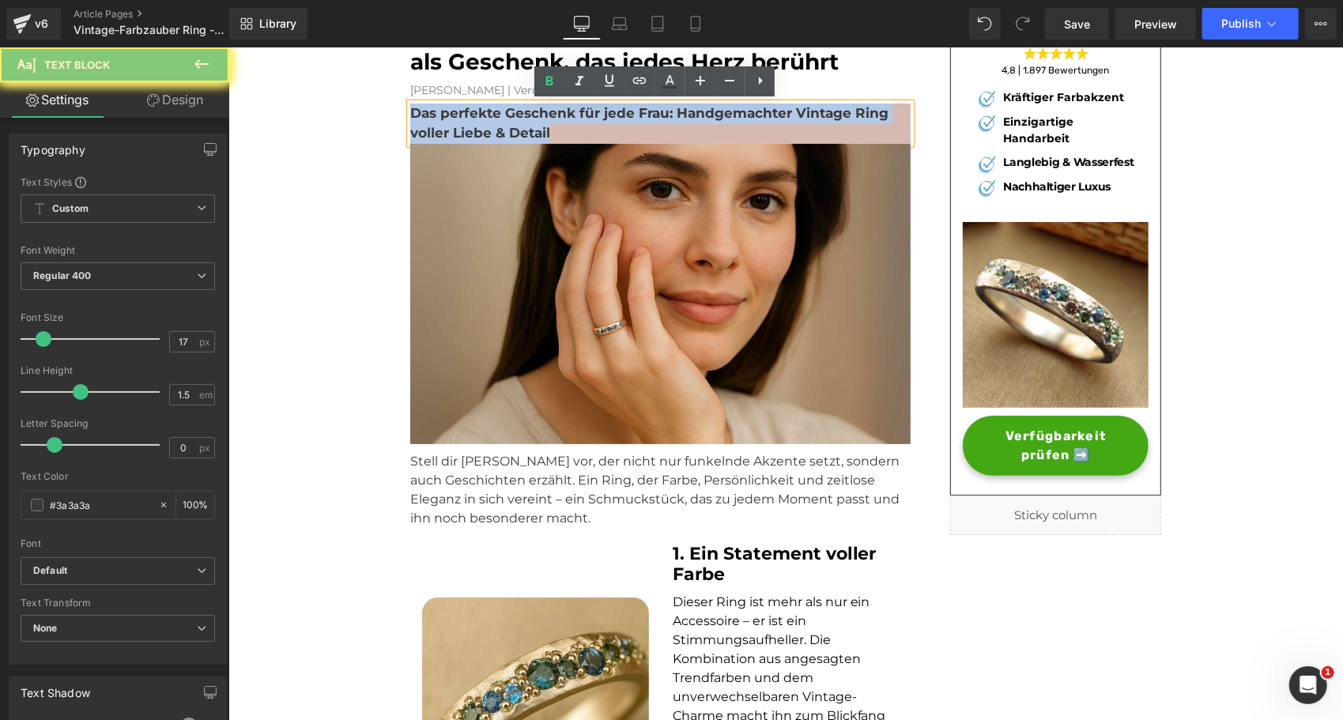
click at [553, 123] on p "Das perfekte Geschenk für jede Frau: Handgemachter Vintage Ring voller Liebe & …" at bounding box center [659, 123] width 500 height 40
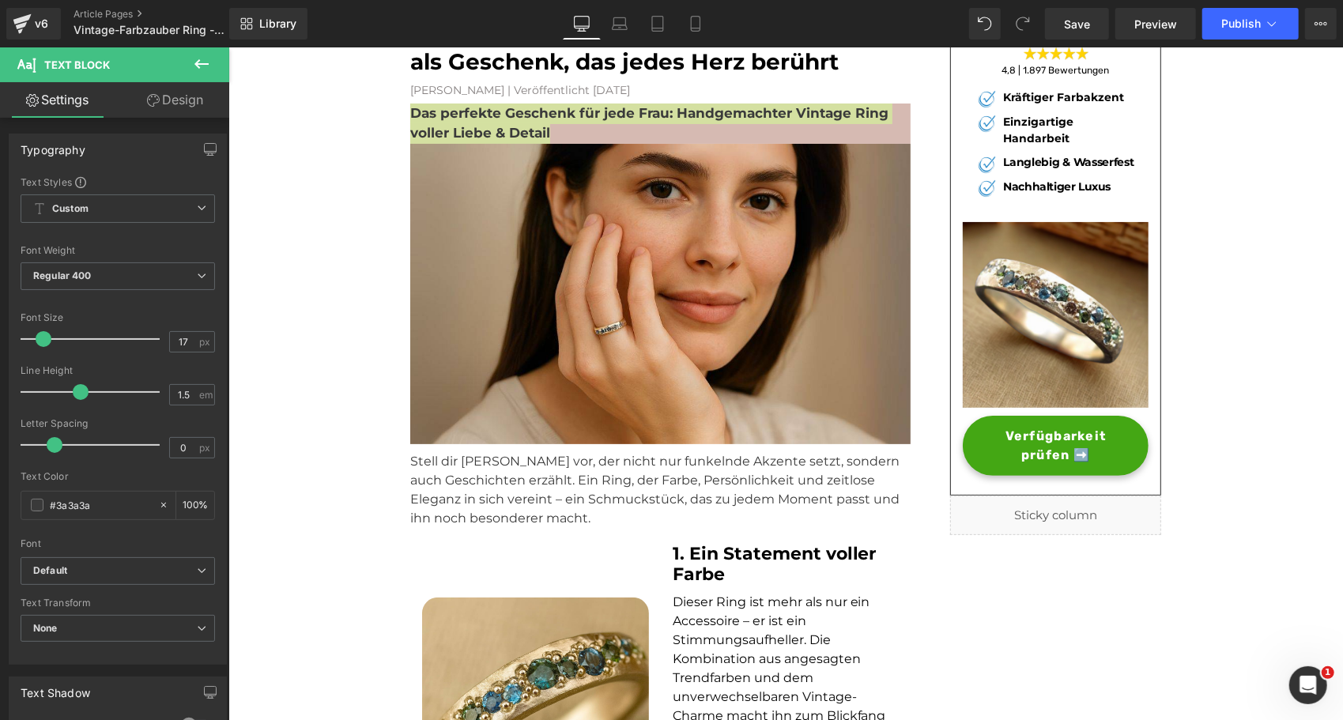
click at [183, 106] on link "Design" at bounding box center [175, 100] width 115 height 36
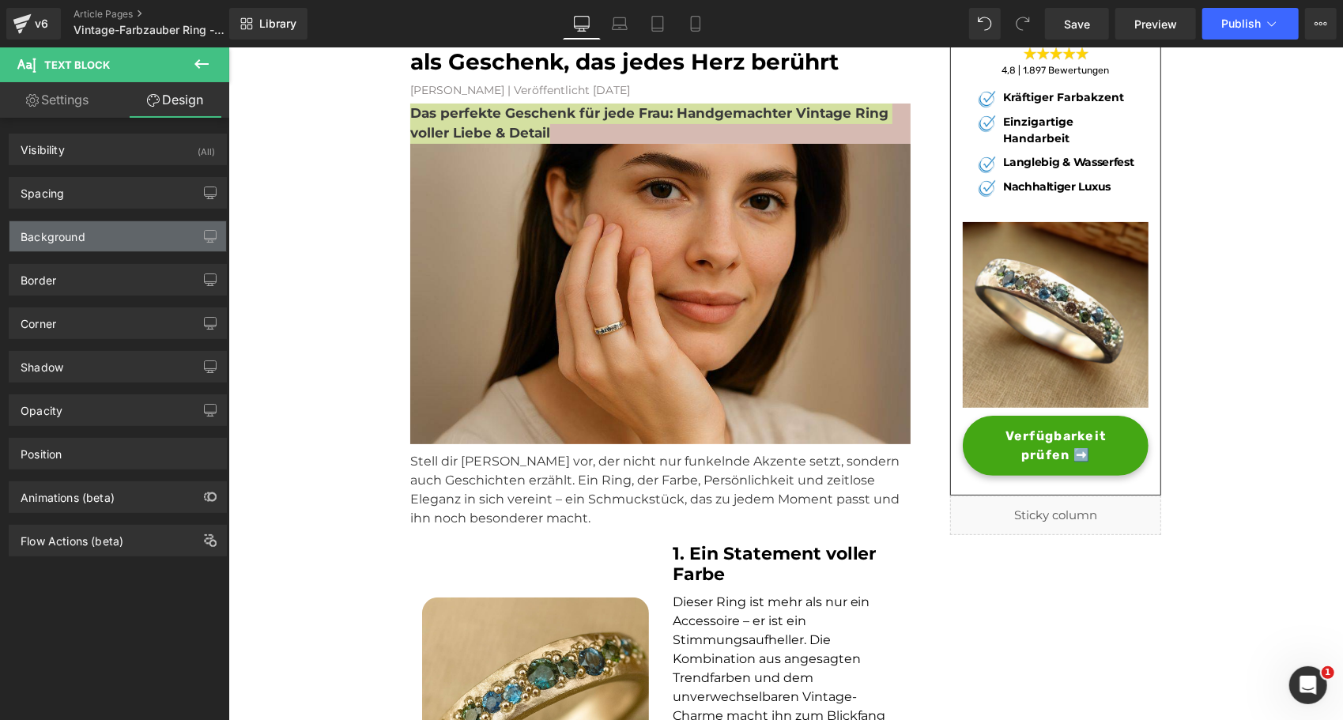
click at [75, 237] on div "Background" at bounding box center [53, 232] width 65 height 22
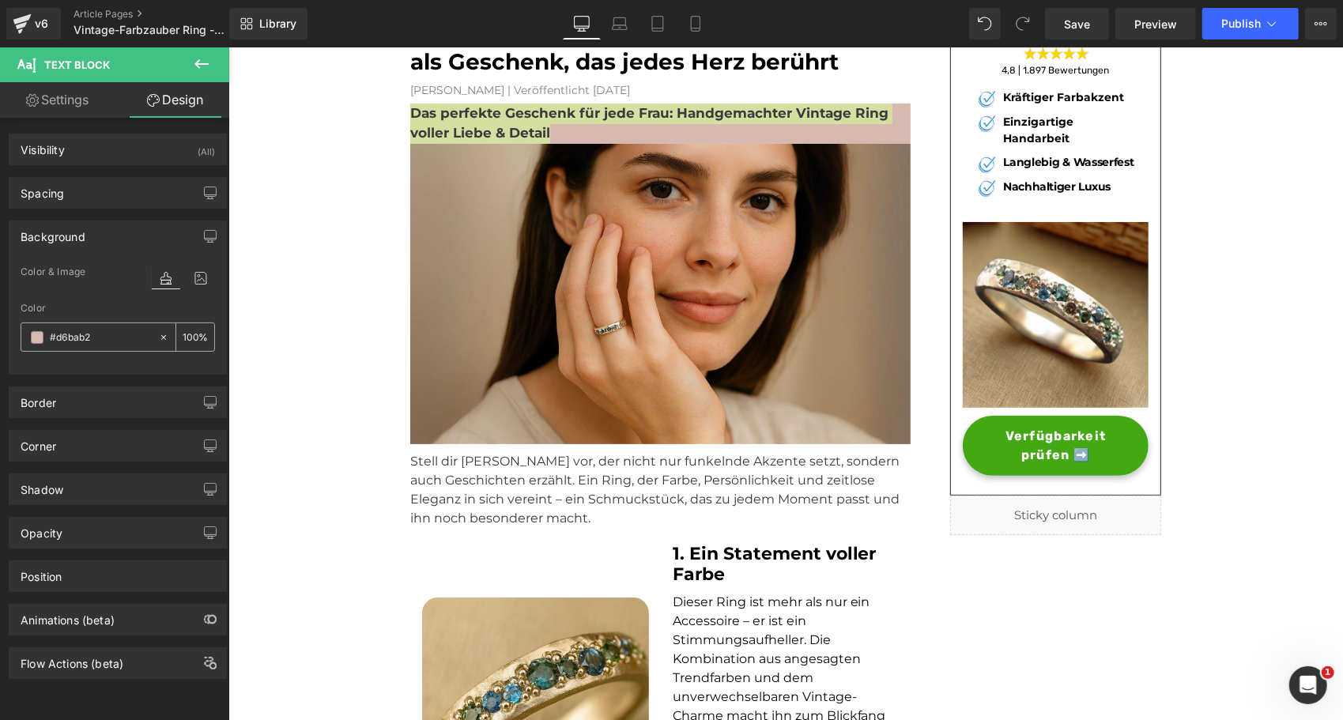
click at [85, 329] on input "#d6bab2" at bounding box center [100, 337] width 101 height 17
paste input "fedbc"
type input "#fedbc2"
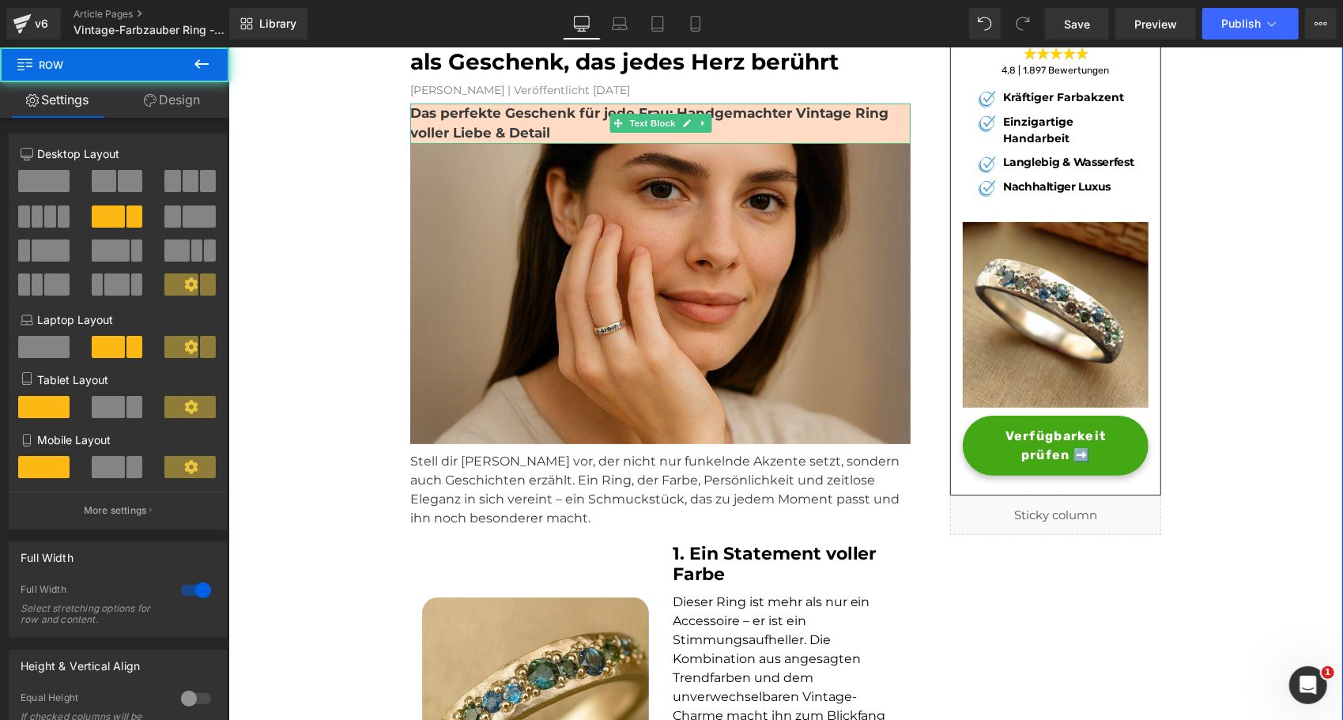
click at [484, 126] on strong "Das perfekte Geschenk für jede Frau: Handgemachter Vintage Ring voller Liebe & …" at bounding box center [648, 122] width 478 height 36
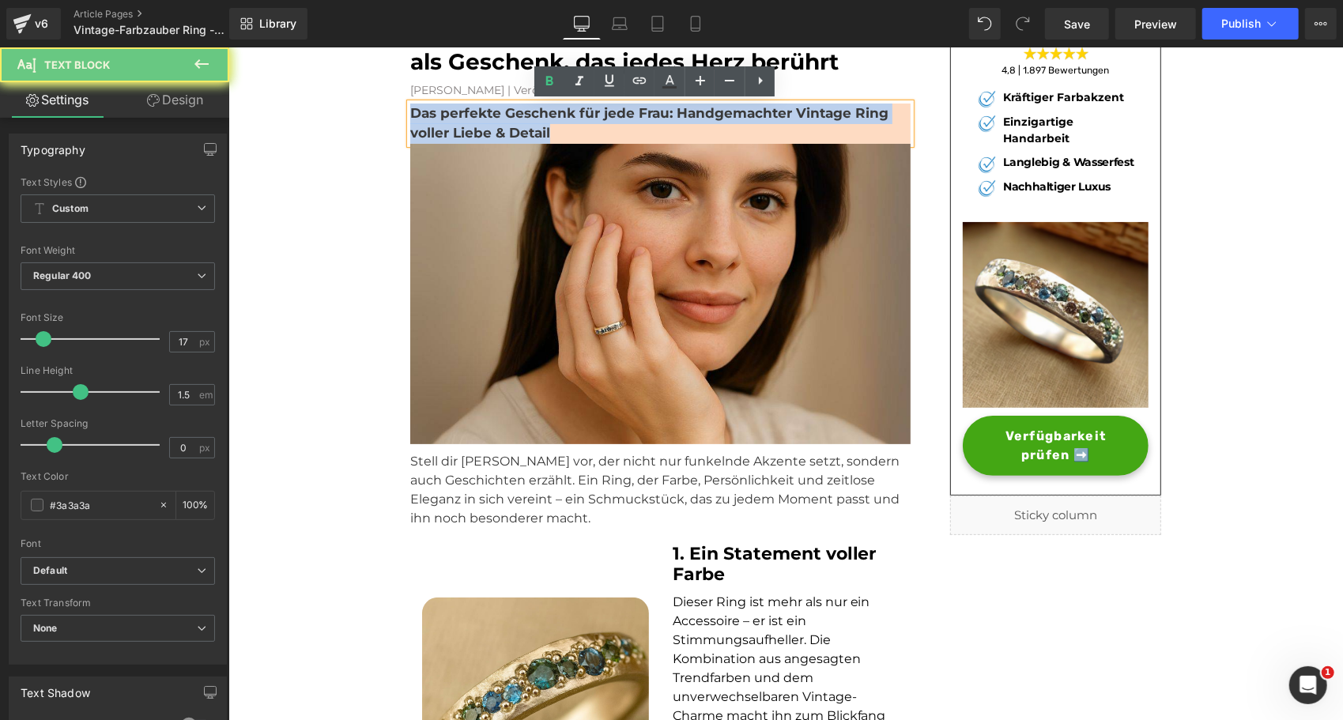
click at [484, 126] on strong "Das perfekte Geschenk für jede Frau: Handgemachter Vintage Ring voller Liebe & …" at bounding box center [648, 122] width 478 height 36
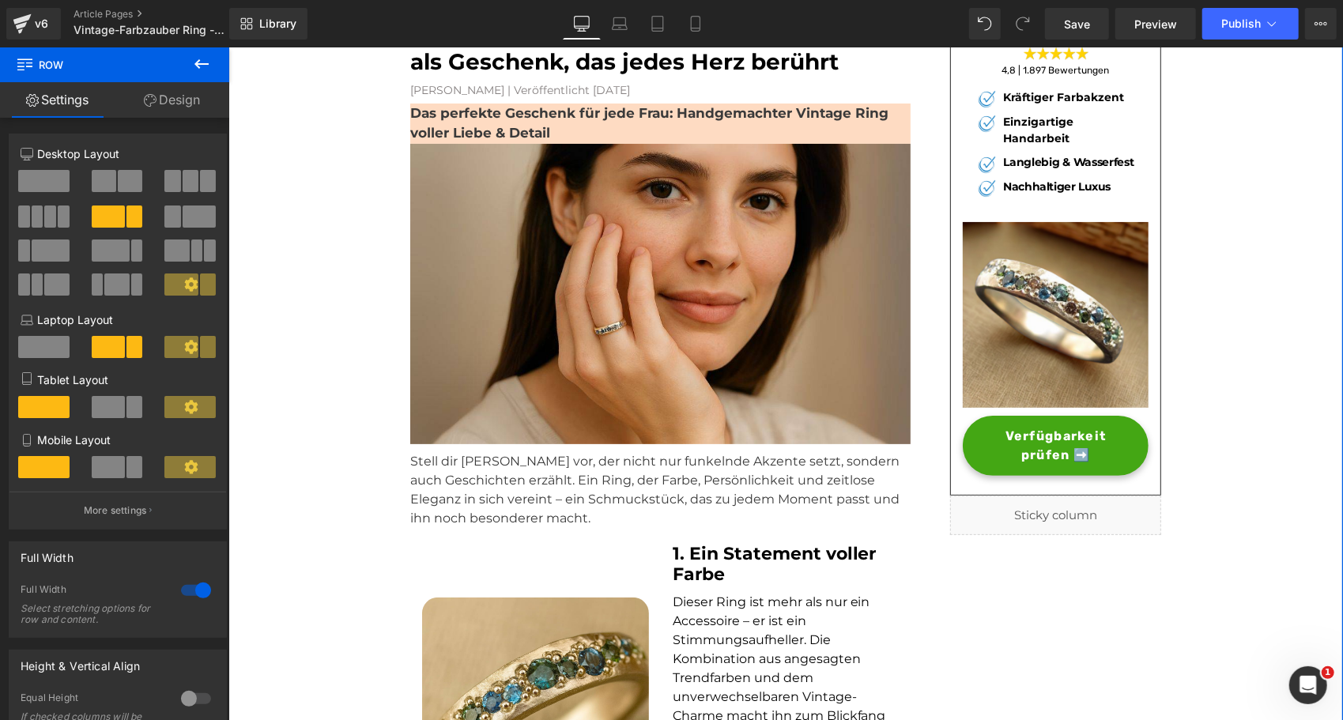
click at [433, 473] on p "Stell dir Schmuck vor, der nicht nur funkelnde Akzente setzt, sondern auch Gesc…" at bounding box center [659, 489] width 500 height 76
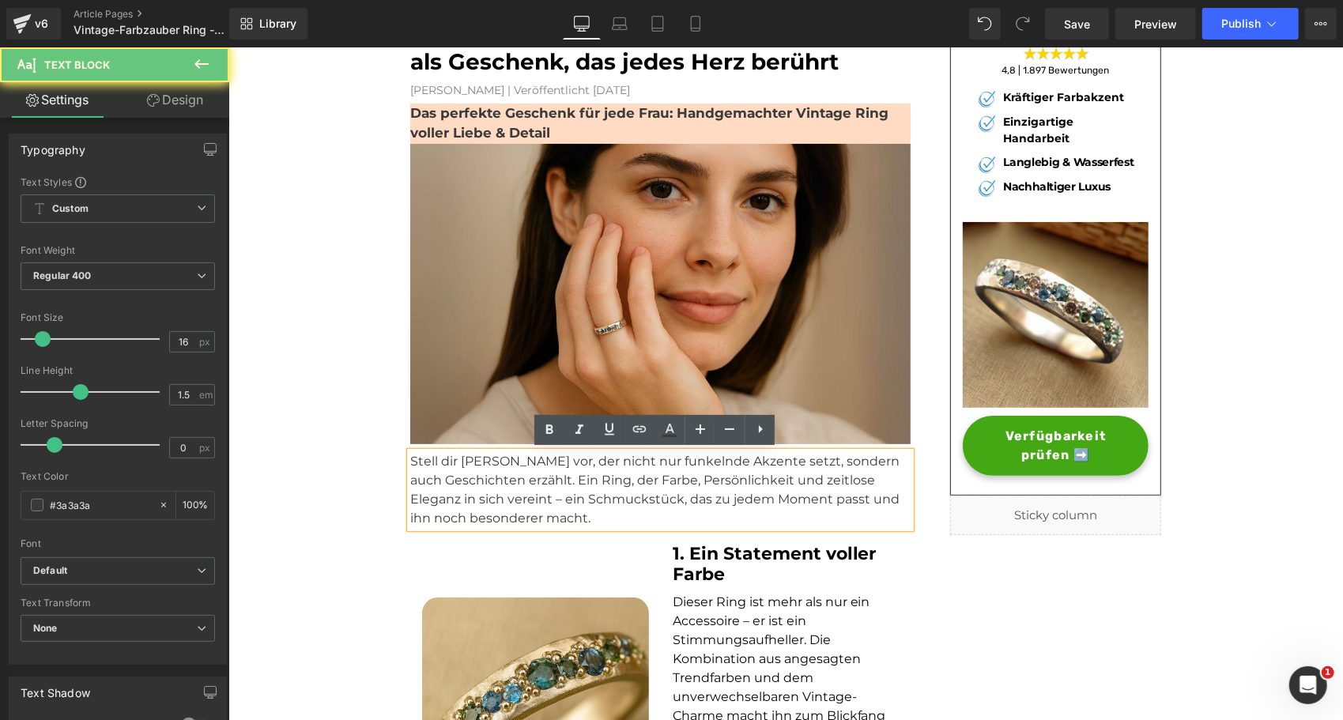
click at [433, 473] on p "Stell dir Schmuck vor, der nicht nur funkelnde Akzente setzt, sondern auch Gesc…" at bounding box center [659, 489] width 500 height 76
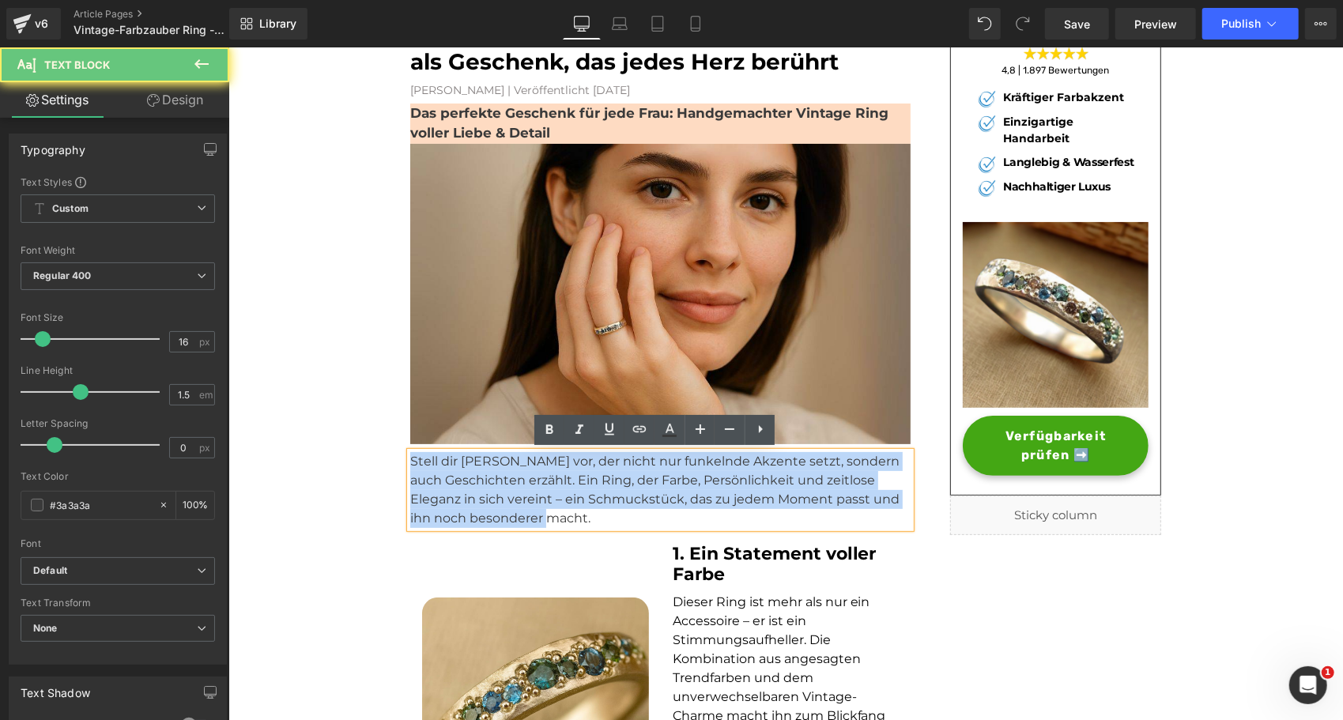
click at [433, 473] on p "Stell dir Schmuck vor, der nicht nur funkelnde Akzente setzt, sondern auch Gesc…" at bounding box center [659, 489] width 500 height 76
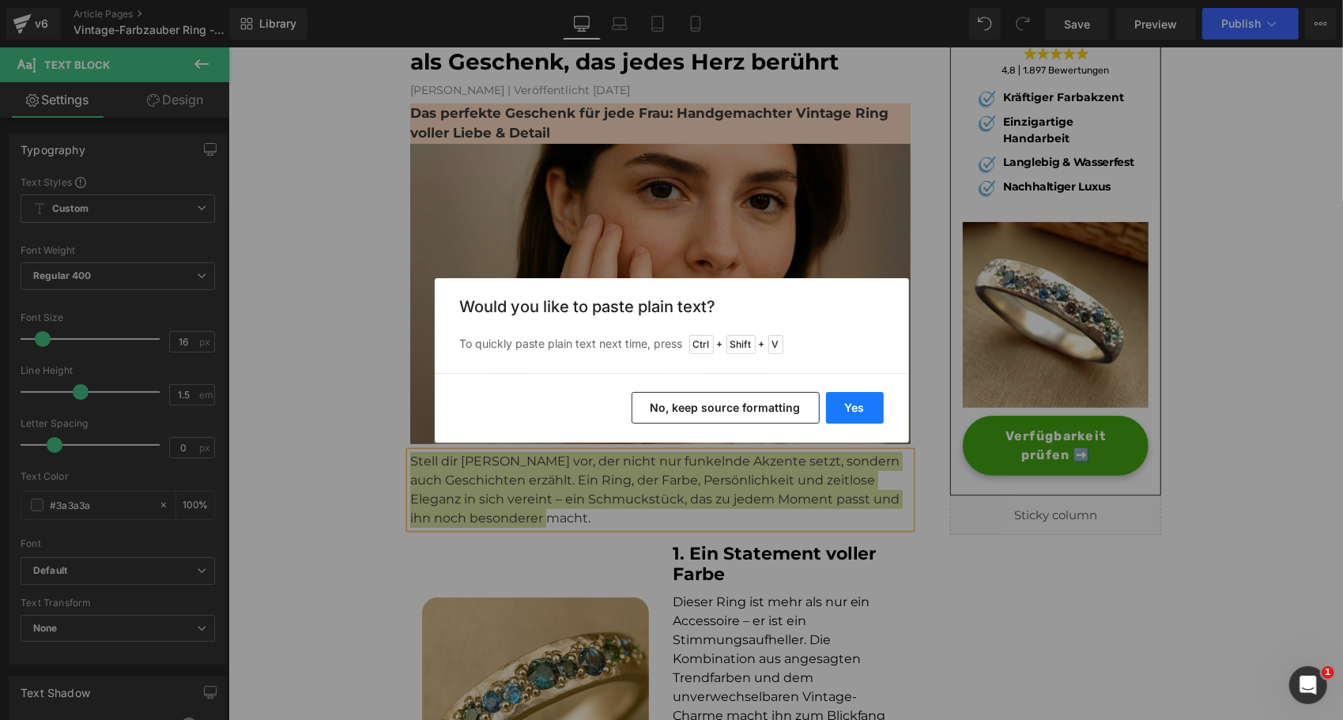
click at [868, 403] on button "Yes" at bounding box center [855, 408] width 58 height 32
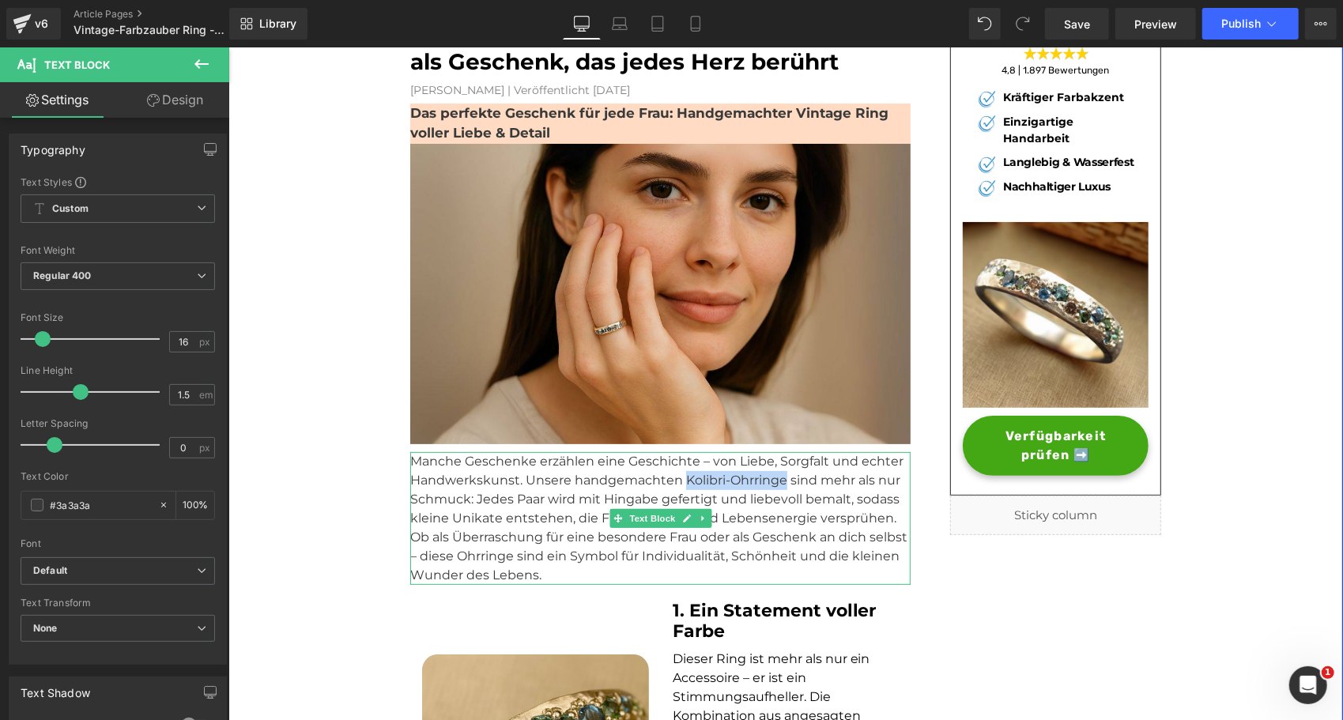
drag, startPoint x: 776, startPoint y: 475, endPoint x: 677, endPoint y: 477, distance: 99.6
click at [677, 477] on p "Manche Geschenke erzählen eine Geschichte – von Liebe, Sorgfalt und echter Hand…" at bounding box center [659, 489] width 500 height 76
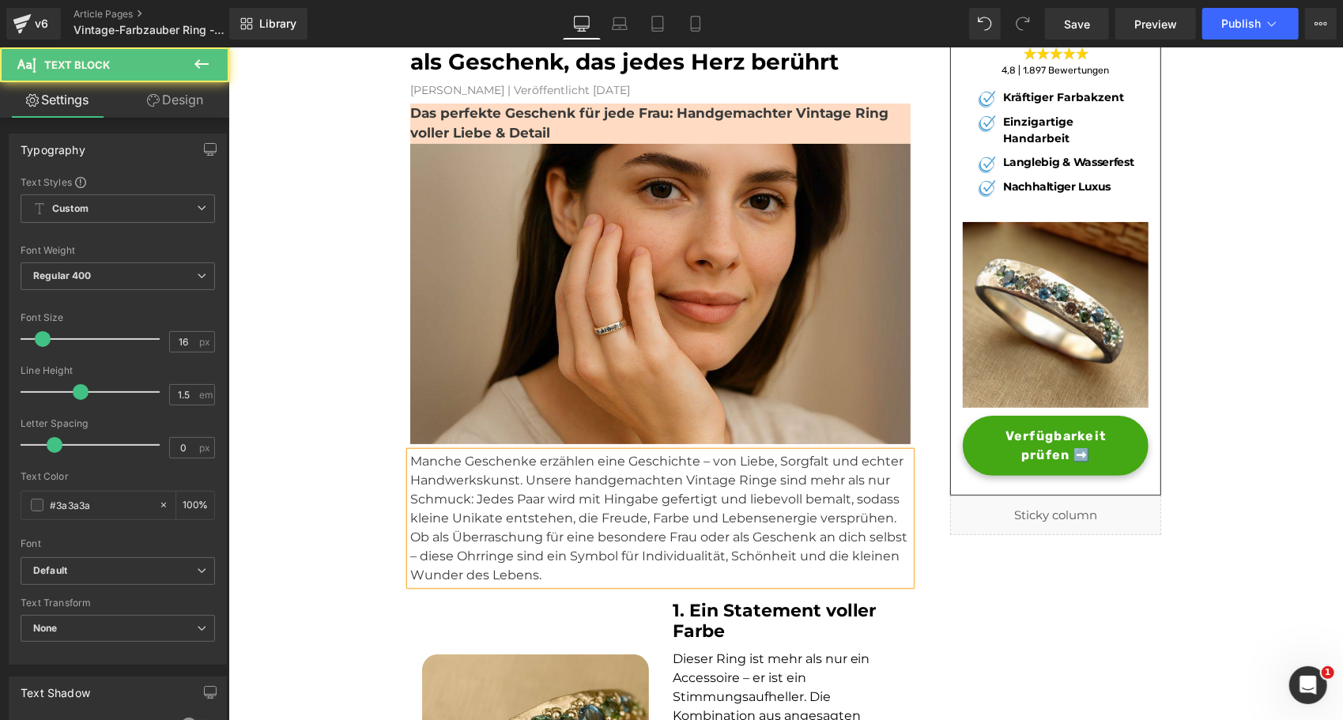
click at [889, 521] on p "Manche Geschenke erzählen eine Geschichte – von Liebe, Sorgfalt und echter Hand…" at bounding box center [659, 489] width 500 height 76
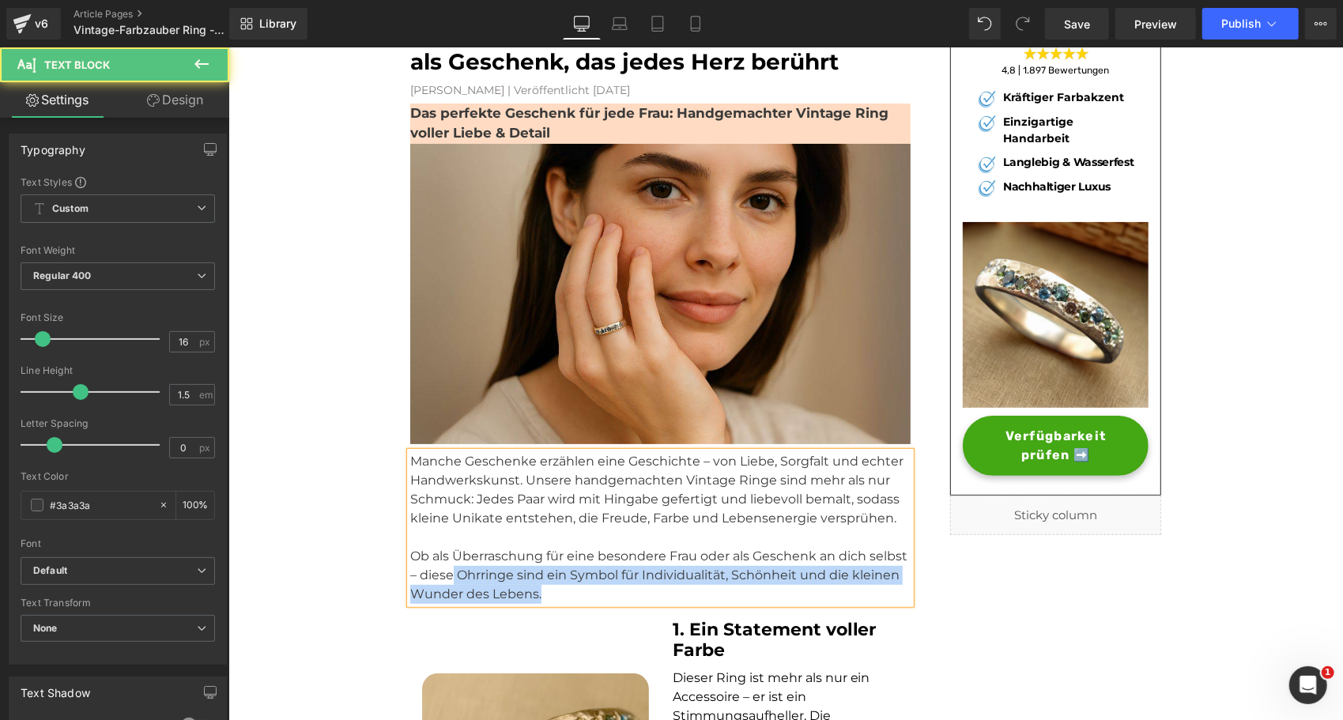
drag, startPoint x: 447, startPoint y: 571, endPoint x: 537, endPoint y: 598, distance: 93.8
click at [537, 598] on p "Ob als Überraschung für eine besondere Frau oder als Geschenk an dich selbst – …" at bounding box center [659, 574] width 500 height 57
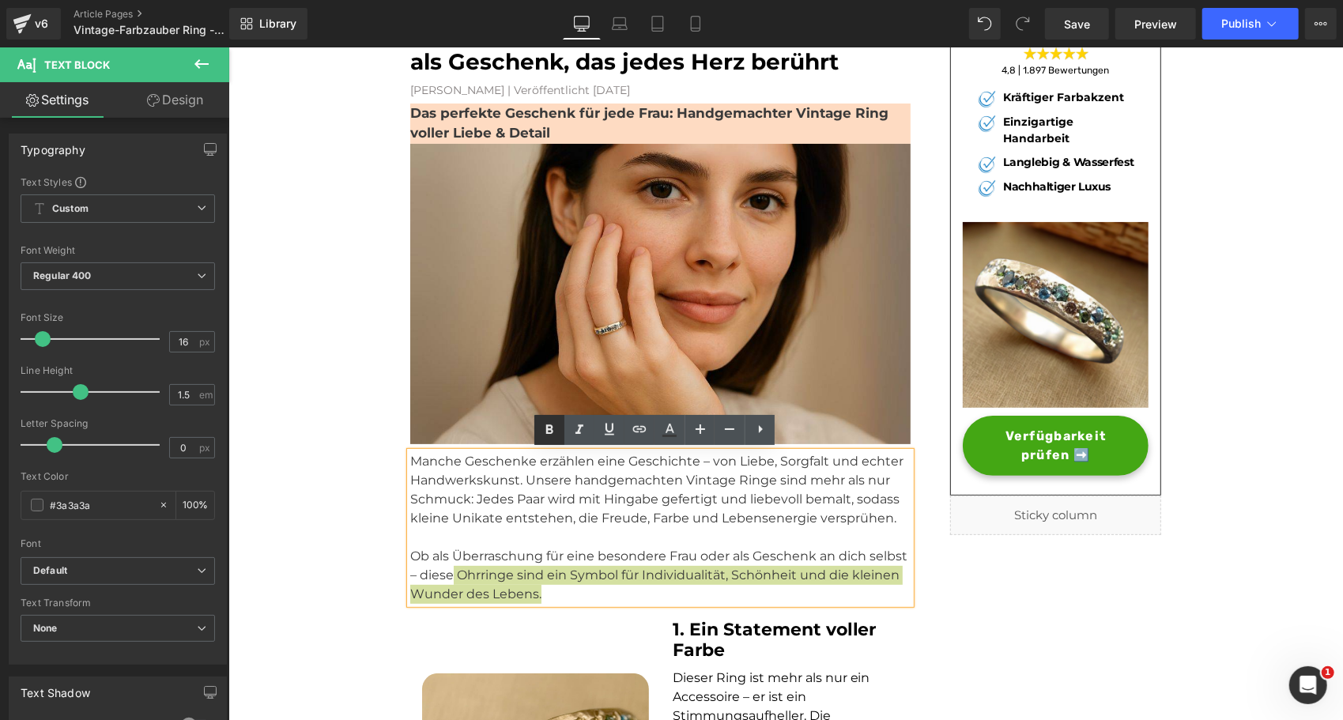
click at [550, 428] on icon at bounding box center [549, 430] width 19 height 19
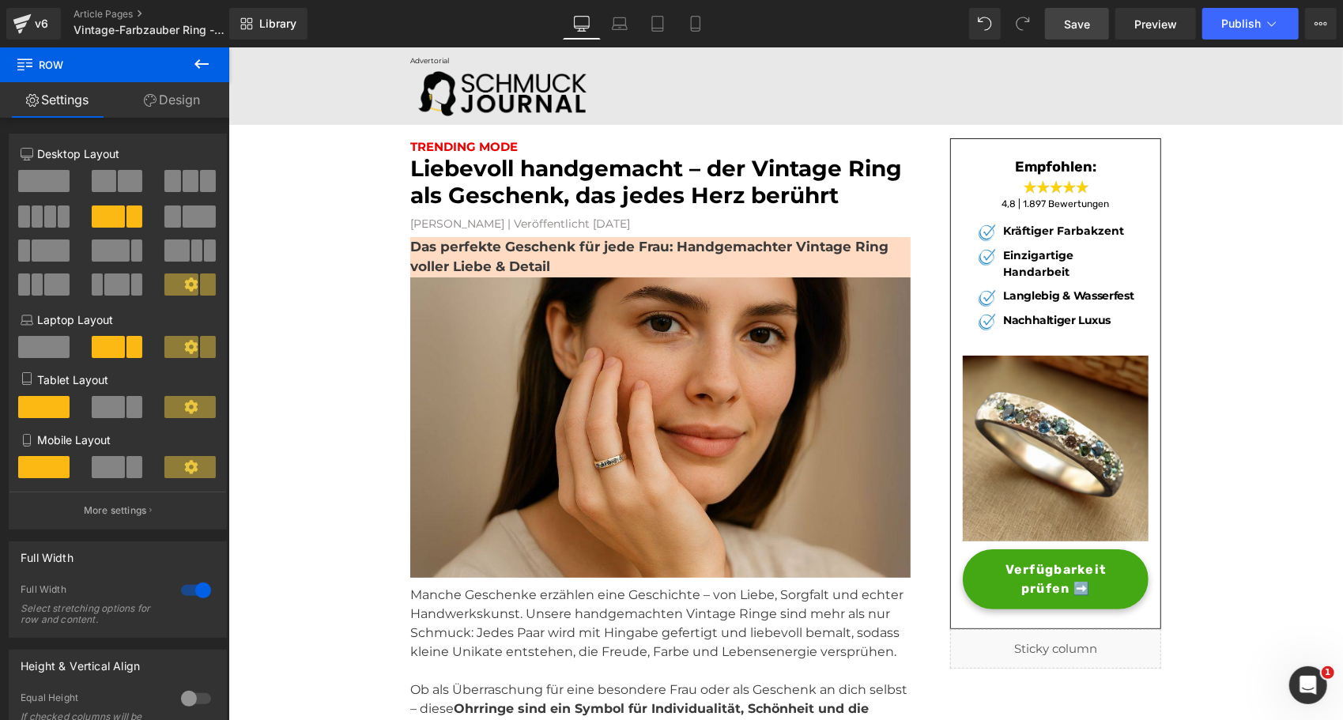
click at [1072, 27] on span "Save" at bounding box center [1077, 24] width 26 height 17
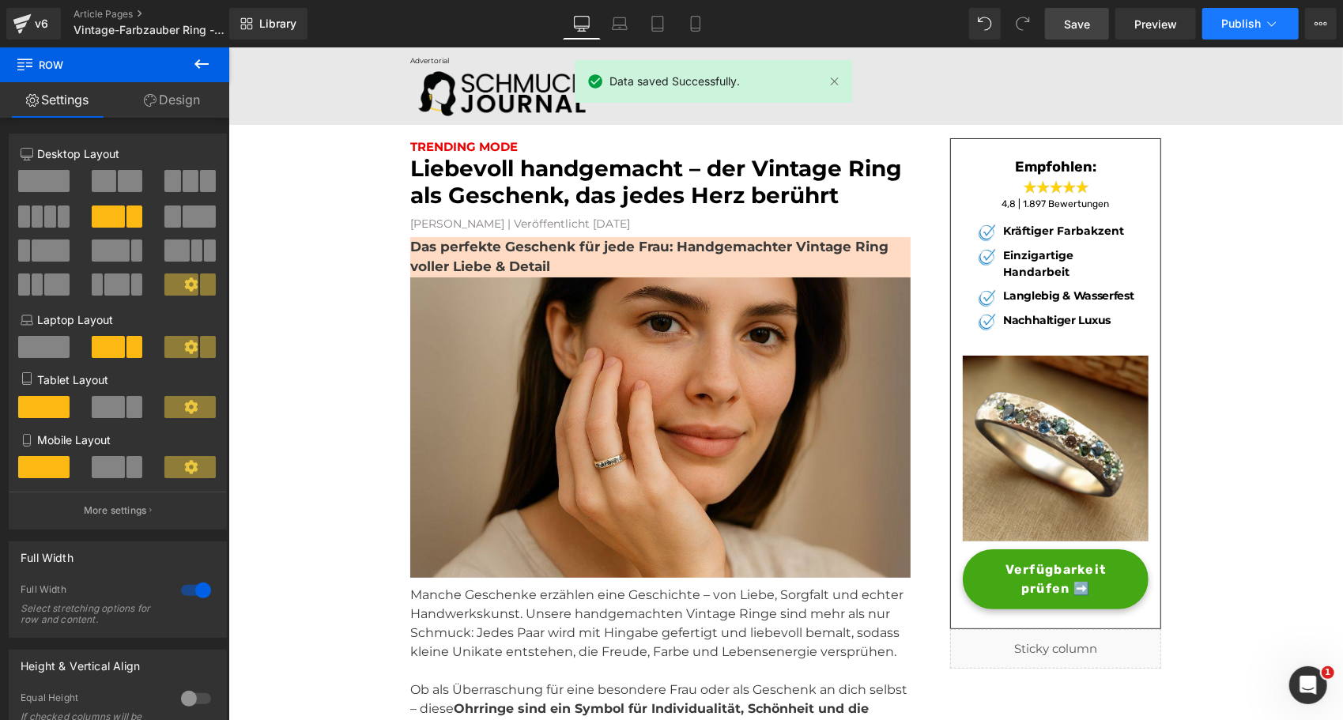
click at [1243, 19] on span "Publish" at bounding box center [1241, 23] width 40 height 13
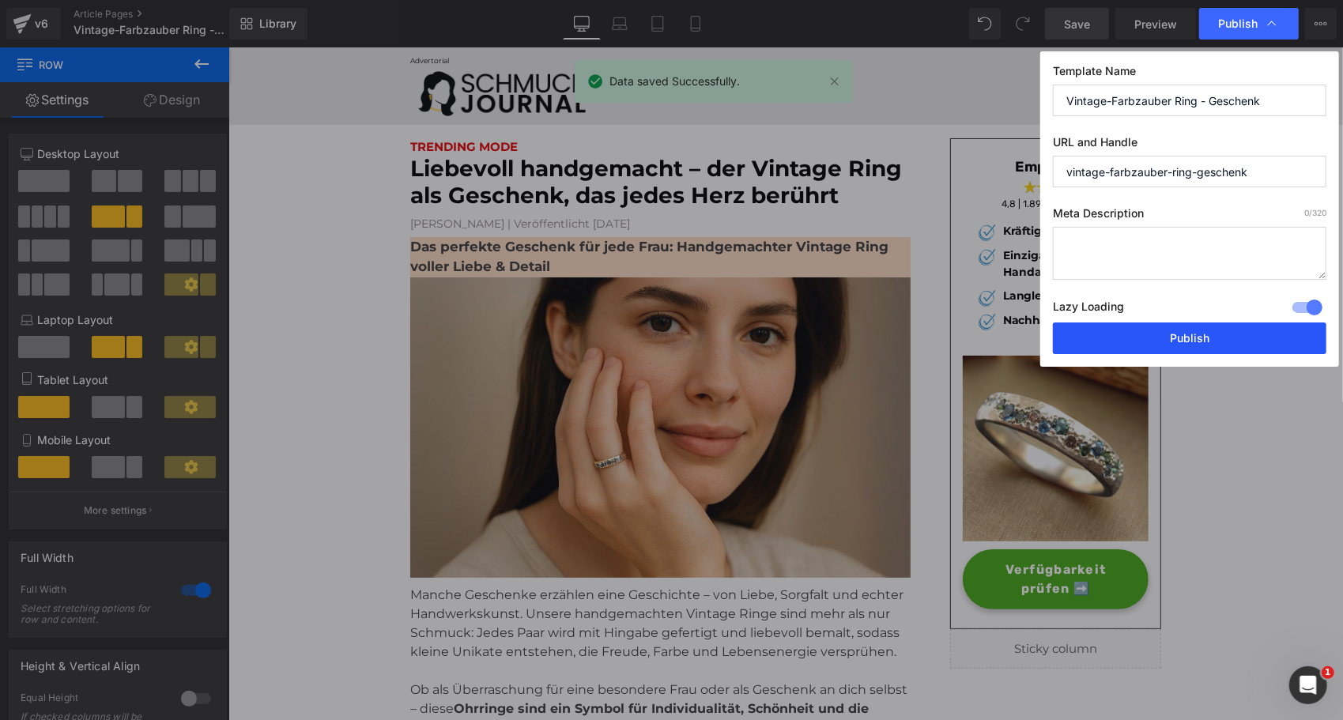
click at [1168, 327] on button "Publish" at bounding box center [1189, 338] width 273 height 32
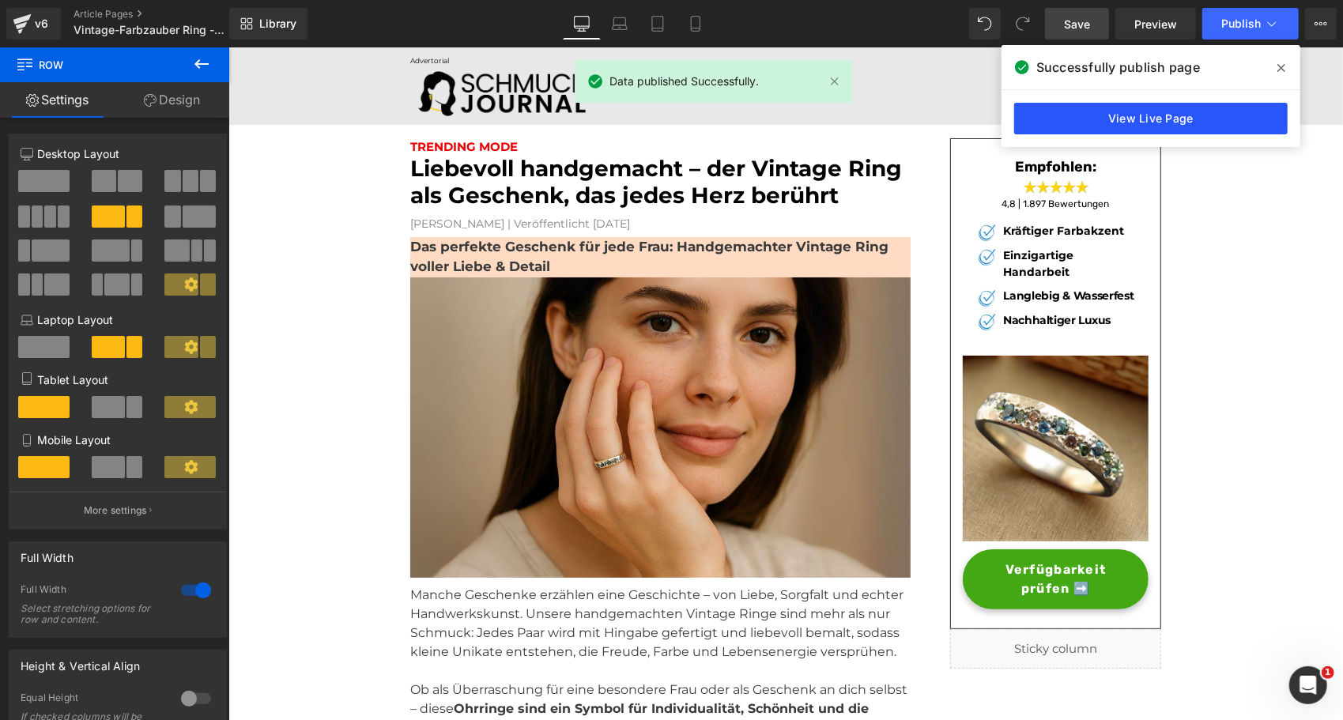
click at [1149, 117] on link "View Live Page" at bounding box center [1150, 119] width 273 height 32
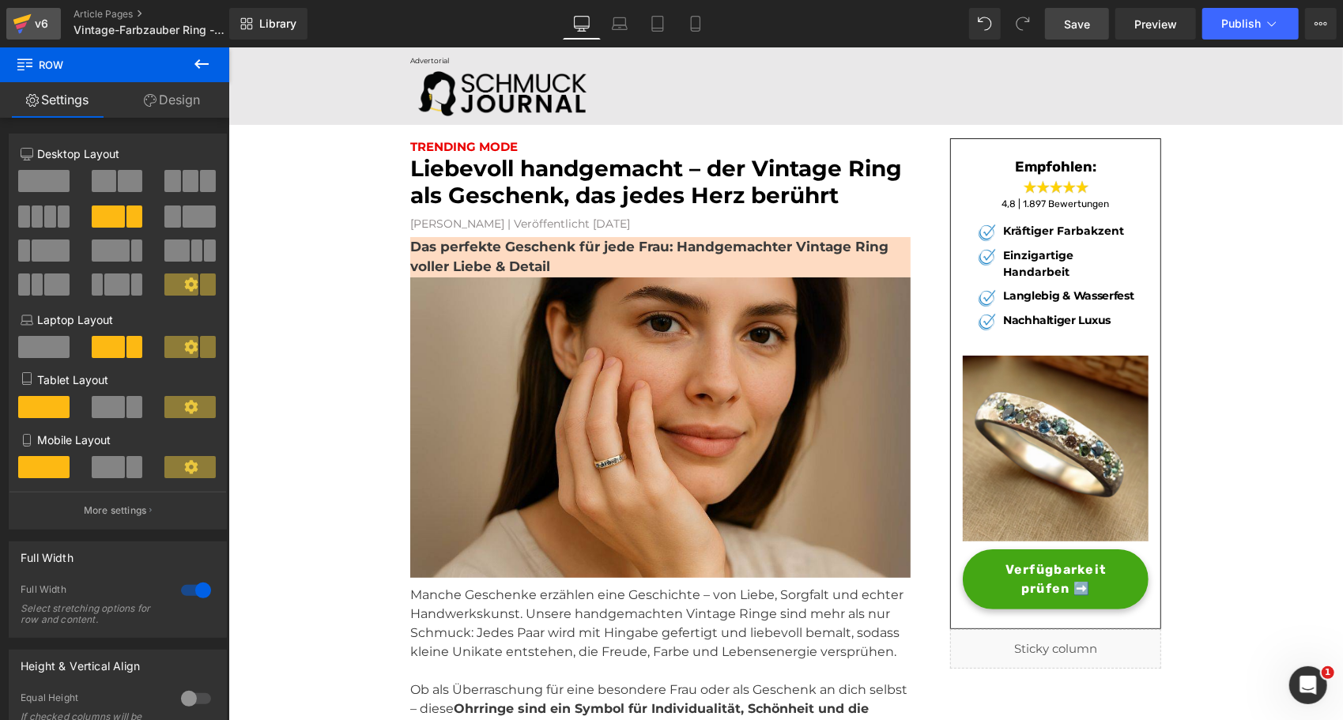
click at [33, 12] on link "v6" at bounding box center [33, 24] width 55 height 32
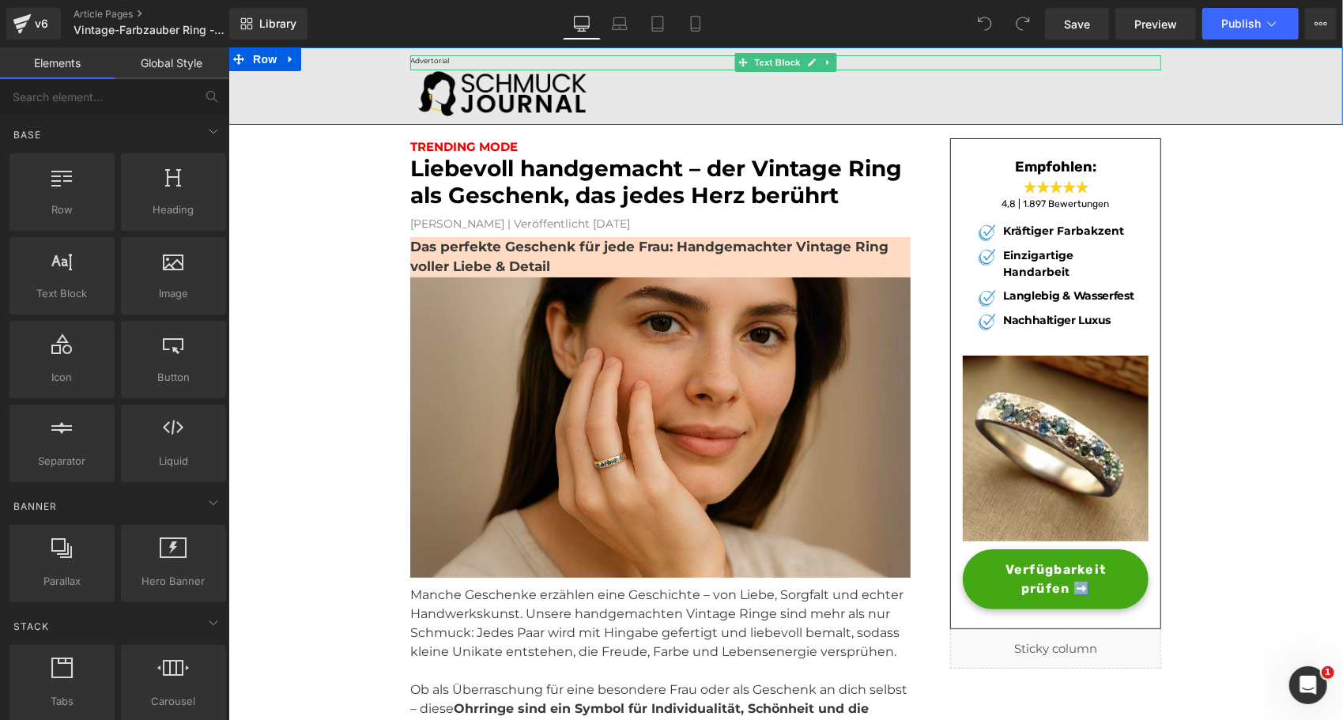
click at [417, 58] on span "Advertorial" at bounding box center [428, 59] width 39 height 9
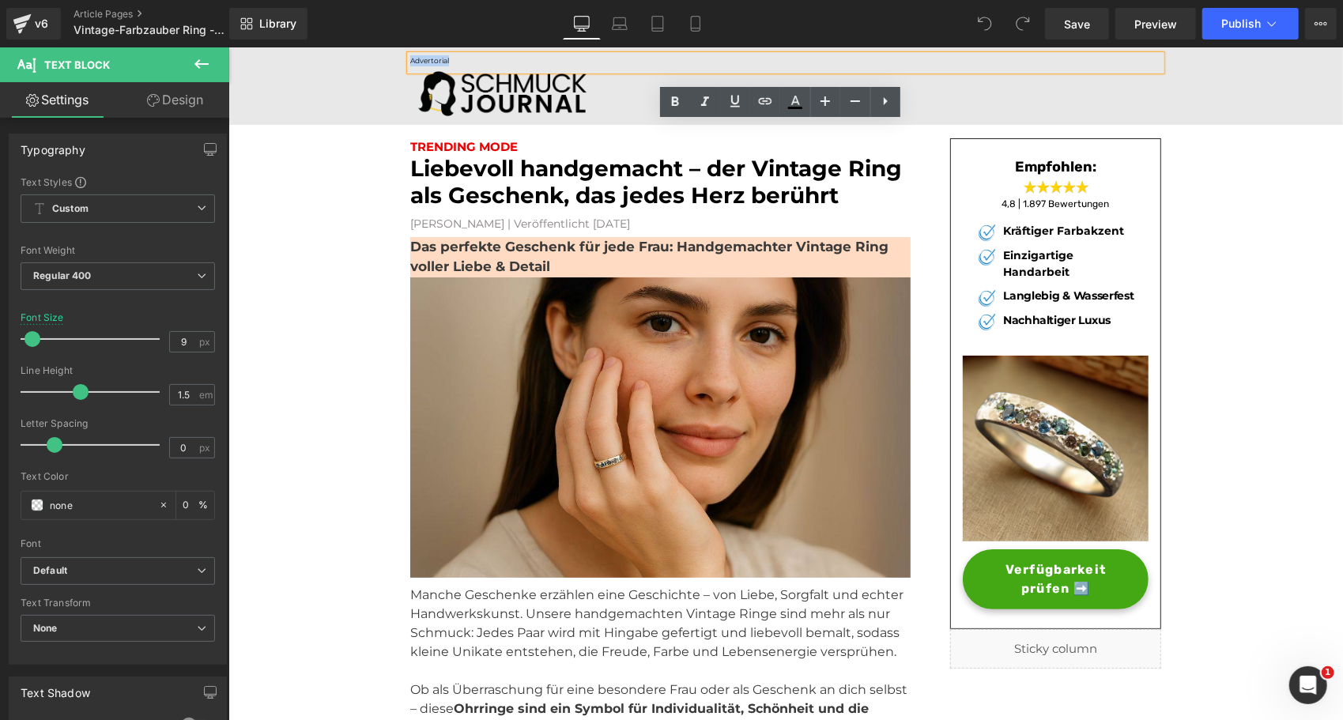
click at [390, 115] on div "Advertorial Text Block Image Row" at bounding box center [785, 85] width 1115 height 77
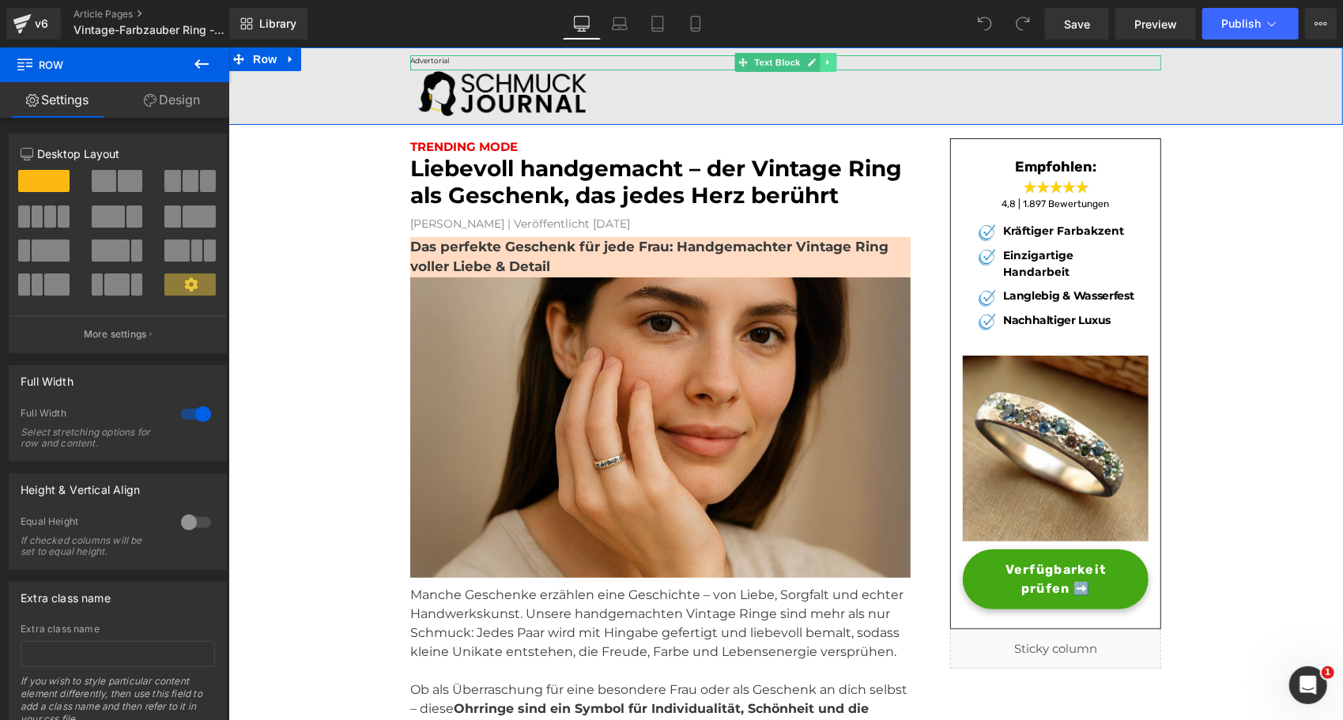
click at [823, 59] on icon at bounding box center [827, 61] width 9 height 9
click at [832, 61] on icon at bounding box center [836, 62] width 9 height 9
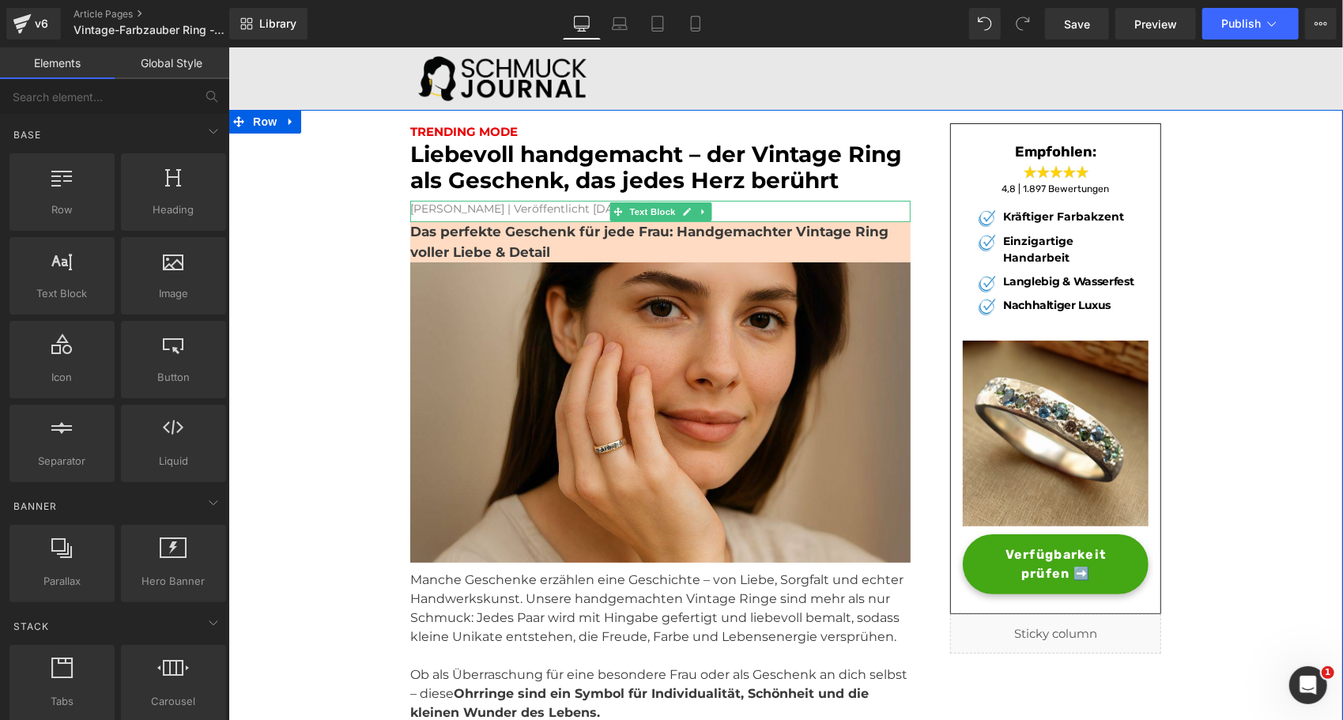
click at [470, 212] on font "[PERSON_NAME] | Veröffentlicht [DATE]" at bounding box center [519, 208] width 220 height 14
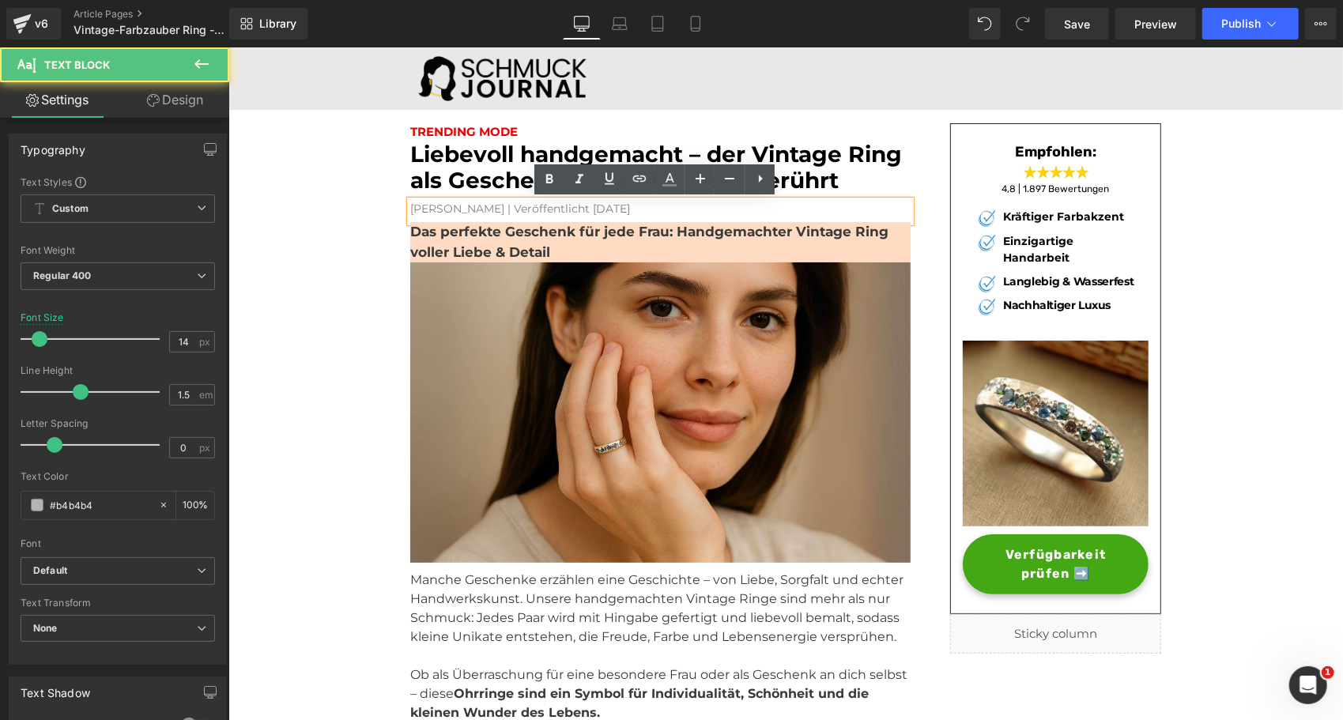
click at [473, 210] on font "[PERSON_NAME] | Veröffentlicht [DATE]" at bounding box center [519, 208] width 220 height 14
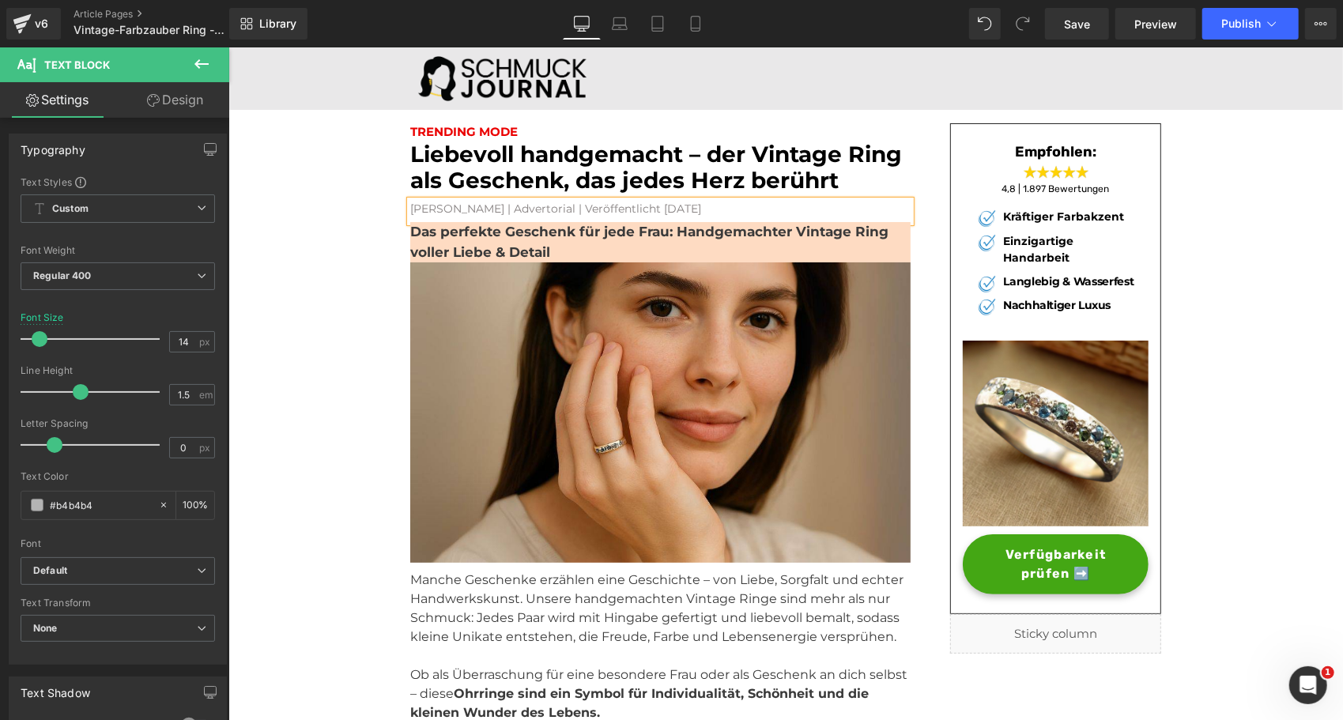
click at [473, 210] on font "[PERSON_NAME] | Advertorial | Veröffentlicht [DATE]" at bounding box center [554, 208] width 291 height 14
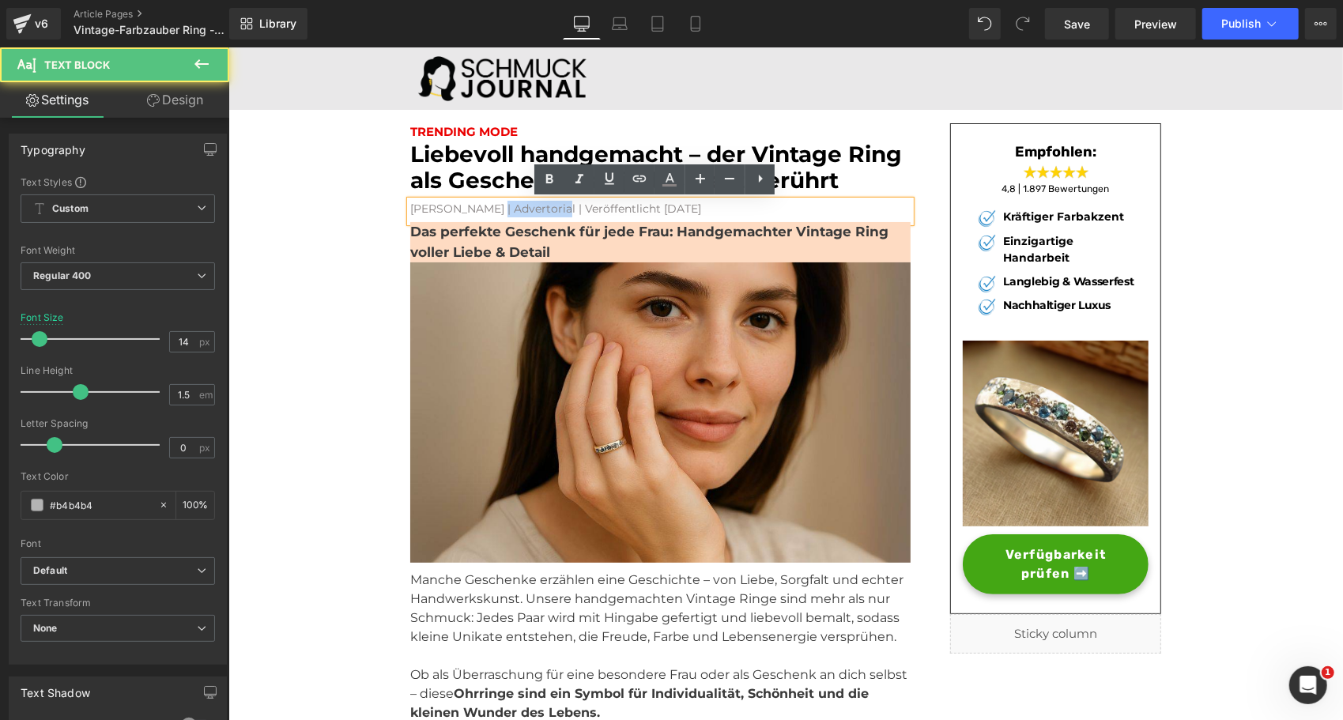
click at [473, 210] on font "[PERSON_NAME] | Advertorial | Veröffentlicht [DATE]" at bounding box center [554, 208] width 291 height 14
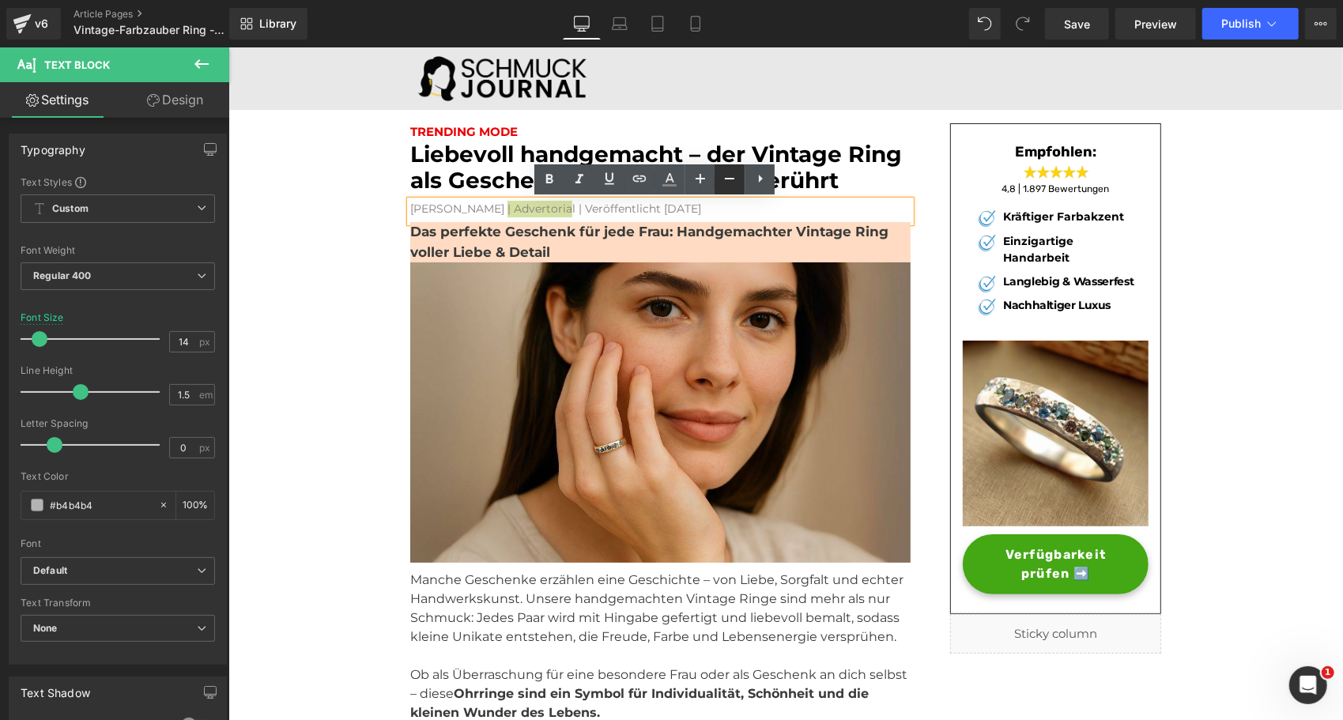
click at [733, 174] on icon at bounding box center [729, 178] width 19 height 19
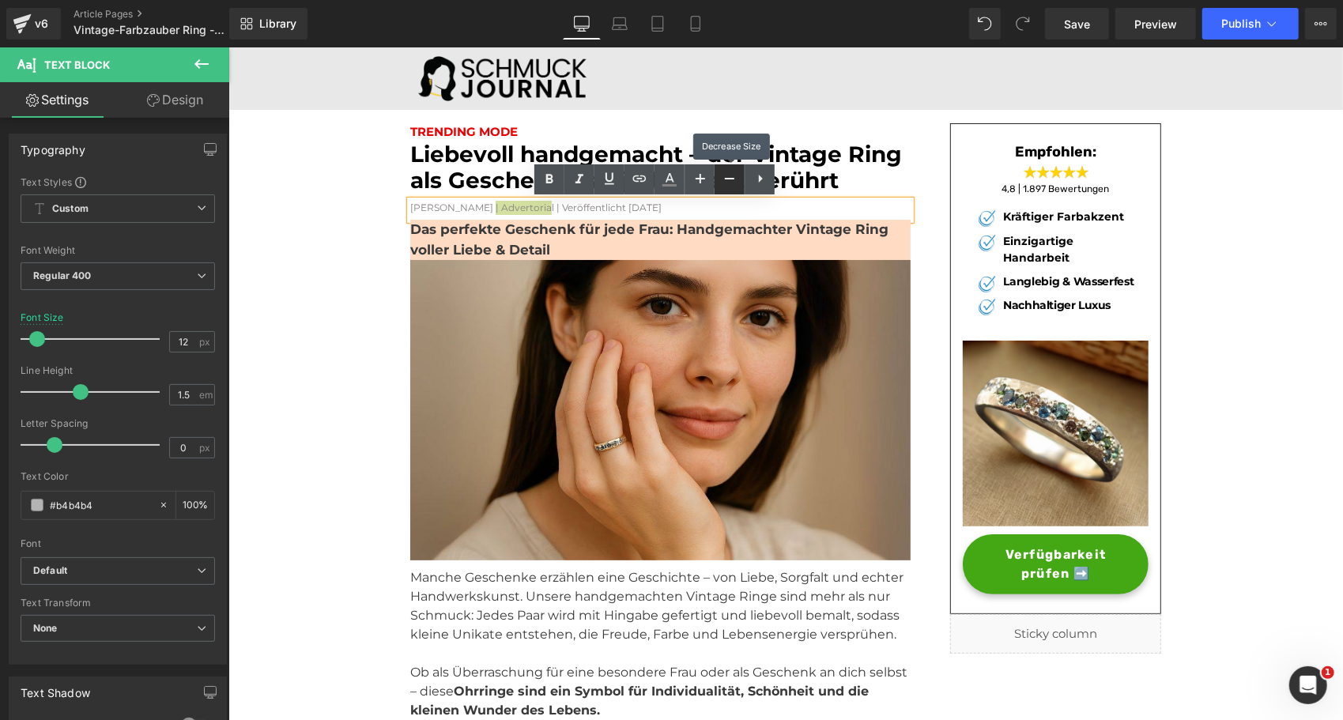
click at [733, 174] on icon at bounding box center [729, 178] width 19 height 19
type input "10"
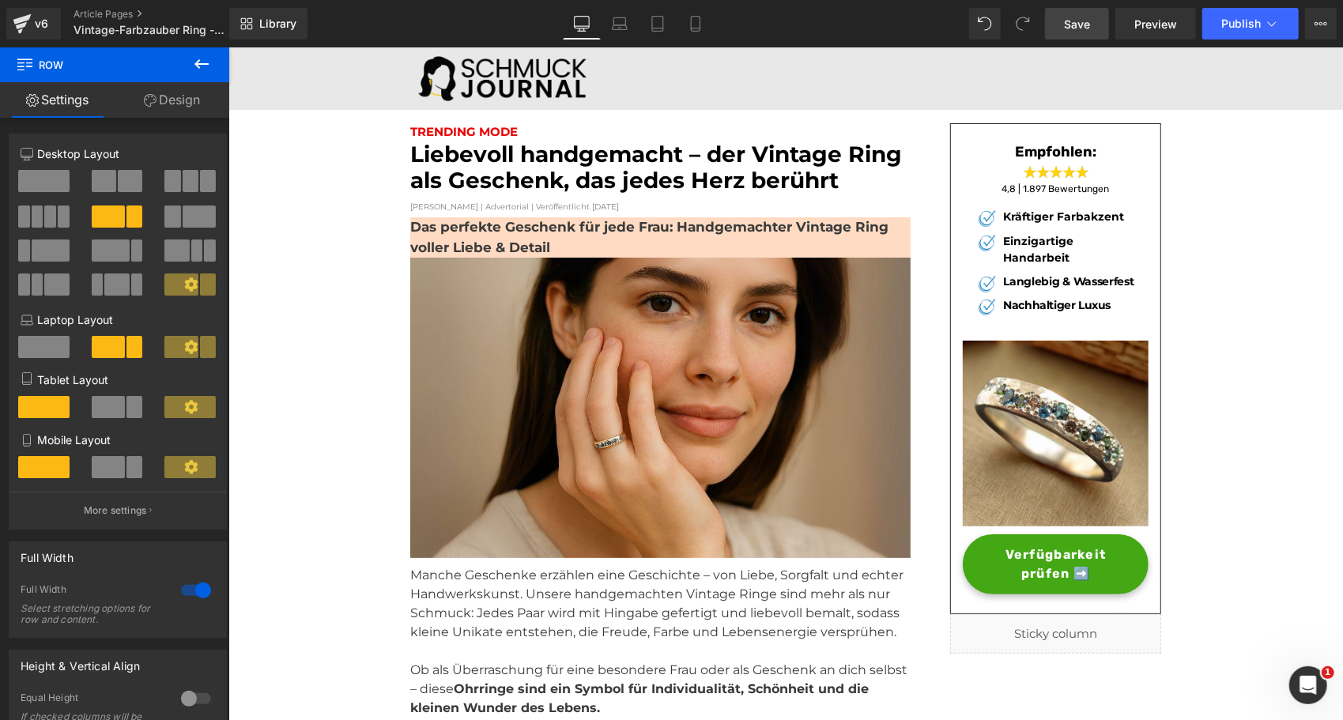
click at [1085, 28] on span "Save" at bounding box center [1077, 24] width 26 height 17
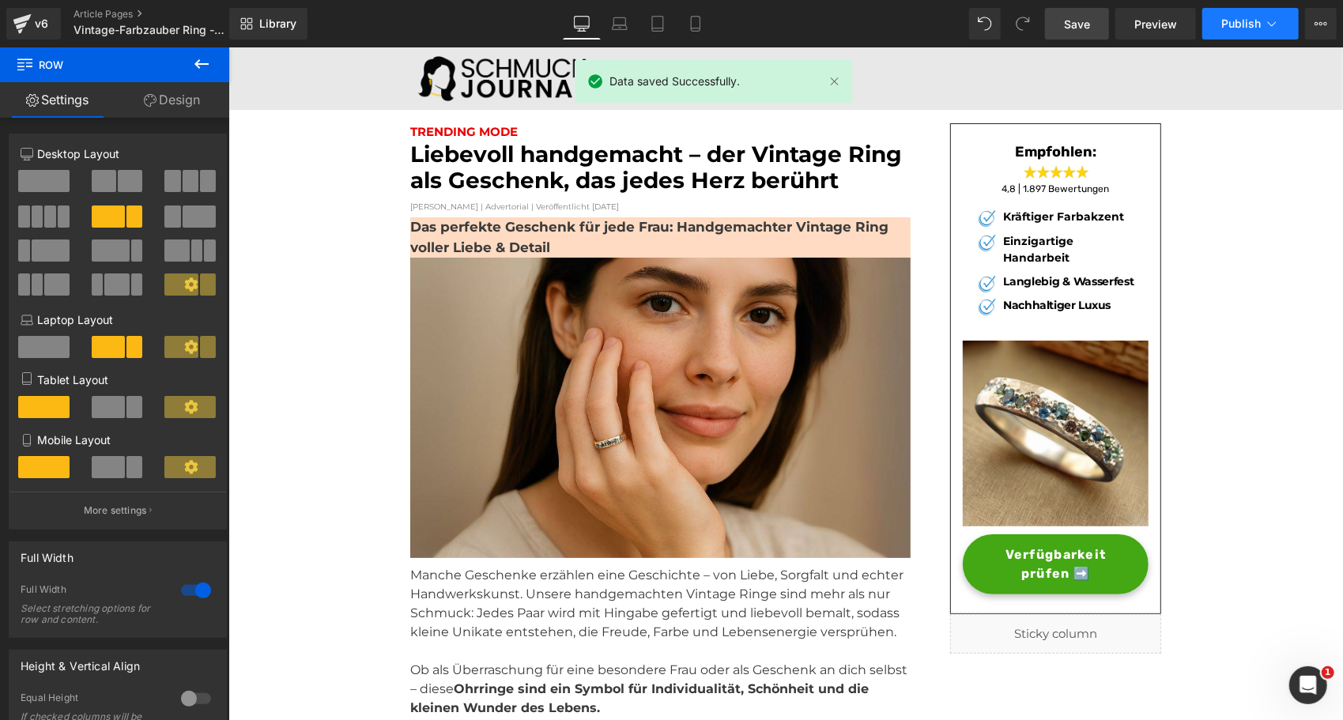
click at [1244, 24] on span "Publish" at bounding box center [1241, 23] width 40 height 13
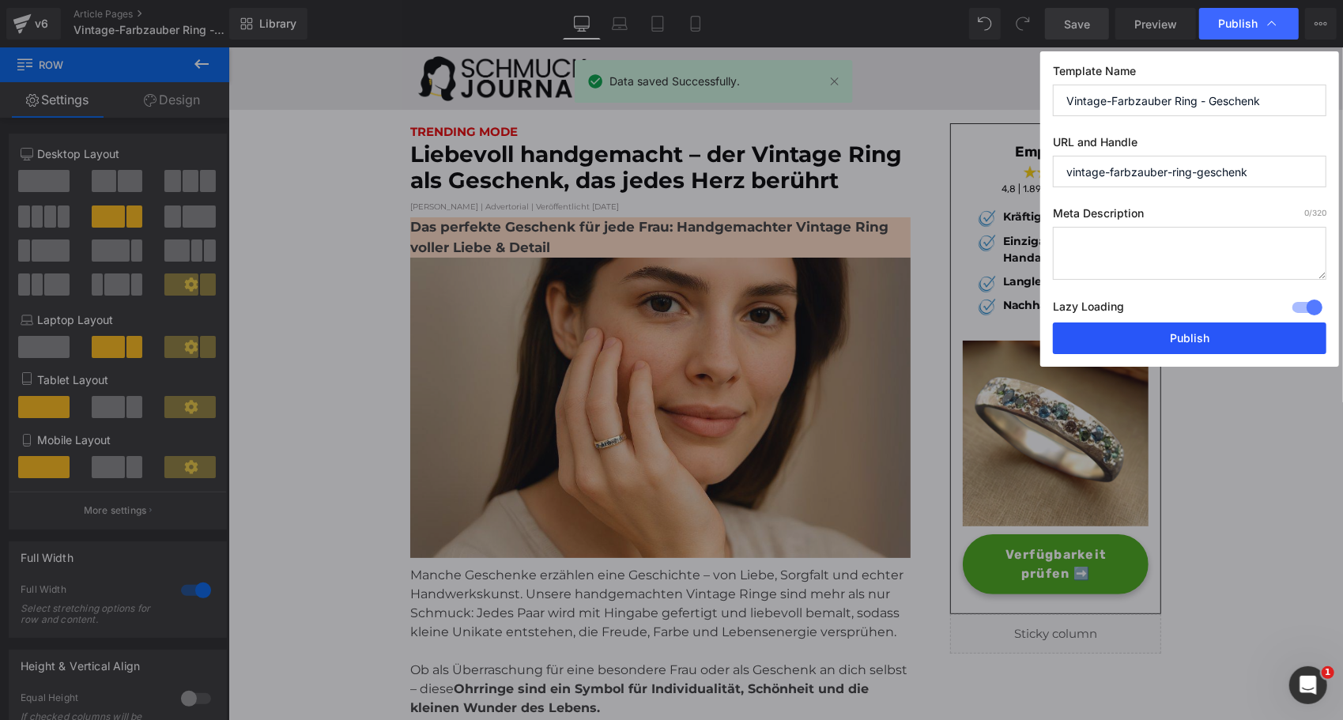
click at [1144, 338] on button "Publish" at bounding box center [1189, 338] width 273 height 32
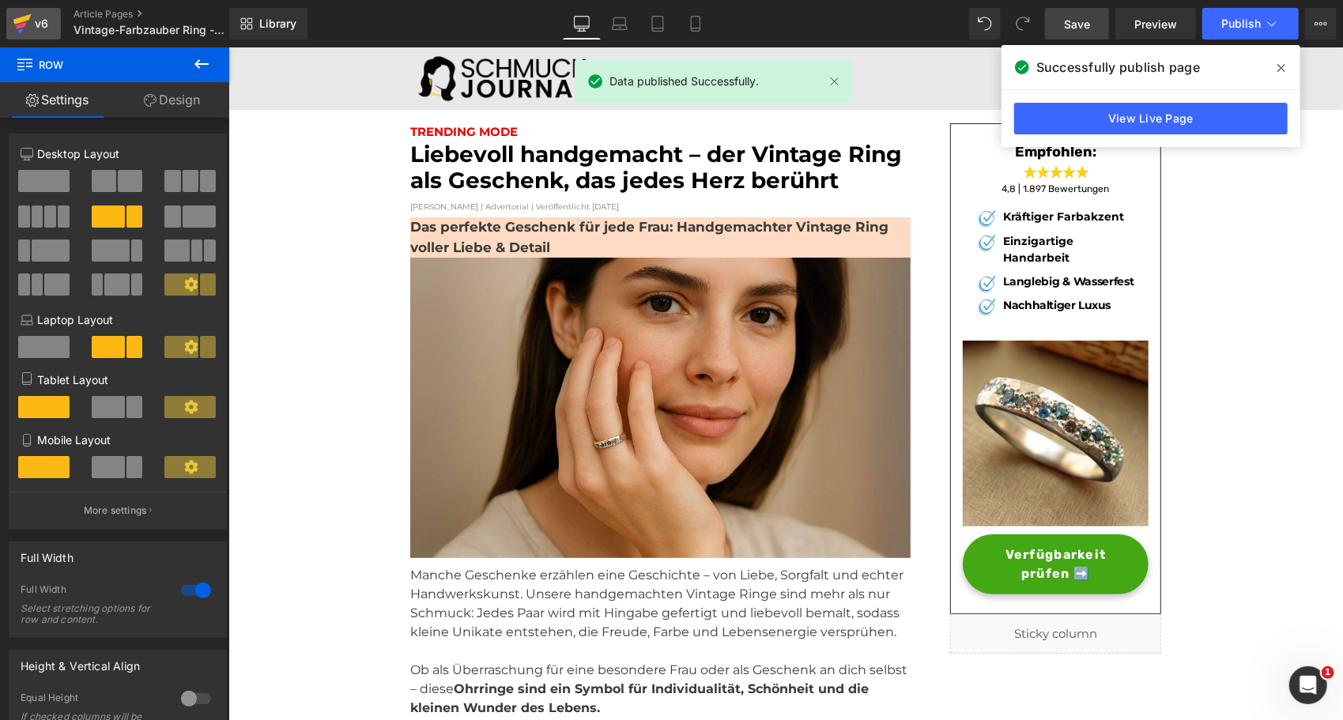
click at [32, 20] on div "v6" at bounding box center [42, 23] width 20 height 21
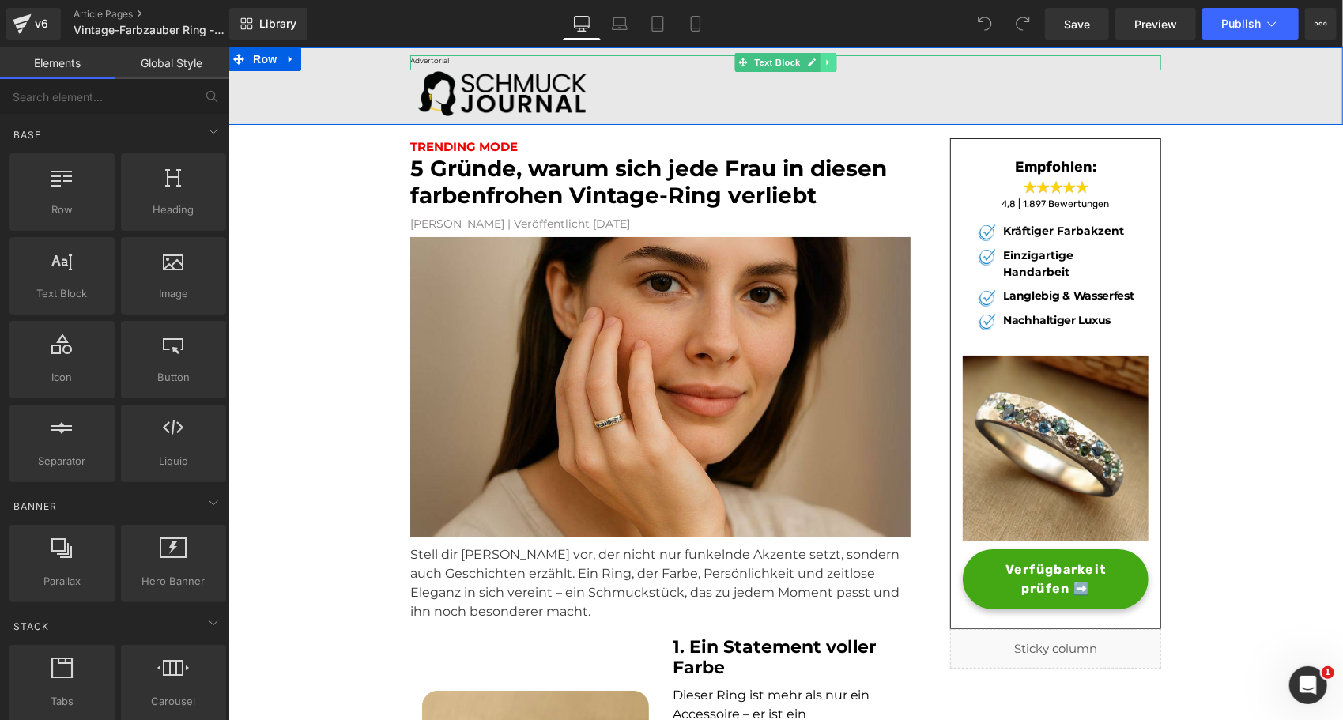
click at [823, 58] on icon at bounding box center [827, 61] width 9 height 9
click at [834, 67] on link at bounding box center [836, 61] width 17 height 19
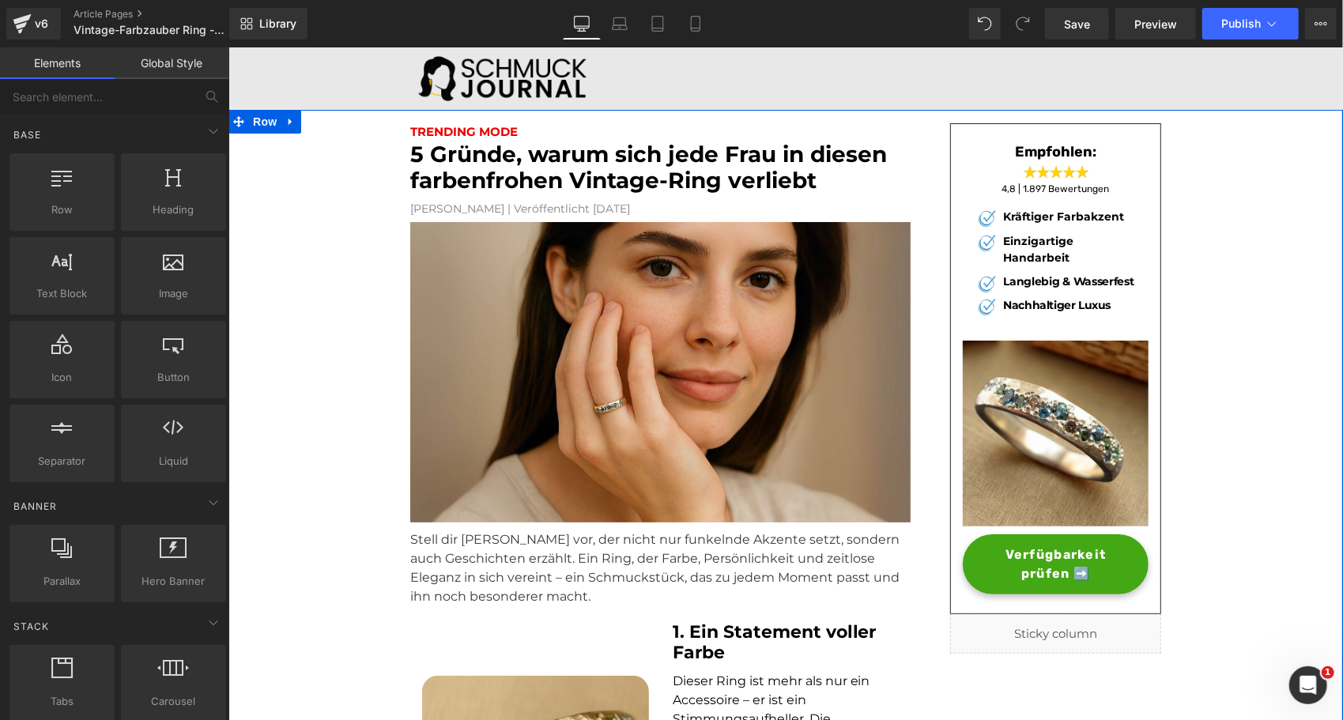
click at [477, 210] on font "[PERSON_NAME] | Veröffentlicht [DATE]" at bounding box center [519, 208] width 220 height 14
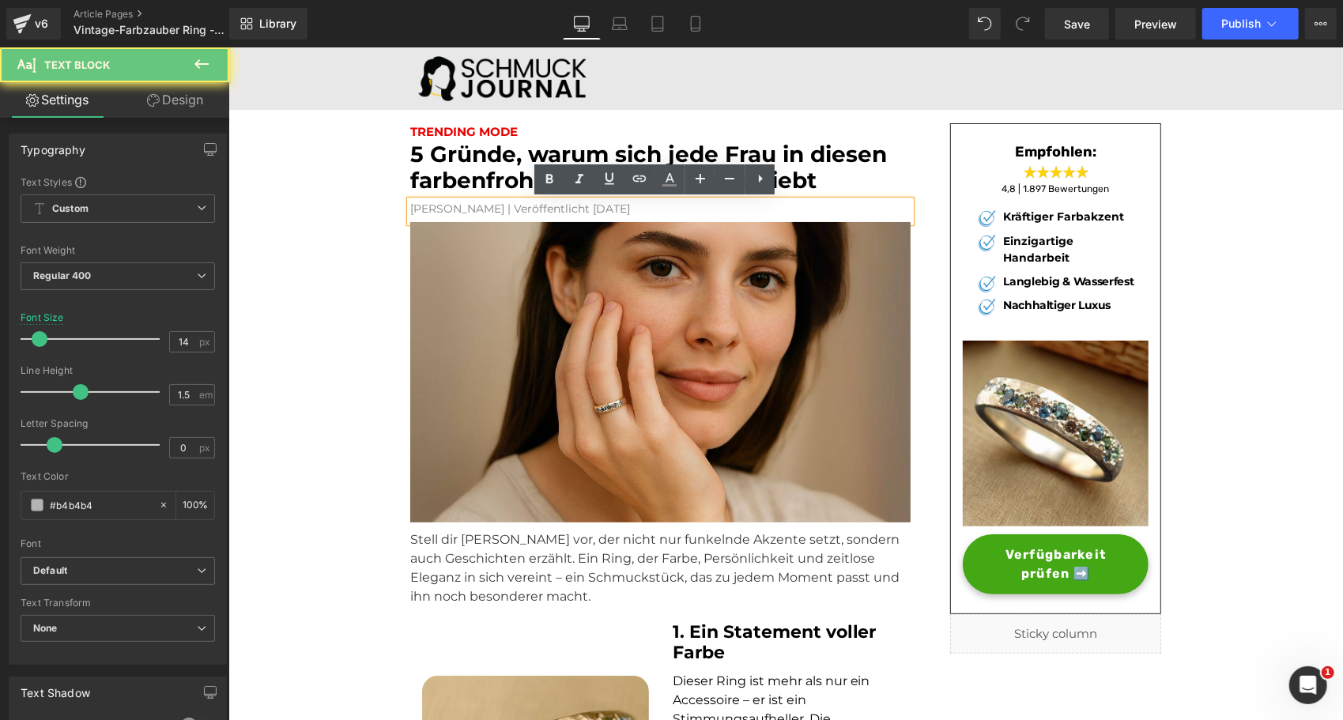
click at [477, 209] on font "[PERSON_NAME] | Veröffentlicht [DATE]" at bounding box center [519, 208] width 220 height 14
click at [473, 208] on font "[PERSON_NAME] | Veröffentlicht [DATE]" at bounding box center [519, 208] width 220 height 14
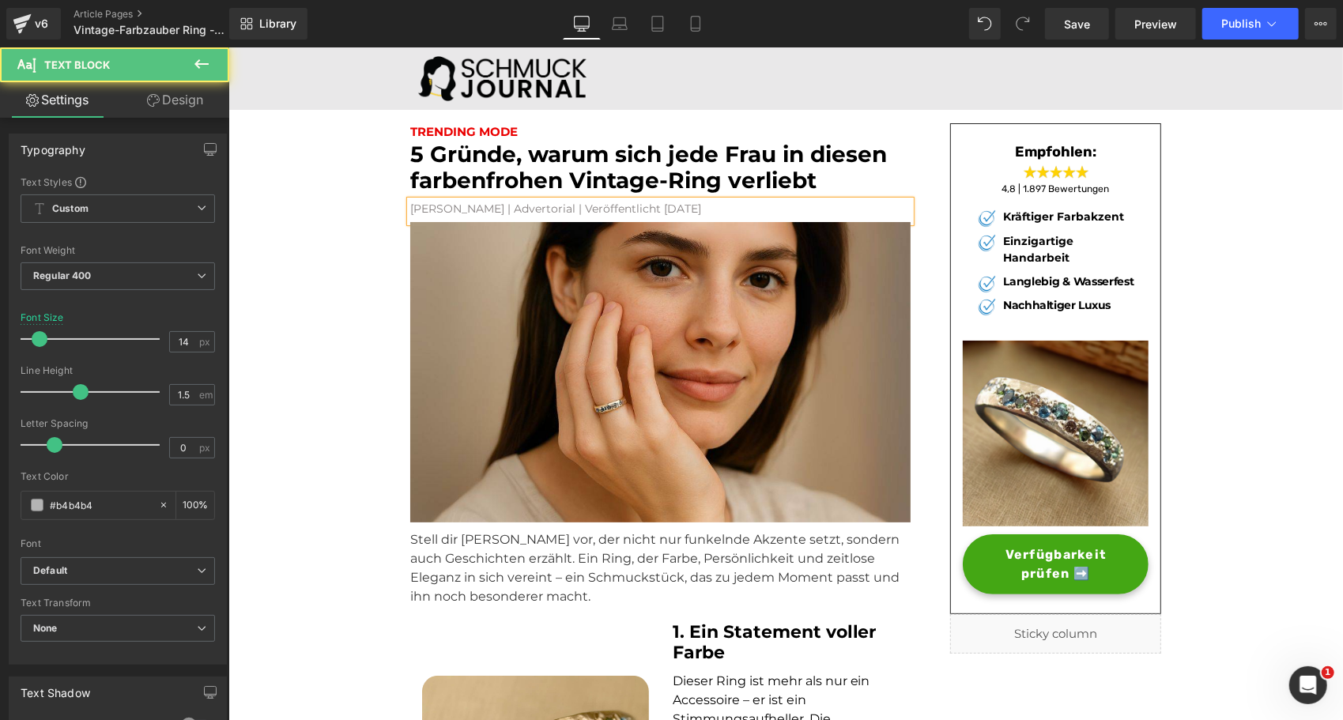
click at [473, 208] on font "[PERSON_NAME] | Advertorial | Veröffentlicht [DATE]" at bounding box center [554, 208] width 291 height 14
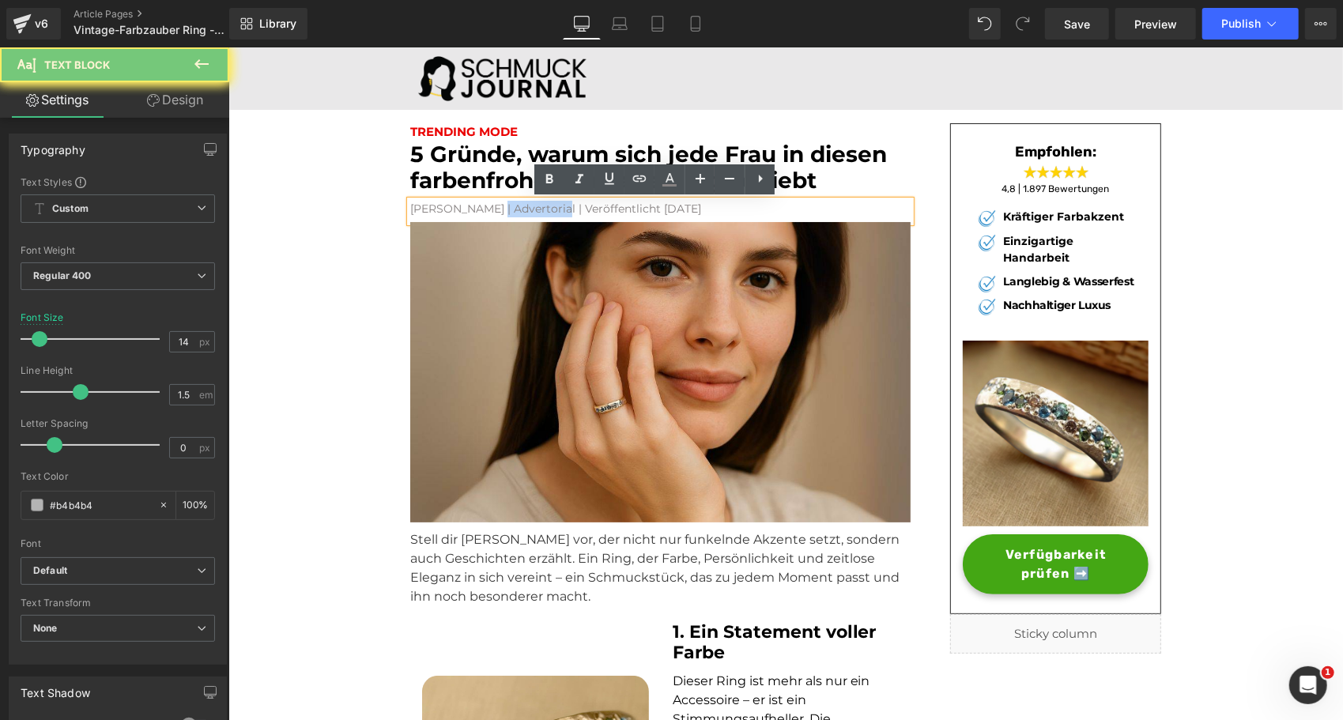
click at [473, 208] on font "Ella Wittke | Advertorial | Veröffentlicht vor 2 Tagen" at bounding box center [554, 208] width 291 height 14
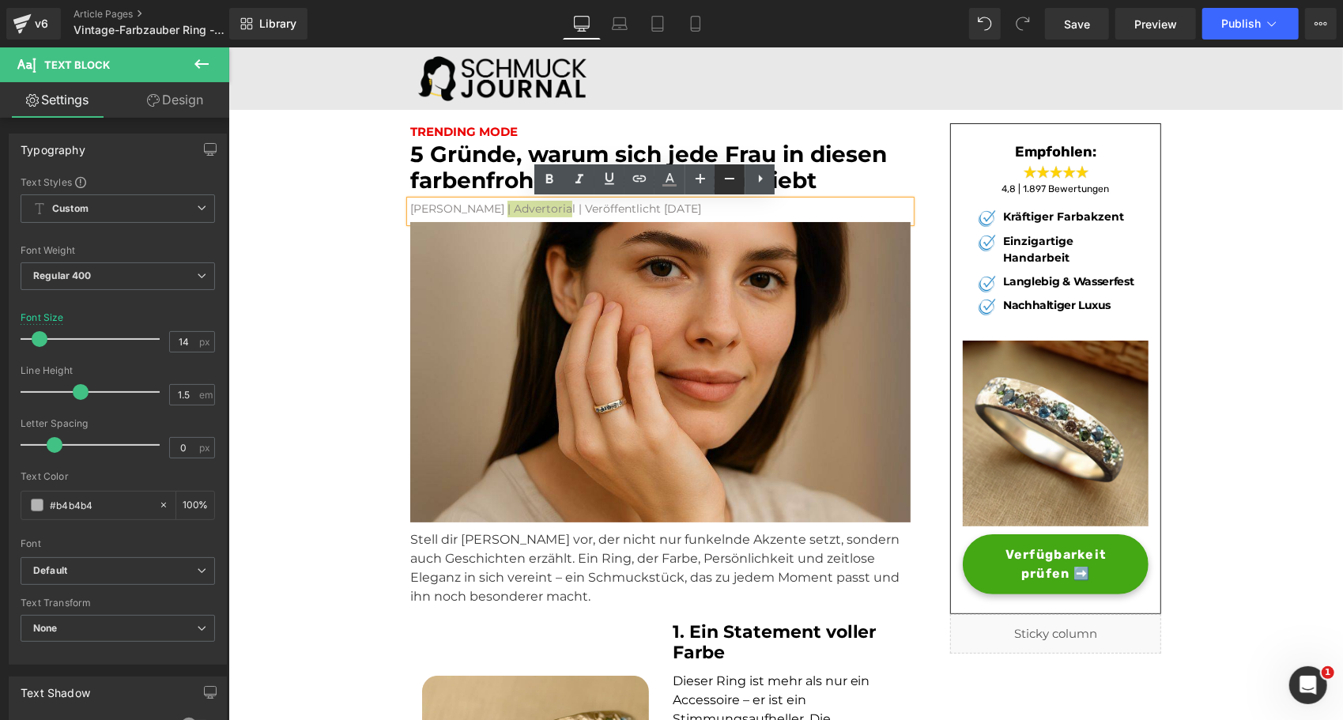
click at [726, 175] on icon at bounding box center [729, 178] width 19 height 19
type input "10"
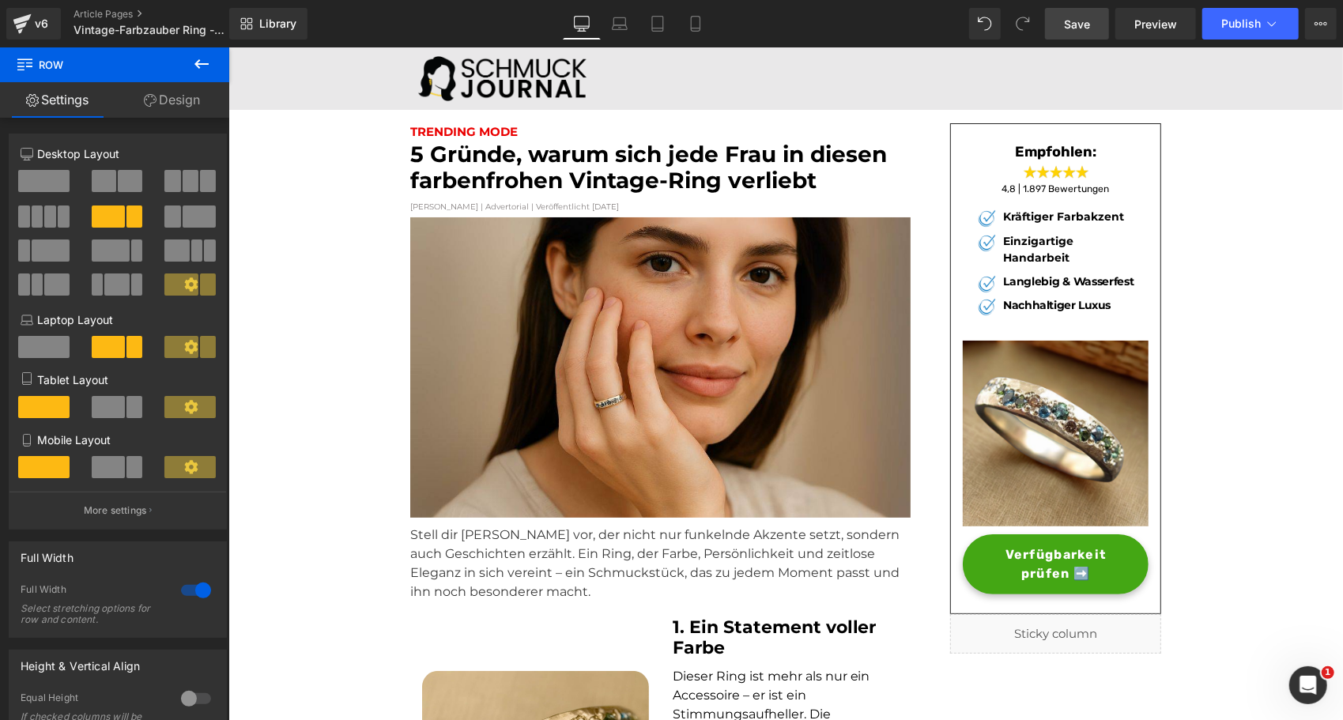
click at [1080, 24] on span "Save" at bounding box center [1077, 24] width 26 height 17
click at [1243, 17] on span "Publish" at bounding box center [1241, 23] width 40 height 13
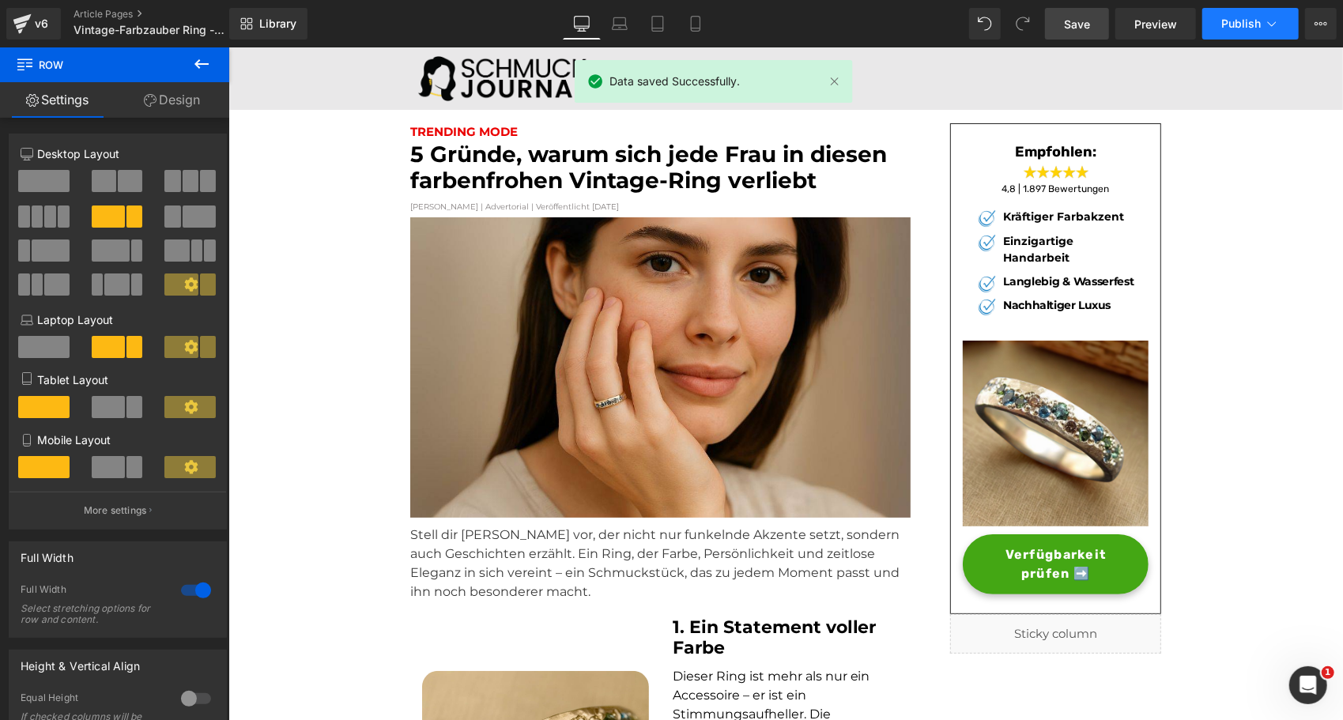
click at [1243, 17] on span "Publish" at bounding box center [1241, 23] width 40 height 13
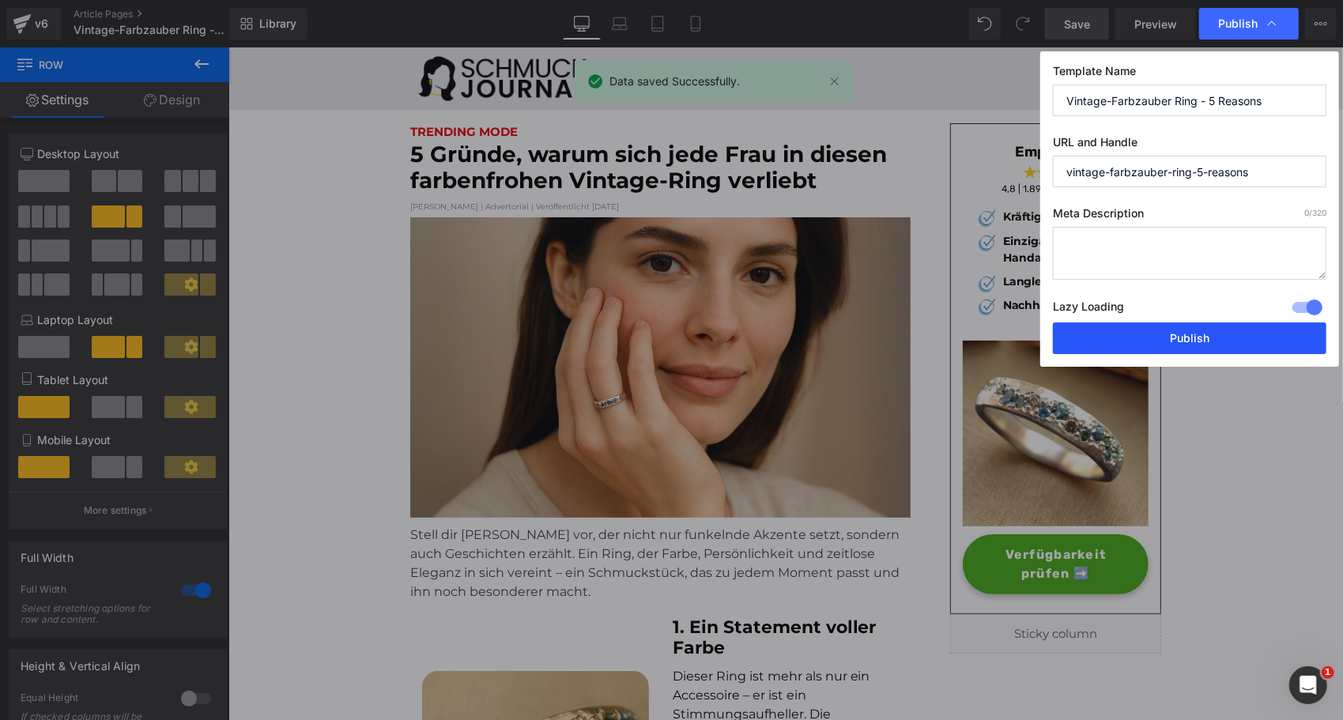
click at [1094, 338] on button "Publish" at bounding box center [1189, 338] width 273 height 32
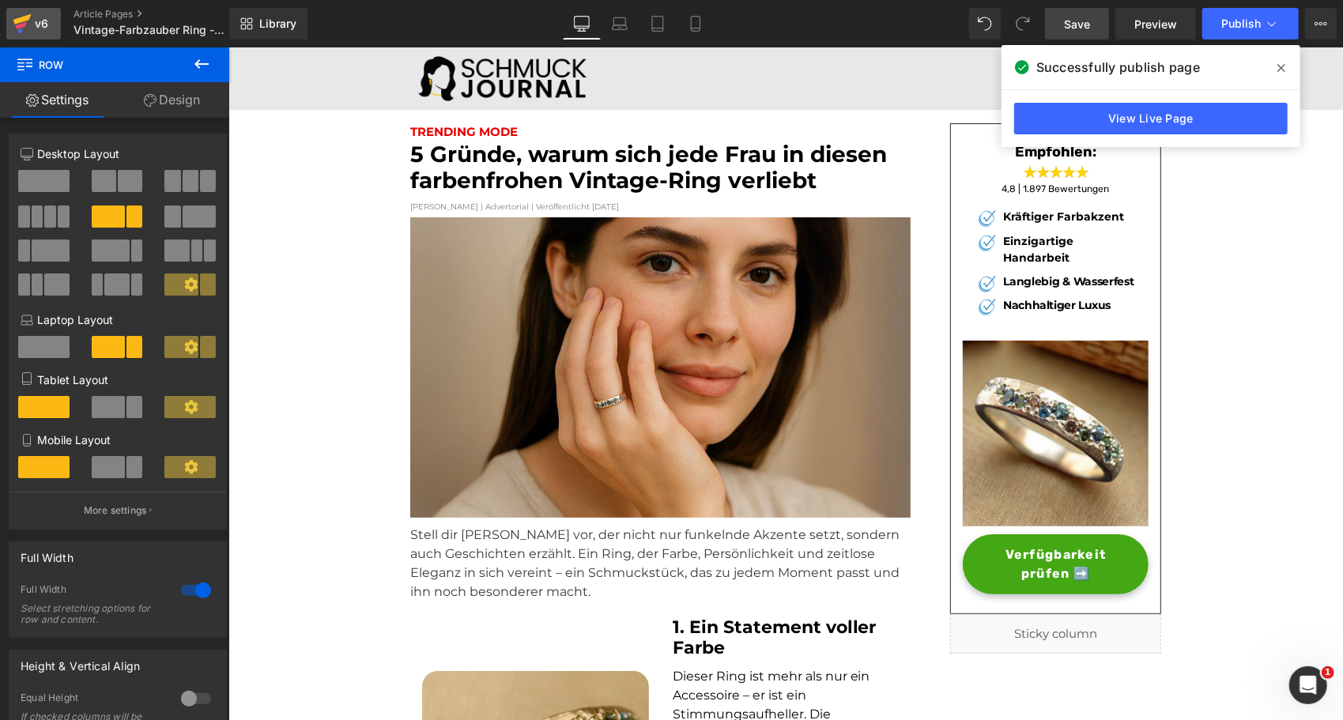
click at [33, 30] on div "v6" at bounding box center [42, 23] width 20 height 21
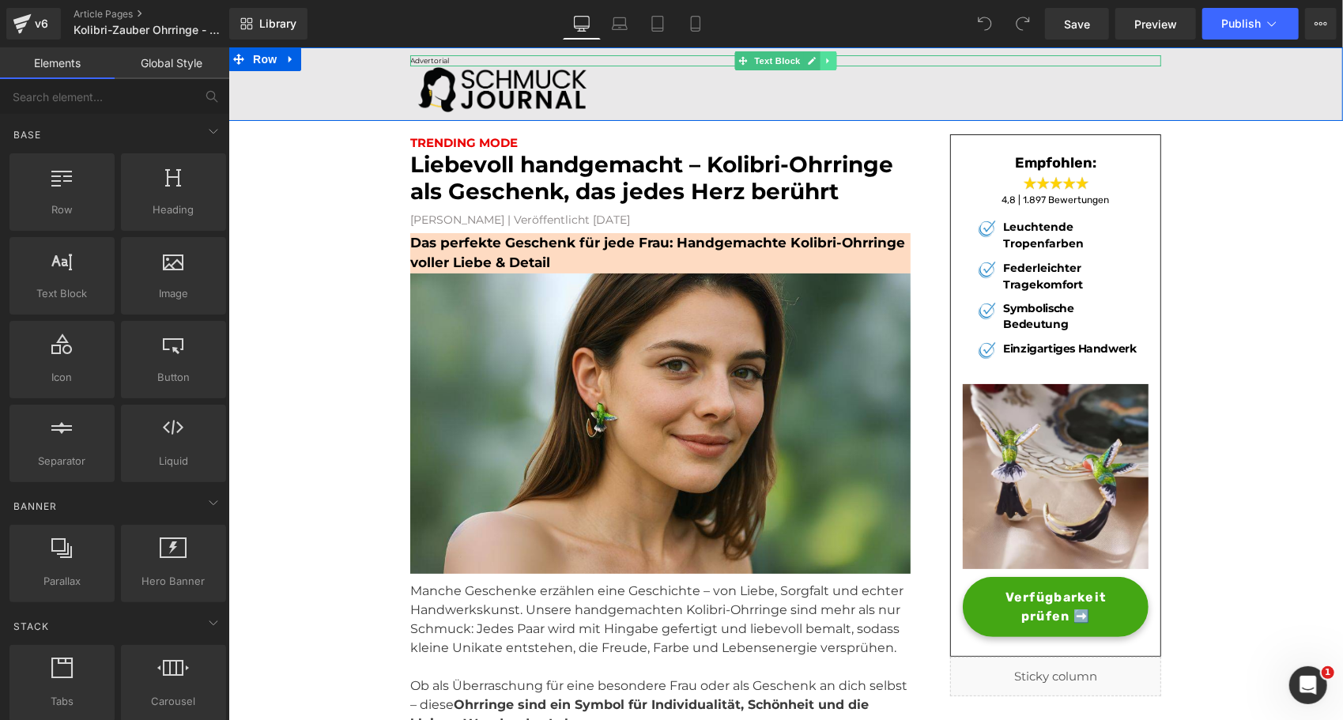
click at [825, 59] on icon at bounding box center [826, 60] width 2 height 6
click at [834, 61] on link at bounding box center [836, 60] width 17 height 19
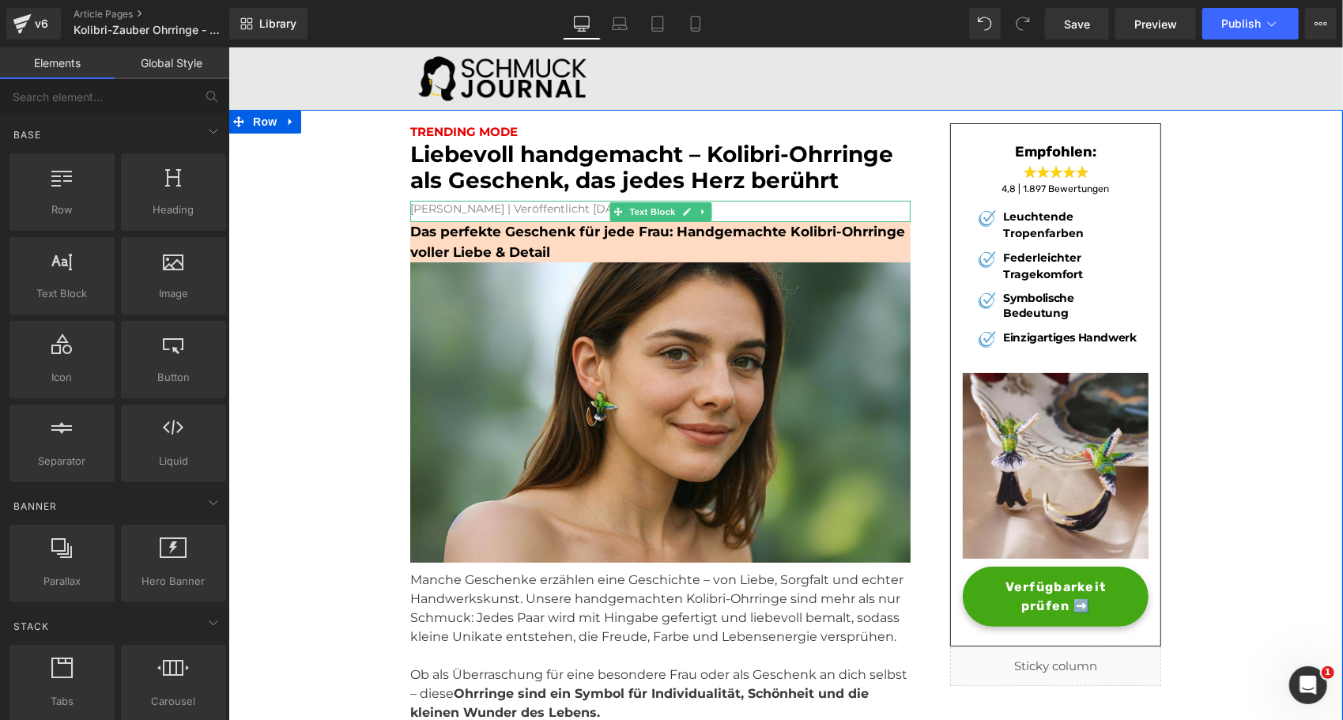
click at [481, 209] on font "Ruth Wittke | Veröffentlicht vor 2 Tagen" at bounding box center [519, 208] width 220 height 14
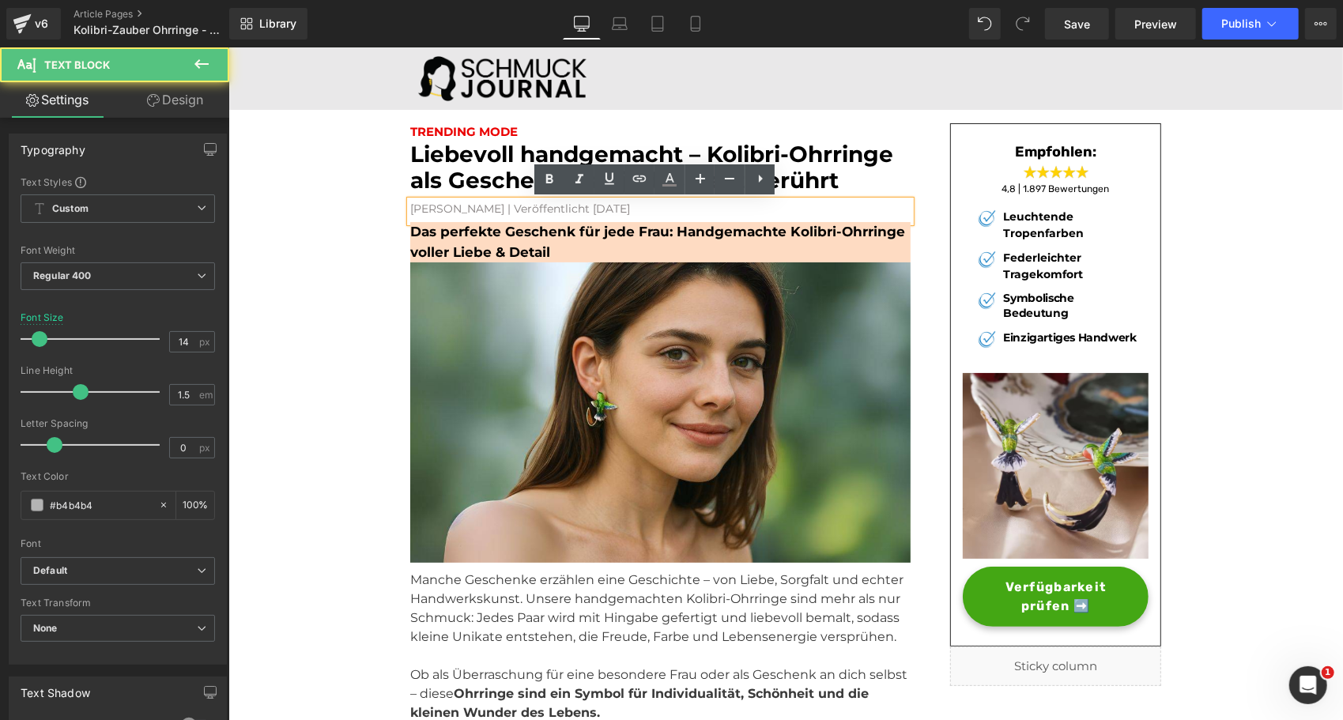
click at [481, 209] on font "Ruth Wittke | Veröffentlicht vor 2 Tagen" at bounding box center [519, 208] width 220 height 14
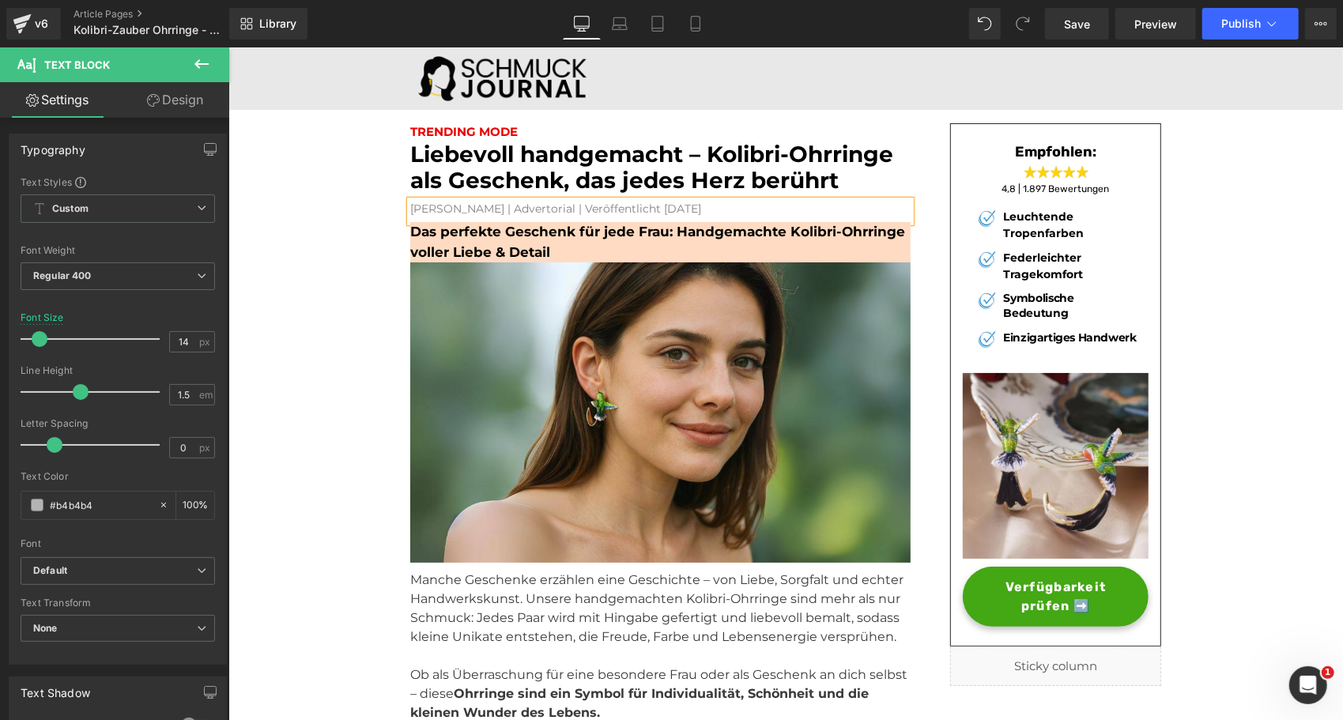
click at [557, 206] on font "Ruth Wittke | Advertorial | Veröffentlicht vor 2 Tagen" at bounding box center [554, 208] width 291 height 14
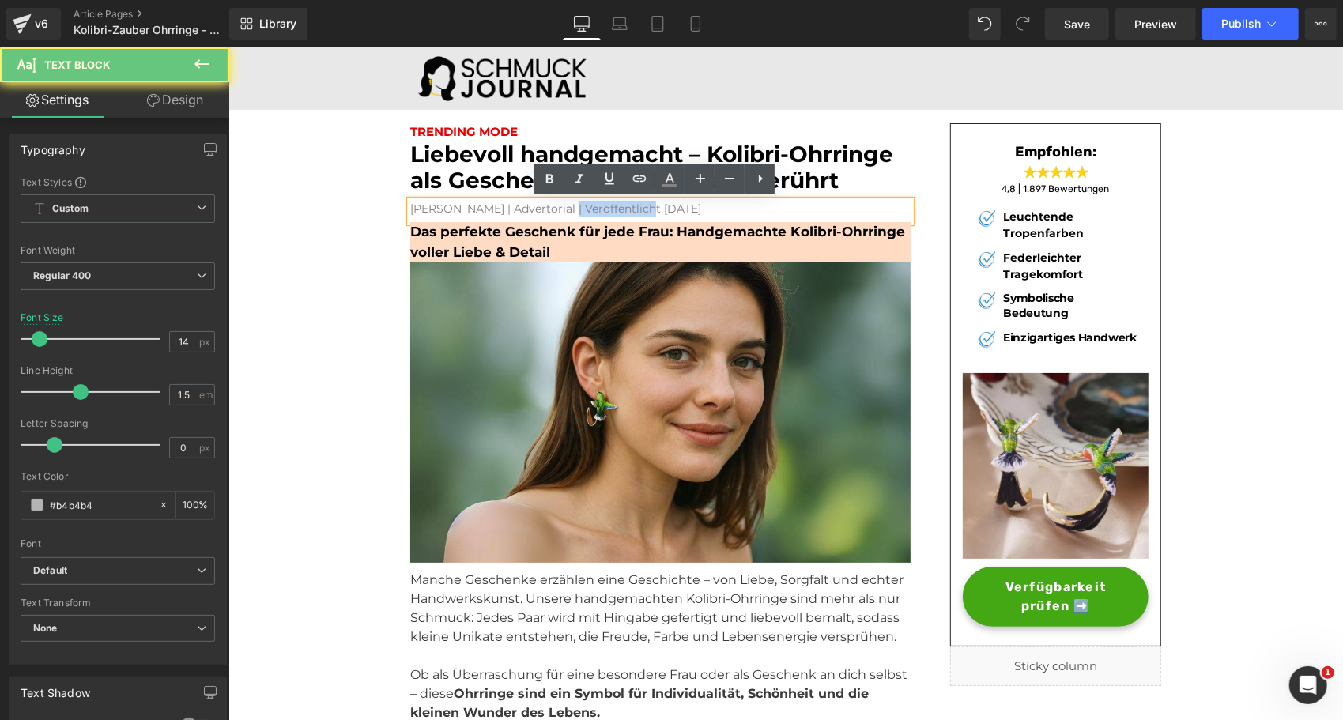
click at [557, 206] on font "Ruth Wittke | Advertorial | Veröffentlicht vor 2 Tagen" at bounding box center [554, 208] width 291 height 14
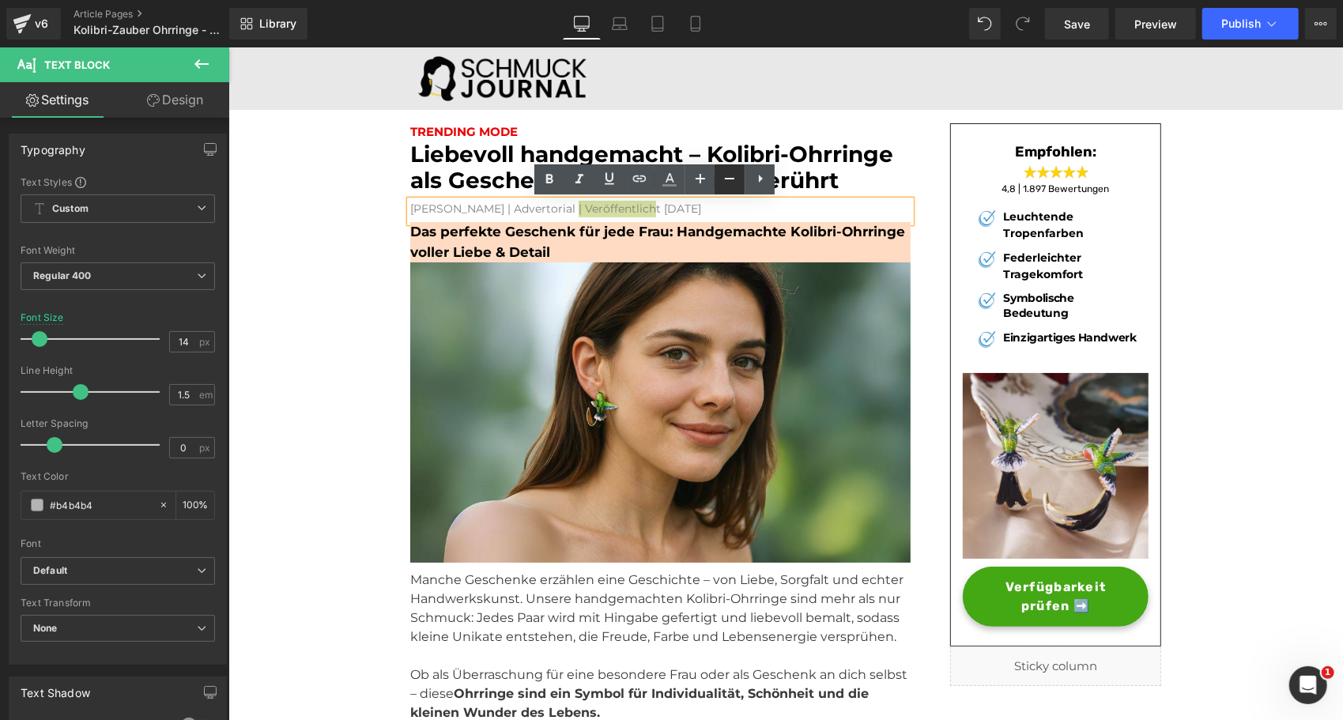
click at [724, 182] on icon at bounding box center [729, 178] width 19 height 19
type input "10"
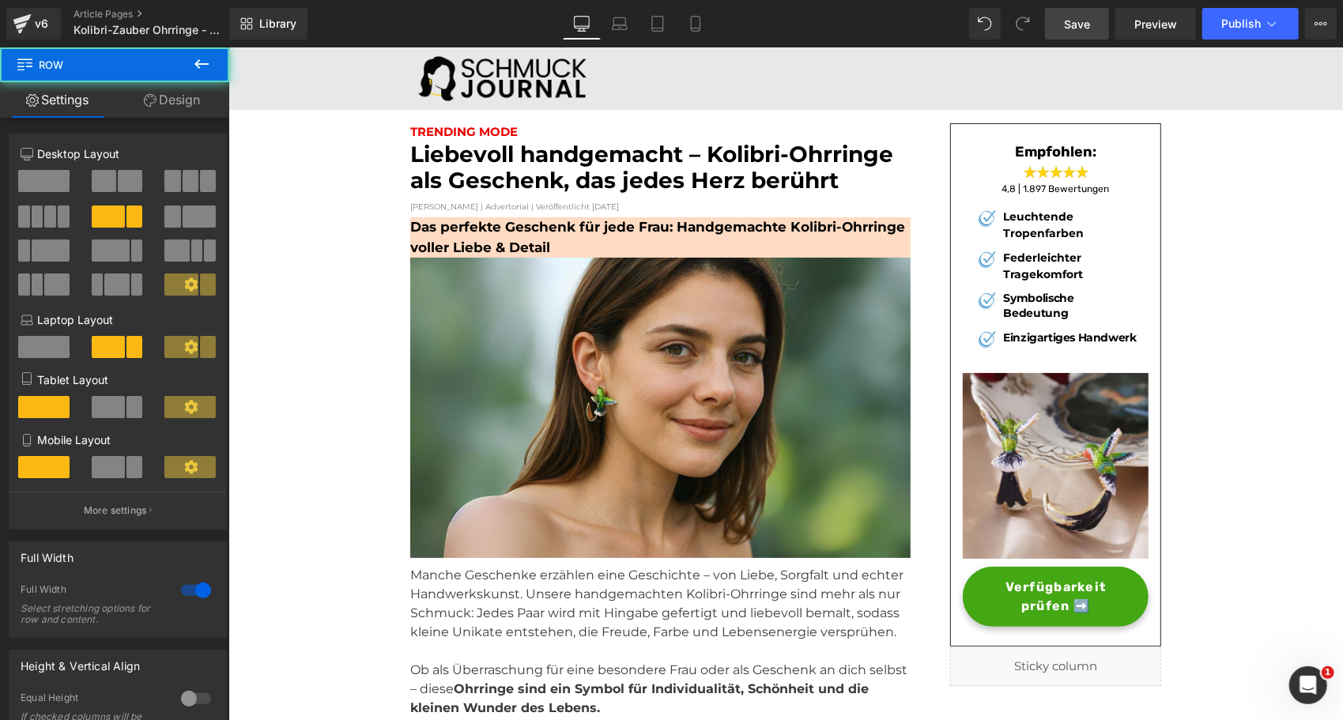
click at [1065, 21] on link "Save" at bounding box center [1077, 24] width 64 height 32
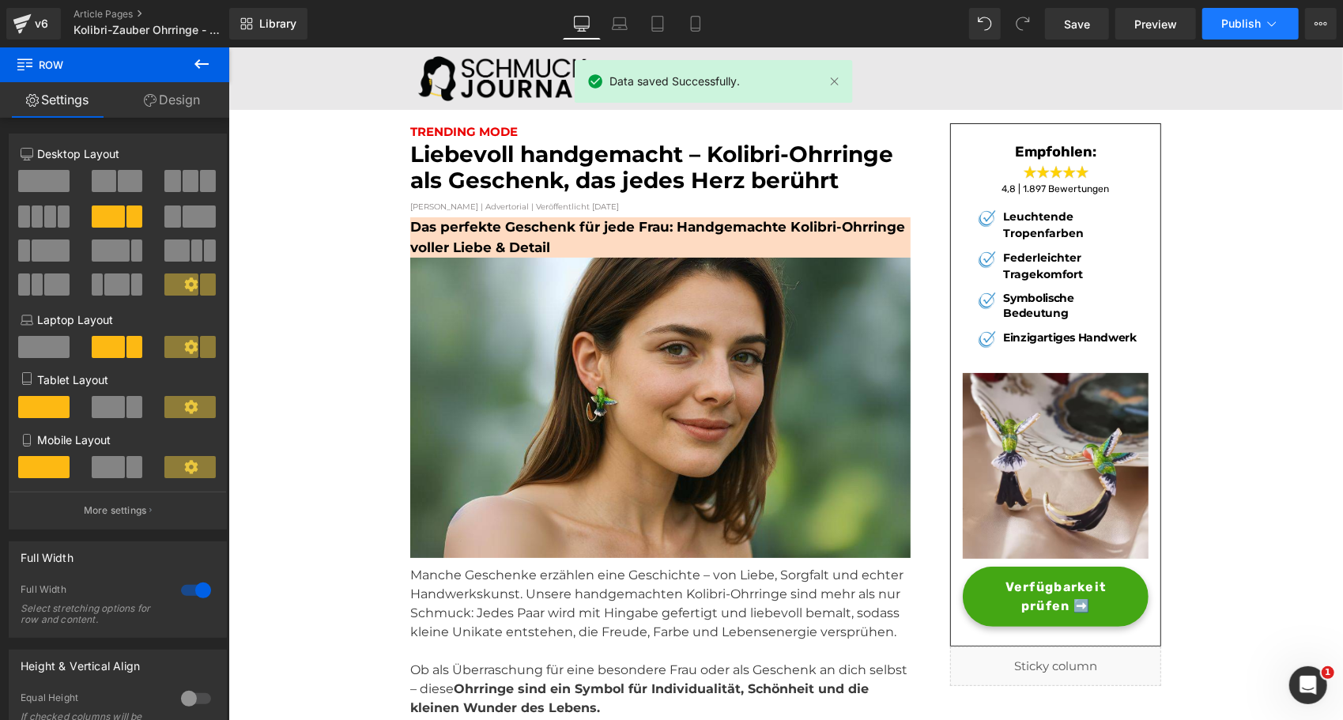
click at [1230, 25] on span "Publish" at bounding box center [1241, 23] width 40 height 13
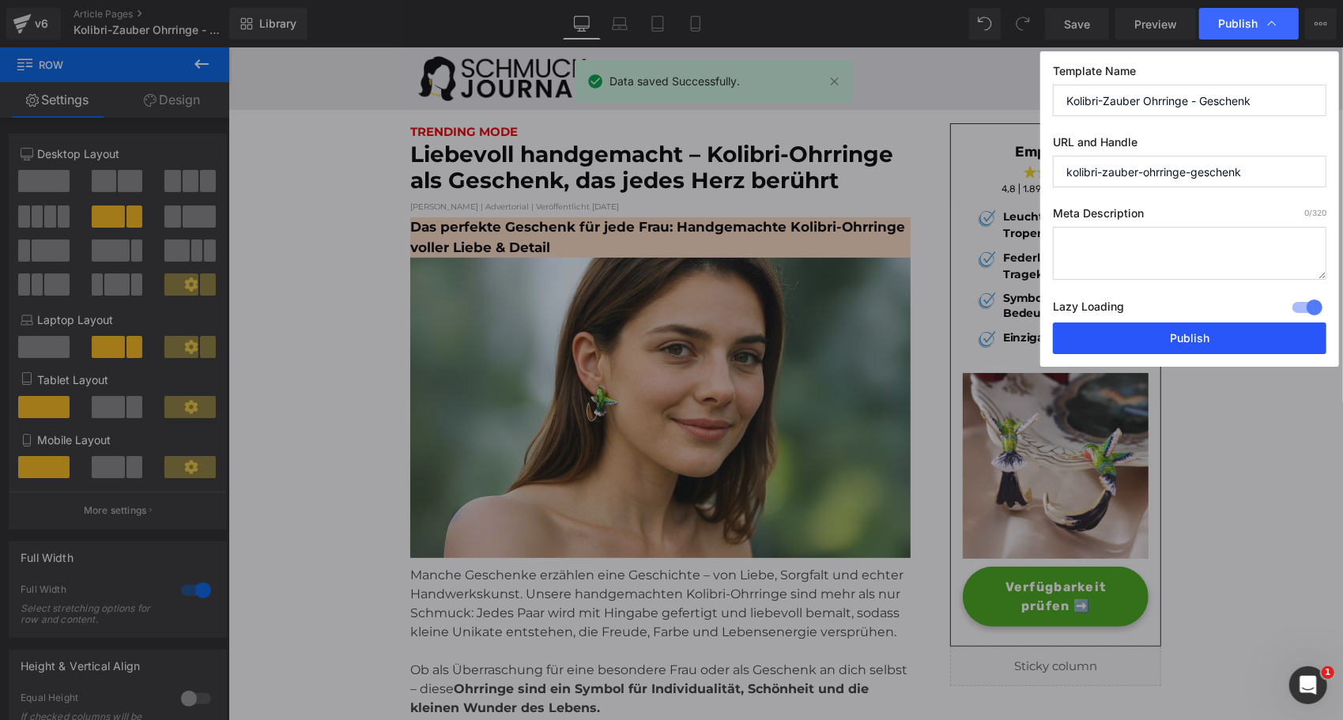
click at [1167, 334] on button "Publish" at bounding box center [1189, 338] width 273 height 32
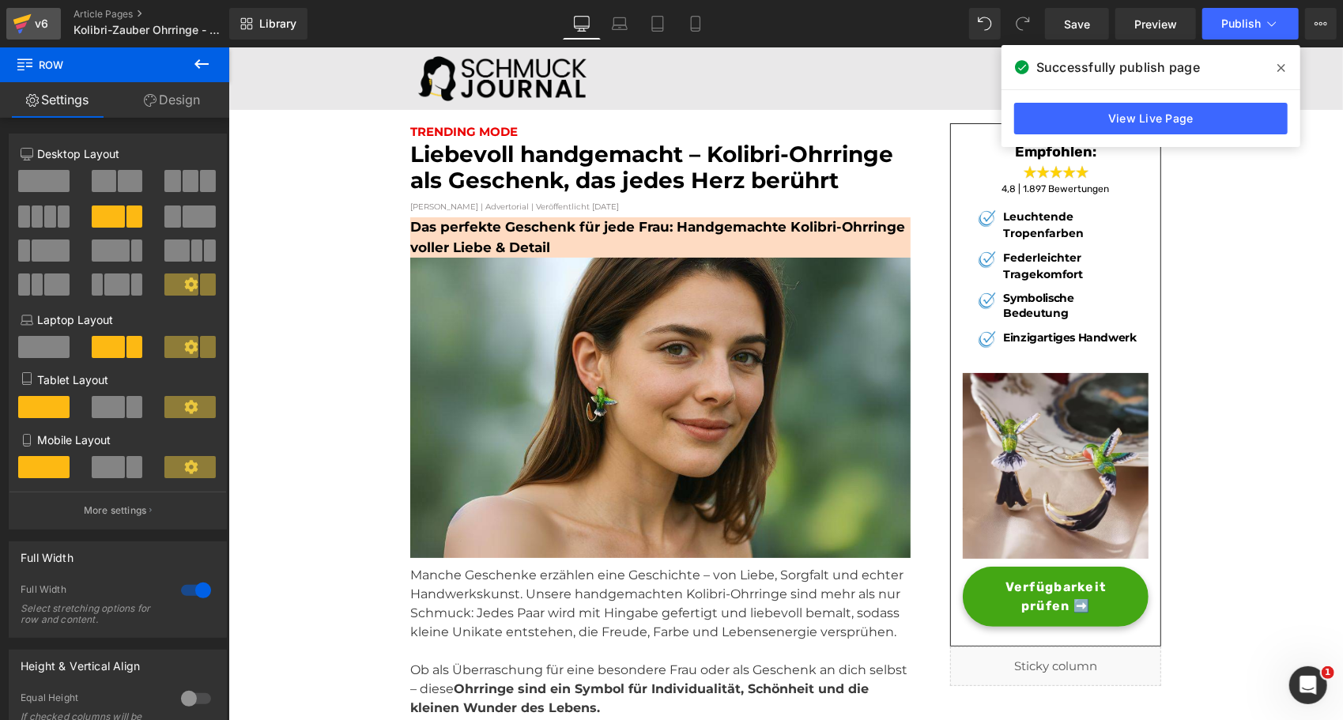
click at [32, 30] on div "v6" at bounding box center [42, 23] width 20 height 21
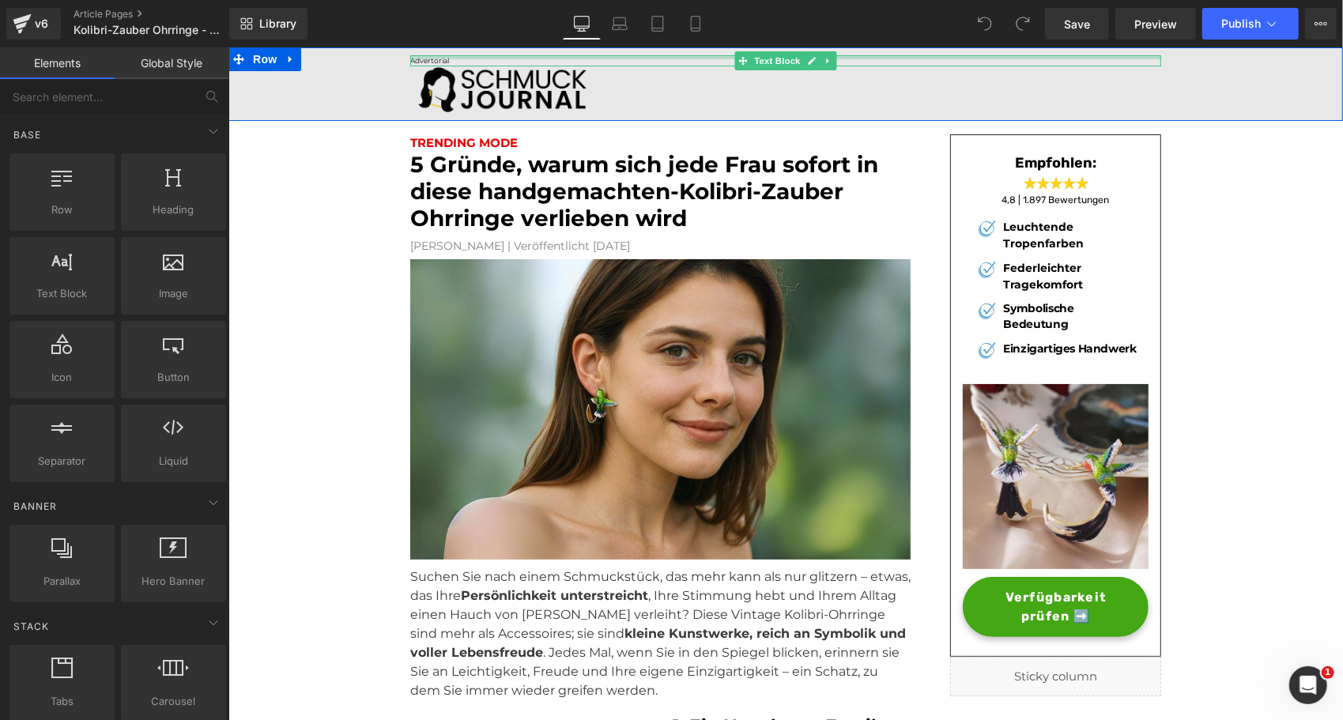
drag, startPoint x: 432, startPoint y: 55, endPoint x: 443, endPoint y: 56, distance: 11.9
click at [432, 55] on div "Advertorial Text Block" at bounding box center [784, 60] width 751 height 11
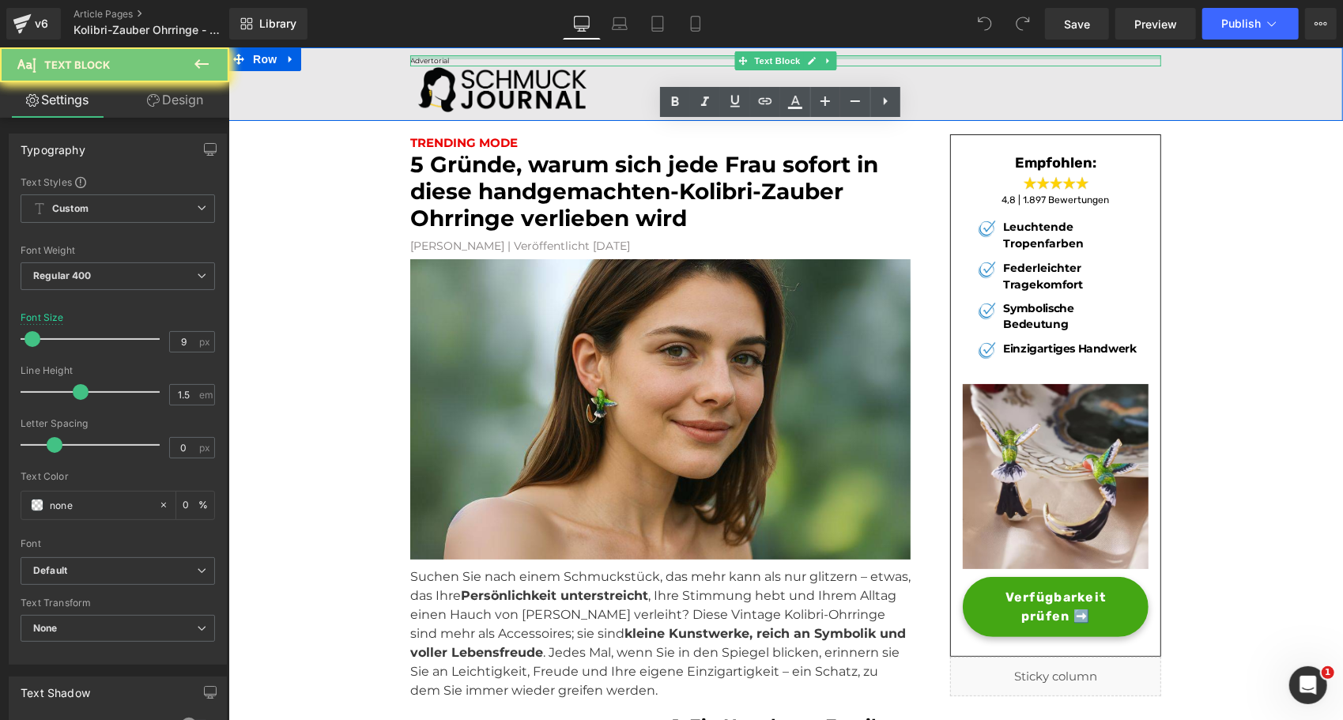
click at [432, 55] on span "Advertorial" at bounding box center [428, 59] width 39 height 9
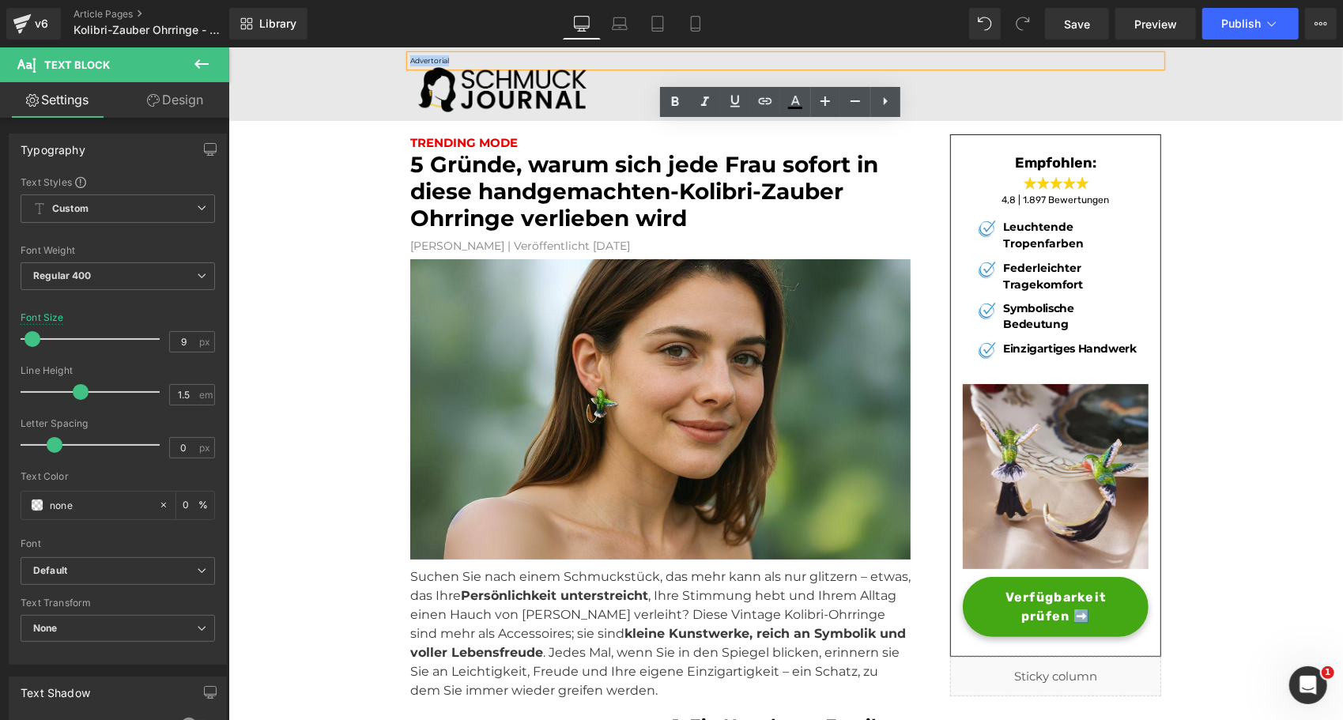
click at [419, 118] on div "Advertorial Text Block Image Row" at bounding box center [785, 84] width 1115 height 74
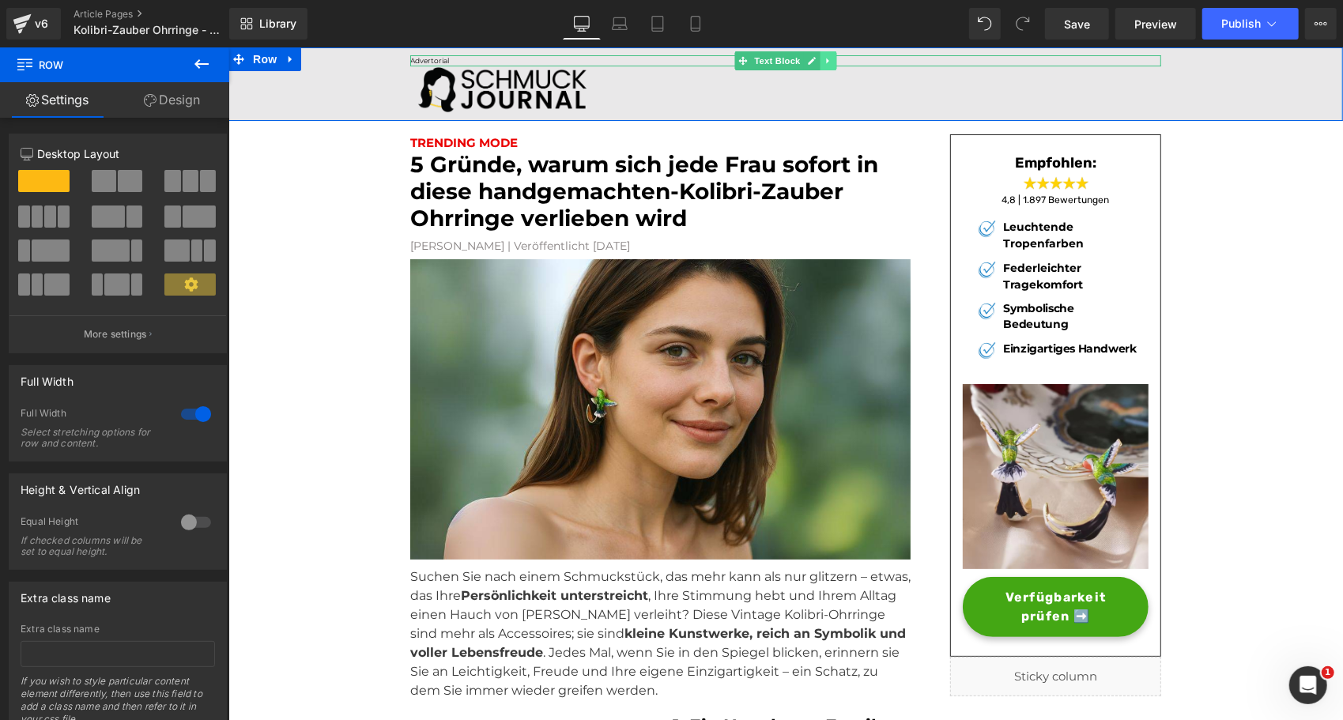
click at [826, 64] on link at bounding box center [828, 60] width 17 height 19
click at [832, 59] on icon at bounding box center [836, 59] width 9 height 9
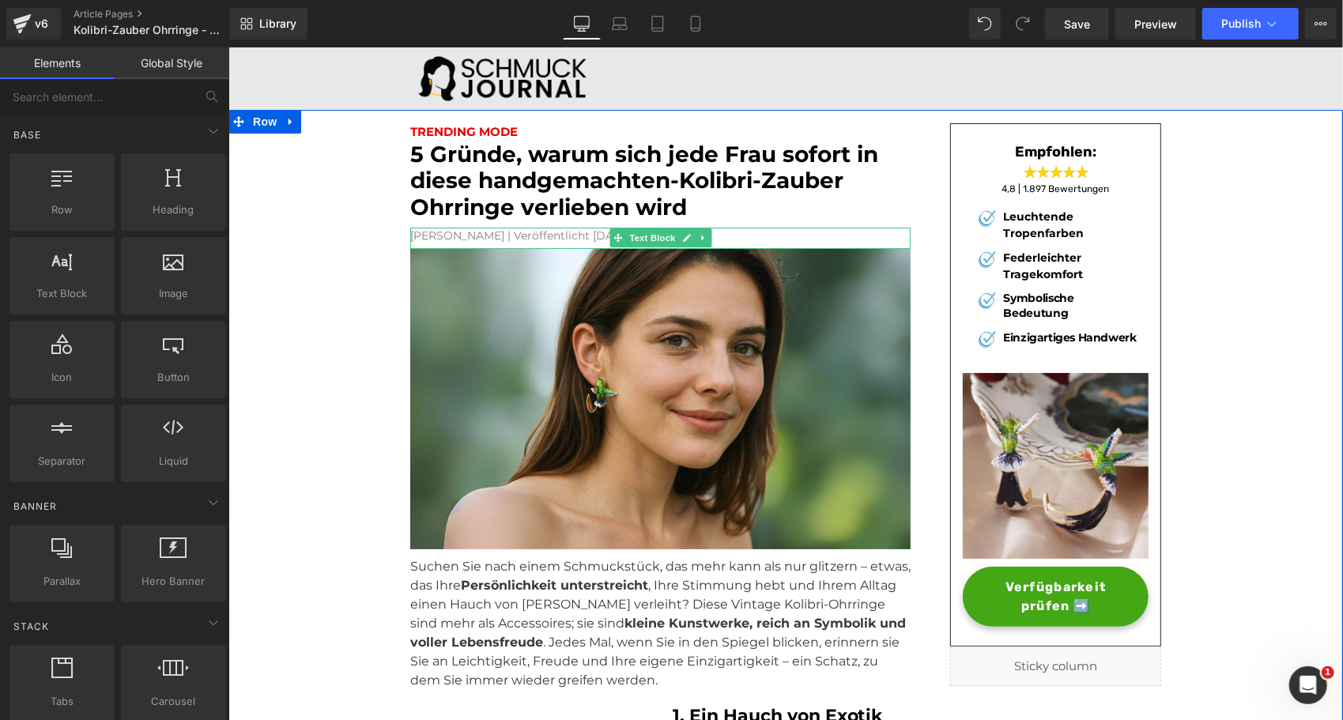
click at [473, 234] on font "[PERSON_NAME] | Veröffentlicht [DATE]" at bounding box center [519, 235] width 220 height 14
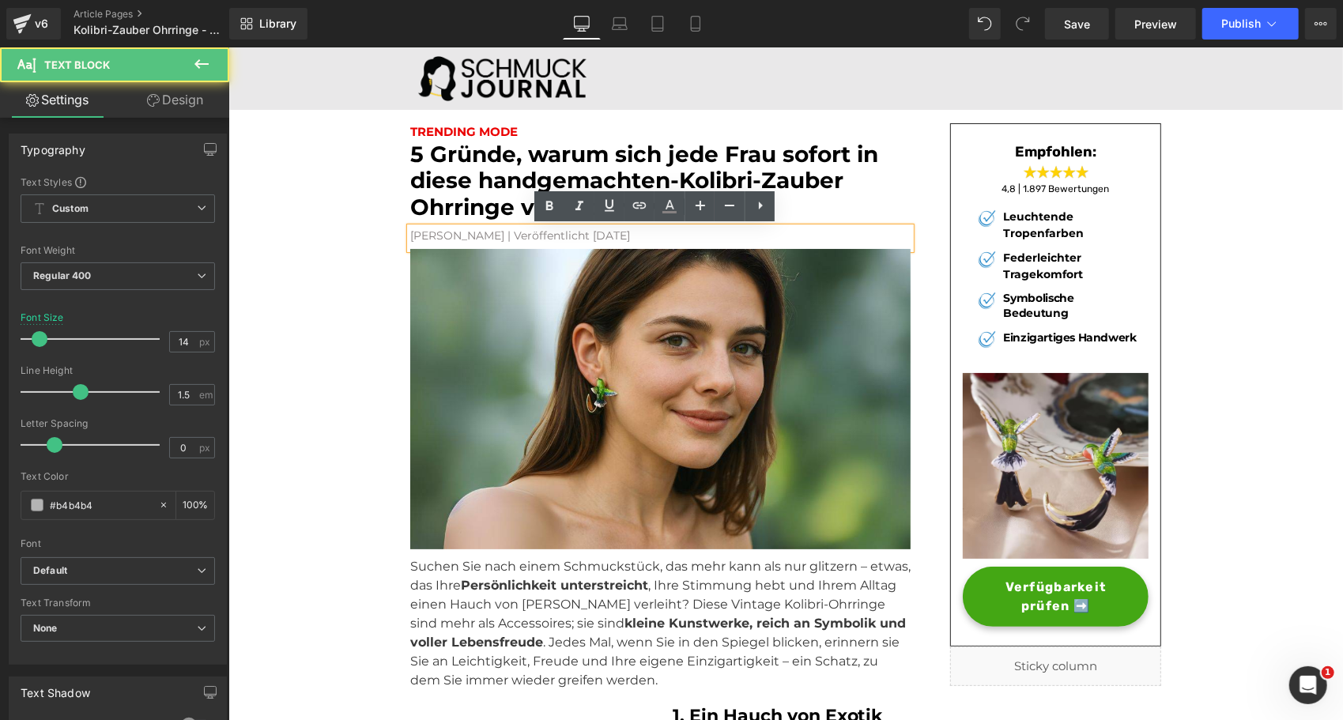
click at [473, 234] on font "[PERSON_NAME] | Veröffentlicht [DATE]" at bounding box center [519, 235] width 220 height 14
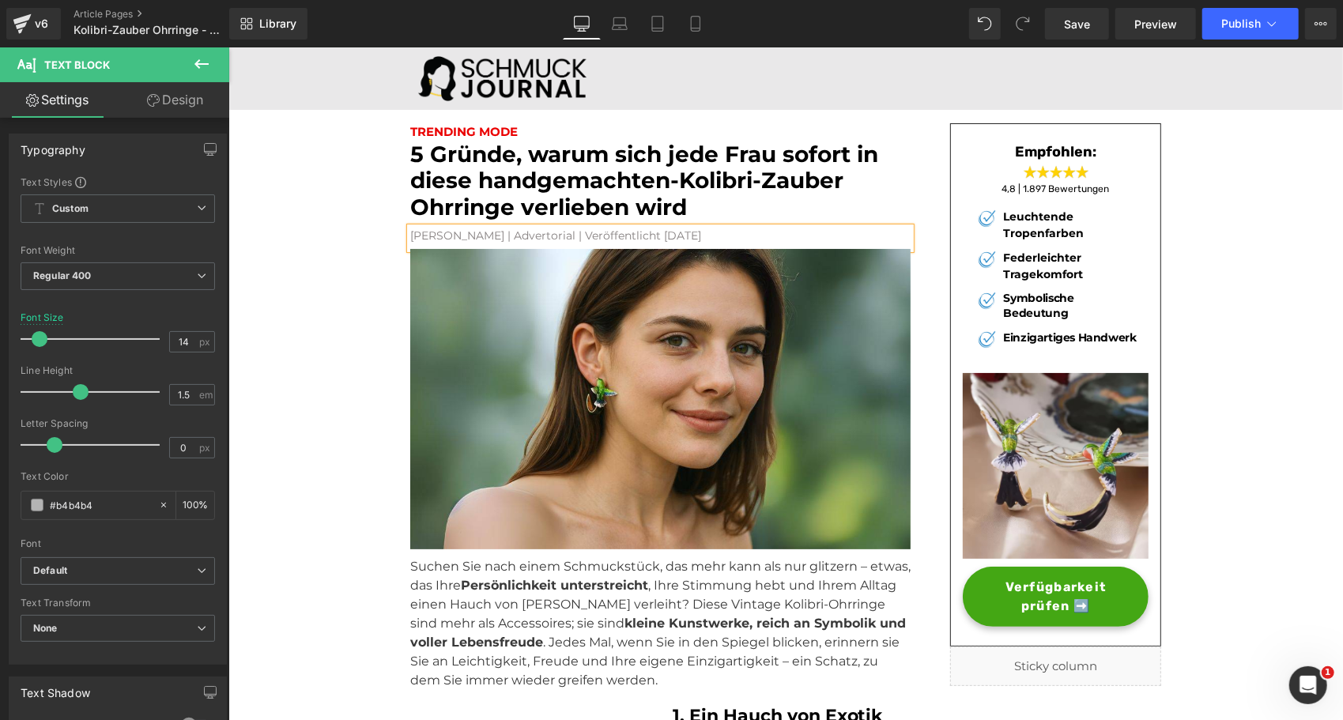
click at [473, 234] on font "[PERSON_NAME] | Advertorial | Veröffentlicht [DATE]" at bounding box center [554, 235] width 291 height 14
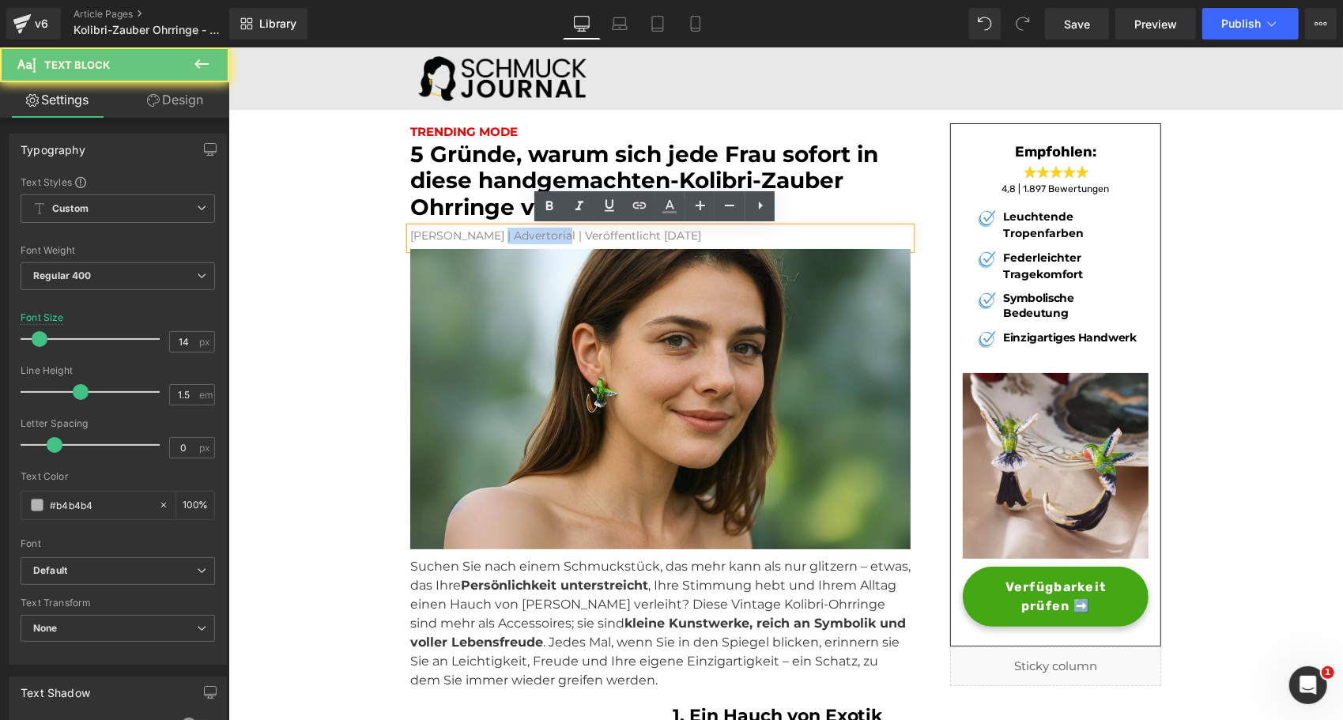
click at [473, 234] on font "[PERSON_NAME] | Advertorial | Veröffentlicht [DATE]" at bounding box center [554, 235] width 291 height 14
click at [723, 206] on icon at bounding box center [729, 205] width 19 height 19
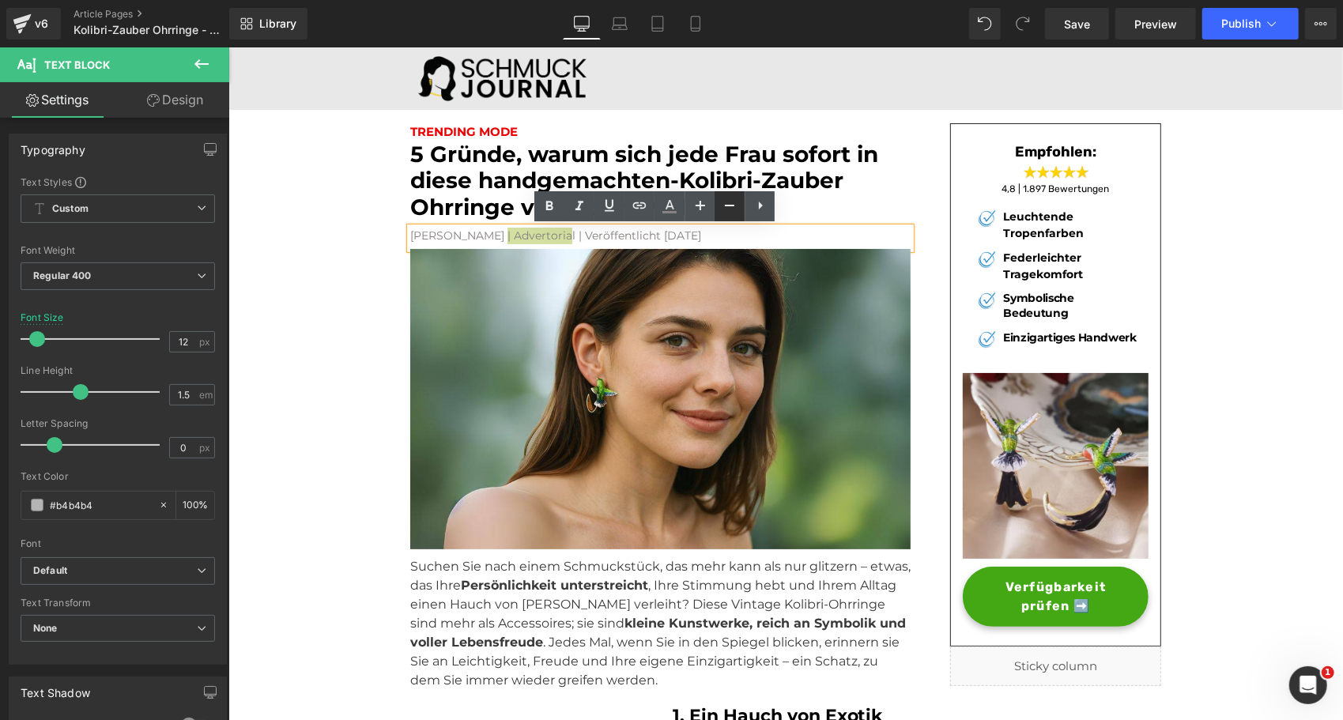
click at [723, 206] on icon at bounding box center [729, 205] width 19 height 19
type input "10"
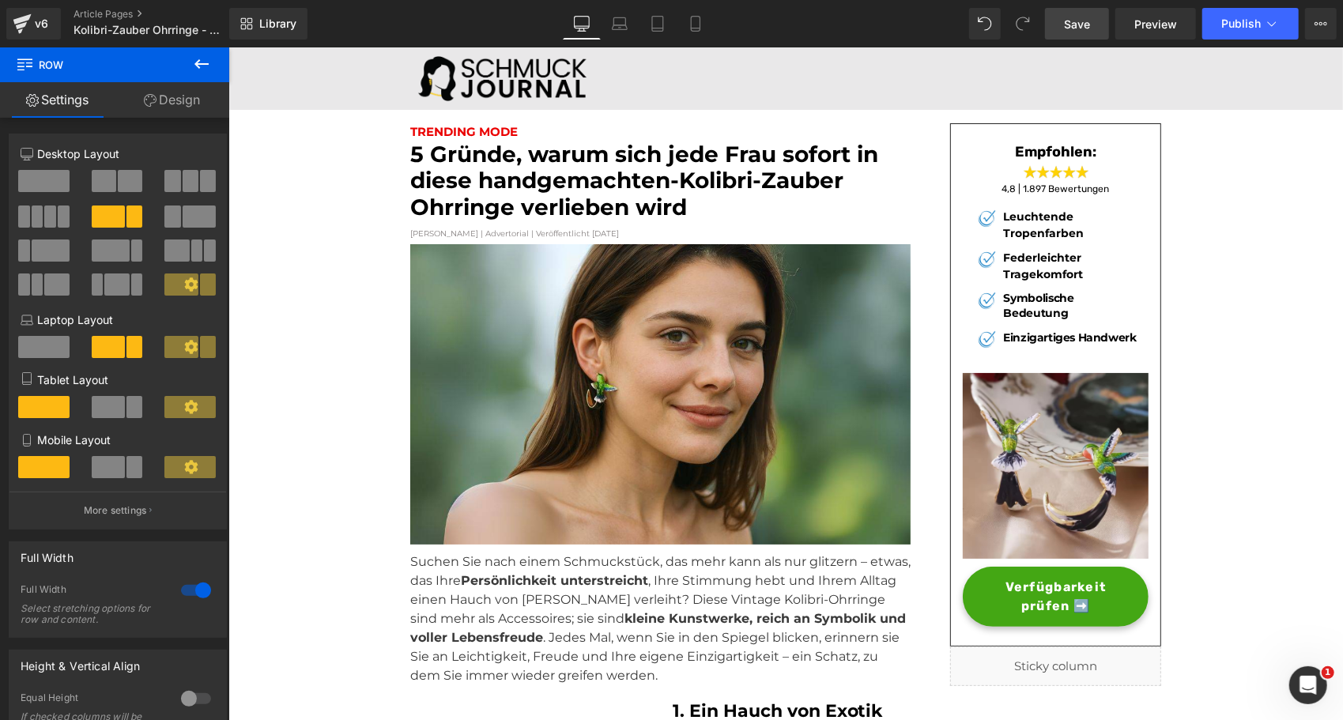
click at [1088, 26] on span "Save" at bounding box center [1077, 24] width 26 height 17
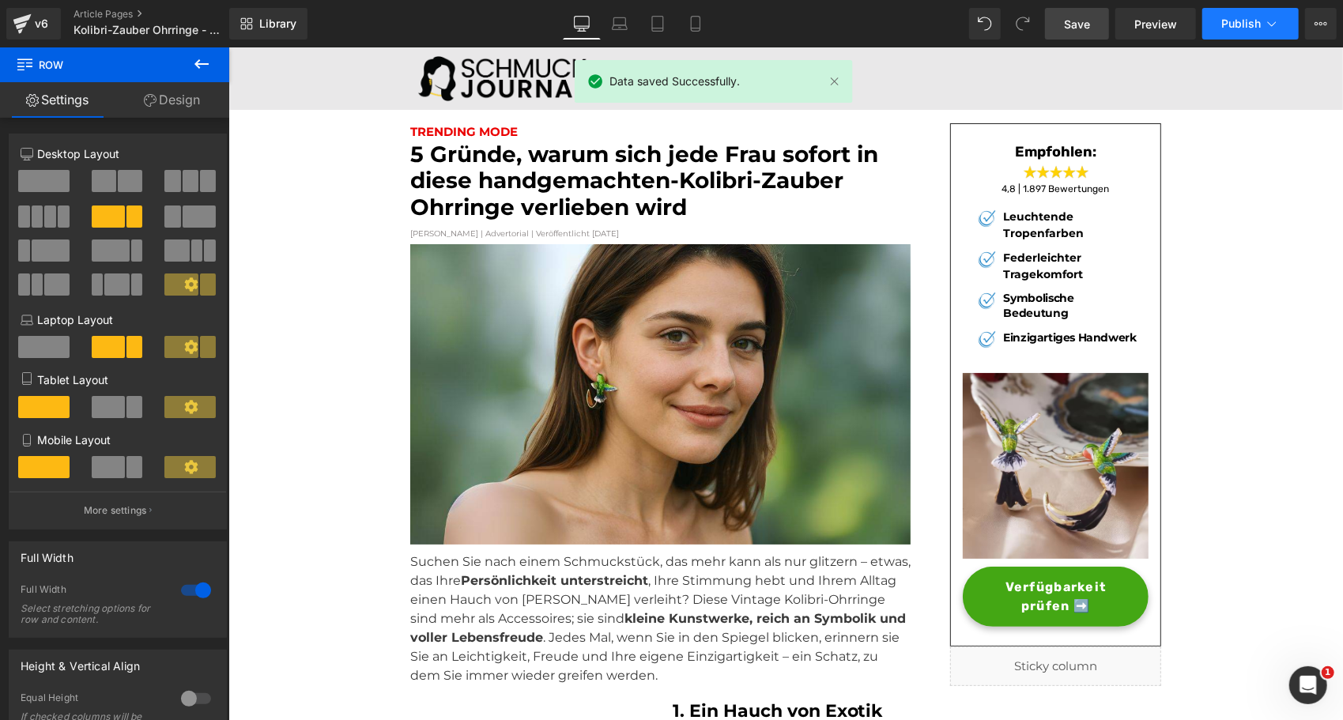
click at [1257, 13] on button "Publish" at bounding box center [1250, 24] width 96 height 32
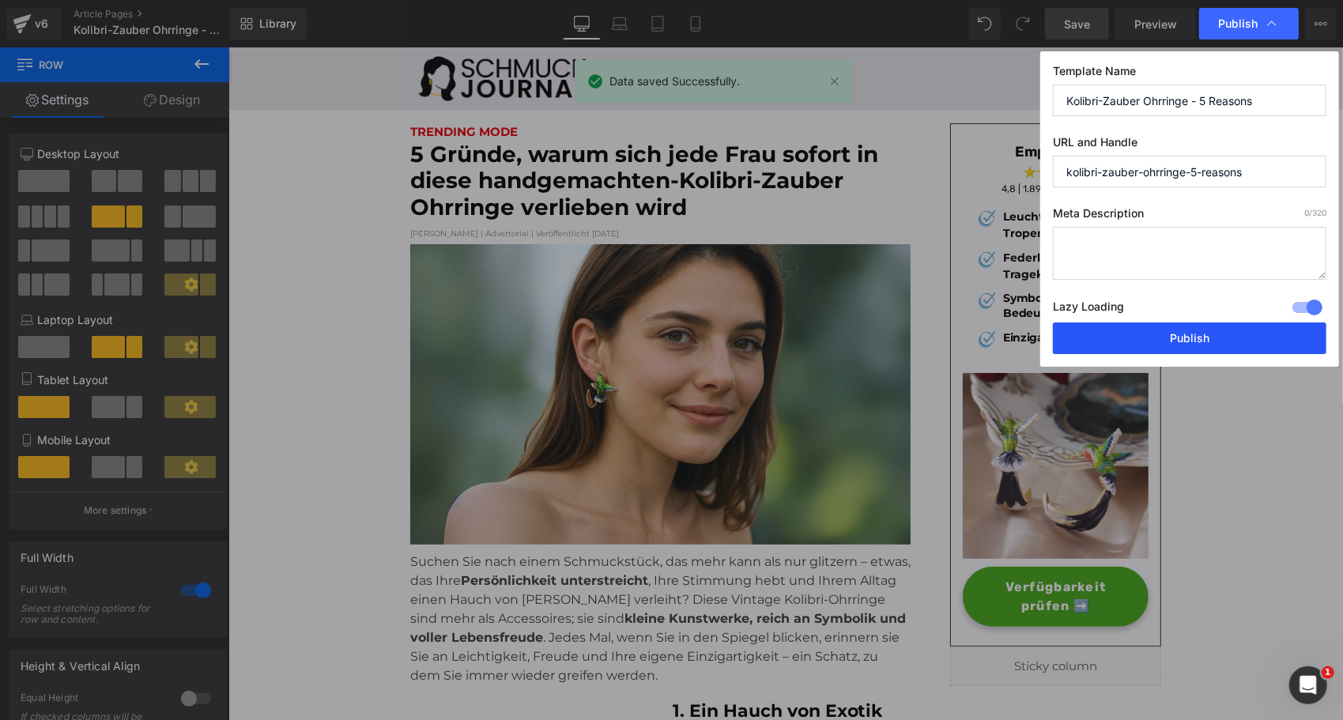
click at [1149, 338] on button "Publish" at bounding box center [1189, 338] width 273 height 32
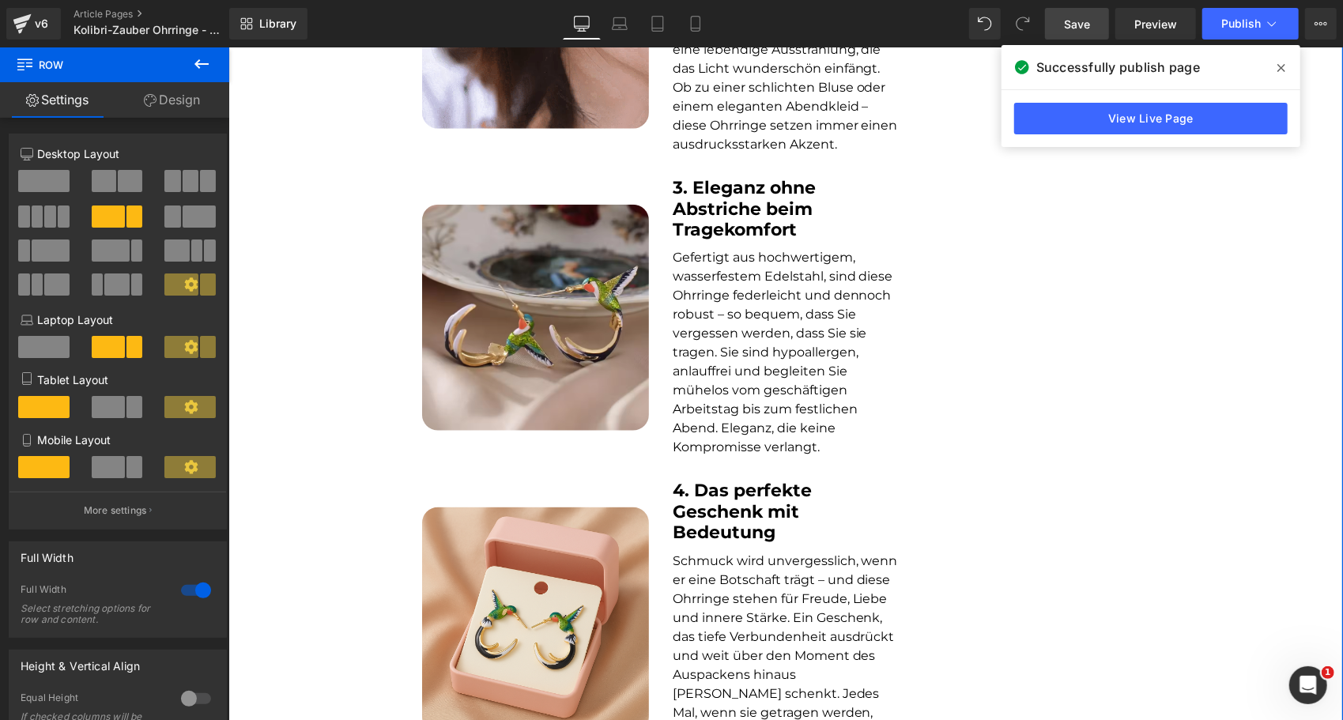
scroll to position [951, 0]
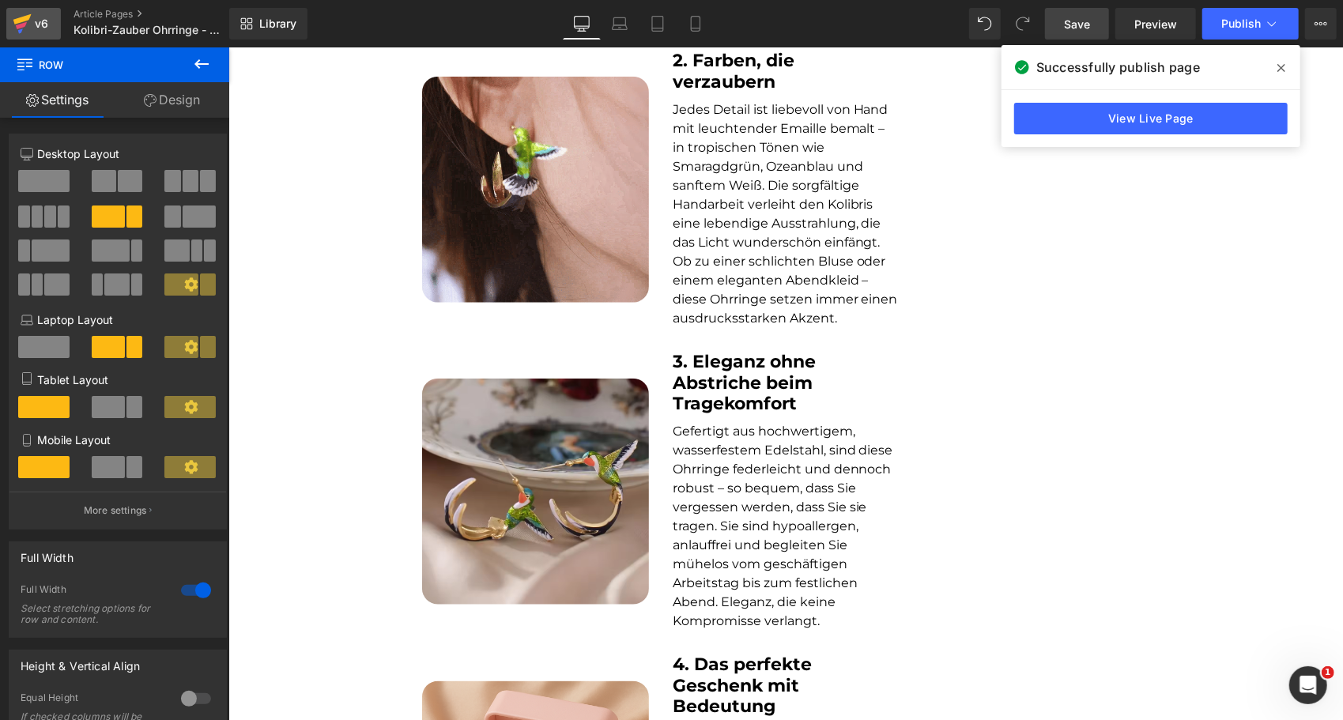
click at [41, 28] on div "v6" at bounding box center [42, 23] width 20 height 21
